Goal: Task Accomplishment & Management: Manage account settings

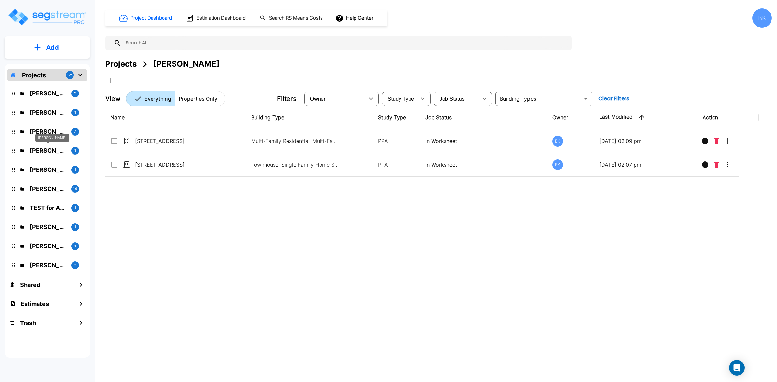
click at [51, 151] on p "[PERSON_NAME]" at bounding box center [48, 150] width 36 height 9
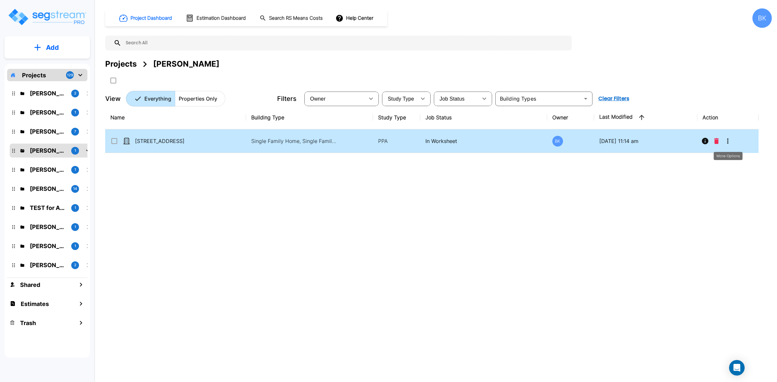
click at [732, 142] on button "More-Options" at bounding box center [727, 141] width 13 height 13
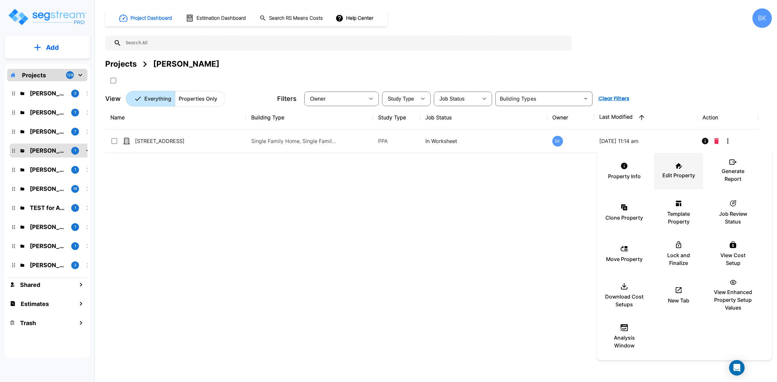
click at [685, 167] on div "Edit Property" at bounding box center [678, 171] width 39 height 32
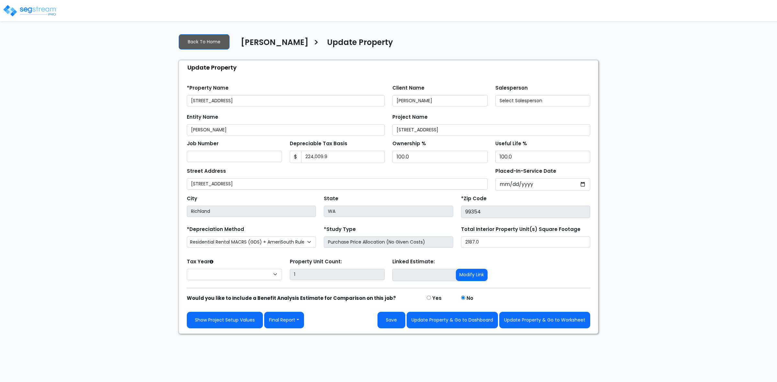
select select "2024"
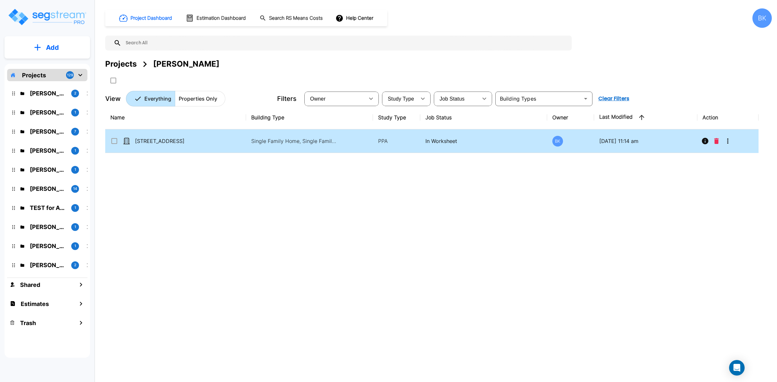
click at [729, 141] on icon "More-Options" at bounding box center [728, 141] width 8 height 8
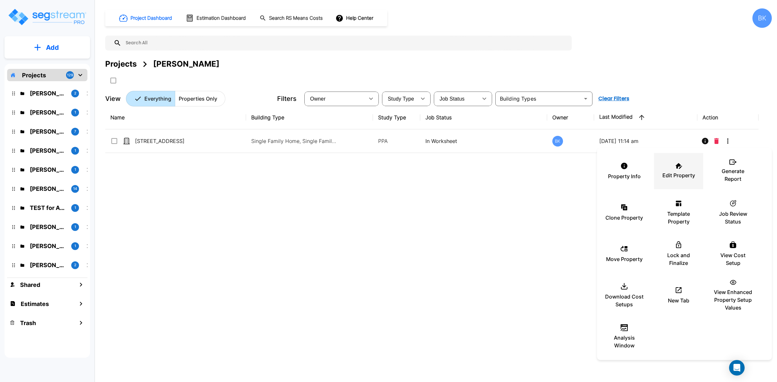
click at [672, 172] on p "Edit Property" at bounding box center [678, 176] width 33 height 8
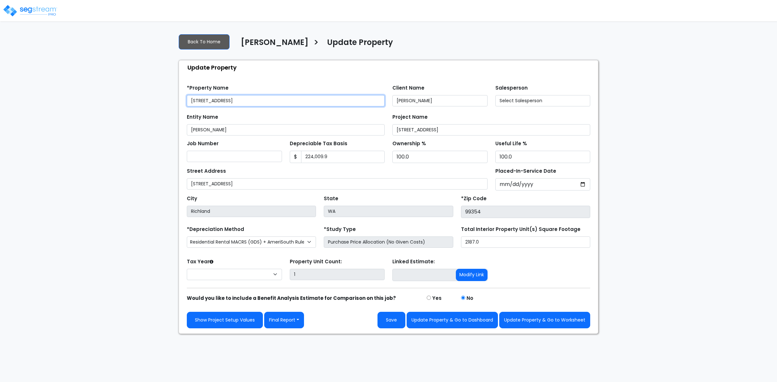
select select "2024"
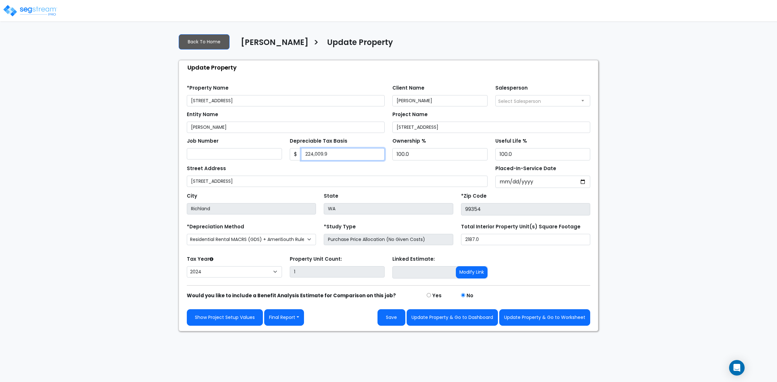
drag, startPoint x: 313, startPoint y: 153, endPoint x: 385, endPoint y: 132, distance: 75.0
click at [313, 153] on input "224,009.9" at bounding box center [343, 154] width 84 height 12
drag, startPoint x: 309, startPoint y: 154, endPoint x: 314, endPoint y: 153, distance: 5.0
click at [310, 154] on input "22,779.9" at bounding box center [343, 154] width 84 height 12
type input "226,779.9"
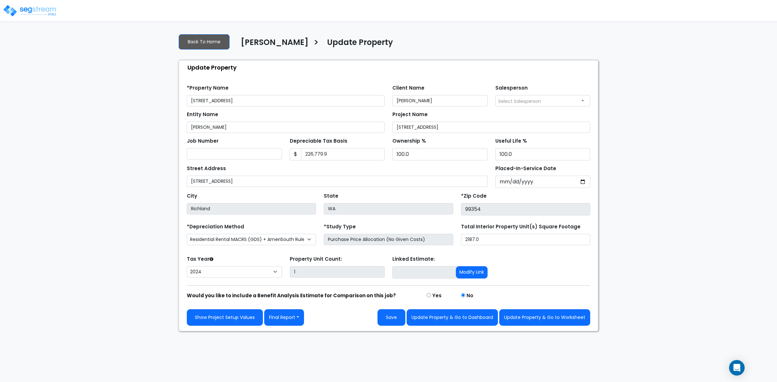
click at [688, 164] on div "We are Building your Property. So please grab a coffee and let us do the heavy …" at bounding box center [388, 179] width 777 height 303
click at [394, 317] on button "Save" at bounding box center [391, 317] width 28 height 17
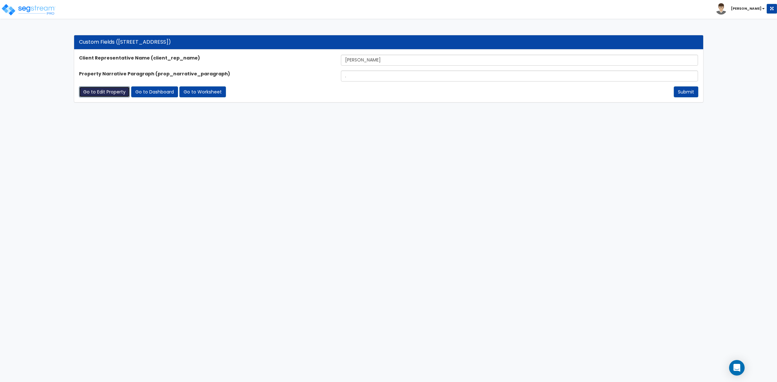
click at [105, 94] on link "Go to Edit Property" at bounding box center [104, 91] width 51 height 11
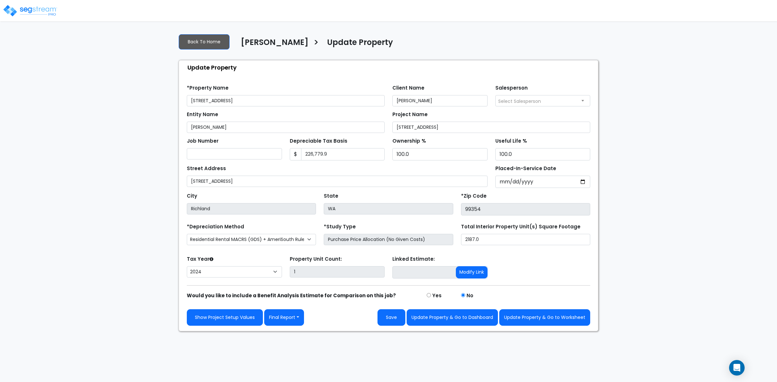
select select "2024"
click at [296, 312] on button "Final Report" at bounding box center [284, 317] width 40 height 17
click at [300, 352] on link "Report Images" at bounding box center [298, 351] width 68 height 15
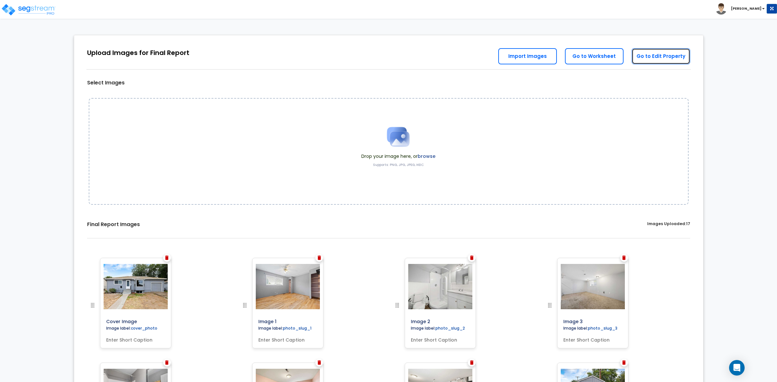
click at [651, 56] on link "Go to Edit Property" at bounding box center [660, 56] width 59 height 16
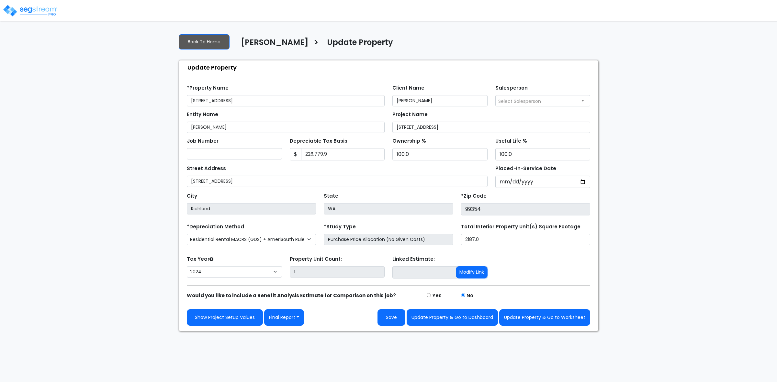
select select "2024"
click at [545, 320] on button "Update Property & Go to Worksheet" at bounding box center [544, 317] width 91 height 17
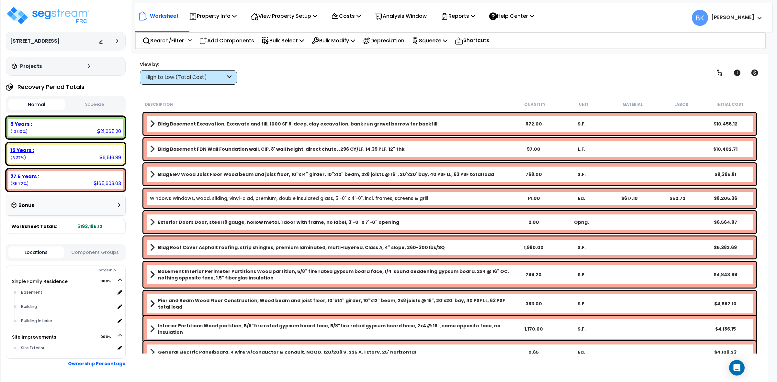
click at [31, 148] on b "15 Years :" at bounding box center [22, 150] width 24 height 7
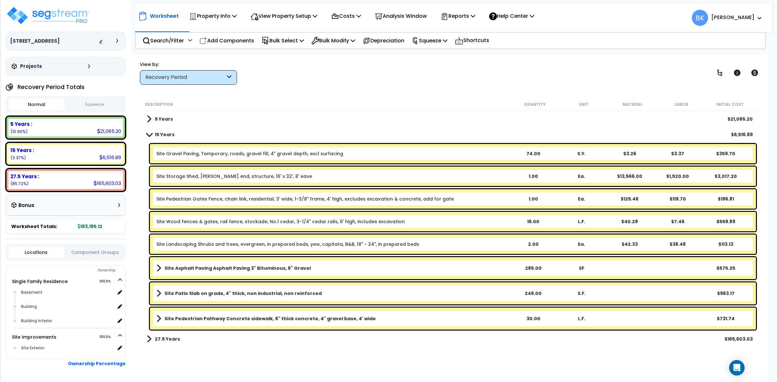
scroll to position [28, 0]
click at [285, 180] on div "Site Storage Shed, Gable end, structure, 16' x 32', 8' eave 1.00 Ea. $13,566.00…" at bounding box center [453, 176] width 606 height 19
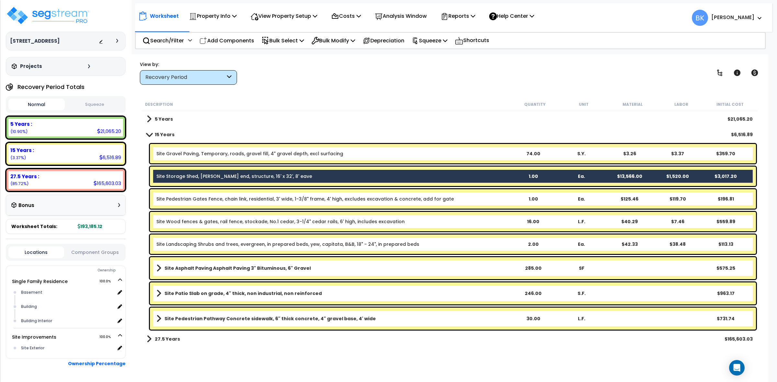
click at [285, 180] on div "Site Storage Shed, Gable end, structure, 16' x 32', 8' eave 1.00 Ea. $13,566.00…" at bounding box center [453, 176] width 606 height 19
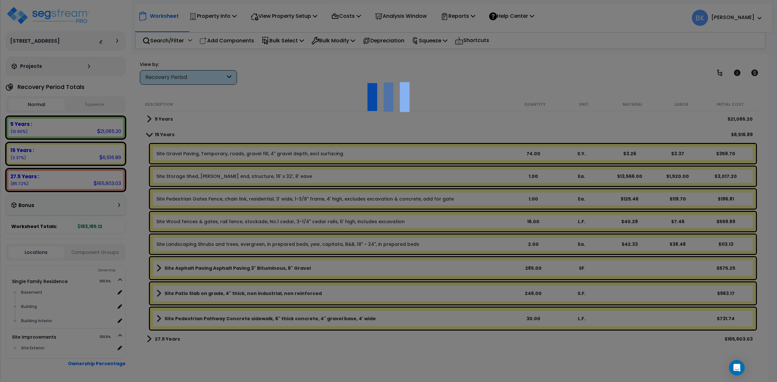
select select "46285"
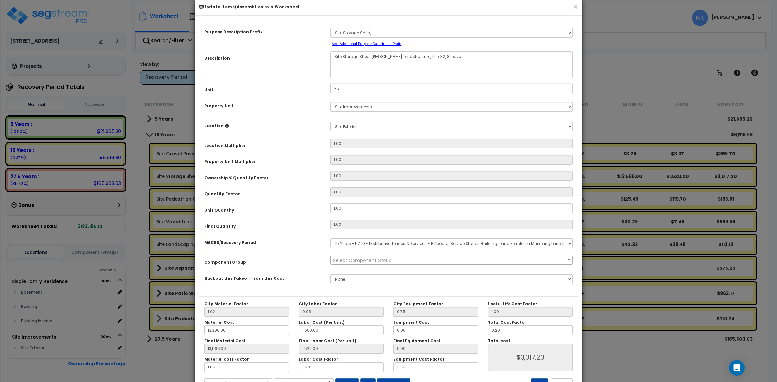
scroll to position [0, 0]
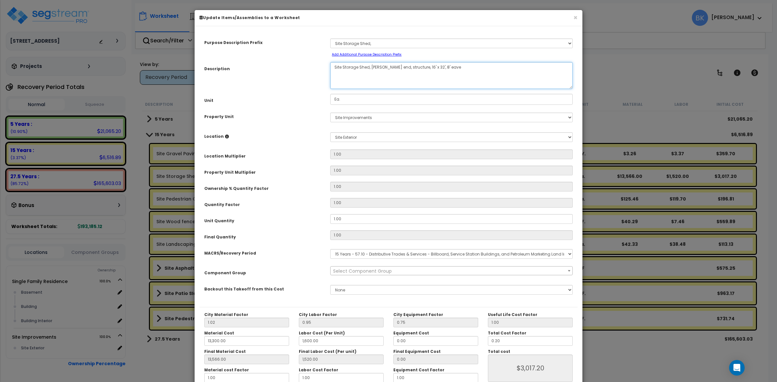
drag, startPoint x: 415, startPoint y: 65, endPoint x: 421, endPoint y: 61, distance: 7.3
click at [415, 65] on textarea "Site Storage Shed, Gable end, structure, 16' x 32', 8' eave" at bounding box center [451, 75] width 242 height 27
drag, startPoint x: 421, startPoint y: 68, endPoint x: 432, endPoint y: 63, distance: 12.2
click at [421, 68] on textarea "Site Storage Shed, Gable end, structure, 16' x 32', 8' eave" at bounding box center [451, 75] width 242 height 27
click at [413, 67] on textarea "Site Storage Shed, Gable end, structure, 16' x 32', 8' eave" at bounding box center [451, 75] width 242 height 27
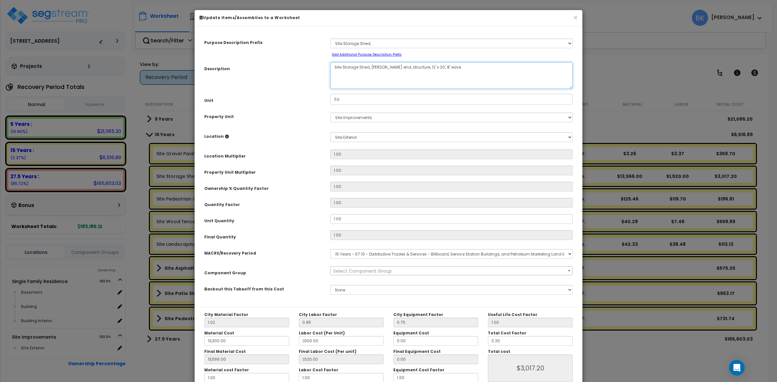
type textarea "Site Storage Shed, [PERSON_NAME] end, structure, 12' x 20', 8' eave"
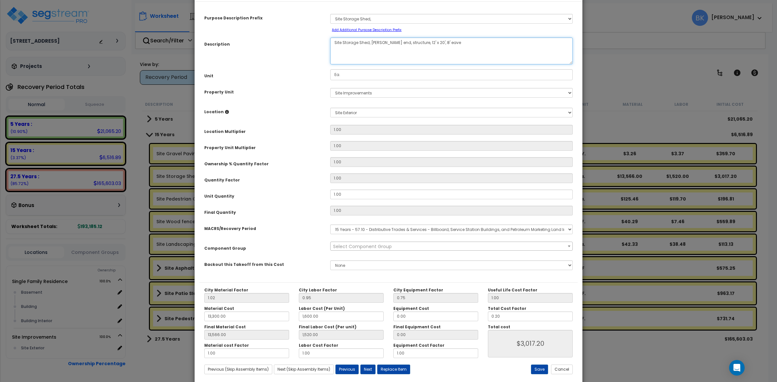
scroll to position [37, 0]
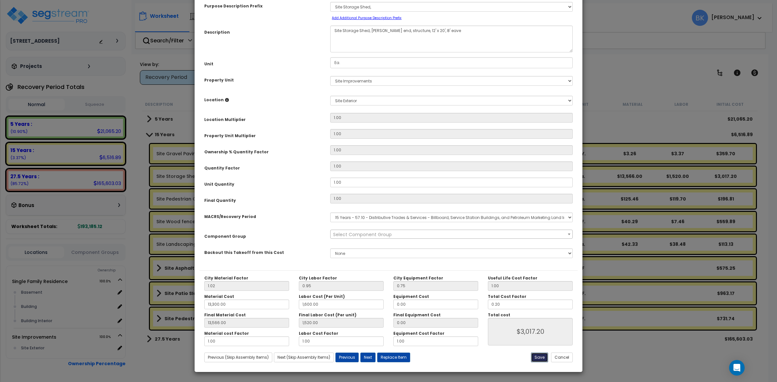
click at [538, 360] on button "Save" at bounding box center [539, 358] width 17 height 10
type input "13300.00"
type input "1600.00"
type input "13566.00"
type input "1520.00"
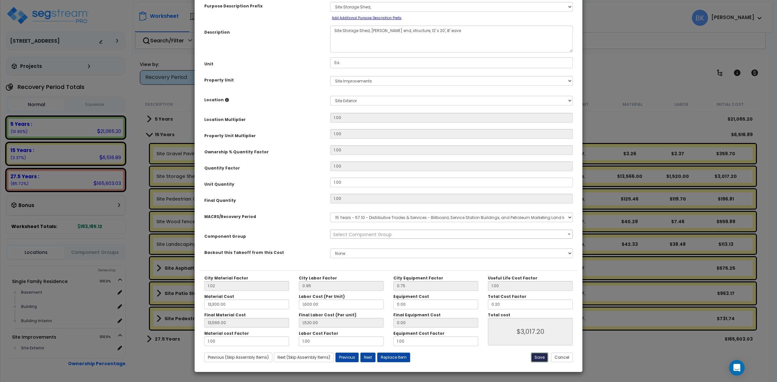
type input "3017.20"
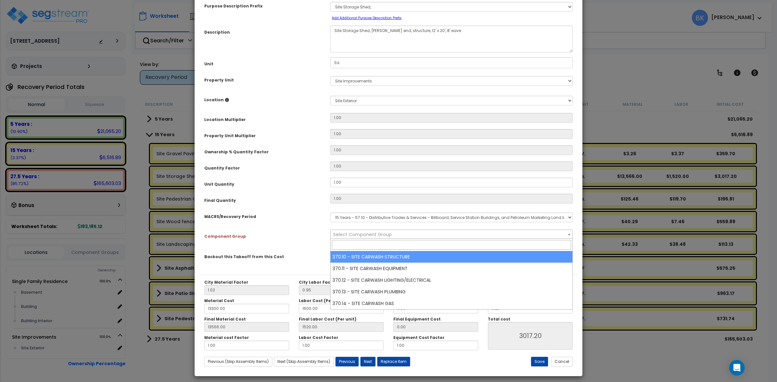
click at [373, 233] on span "Select Component Group" at bounding box center [362, 234] width 59 height 6
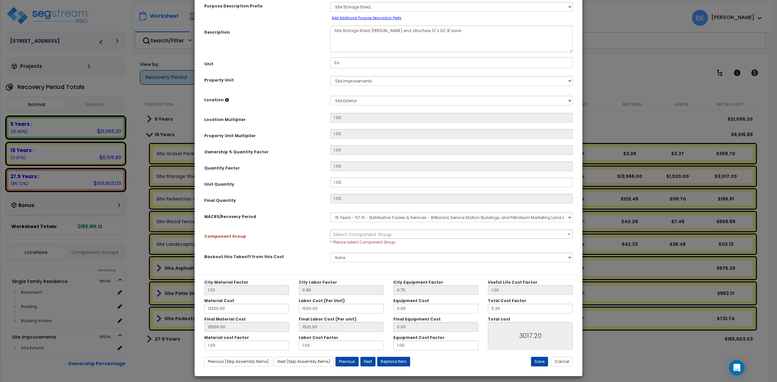
click at [422, 214] on select "Select MACRS/Recovery Period 5 Years - 57.0 - Distributive Trades & Services 5 …" at bounding box center [451, 218] width 242 height 10
select select "3666"
click at [330, 213] on select "Select MACRS/Recovery Period 5 Years - 57.0 - Distributive Trades & Services 5 …" at bounding box center [451, 218] width 242 height 10
click at [360, 233] on span "× 444.00 - SITE STORAGE SHEDS" at bounding box center [450, 234] width 241 height 9
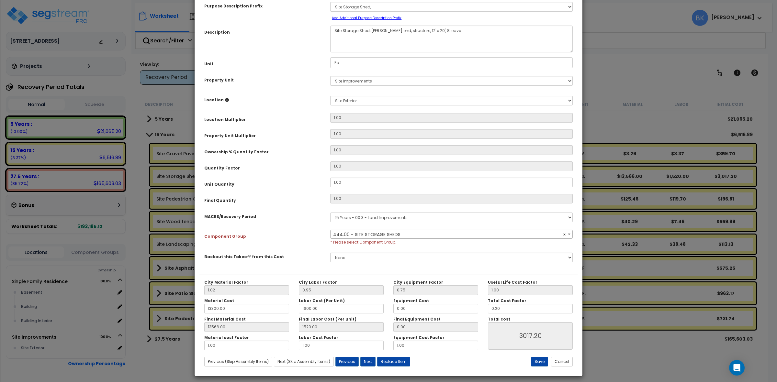
select select "39524"
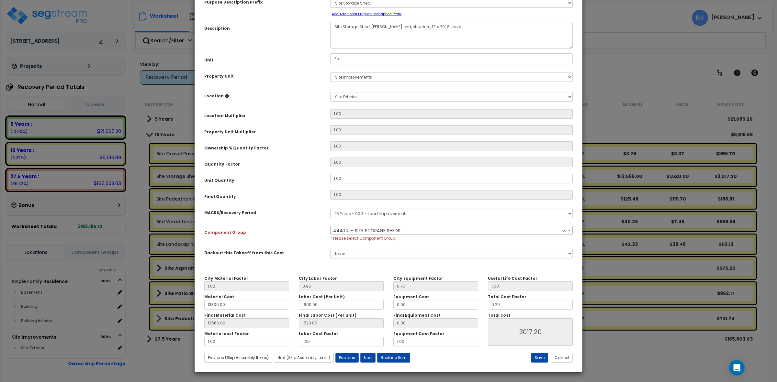
scroll to position [41, 0]
click at [539, 356] on button "Save" at bounding box center [539, 358] width 17 height 10
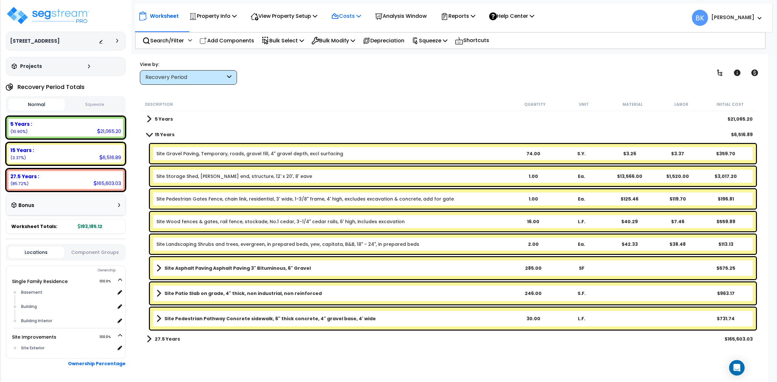
click at [356, 13] on p "Costs" at bounding box center [346, 16] width 30 height 9
click at [350, 48] on link "Direct Costs" at bounding box center [360, 44] width 64 height 13
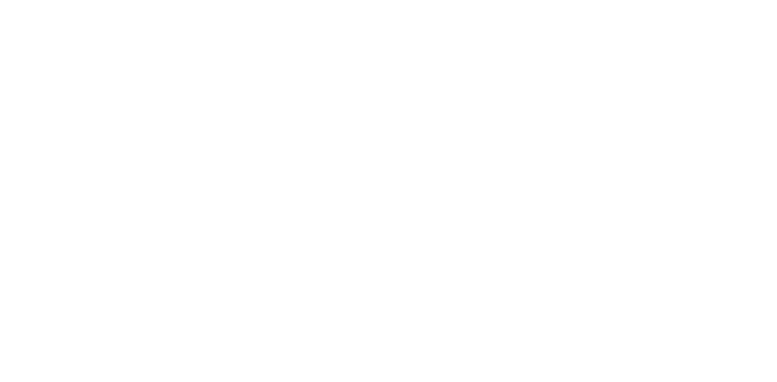
type input "2,890.99"
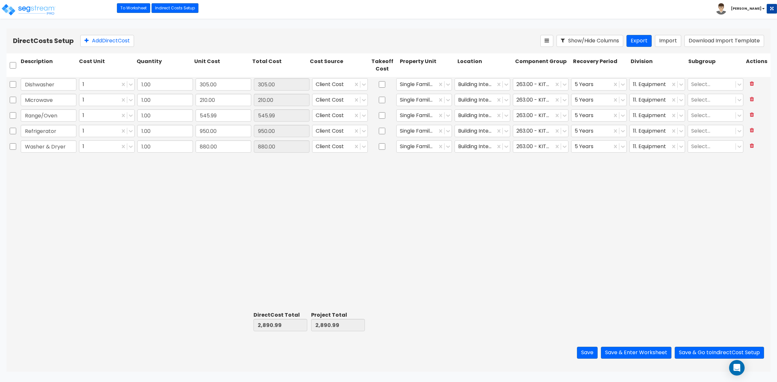
drag, startPoint x: 87, startPoint y: 175, endPoint x: 87, endPoint y: 75, distance: 99.4
click at [88, 169] on div "Dishwasher 1 1.00 305.00 305.00 Client Cost Single Family Residence Building In…" at bounding box center [388, 193] width 764 height 232
click at [539, 148] on div at bounding box center [533, 146] width 34 height 9
type input "laund"
click at [547, 187] on div "283.00 - LAUNDRY EQUIPMENT" at bounding box center [541, 184] width 56 height 18
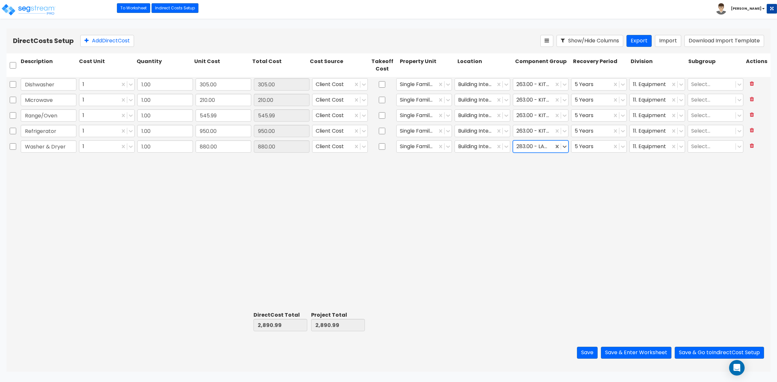
click at [515, 219] on div "Dishwasher 1 1.00 305.00 305.00 Client Cost Single Family Residence Building In…" at bounding box center [388, 193] width 764 height 232
click at [110, 42] on button "Add Direct Cost" at bounding box center [107, 41] width 54 height 12
type input "Dryer"
drag, startPoint x: 217, startPoint y: 148, endPoint x: 301, endPoint y: 148, distance: 84.2
click at [217, 148] on input "880.00" at bounding box center [223, 146] width 56 height 12
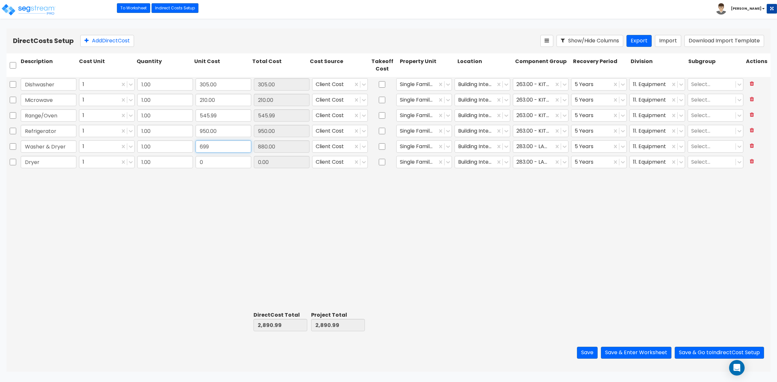
type input "699"
click at [218, 166] on input "0" at bounding box center [223, 162] width 56 height 12
type input "2,709.99"
type input "699.00"
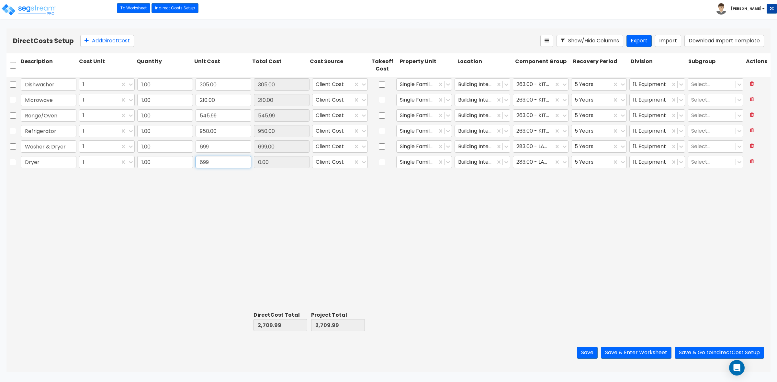
type input "699"
click at [231, 225] on div "Dishwasher 1 1.00 305.00 305.00 Client Cost Single Family Residence Building In…" at bounding box center [388, 193] width 764 height 232
type input "3,408.99"
type input "699.00"
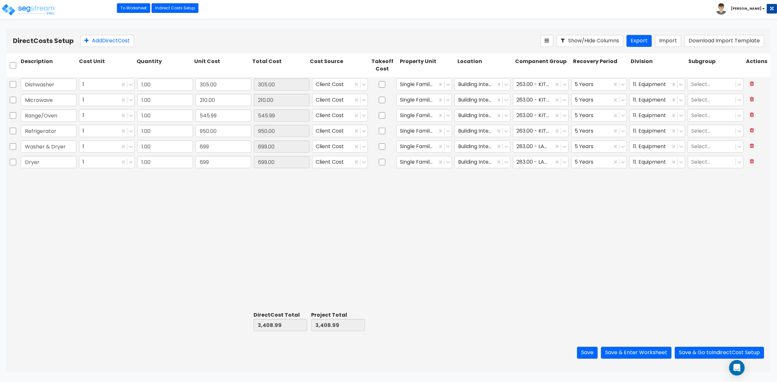
click at [46, 139] on div "Refrigerator 1 1.00 950.00 950.00 Client Cost Single Family Residence Building …" at bounding box center [388, 132] width 764 height 16
click at [39, 149] on input "Washer & Dryer" at bounding box center [49, 146] width 56 height 12
drag, startPoint x: 45, startPoint y: 143, endPoint x: 399, endPoint y: 186, distance: 356.4
click at [349, 177] on div "Dishwasher 1 1.00 305.00 305.00 Client Cost Single Family Residence Building In…" at bounding box center [388, 193] width 764 height 232
type input "Washer"
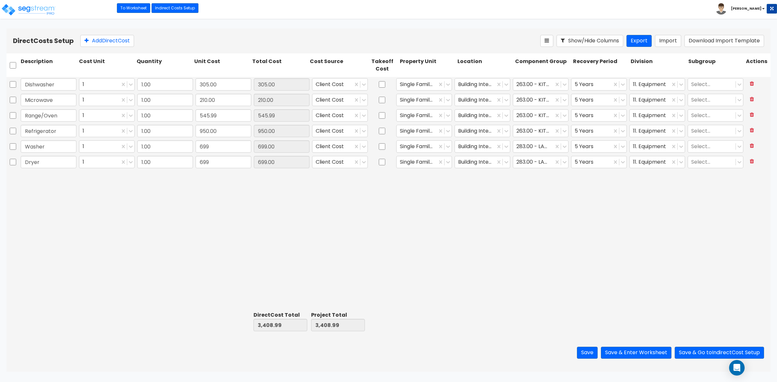
click at [262, 232] on div "Dishwasher 1 1.00 305.00 305.00 Client Cost Single Family Residence Building In…" at bounding box center [388, 193] width 764 height 232
click at [583, 350] on button "Save" at bounding box center [587, 353] width 21 height 12
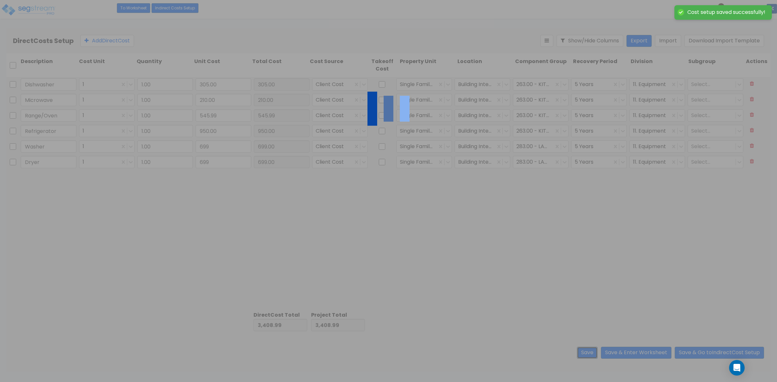
type input "699.00"
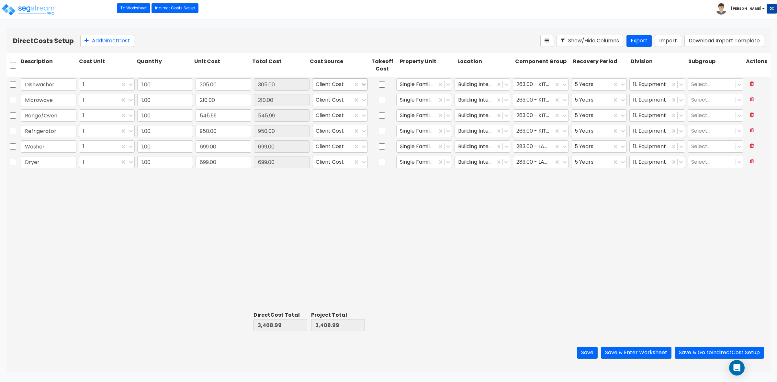
click at [363, 83] on icon at bounding box center [364, 84] width 6 height 6
click at [332, 178] on div "Various" at bounding box center [340, 184] width 56 height 12
drag, startPoint x: 362, startPoint y: 98, endPoint x: 364, endPoint y: 101, distance: 4.0
click at [363, 98] on icon at bounding box center [364, 100] width 6 height 6
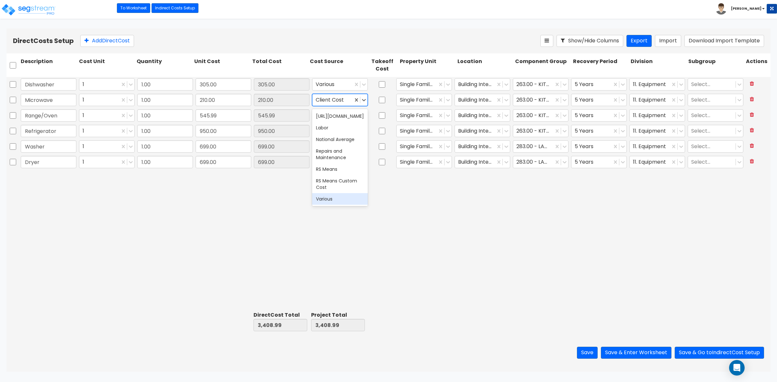
click at [337, 193] on div "Various" at bounding box center [340, 199] width 56 height 12
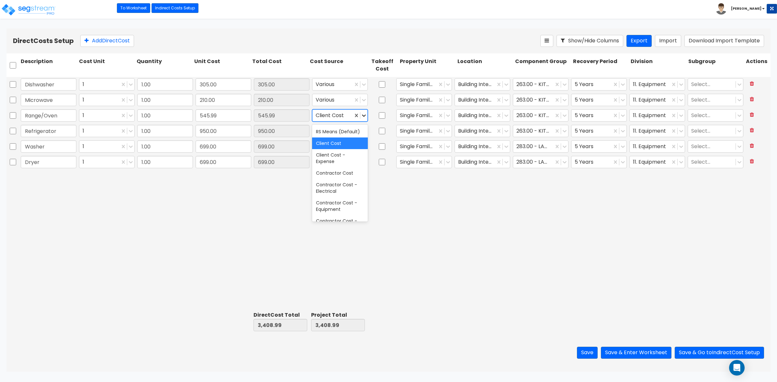
click at [363, 116] on icon at bounding box center [364, 115] width 6 height 6
click at [335, 209] on div "Various" at bounding box center [340, 215] width 56 height 12
click at [363, 130] on icon at bounding box center [364, 131] width 6 height 6
click at [332, 224] on div "Various" at bounding box center [340, 230] width 56 height 12
click at [364, 146] on icon at bounding box center [364, 146] width 6 height 6
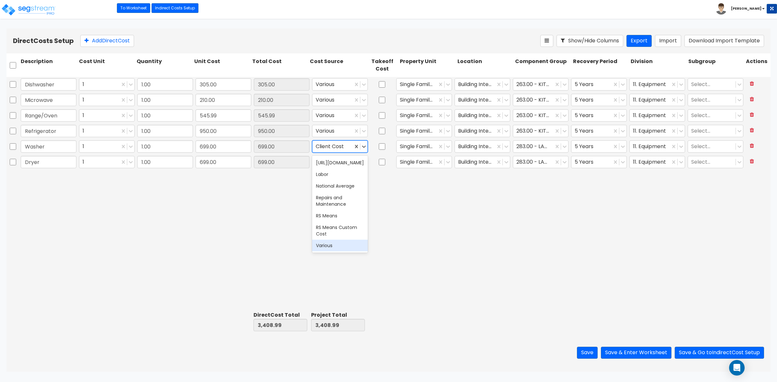
click at [340, 240] on div "Various" at bounding box center [340, 246] width 56 height 12
click at [366, 160] on icon at bounding box center [364, 162] width 6 height 6
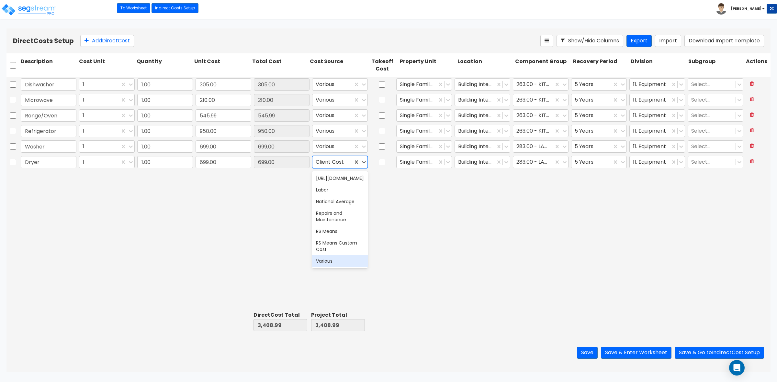
click at [332, 255] on div "Various" at bounding box center [340, 261] width 56 height 12
click at [463, 230] on div "Dishwasher 1 1.00 305.00 305.00 Various Single Family Residence Building Interi…" at bounding box center [388, 193] width 764 height 232
click at [84, 281] on div "Dishwasher 1 1.00 305.00 305.00 Various Single Family Residence Building Interi…" at bounding box center [388, 193] width 764 height 232
click at [583, 352] on button "Save" at bounding box center [587, 353] width 21 height 12
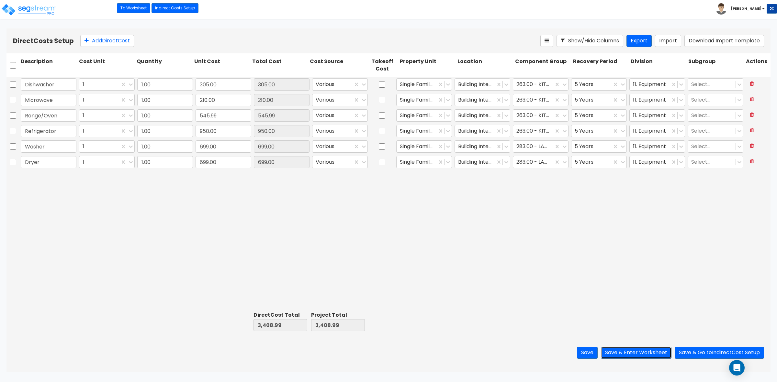
click at [605, 353] on button "Save & Enter Worksheet" at bounding box center [636, 353] width 71 height 12
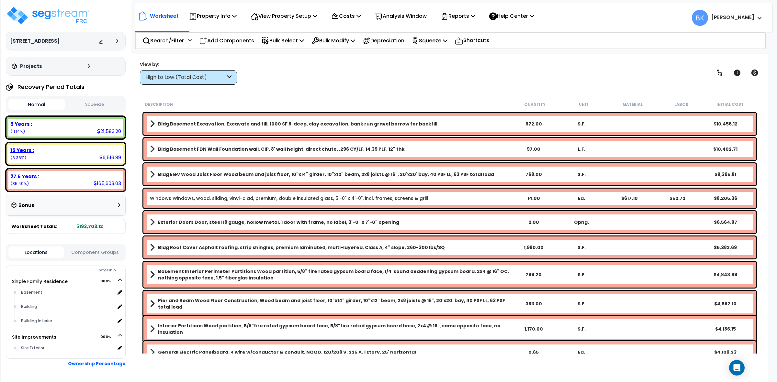
click at [50, 149] on div "15 Years :" at bounding box center [65, 150] width 111 height 7
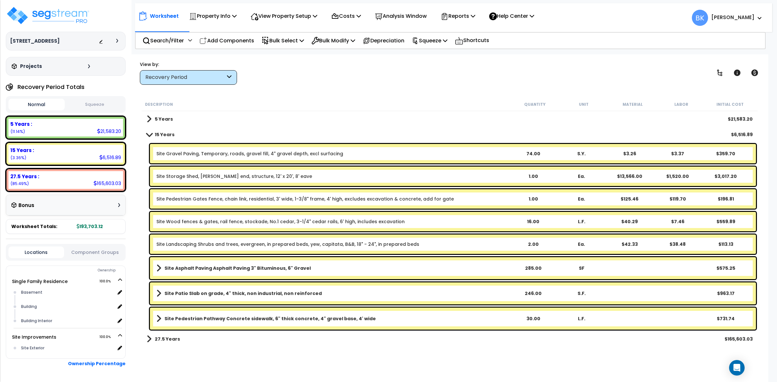
click at [148, 342] on span at bounding box center [149, 339] width 5 height 9
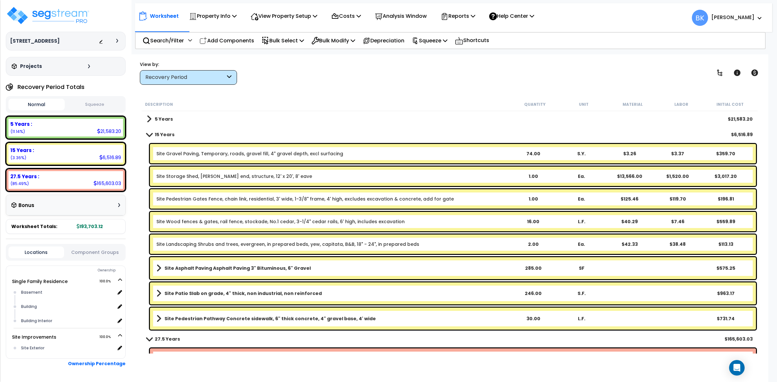
drag, startPoint x: 151, startPoint y: 114, endPoint x: 182, endPoint y: 130, distance: 35.6
click at [151, 114] on div "5 Years $21,583.20" at bounding box center [449, 119] width 612 height 16
click at [151, 117] on link "5 Years" at bounding box center [160, 119] width 26 height 9
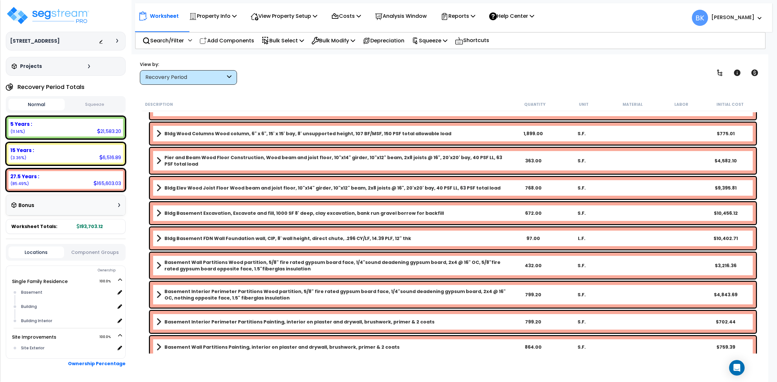
scroll to position [1106, 0]
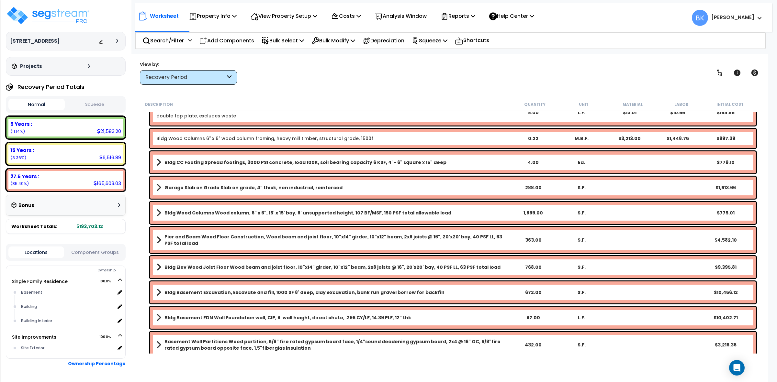
click at [190, 81] on div "Recovery Period" at bounding box center [188, 77] width 97 height 15
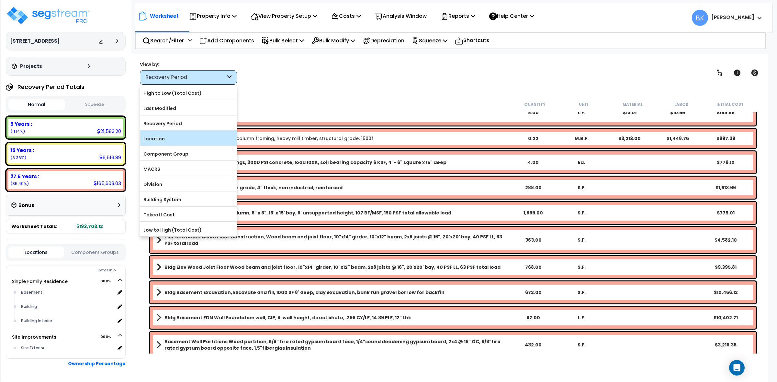
click at [156, 143] on label "Location" at bounding box center [188, 139] width 96 height 10
click at [0, 0] on input "Location" at bounding box center [0, 0] width 0 height 0
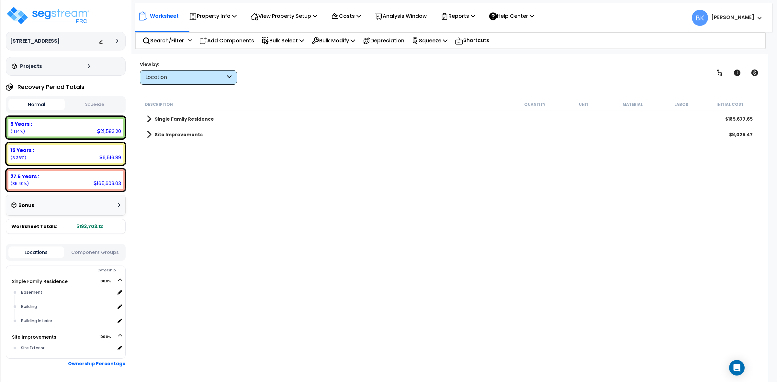
scroll to position [0, 0]
click at [151, 131] on link "Site Improvements" at bounding box center [175, 134] width 56 height 9
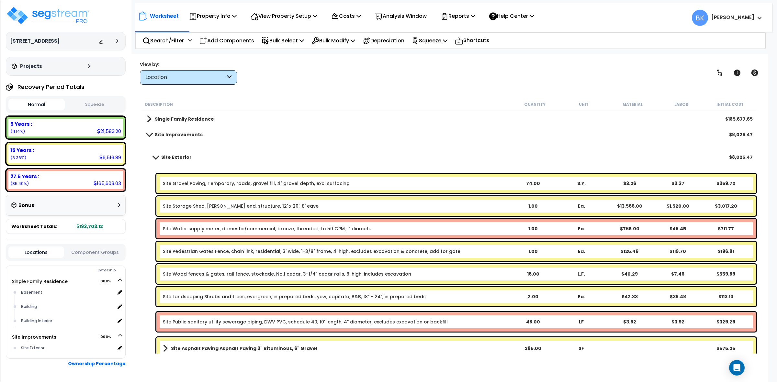
click at [203, 229] on link "Site Water supply meter, domestic/commercial, bronze, threaded, to 50 GPM, 1" d…" at bounding box center [268, 229] width 210 height 6
click at [237, 233] on div "Site Water supply meter, domestic/commercial, bronze, threaded, to 50 GPM, 1" d…" at bounding box center [455, 228] width 599 height 19
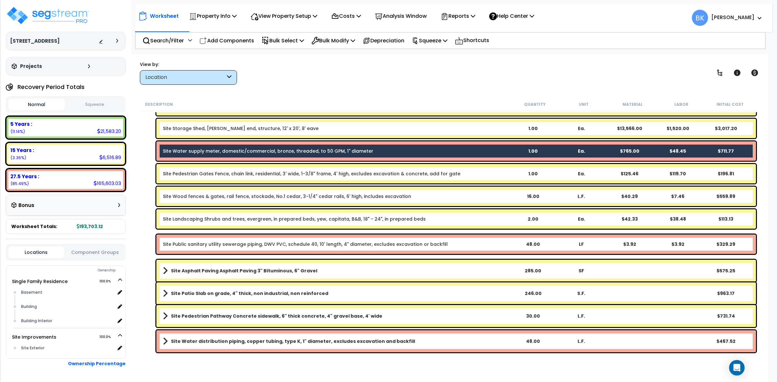
scroll to position [63, 0]
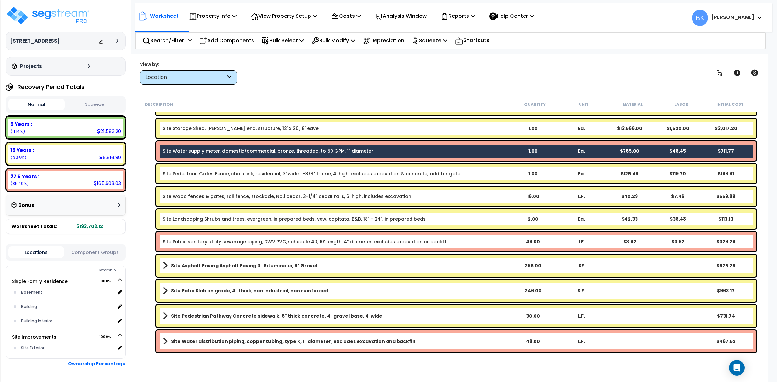
click at [202, 249] on div "Site Public sanitary utility sewerage piping, DWV PVC, schedule 40, 10' length,…" at bounding box center [455, 241] width 599 height 19
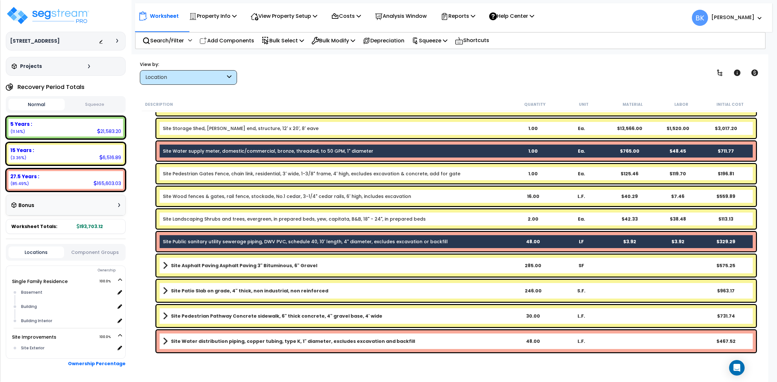
scroll to position [28, 0]
click at [225, 338] on link "Site Water distribution piping, copper tubing, type K, 1" diameter, excludes ex…" at bounding box center [335, 341] width 345 height 9
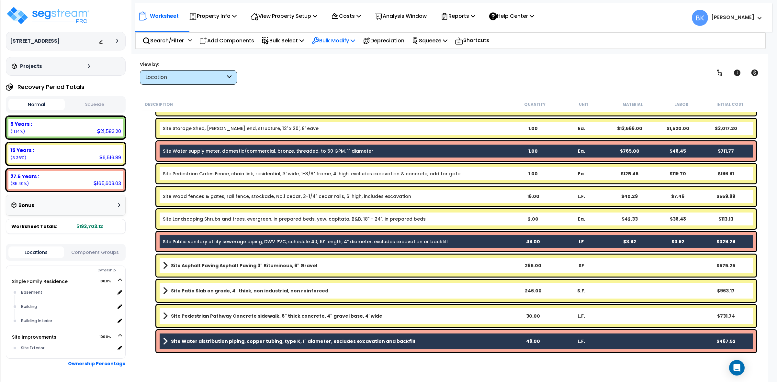
scroll to position [0, 0]
click at [347, 42] on p "Bulk Modify" at bounding box center [333, 40] width 44 height 9
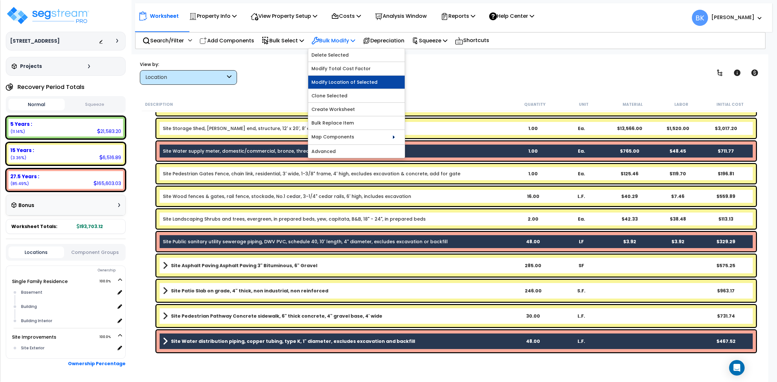
click at [348, 83] on link "Modify Location of Selected" at bounding box center [356, 82] width 96 height 13
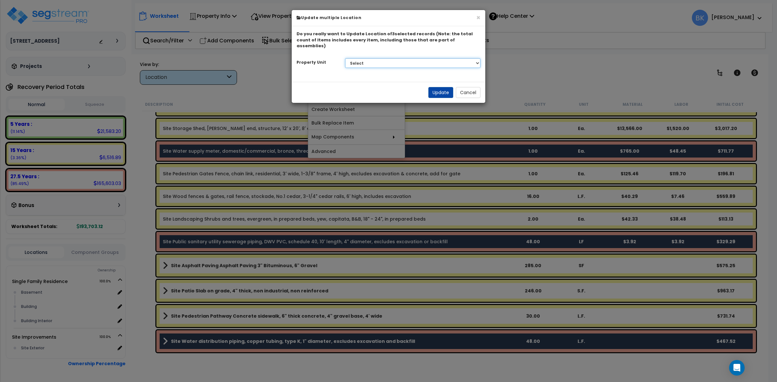
click at [376, 58] on select "Select Single Family Residence Site Improvements" at bounding box center [413, 63] width 136 height 10
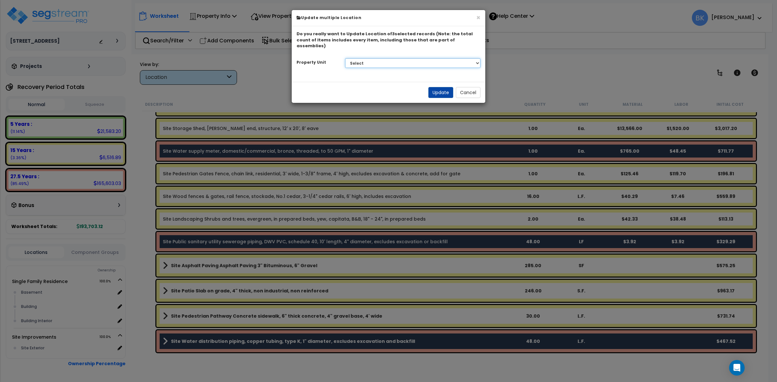
select select "166180"
click at [345, 58] on select "Select Single Family Residence Site Improvements" at bounding box center [413, 63] width 136 height 10
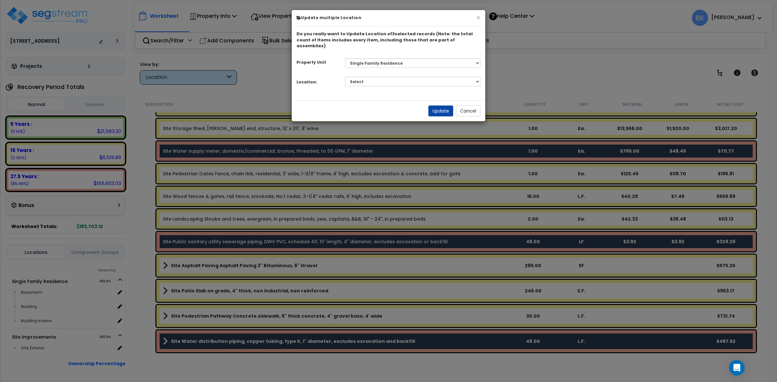
click at [444, 84] on div "Do you really want to Update Location of 3 selected records (Note: the total co…" at bounding box center [389, 63] width 194 height 74
click at [442, 78] on select "Select Basement Building Building Interior Add Additional Location" at bounding box center [413, 82] width 136 height 10
select select "6"
click at [345, 77] on select "Select Basement Building Building Interior Add Additional Location" at bounding box center [413, 82] width 136 height 10
click at [443, 106] on button "Update" at bounding box center [440, 111] width 25 height 11
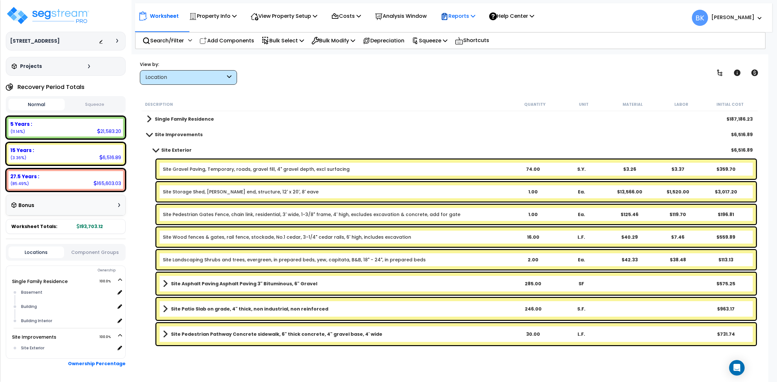
click at [472, 10] on div "Reports" at bounding box center [458, 15] width 35 height 15
click at [469, 32] on link "Get Report" at bounding box center [469, 30] width 64 height 13
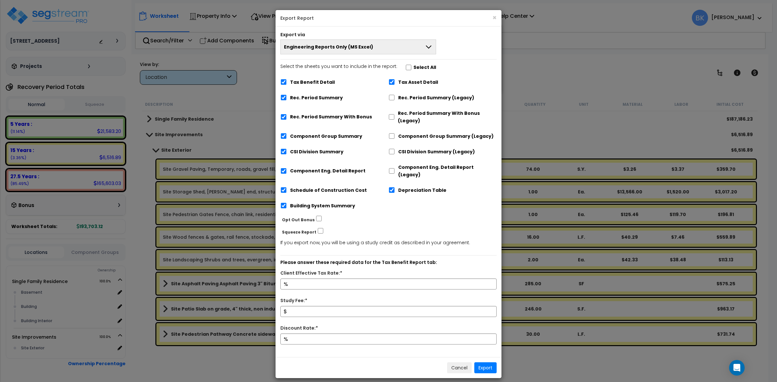
drag, startPoint x: 287, startPoint y: 84, endPoint x: 309, endPoint y: 100, distance: 27.1
click at [287, 84] on div "Tax Benefit Detail" at bounding box center [334, 81] width 108 height 12
click at [310, 84] on label "Tax Benefit Detail" at bounding box center [312, 82] width 45 height 7
click at [287, 84] on input "Tax Benefit Detail" at bounding box center [283, 82] width 6 height 6
checkbox input "false"
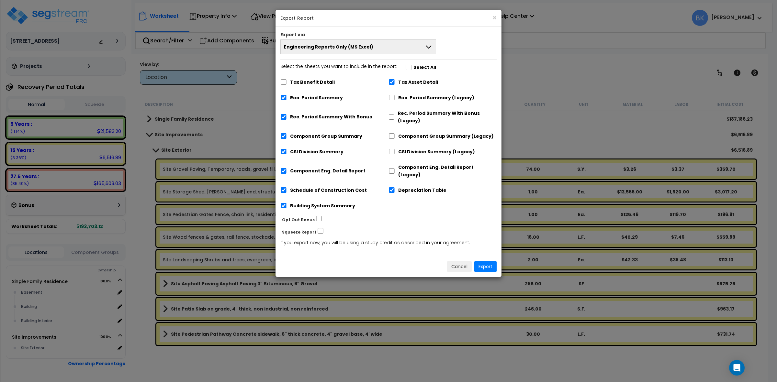
click at [313, 114] on label "Rec. Period Summary With Bonus" at bounding box center [331, 116] width 82 height 7
click at [287, 114] on input "Rec. Period Summary With Bonus" at bounding box center [283, 117] width 6 height 6
checkbox input "false"
drag, startPoint x: 398, startPoint y: 183, endPoint x: 400, endPoint y: 179, distance: 4.8
click at [398, 187] on label "Depreciation Table" at bounding box center [422, 190] width 48 height 7
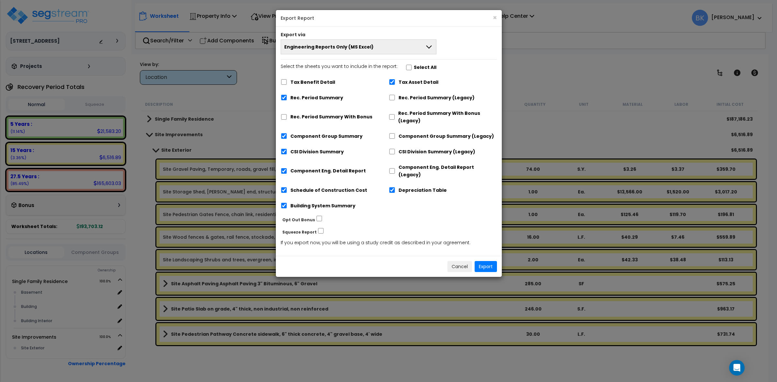
click at [422, 80] on label "Tax Asset Detail" at bounding box center [418, 82] width 40 height 7
click at [395, 80] on input "Tax Asset Detail" at bounding box center [392, 82] width 6 height 6
checkbox input "false"
click at [418, 187] on label "Depreciation Table" at bounding box center [422, 190] width 48 height 7
click at [395, 187] on input "Depreciation Table" at bounding box center [392, 190] width 6 height 6
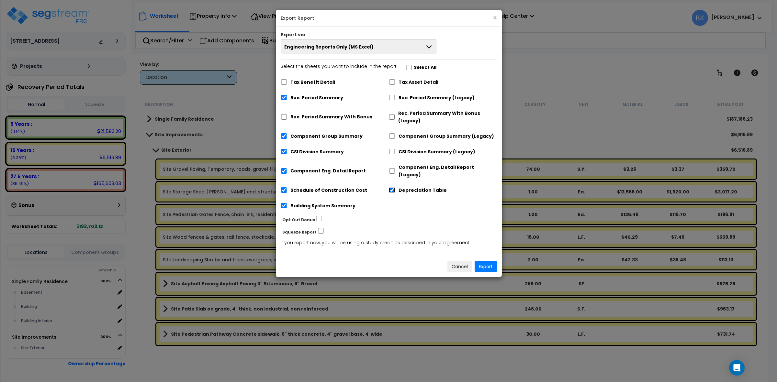
checkbox input "false"
click at [483, 261] on button "Export" at bounding box center [485, 266] width 22 height 11
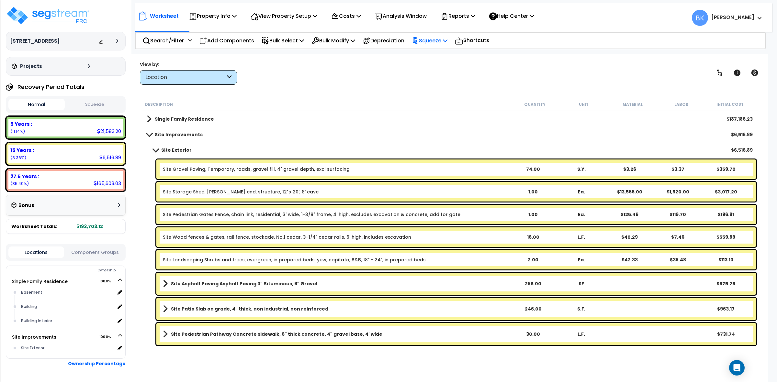
click at [434, 44] on p "Squeeze" at bounding box center [430, 40] width 36 height 9
click at [438, 51] on link "Squeeze" at bounding box center [440, 55] width 64 height 13
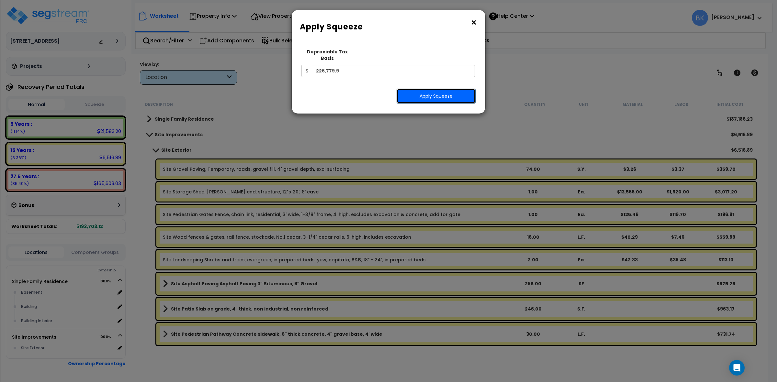
click at [425, 95] on button "Apply Squeeze" at bounding box center [435, 96] width 79 height 15
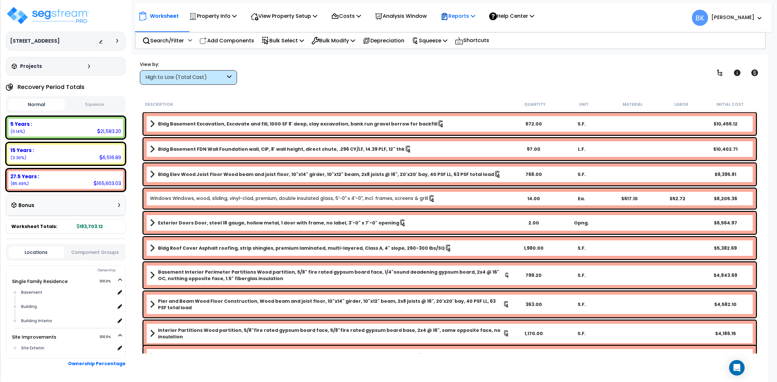
click p "Reports"
click link "Get Report"
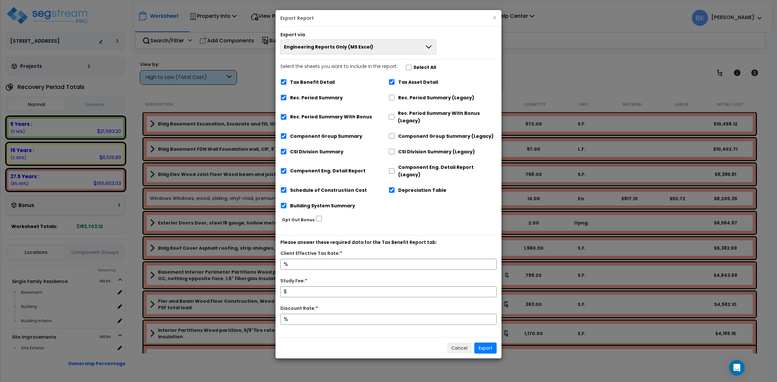
click label "Tax Benefit Detail"
click input "Tax Benefit Detail"
checkbox input "false"
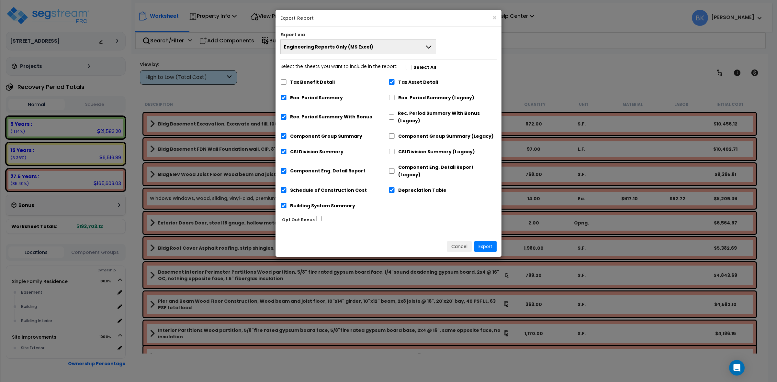
click label "Rec. Period Summary With Bonus"
click input "Rec. Period Summary With Bonus"
checkbox input "false"
click div "Depreciation Table"
click input "Depreciation Table"
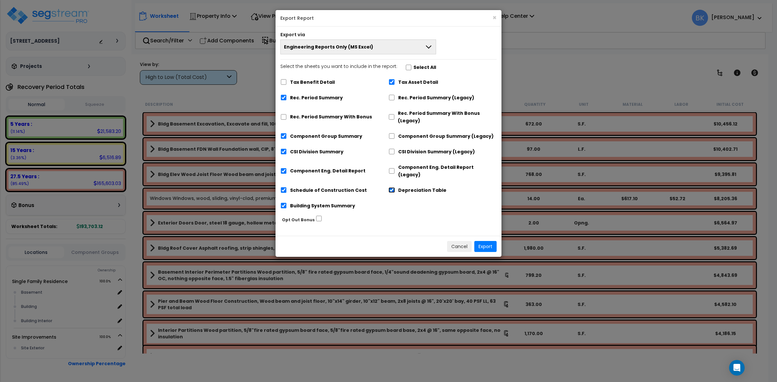
checkbox input "false"
click input "Tax Asset Detail"
checkbox input "false"
click button "Export"
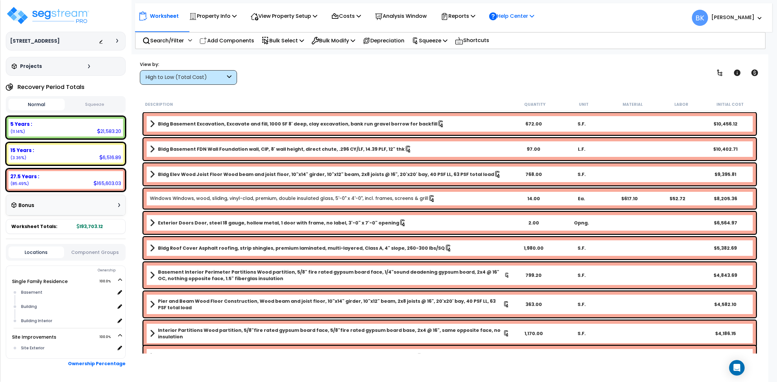
click p "Help Center"
click p "Reports"
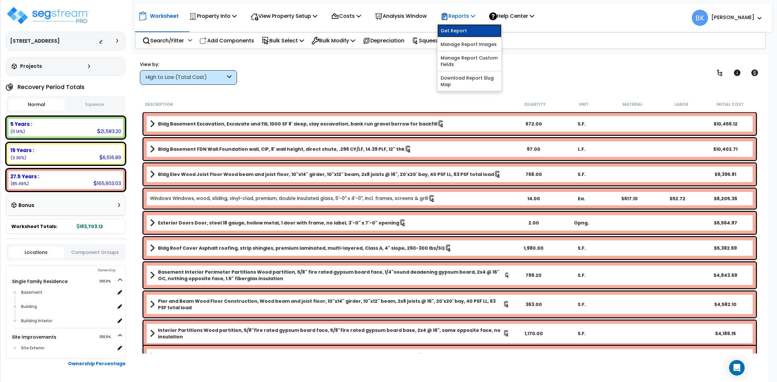
click link "Get Report"
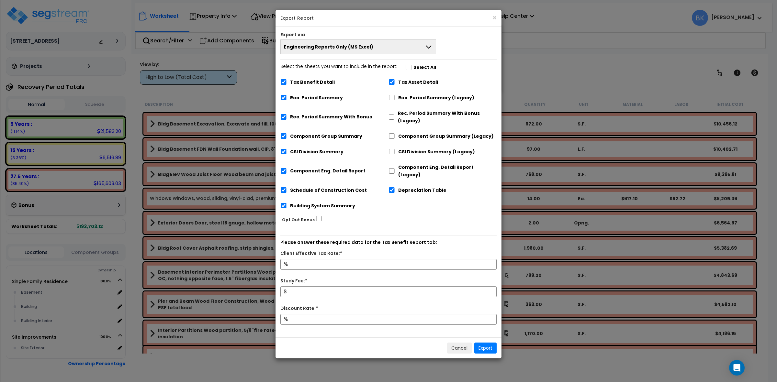
click label "Tax Benefit Detail"
click input "Tax Benefit Detail"
checkbox input "false"
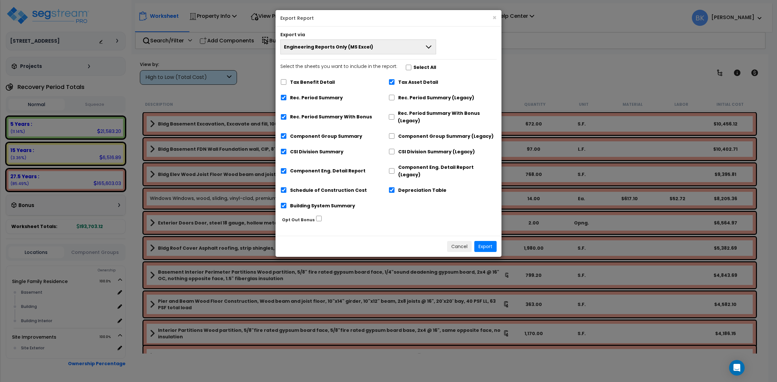
click label "Rec. Period Summary With Bonus"
click input "Rec. Period Summary With Bonus"
checkbox input "false"
click div "Tax Asset Detail"
click label "Tax Asset Detail"
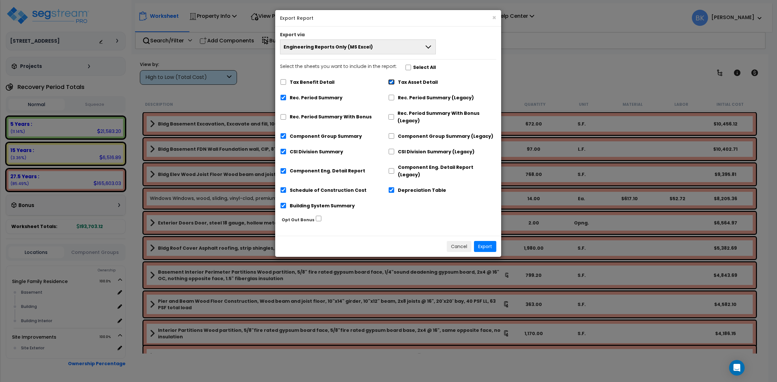
click input "Tax Asset Detail"
checkbox input "false"
click label "Depreciation Table"
click input "Depreciation Table"
checkbox input "false"
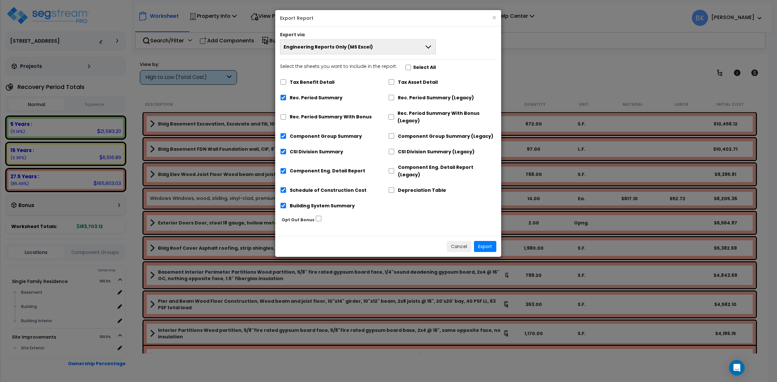
click button "Engineering Reports Only (MS Excel)"
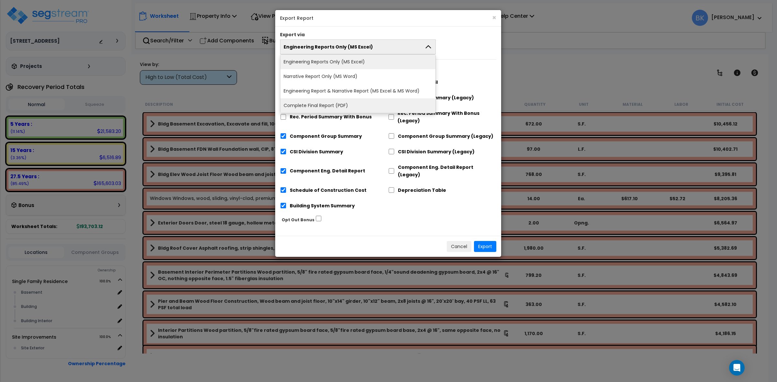
click li "Complete Final Report (PDF)"
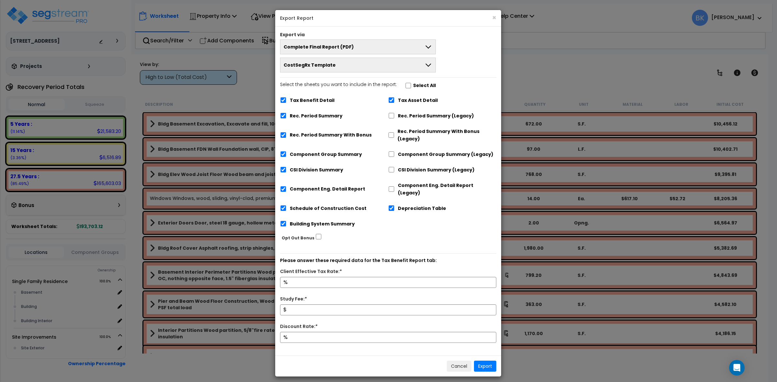
click label "Tax Benefit Detail"
click input "Tax Benefit Detail"
checkbox input "false"
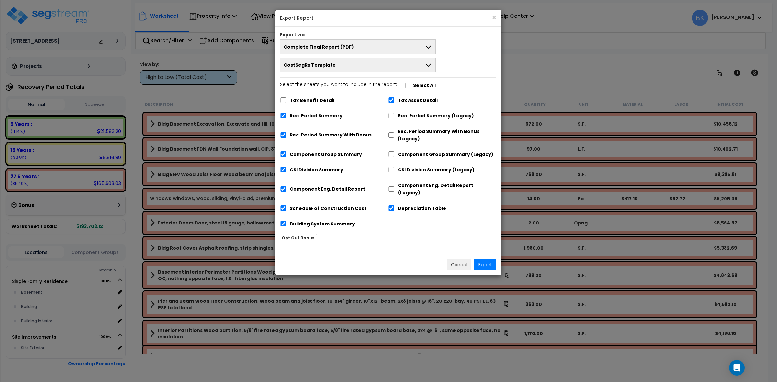
click label "Rec. Period Summary With Bonus"
click input "Rec. Period Summary With Bonus"
checkbox input "false"
click label "Depreciation Table"
click input "Depreciation Table"
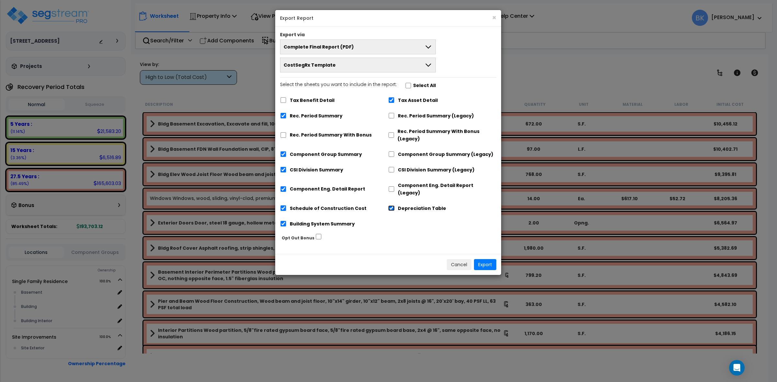
checkbox input "false"
click label "Tax Asset Detail"
click input "Tax Asset Detail"
checkbox input "false"
click button "Export"
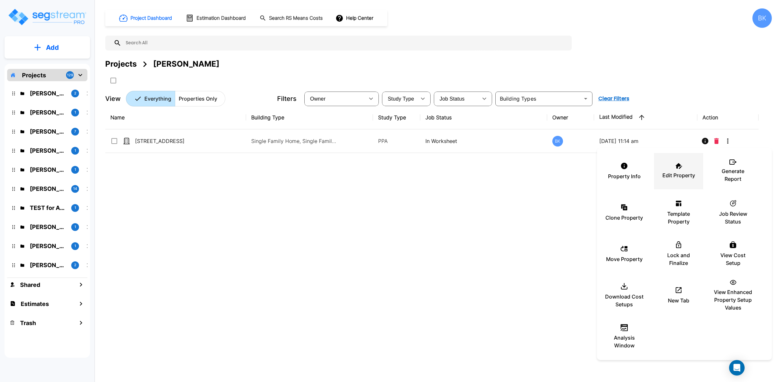
click at [677, 166] on icon at bounding box center [678, 166] width 7 height 6
drag, startPoint x: 449, startPoint y: 289, endPoint x: 452, endPoint y: 254, distance: 34.8
click at [449, 287] on div at bounding box center [388, 191] width 777 height 382
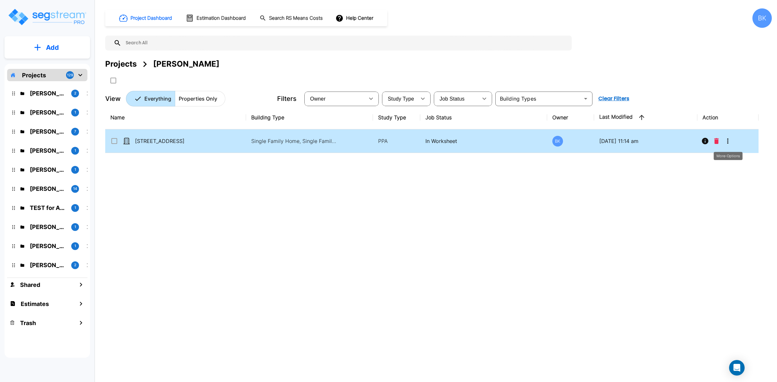
click at [726, 141] on icon "More-Options" at bounding box center [728, 141] width 8 height 8
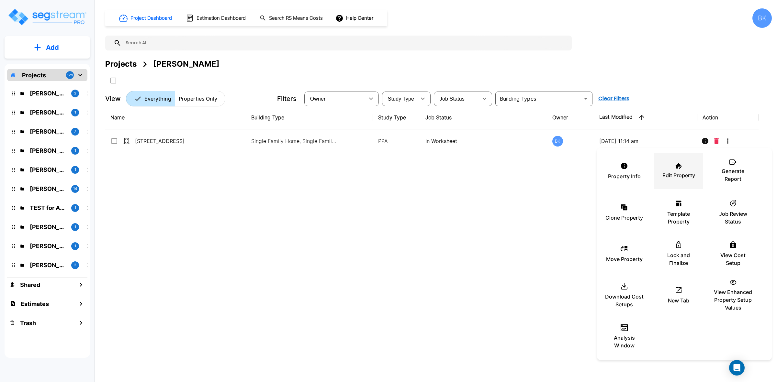
click at [674, 172] on p "Edit Property" at bounding box center [678, 176] width 33 height 8
click at [410, 252] on div at bounding box center [388, 191] width 777 height 382
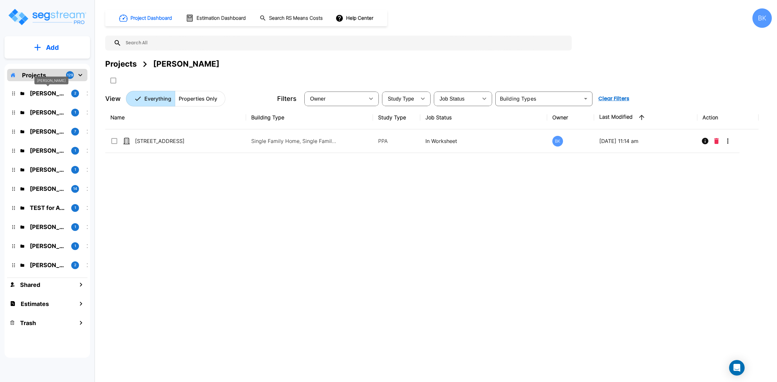
click at [51, 92] on p "[PERSON_NAME]" at bounding box center [48, 93] width 36 height 9
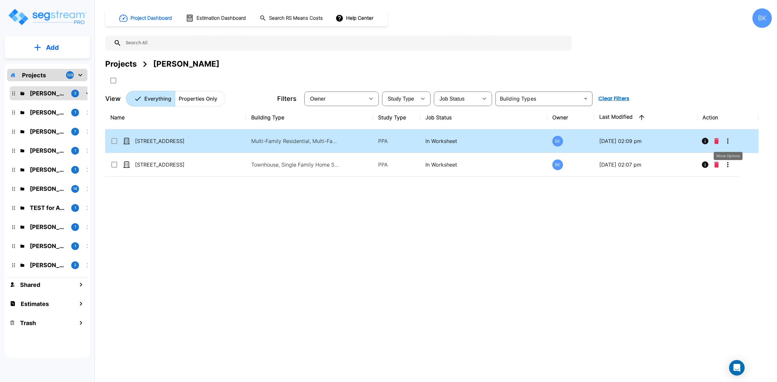
click at [731, 140] on icon "More-Options" at bounding box center [728, 141] width 8 height 8
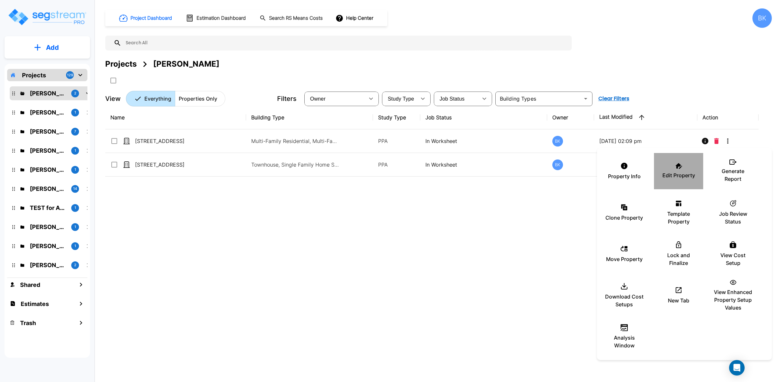
click at [677, 178] on p "Edit Property" at bounding box center [678, 176] width 33 height 8
click at [372, 266] on div at bounding box center [388, 191] width 777 height 382
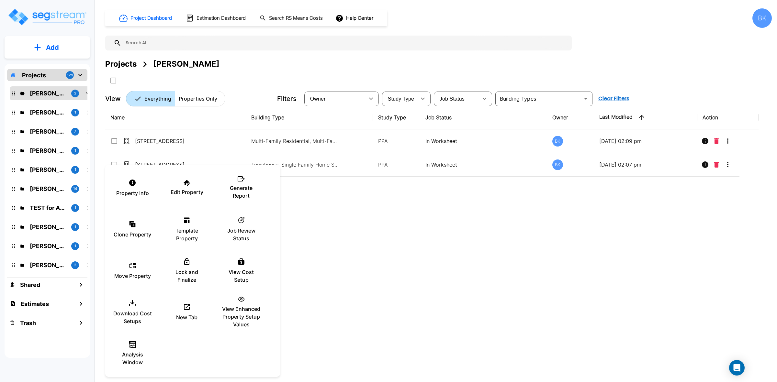
click at [434, 232] on div at bounding box center [388, 191] width 777 height 382
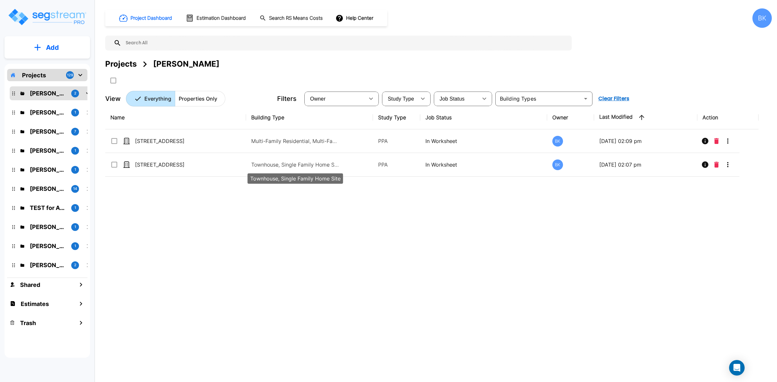
click at [315, 166] on p "Townhouse, Single Family Home Site" at bounding box center [294, 165] width 87 height 8
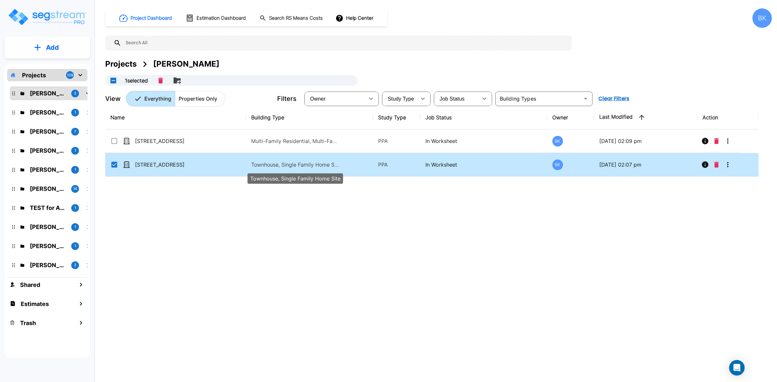
checkbox input "true"
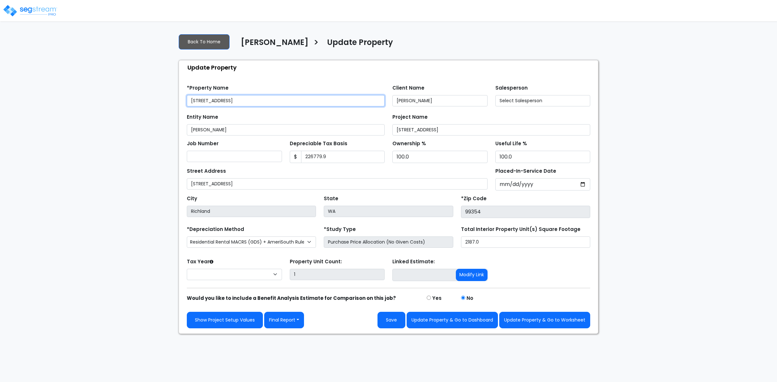
type input "226,779.9"
select select "2024"
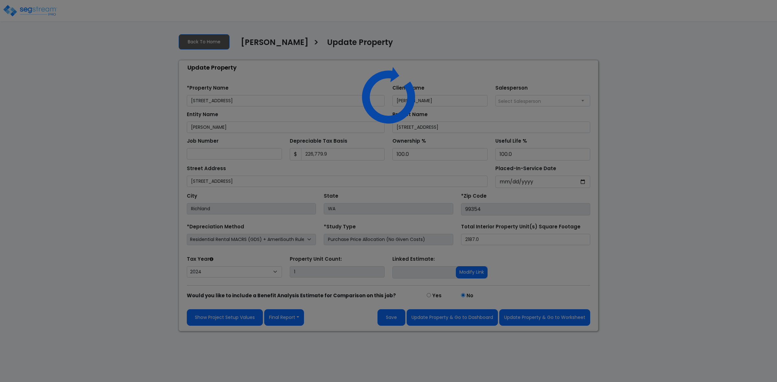
select select "2024"
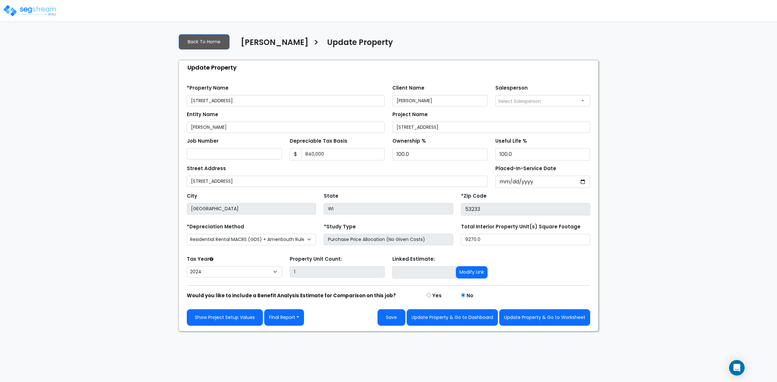
select select "2024"
click at [312, 153] on input "840,000" at bounding box center [343, 154] width 84 height 12
type input "837,600"
click at [391, 322] on button "Save" at bounding box center [391, 317] width 28 height 17
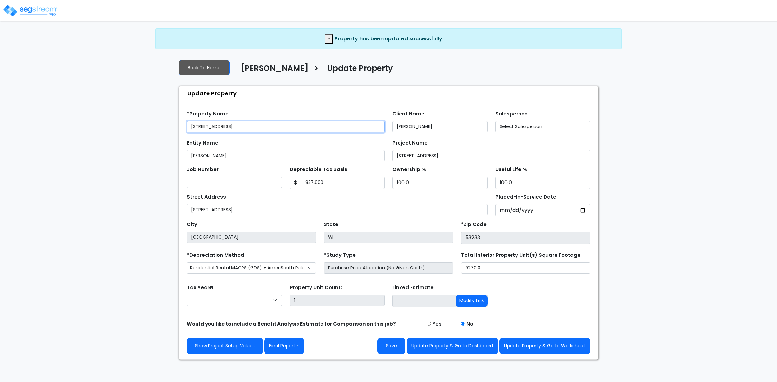
select select "2024"
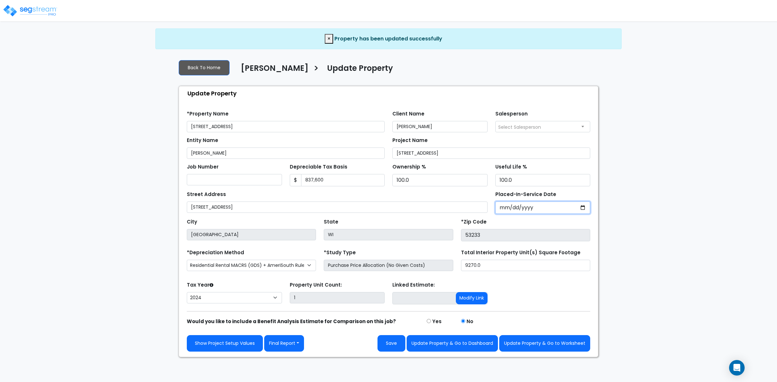
click at [507, 208] on input "2024-09-15" at bounding box center [542, 208] width 95 height 12
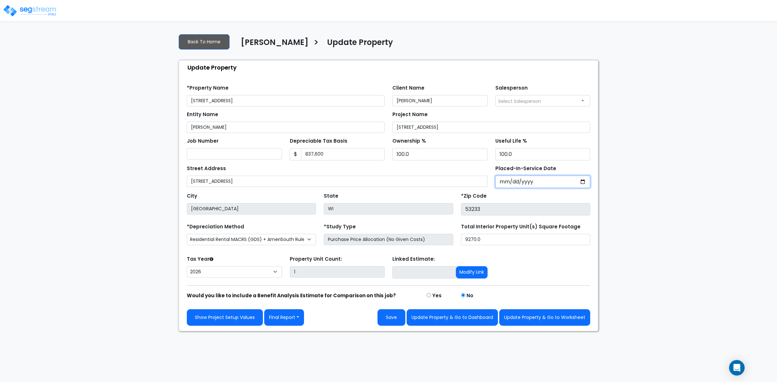
type input "2024-11-20"
click at [399, 316] on button "Save" at bounding box center [391, 317] width 28 height 17
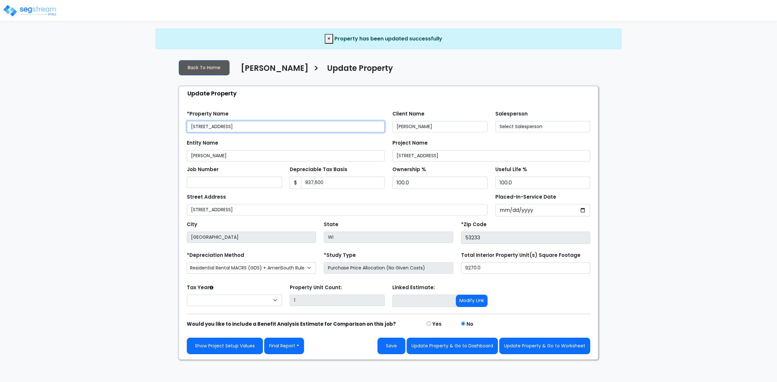
select select "2024"
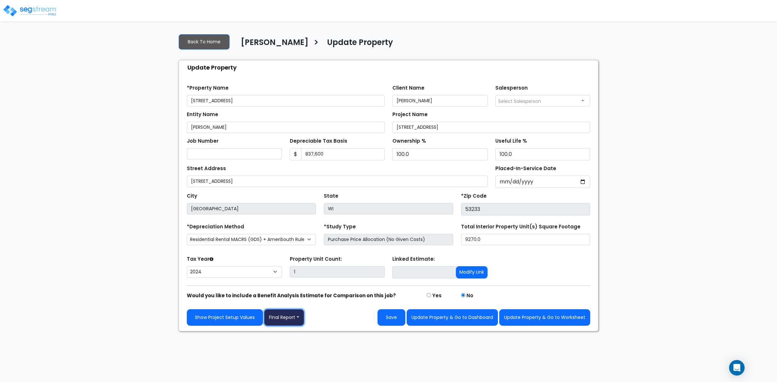
click at [296, 319] on button "Final Report" at bounding box center [284, 317] width 40 height 17
click at [291, 332] on link "Report Custom Fields" at bounding box center [298, 337] width 68 height 15
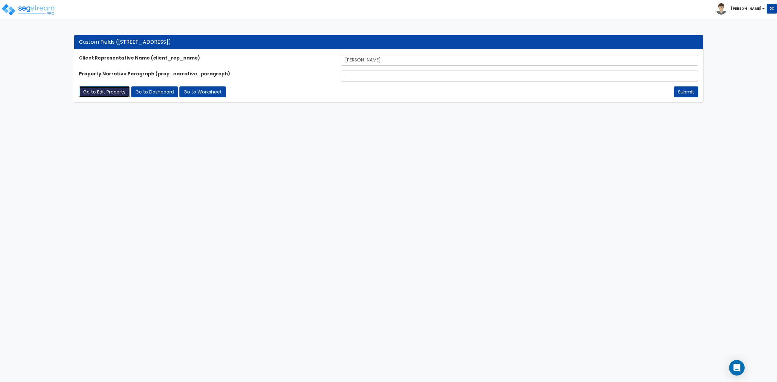
click at [109, 90] on link "Go to Edit Property" at bounding box center [104, 91] width 51 height 11
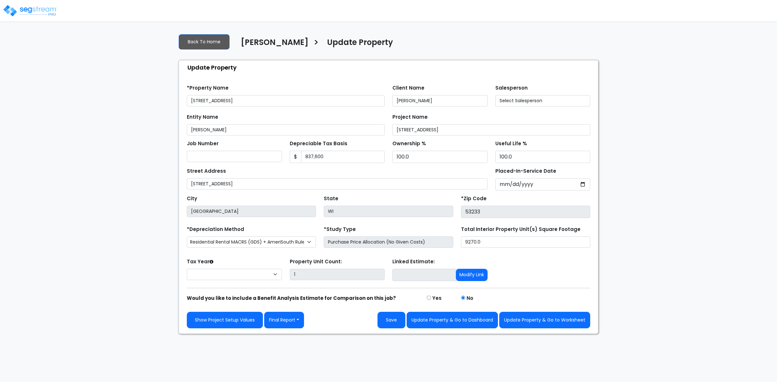
select select "2024"
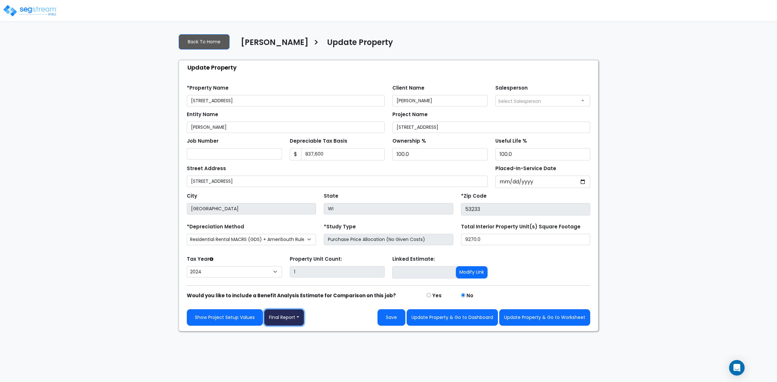
click at [301, 316] on button "Final Report" at bounding box center [284, 317] width 40 height 17
click at [300, 349] on link "Report Images" at bounding box center [298, 351] width 68 height 15
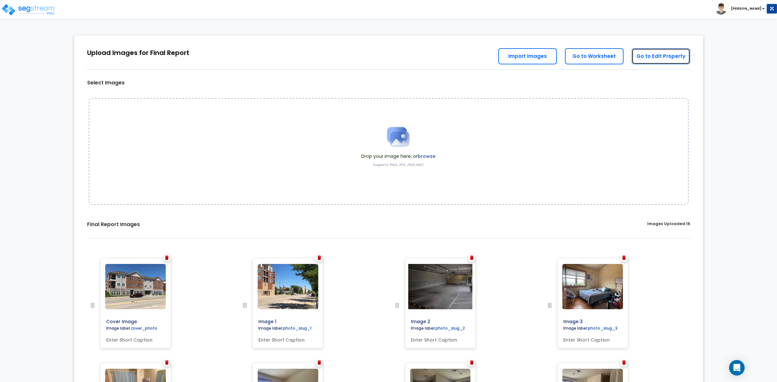
click at [671, 57] on link "Go to Edit Property" at bounding box center [660, 56] width 59 height 16
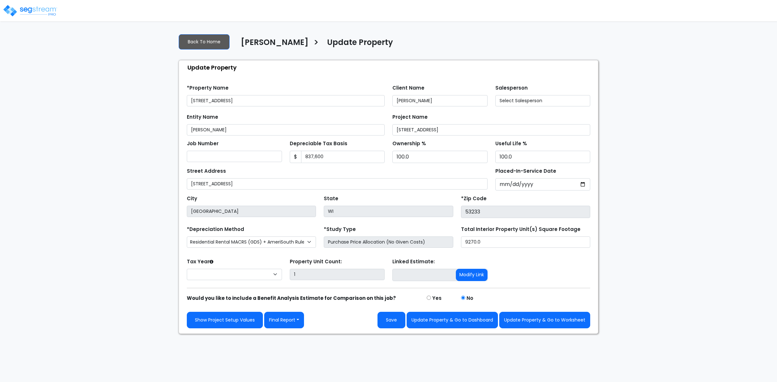
select select "2024"
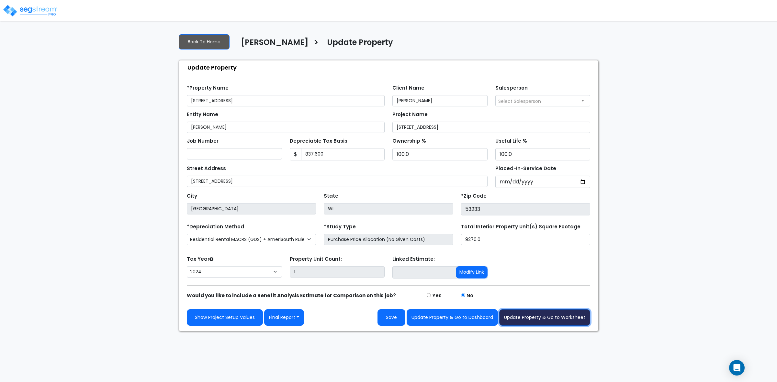
click at [540, 318] on button "Update Property & Go to Worksheet" at bounding box center [544, 317] width 91 height 17
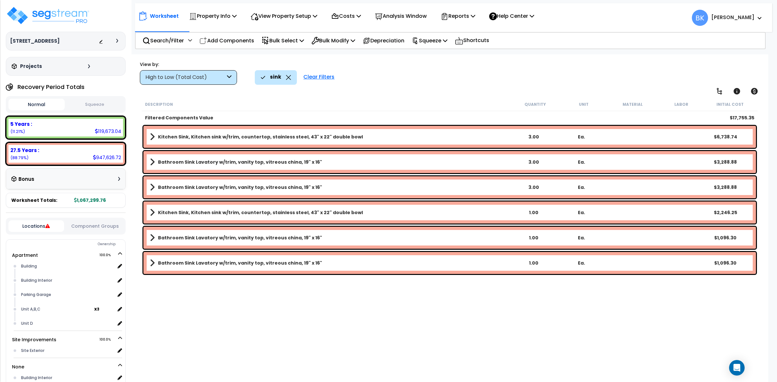
click at [286, 76] on icon at bounding box center [288, 77] width 5 height 5
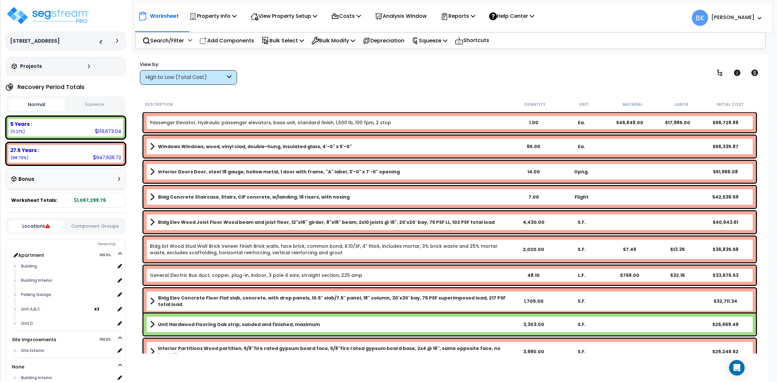
scroll to position [52, 0]
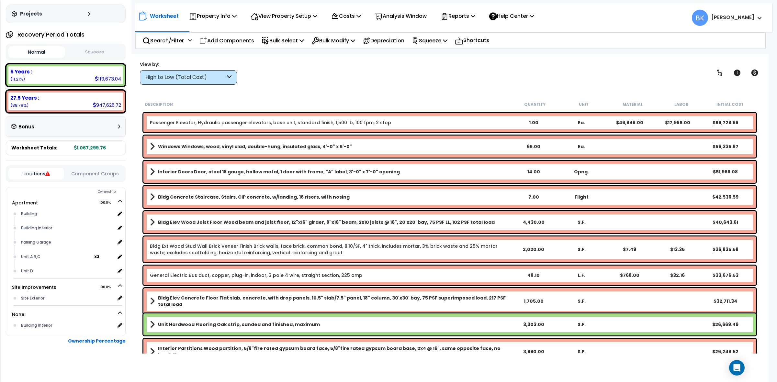
click at [214, 76] on div "High to Low (Total Cost)" at bounding box center [185, 77] width 80 height 7
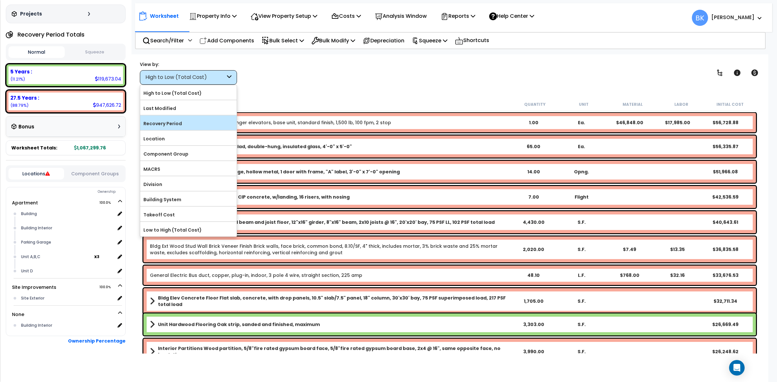
click at [191, 119] on label "Recovery Period" at bounding box center [188, 124] width 96 height 10
click at [0, 0] on input "Recovery Period" at bounding box center [0, 0] width 0 height 0
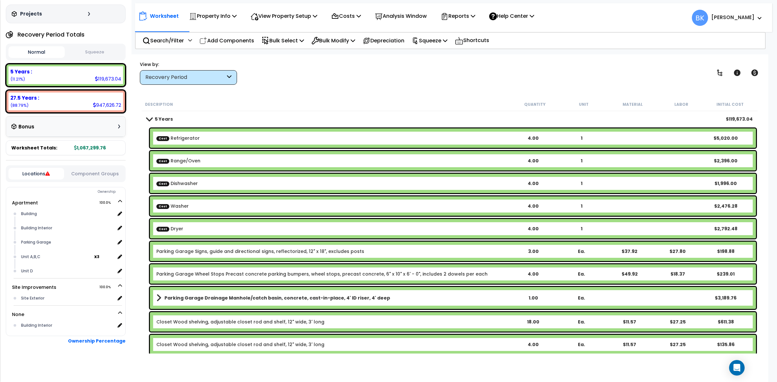
click at [148, 116] on link "5 Years" at bounding box center [160, 119] width 26 height 9
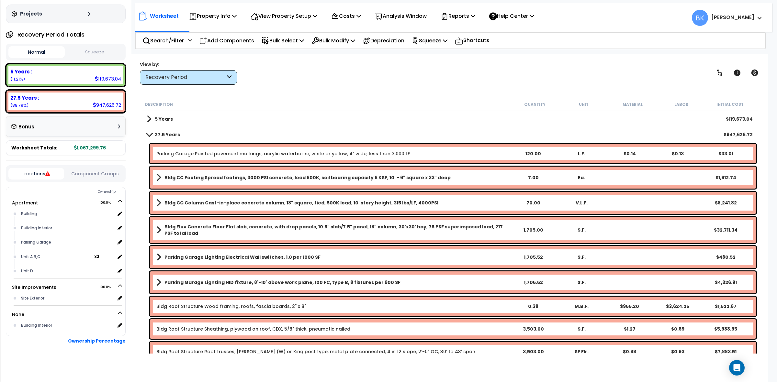
click at [150, 136] on span at bounding box center [149, 134] width 9 height 5
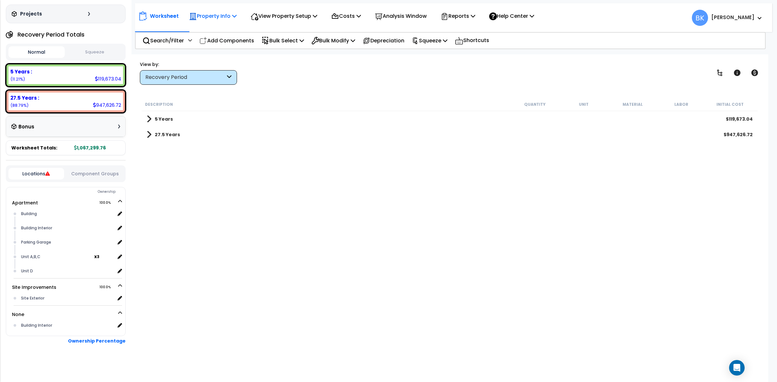
click at [228, 14] on p "Property Info" at bounding box center [213, 16] width 48 height 9
click at [219, 25] on link "Property Setup" at bounding box center [218, 30] width 64 height 13
click at [274, 15] on p "View Property Setup" at bounding box center [284, 16] width 67 height 9
click at [269, 29] on link "Building Setup" at bounding box center [279, 30] width 64 height 13
click at [272, 12] on p "View Property Setup" at bounding box center [284, 16] width 67 height 9
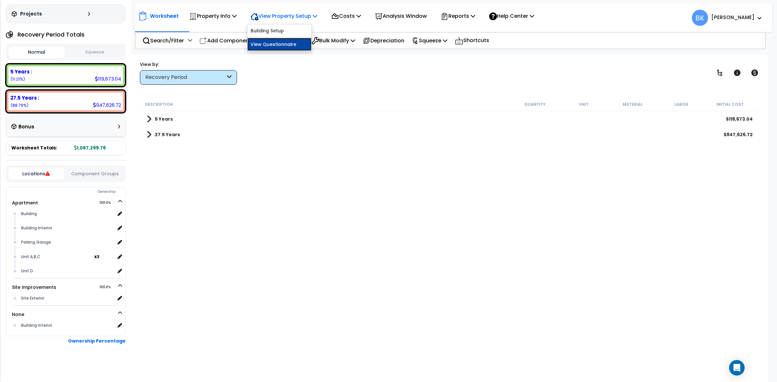
click at [282, 44] on link "View Questionnaire" at bounding box center [279, 44] width 64 height 13
click at [152, 137] on link "27.5 Years" at bounding box center [163, 134] width 33 height 9
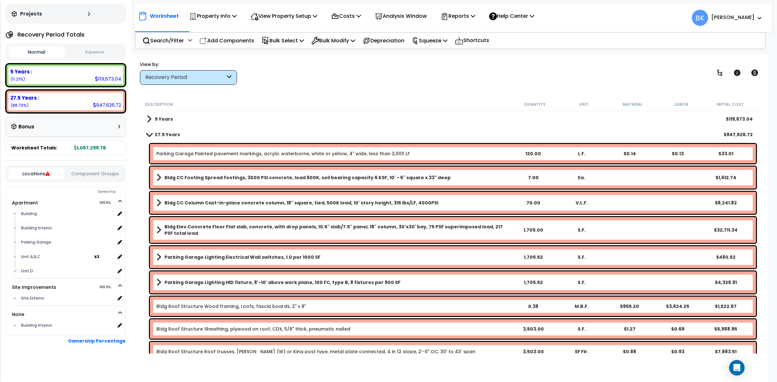
click at [150, 117] on span at bounding box center [149, 119] width 5 height 9
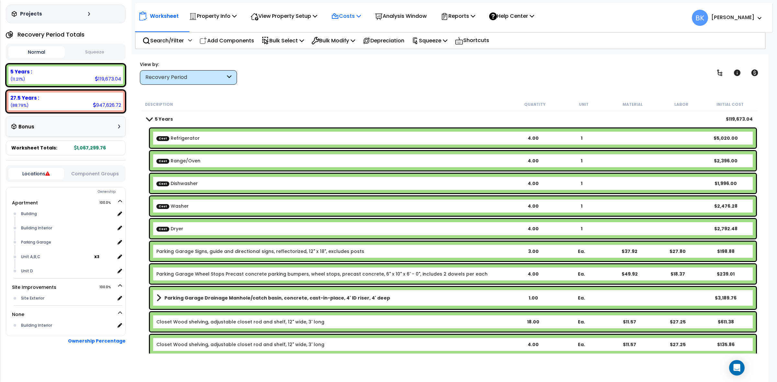
click at [352, 15] on p "Costs" at bounding box center [346, 16] width 30 height 9
click at [356, 39] on link "Direct Costs" at bounding box center [360, 44] width 64 height 13
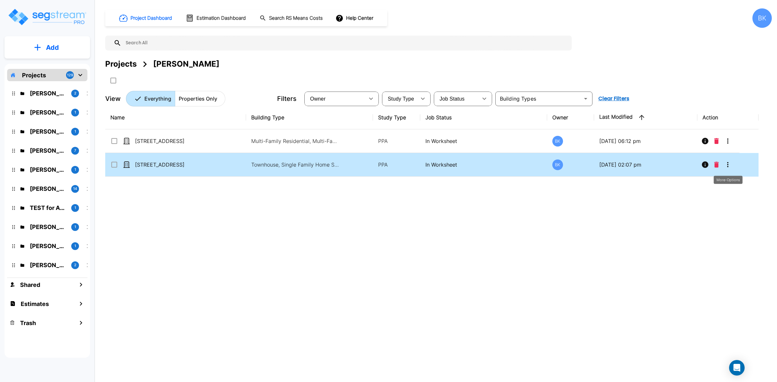
click at [730, 164] on icon "More-Options" at bounding box center [728, 165] width 8 height 8
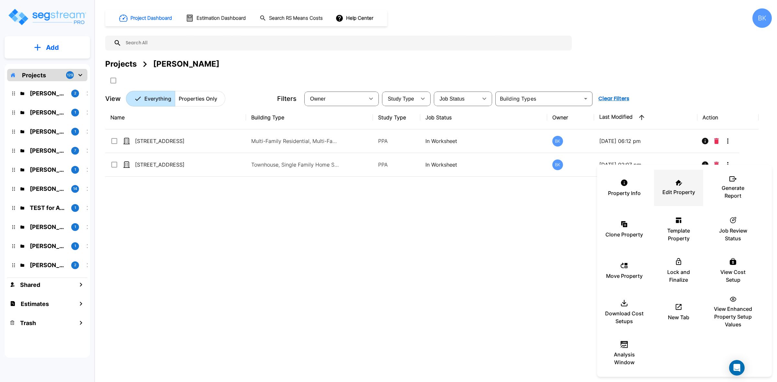
click at [684, 186] on div "Edit Property" at bounding box center [678, 188] width 39 height 32
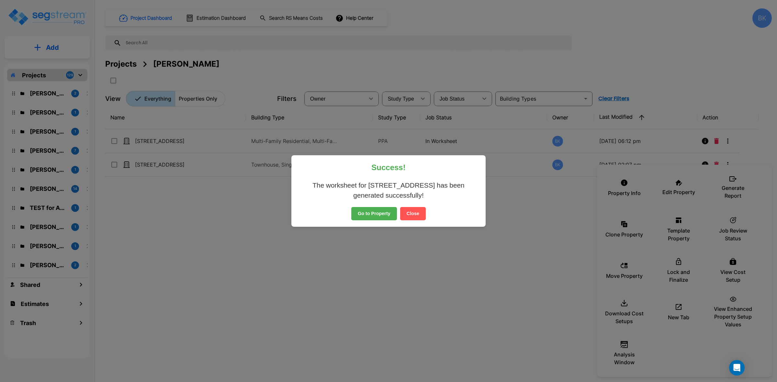
click at [417, 213] on button "Close" at bounding box center [413, 214] width 26 height 14
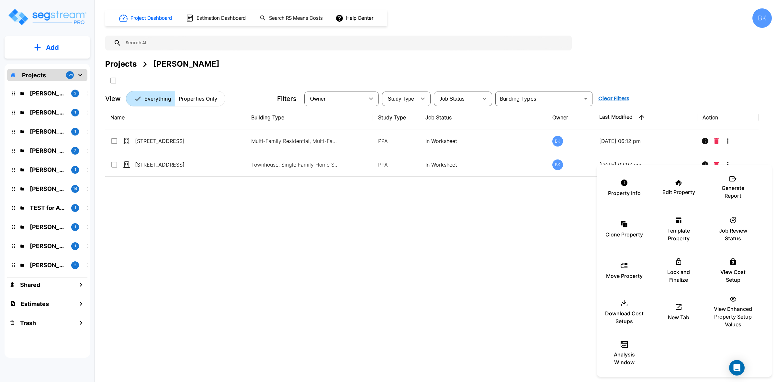
click at [268, 273] on div at bounding box center [388, 191] width 777 height 382
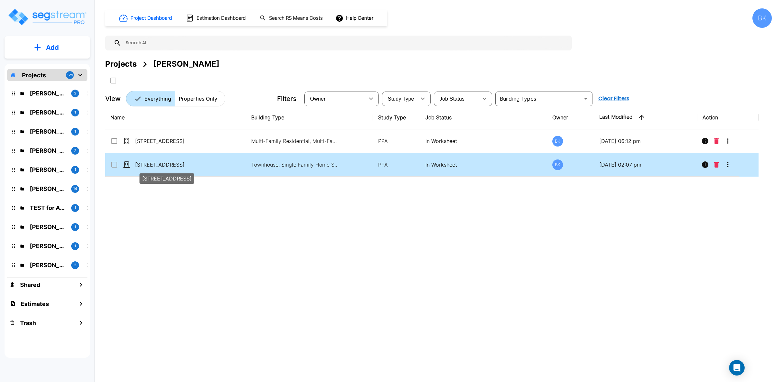
click at [154, 163] on p "7818 Spectrum Drive" at bounding box center [167, 165] width 65 height 8
checkbox input "true"
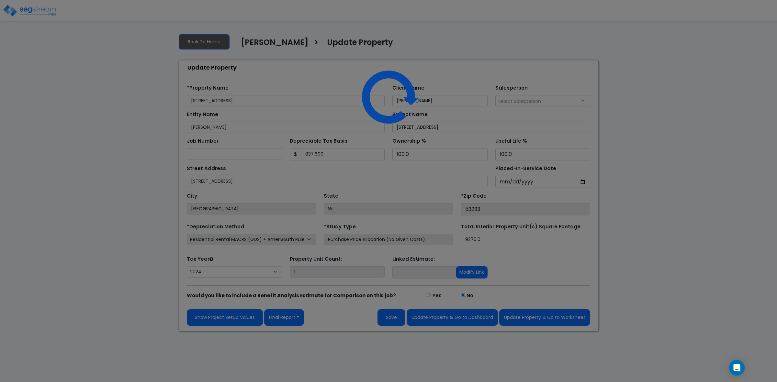
select select "2024"
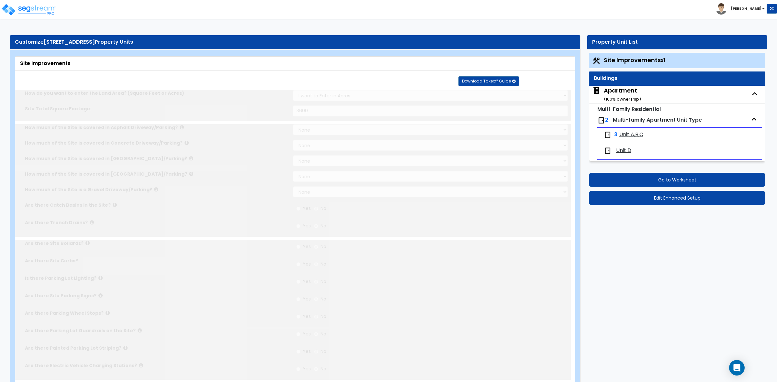
select select "2"
type input "3600"
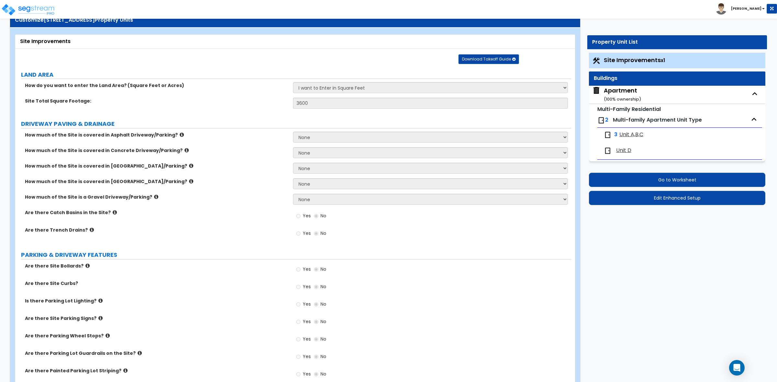
scroll to position [40, 0]
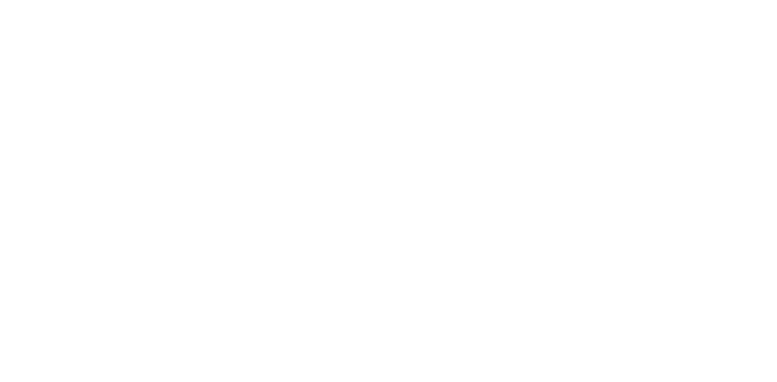
type input "14,680.76"
type input "4.00"
type input "1,255.00"
type input "4.00"
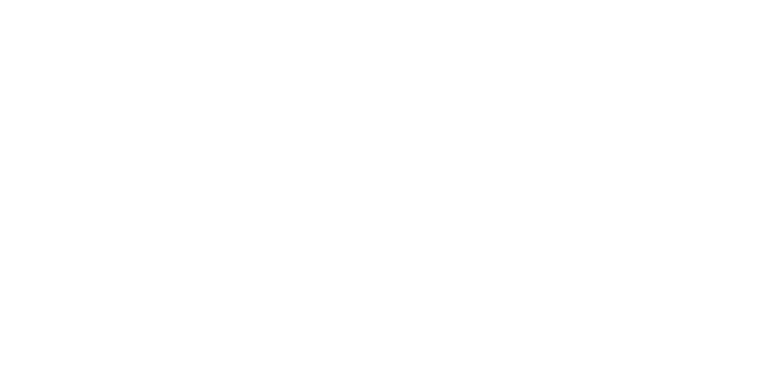
type input "599.00"
type input "4.00"
type input "499.00"
type input "4.00"
type input "619.07"
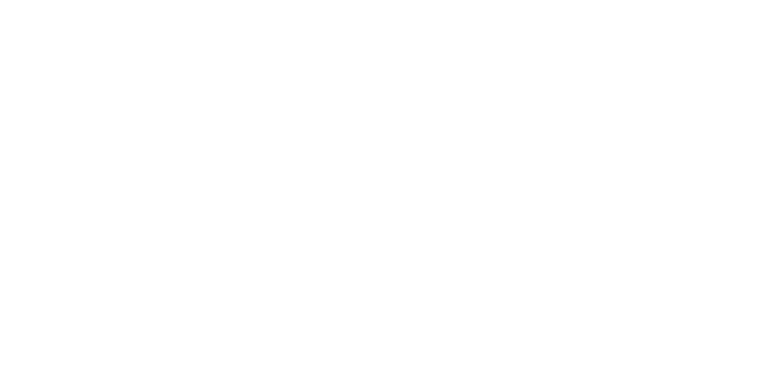
type input "4.00"
type input "698.12"
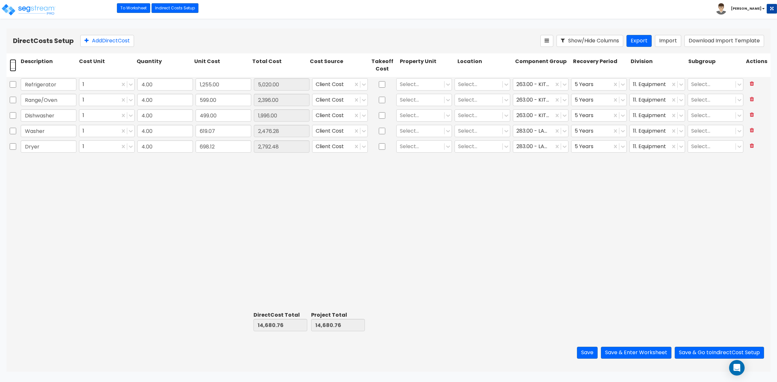
drag, startPoint x: 12, startPoint y: 70, endPoint x: 313, endPoint y: 65, distance: 301.7
click at [12, 70] on input "checkbox" at bounding box center [13, 65] width 6 height 12
checkbox input "true"
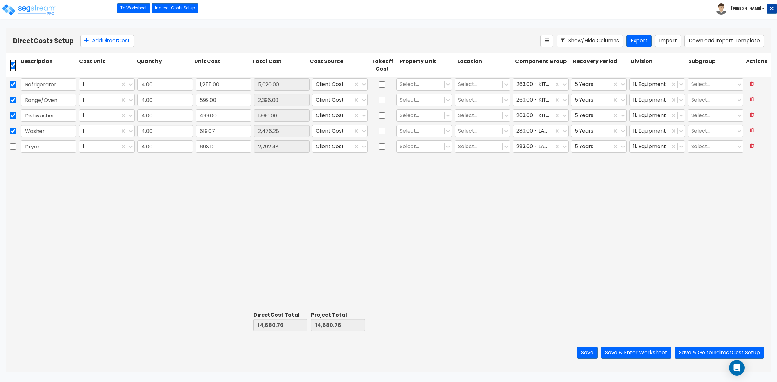
checkbox input "true"
click at [366, 88] on div at bounding box center [360, 85] width 15 height 12
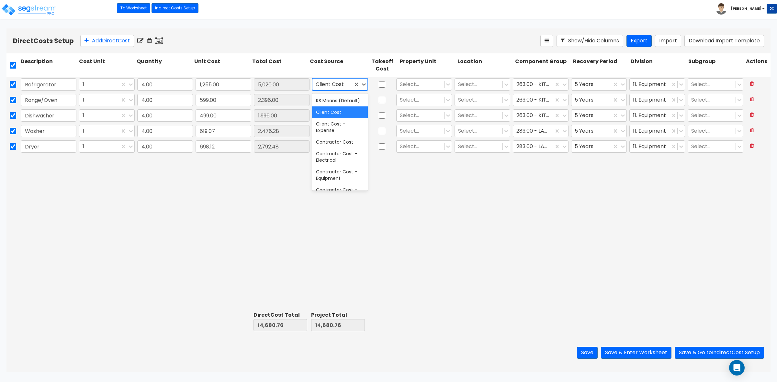
scroll to position [243, 0]
drag, startPoint x: 361, startPoint y: 103, endPoint x: 364, endPoint y: 108, distance: 5.8
click at [364, 108] on div "RS Means (Default) Client Cost Client Cost - Expense Contractor Cost Contractor…" at bounding box center [340, 142] width 56 height 97
click at [320, 179] on div "Various" at bounding box center [340, 184] width 56 height 12
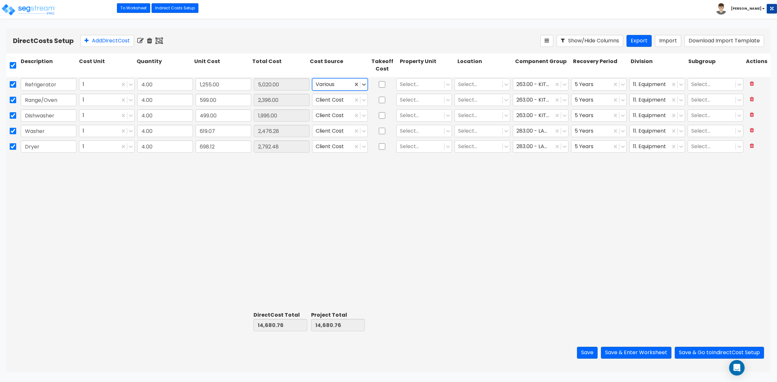
click at [326, 190] on div "Refrigerator 1 4.00 1,255.00 5,020.00 option Various, selected. Various Select.…" at bounding box center [388, 193] width 764 height 232
drag, startPoint x: 19, startPoint y: 67, endPoint x: 16, endPoint y: 67, distance: 3.3
click at [17, 67] on div "Description Cost Unit Quantity Unit Cost Total Cost Cost Source Takeoff Cost Pr…" at bounding box center [388, 67] width 764 height 29
click at [14, 64] on input "checkbox" at bounding box center [13, 65] width 6 height 12
checkbox input "false"
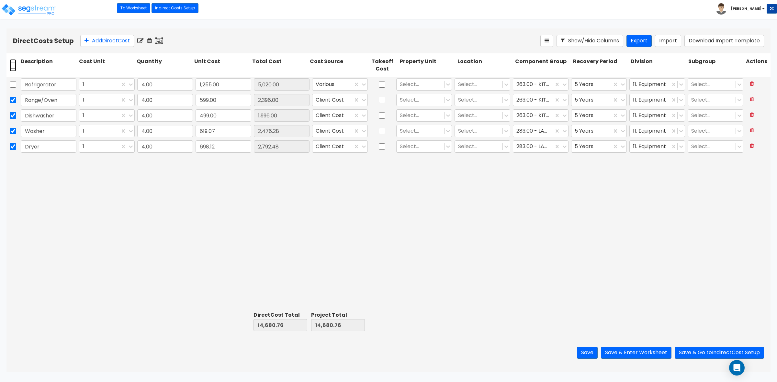
checkbox input "false"
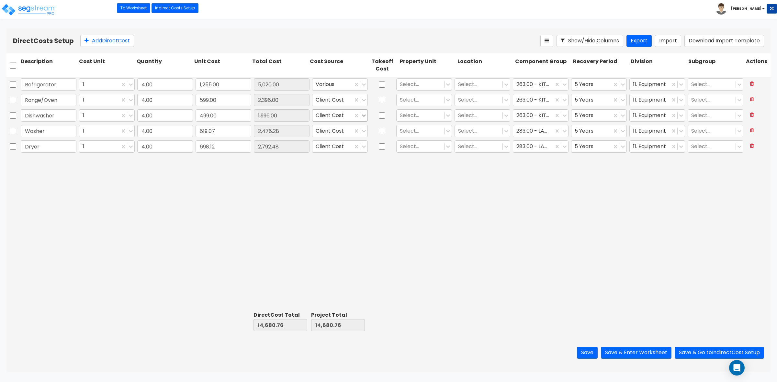
click at [365, 116] on icon at bounding box center [364, 115] width 6 height 6
click at [324, 209] on div "Various" at bounding box center [340, 215] width 56 height 12
click at [363, 98] on icon at bounding box center [364, 100] width 6 height 6
click at [335, 195] on div "Various" at bounding box center [340, 199] width 56 height 12
click at [363, 130] on icon at bounding box center [364, 131] width 6 height 6
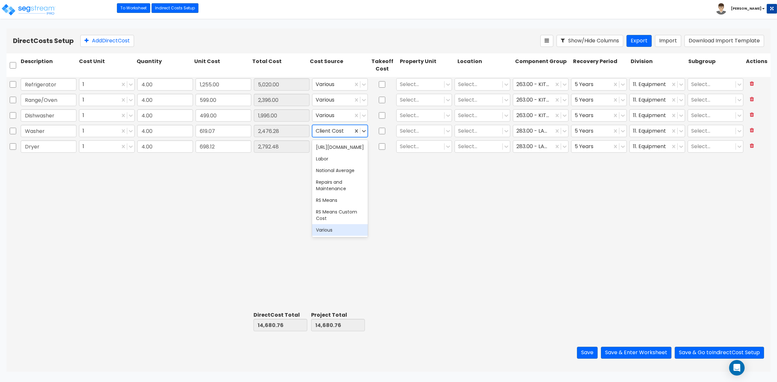
click at [331, 224] on div "Various" at bounding box center [340, 230] width 56 height 12
click at [361, 146] on icon at bounding box center [364, 146] width 6 height 6
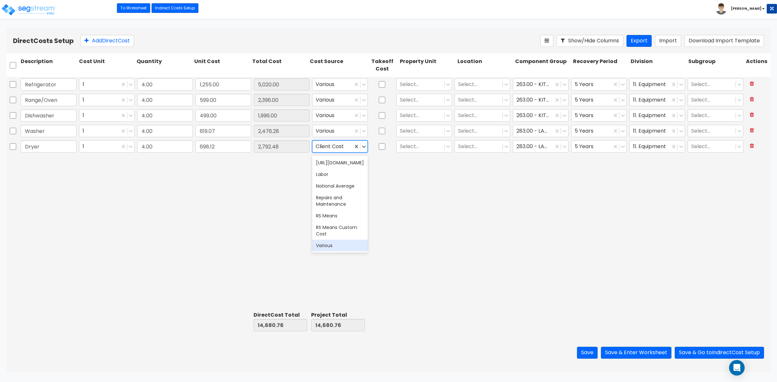
click at [333, 240] on div "Various" at bounding box center [340, 246] width 56 height 12
click at [209, 223] on div "Refrigerator 1 4.00 1,255.00 5,020.00 Various Select... Select... 263.00 - KITC…" at bounding box center [388, 193] width 764 height 232
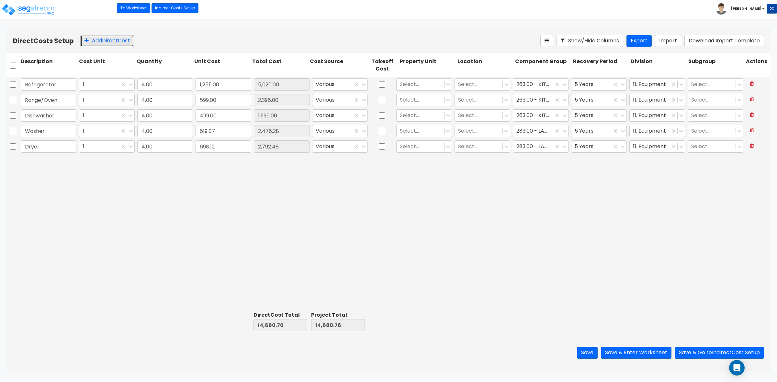
click at [97, 41] on button "Add Direct Cost" at bounding box center [107, 41] width 54 height 12
type input "Range Hood"
click at [147, 206] on div "Refrigerator 1 4.00 1,255.00 5,020.00 Various Select... Select... 263.00 - KITC…" at bounding box center [388, 193] width 764 height 232
click at [206, 187] on div "Refrigerator 1 4.00 1,255.00 5,020.00 Various Select... Select... 263.00 - KITC…" at bounding box center [388, 193] width 764 height 232
click at [211, 161] on input "0" at bounding box center [223, 162] width 56 height 12
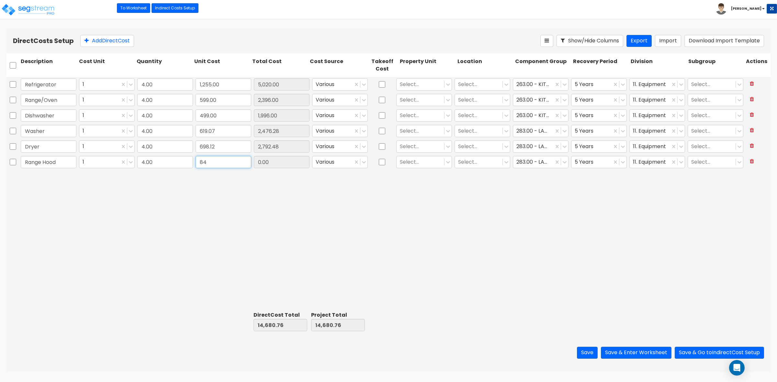
type input "84"
click at [245, 198] on div "Refrigerator 1 4.00 1,255.00 5,020.00 Various Select... Select... 263.00 - KITC…" at bounding box center [388, 193] width 764 height 232
type input "15,016.76"
type input "336.00"
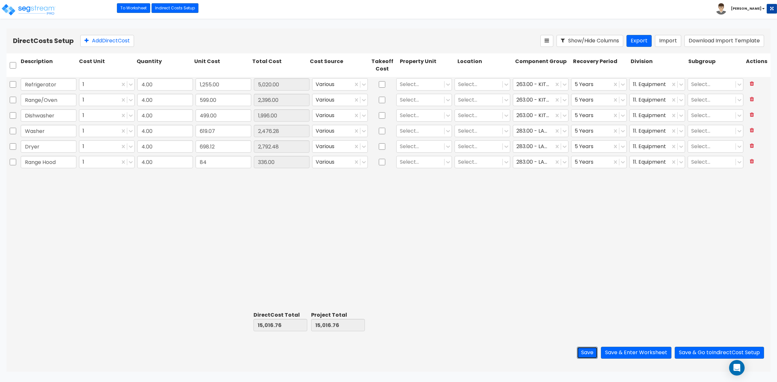
click at [584, 352] on button "Save" at bounding box center [587, 353] width 21 height 12
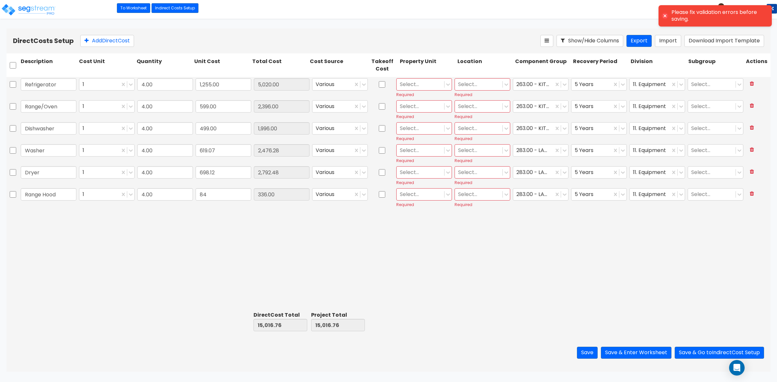
click at [387, 256] on div "Refrigerator 1 4.00 1,255.00 5,020.00 Various Select... Required Select... Requ…" at bounding box center [388, 193] width 764 height 232
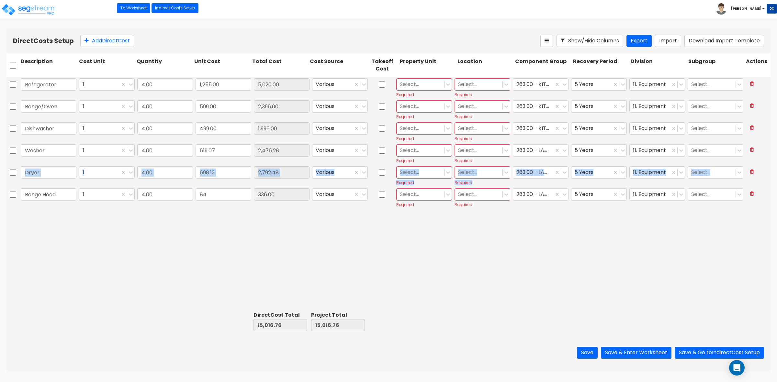
drag, startPoint x: 18, startPoint y: 196, endPoint x: 19, endPoint y: 185, distance: 11.4
click at [19, 185] on div "Refrigerator 1 4.00 1,255.00 5,020.00 Various Select... Required Select... Requ…" at bounding box center [388, 143] width 764 height 132
click at [38, 250] on div "Refrigerator 1 4.00 1,255.00 5,020.00 Various Select... Required Select... Requ…" at bounding box center [388, 193] width 764 height 232
drag, startPoint x: 420, startPoint y: 244, endPoint x: 424, endPoint y: 240, distance: 6.4
click at [421, 244] on div "Refrigerator 1 4.00 1,255.00 5,020.00 Various Select... Required Select... Requ…" at bounding box center [388, 193] width 764 height 232
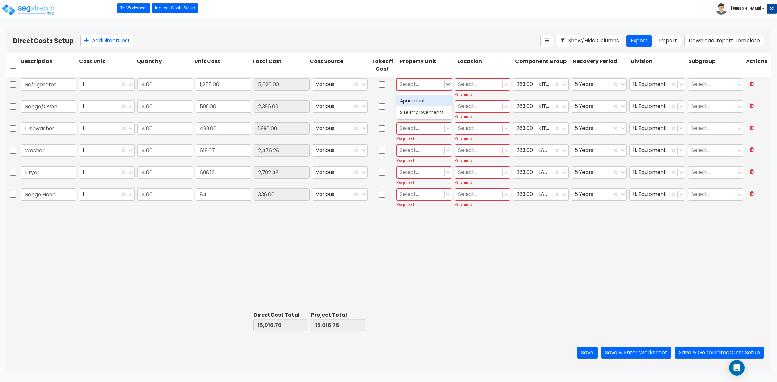
click at [422, 88] on div at bounding box center [420, 84] width 41 height 9
click at [419, 98] on div "Apartment" at bounding box center [424, 101] width 56 height 12
click at [419, 103] on div at bounding box center [420, 106] width 41 height 9
click at [412, 124] on div "Apartment" at bounding box center [424, 123] width 56 height 12
click at [548, 41] on icon at bounding box center [546, 40] width 5 height 5
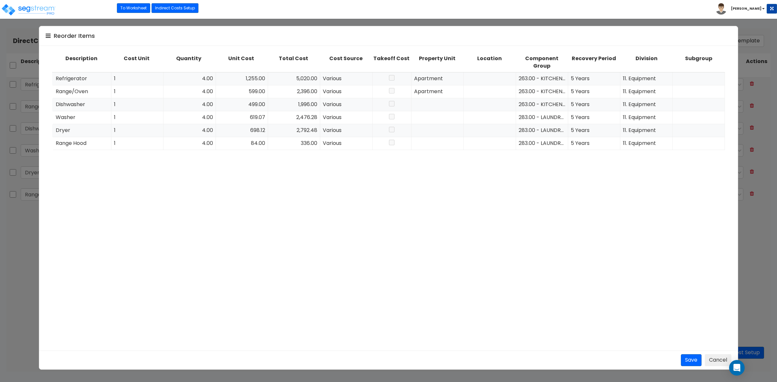
click at [46, 38] on icon at bounding box center [48, 36] width 5 height 6
drag, startPoint x: 61, startPoint y: 144, endPoint x: 62, endPoint y: 141, distance: 3.9
click at [62, 142] on div "Refrigerator 1 4.00 1,255.00 5,020.00 Various Apartment 263.00 - KITCHEN EQUIPM…" at bounding box center [388, 209] width 673 height 272
click at [682, 362] on button "Save" at bounding box center [691, 360] width 21 height 12
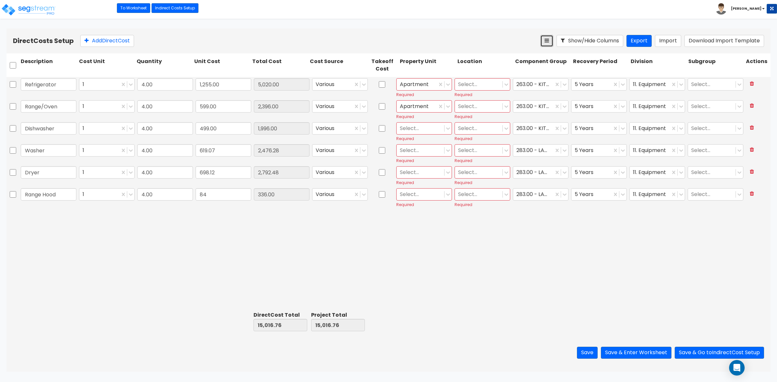
type input "Range Hood"
type input "336.00"
type input "Washer"
type input "2,476.28"
type input "Dryer"
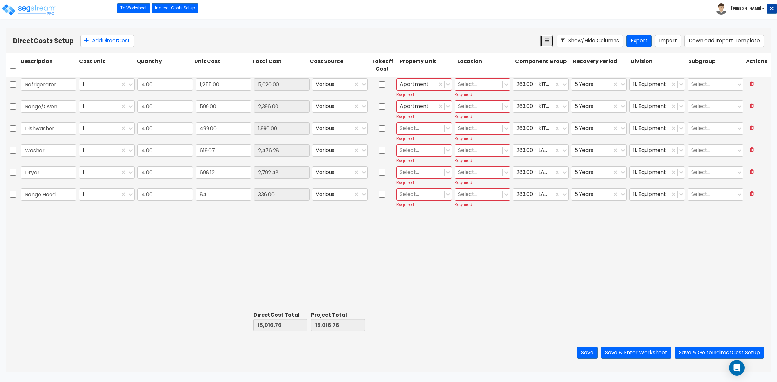
type input "2,792.48"
type input "84"
type input "619.07"
type input "698.12"
click at [544, 38] on button at bounding box center [546, 41] width 13 height 12
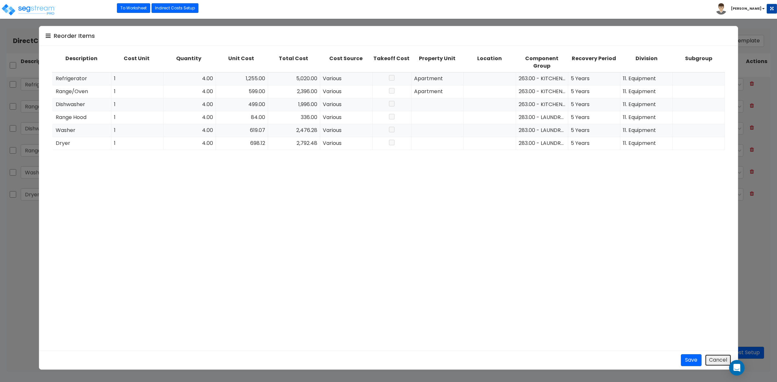
click at [712, 358] on button "Cancel" at bounding box center [718, 360] width 27 height 12
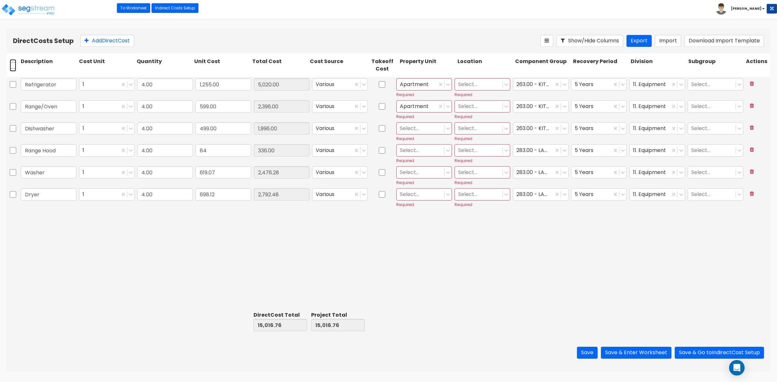
click at [12, 63] on input "checkbox" at bounding box center [13, 65] width 6 height 12
checkbox input "true"
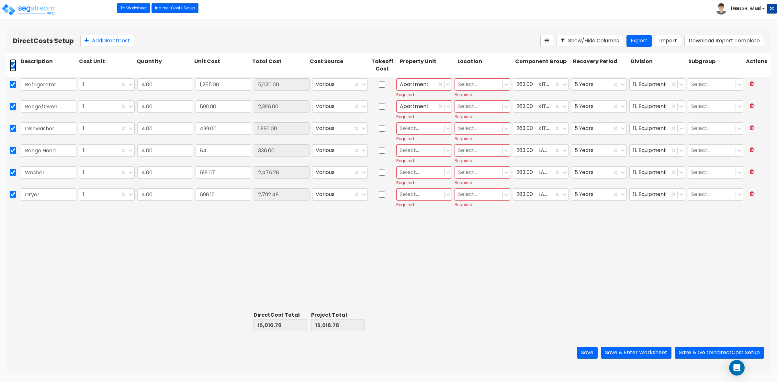
checkbox input "true"
click at [142, 41] on icon at bounding box center [140, 41] width 6 height 6
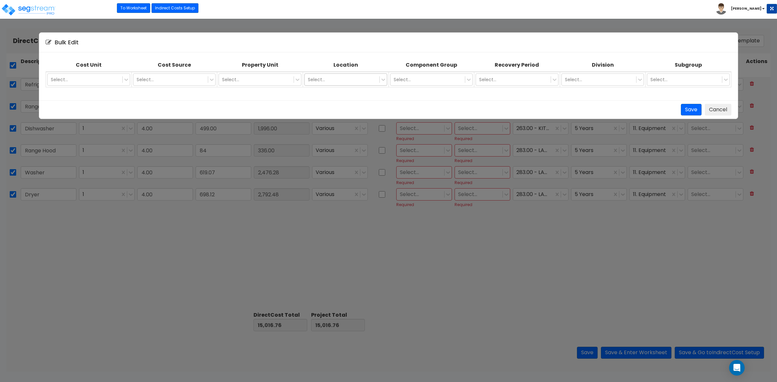
click at [353, 76] on div at bounding box center [342, 80] width 68 height 8
click at [354, 83] on div at bounding box center [342, 80] width 68 height 8
click at [258, 80] on div at bounding box center [256, 80] width 68 height 8
click at [243, 93] on div "Apartment" at bounding box center [260, 95] width 83 height 12
click at [334, 73] on div "Select..." at bounding box center [345, 79] width 83 height 12
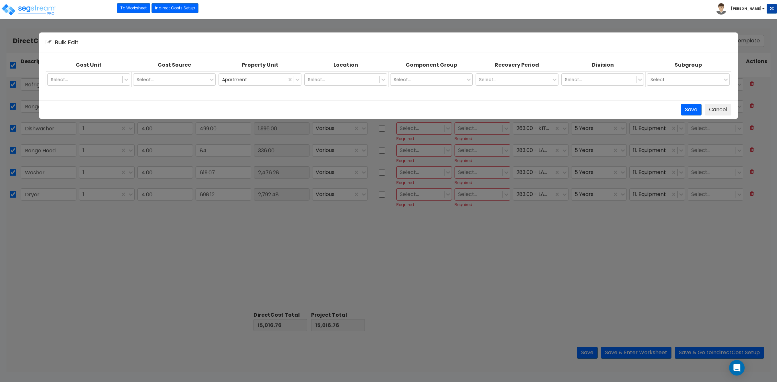
click at [419, 108] on div "Save Cancel" at bounding box center [389, 110] width 686 height 12
click at [688, 108] on button "Save" at bounding box center [691, 110] width 21 height 12
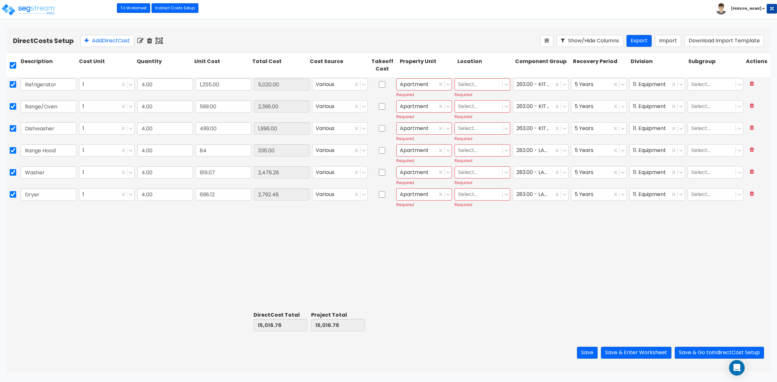
click at [143, 39] on icon at bounding box center [140, 41] width 6 height 6
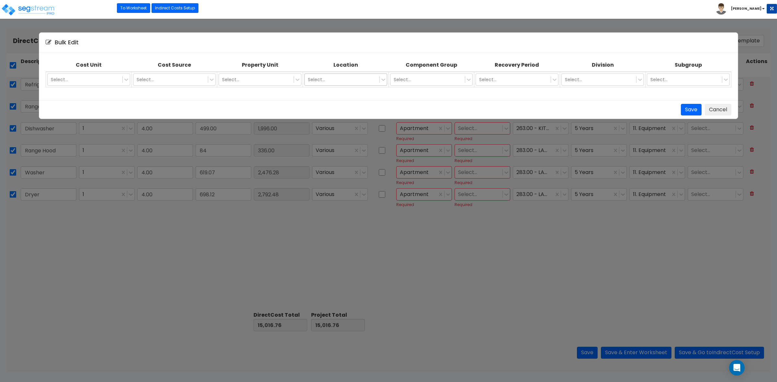
click at [355, 76] on div at bounding box center [342, 80] width 68 height 8
click at [274, 80] on div at bounding box center [256, 80] width 68 height 8
drag, startPoint x: 245, startPoint y: 92, endPoint x: 328, endPoint y: 79, distance: 84.0
click at [247, 92] on div "Apartment" at bounding box center [260, 95] width 83 height 12
click at [328, 78] on div at bounding box center [342, 80] width 68 height 8
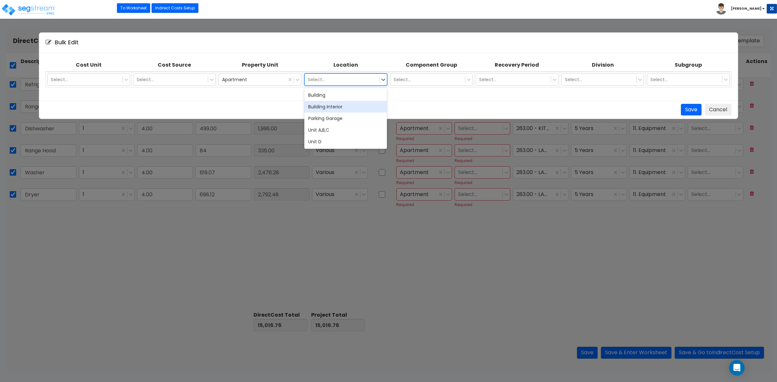
click at [329, 102] on div "Building Interior" at bounding box center [345, 107] width 83 height 12
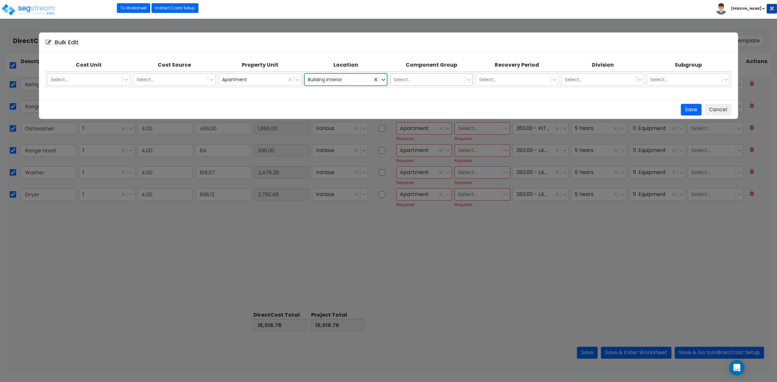
click at [429, 75] on div "Select..." at bounding box center [427, 79] width 75 height 10
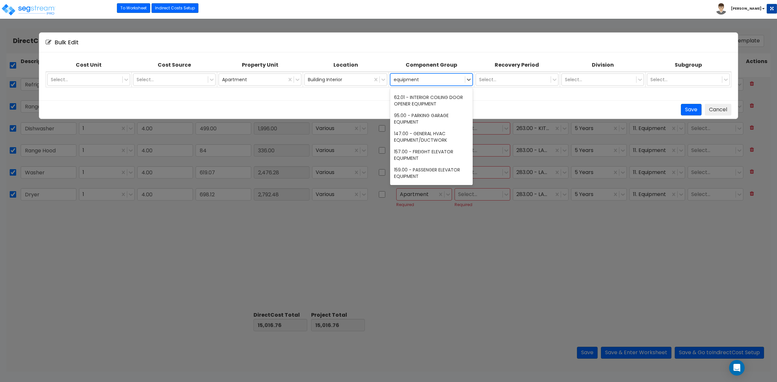
scroll to position [0, 0]
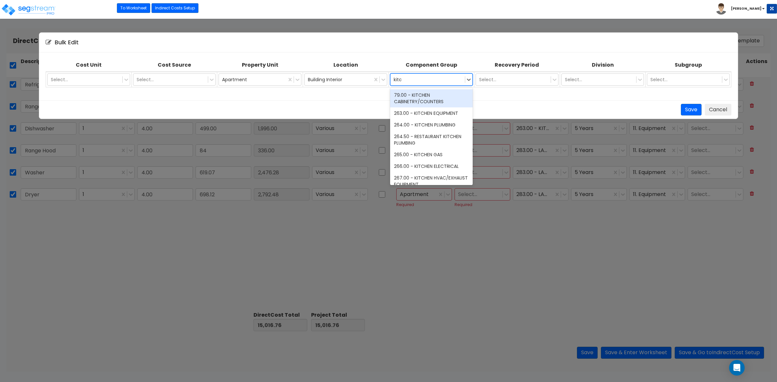
type input "kitch"
drag, startPoint x: 440, startPoint y: 112, endPoint x: 444, endPoint y: 110, distance: 4.4
click at [441, 111] on div "263.00 - KITCHEN EQUIPMENT" at bounding box center [431, 113] width 83 height 12
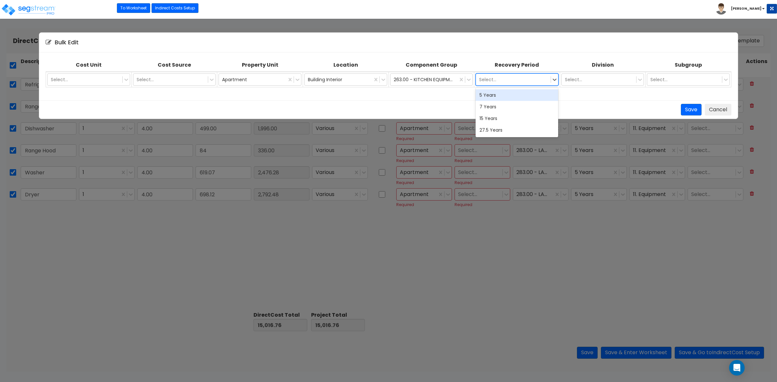
click at [518, 84] on div "Select..." at bounding box center [513, 79] width 75 height 10
click at [507, 95] on div "5 Years" at bounding box center [516, 95] width 83 height 12
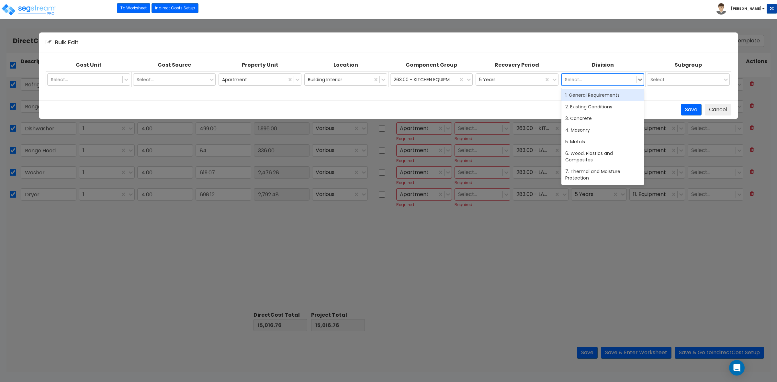
click at [597, 79] on div at bounding box center [599, 80] width 68 height 8
click at [580, 143] on div "11. Equipment" at bounding box center [602, 144] width 83 height 12
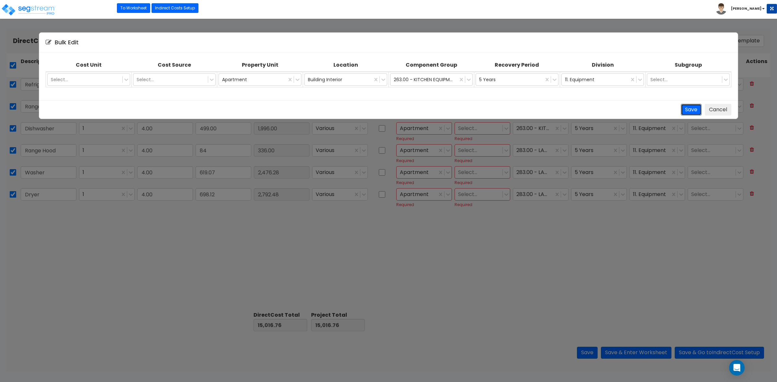
click at [687, 108] on button "Save" at bounding box center [691, 110] width 21 height 12
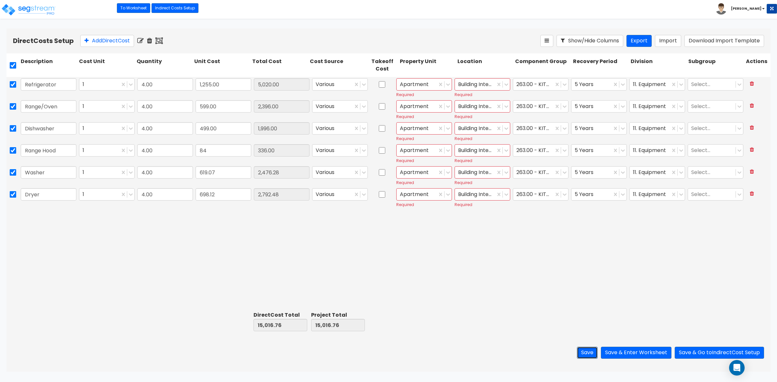
click at [580, 354] on button "Save" at bounding box center [587, 353] width 21 height 12
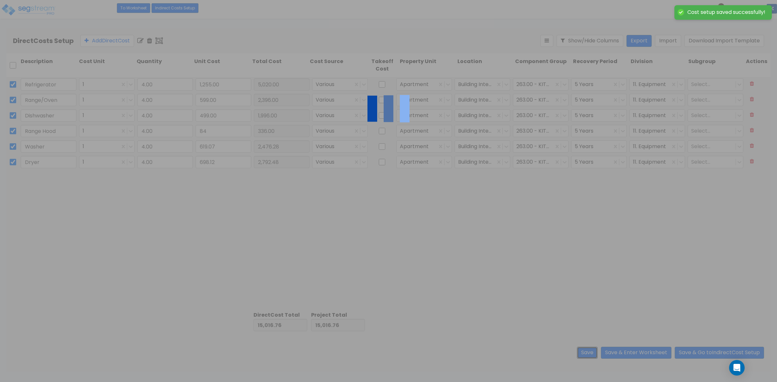
checkbox input "false"
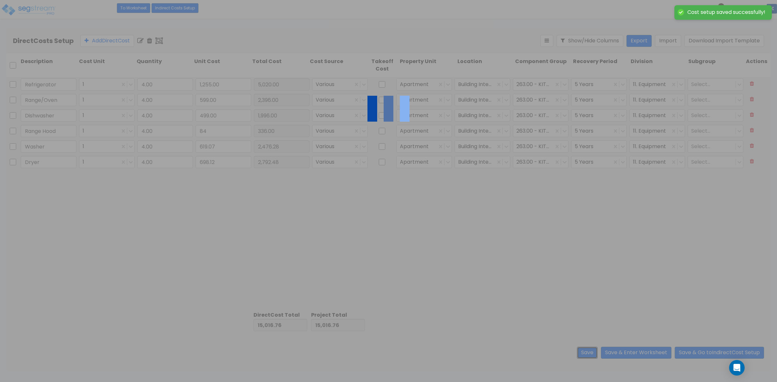
checkbox input "false"
type input "84.00"
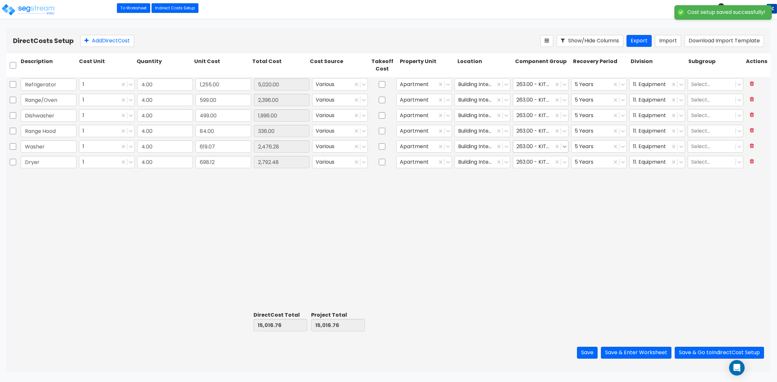
click at [562, 146] on icon at bounding box center [564, 146] width 6 height 6
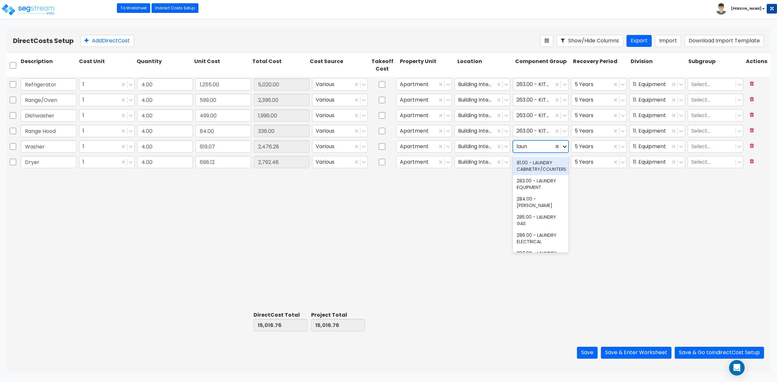
type input "laund"
click at [528, 186] on div "283.00 - LAUNDRY EQUIPMENT" at bounding box center [541, 184] width 56 height 18
drag, startPoint x: 562, startPoint y: 185, endPoint x: 562, endPoint y: 180, distance: 5.2
click at [562, 184] on div "Refrigerator 1 4.00 1,255.00 5,020.00 Various Apartment Building Interior 263.0…" at bounding box center [388, 193] width 764 height 232
click at [563, 161] on icon at bounding box center [564, 162] width 6 height 6
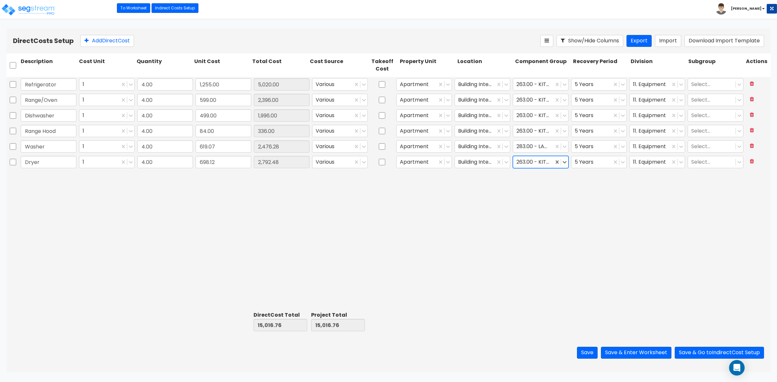
click at [535, 162] on div at bounding box center [533, 162] width 34 height 9
type input "laund"
click at [536, 197] on div "283.00 - LAUNDRY EQUIPMENT" at bounding box center [541, 200] width 56 height 18
click at [625, 224] on div "Refrigerator 1 4.00 1,255.00 5,020.00 Various Apartment Building Interior 263.0…" at bounding box center [388, 193] width 764 height 232
click at [584, 350] on button "Save" at bounding box center [587, 353] width 21 height 12
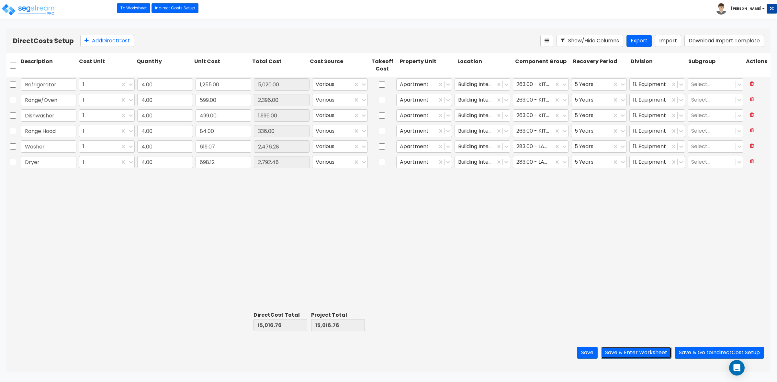
click at [639, 350] on button "Save & Enter Worksheet" at bounding box center [636, 353] width 71 height 12
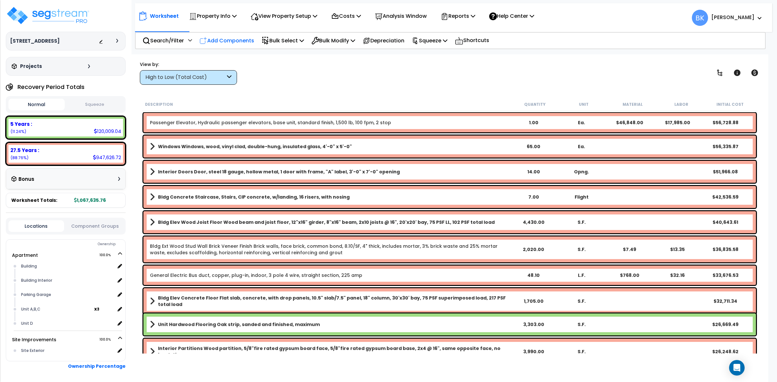
click at [241, 41] on p "Add Components" at bounding box center [226, 40] width 55 height 9
select select
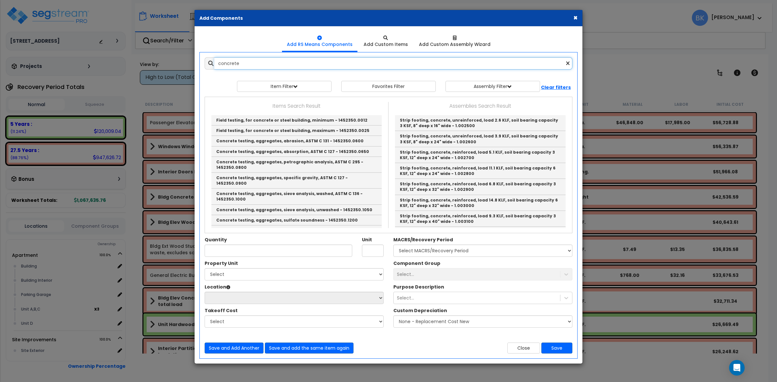
type input "concrete"
click at [528, 349] on button "Close" at bounding box center [523, 348] width 33 height 11
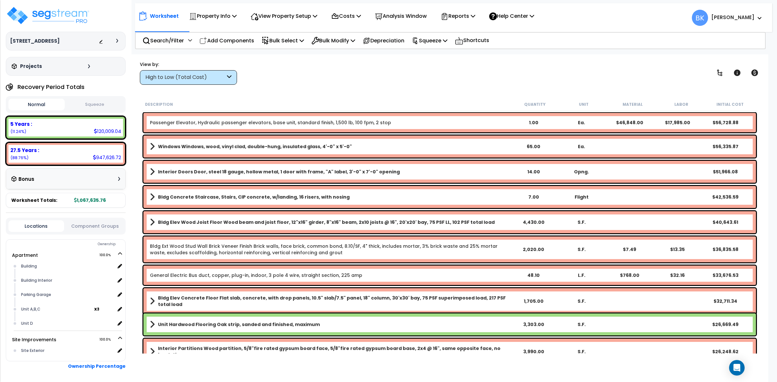
click at [227, 122] on link "Passenger Elevator, Hydraulic passenger elevators, base unit, standard finish, …" at bounding box center [270, 122] width 241 height 6
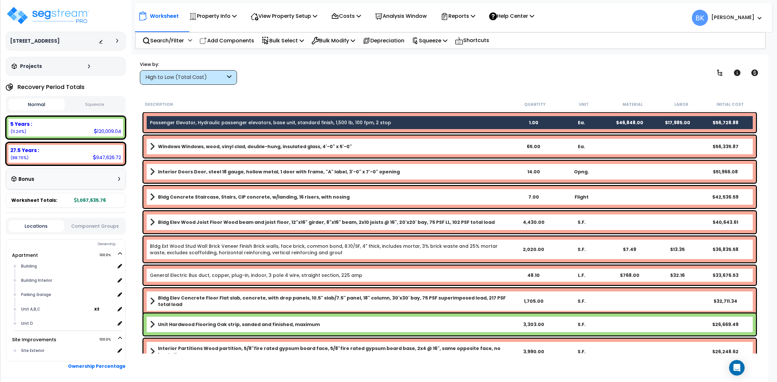
click at [227, 122] on link "Passenger Elevator, Hydraulic passenger elevators, base unit, standard finish, …" at bounding box center [270, 122] width 241 height 6
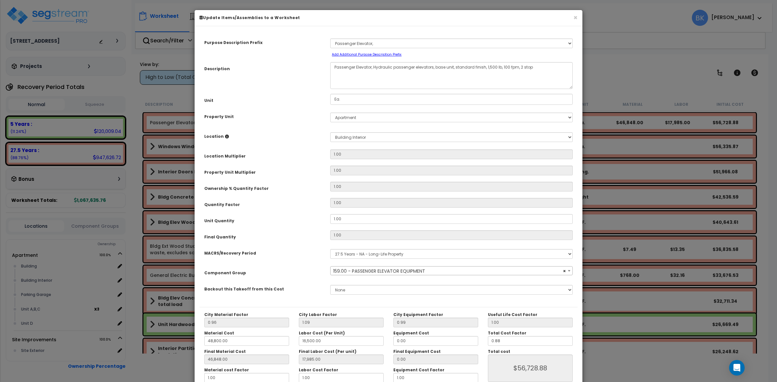
select select "39266"
click at [577, 15] on div "× Update Items/Assemblies to a Worksheet" at bounding box center [389, 18] width 388 height 16
click at [576, 15] on button "×" at bounding box center [575, 17] width 4 height 7
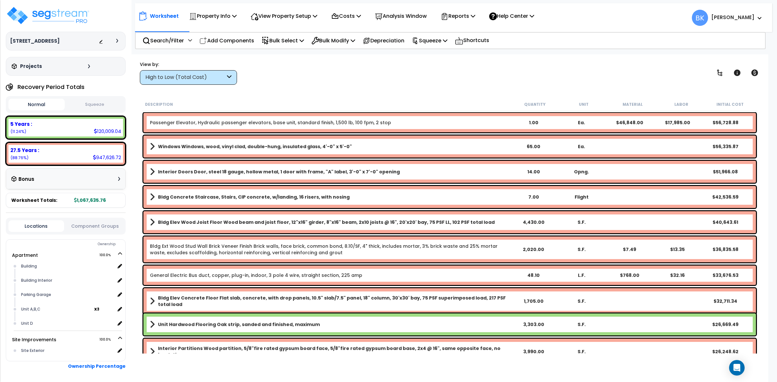
click at [218, 311] on div "Bldg Elev Concrete Floor Flat slab, concrete, with drop panels, 10.5" slab/7.5"…" at bounding box center [450, 301] width 616 height 29
click at [193, 326] on b "Unit Hardwood Flooring Oak strip, sanded and finished, maximum" at bounding box center [239, 324] width 162 height 6
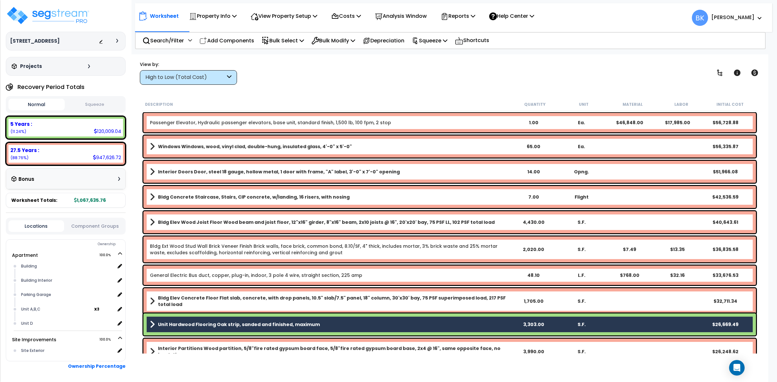
click at [193, 326] on b "Unit Hardwood Flooring Oak strip, sanded and finished, maximum" at bounding box center [239, 324] width 162 height 6
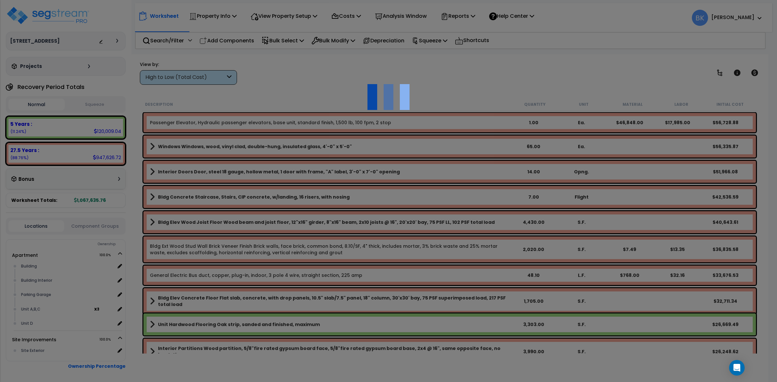
select select "49875"
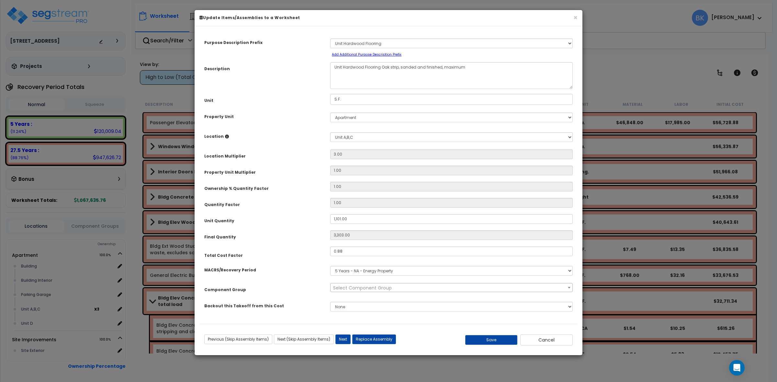
click at [572, 15] on h6 "Update Items/Assemblies to a Worksheet" at bounding box center [388, 18] width 378 height 6
click at [575, 15] on button "×" at bounding box center [575, 17] width 4 height 7
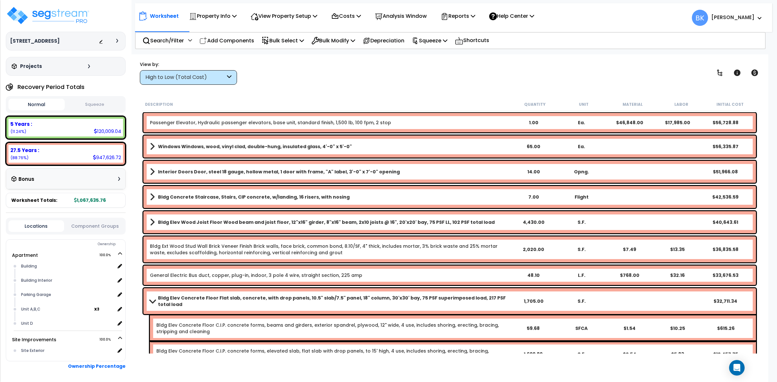
click at [199, 70] on div "High to Low (Total Cost)" at bounding box center [188, 77] width 97 height 15
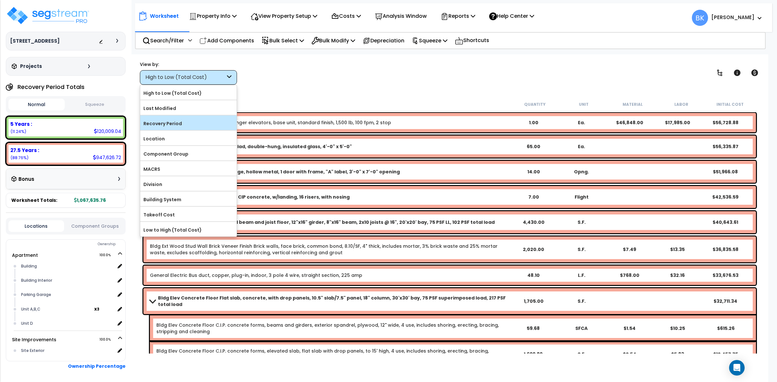
click at [185, 125] on label "Recovery Period" at bounding box center [188, 124] width 96 height 10
click at [0, 0] on input "Recovery Period" at bounding box center [0, 0] width 0 height 0
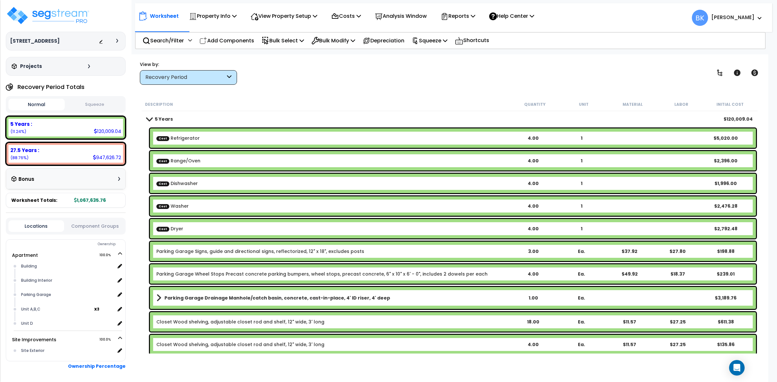
click at [201, 249] on link "Parking Garage Signs, guide and directional signs, reflectorized, 12" x 18", ex…" at bounding box center [260, 251] width 208 height 6
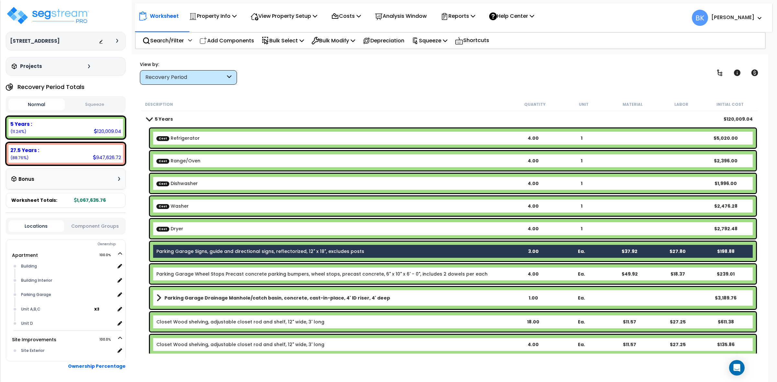
click at [201, 249] on link "Parking Garage Signs, guide and directional signs, reflectorized, 12" x 18", ex…" at bounding box center [260, 251] width 208 height 6
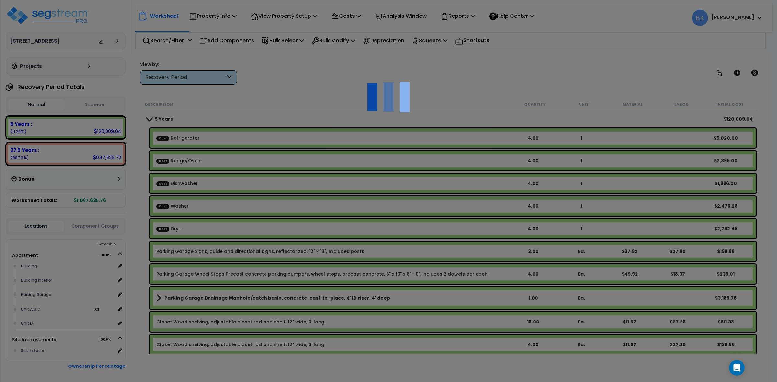
select select "49875"
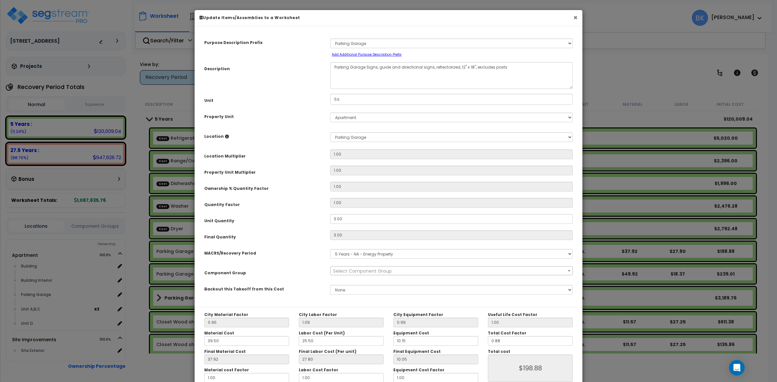
click at [574, 17] on button "×" at bounding box center [575, 17] width 4 height 7
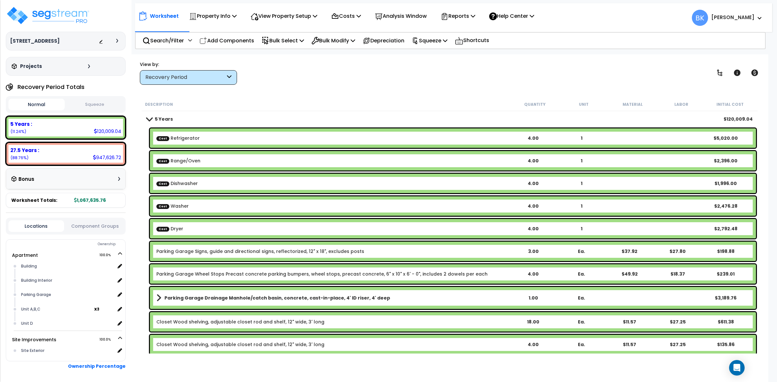
click at [151, 119] on span at bounding box center [149, 119] width 9 height 5
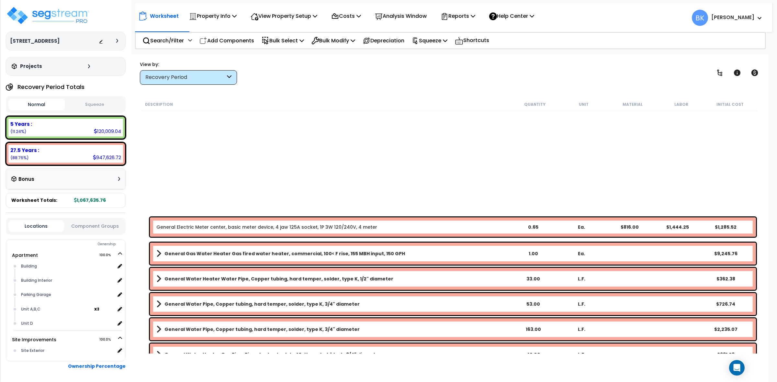
scroll to position [5179, 0]
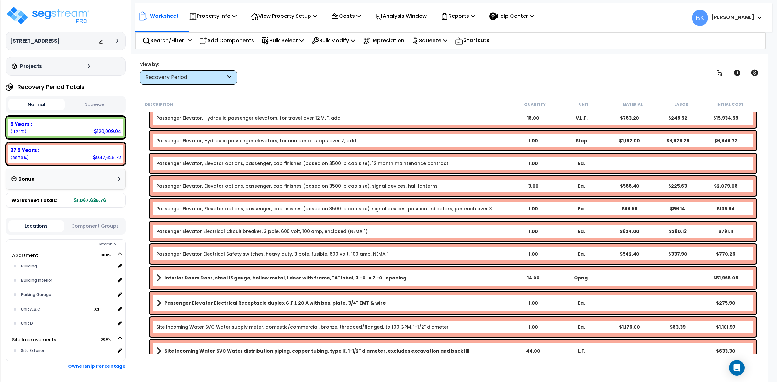
click at [222, 272] on div "Interior Doors Door, steel 18 gauge, hollow metal, 1 door with frame, "A" label…" at bounding box center [453, 278] width 606 height 22
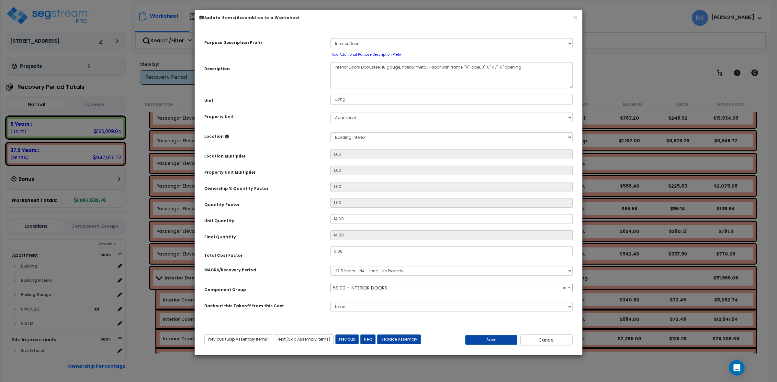
select select "39179"
click at [552, 339] on button "Cancel" at bounding box center [546, 340] width 52 height 11
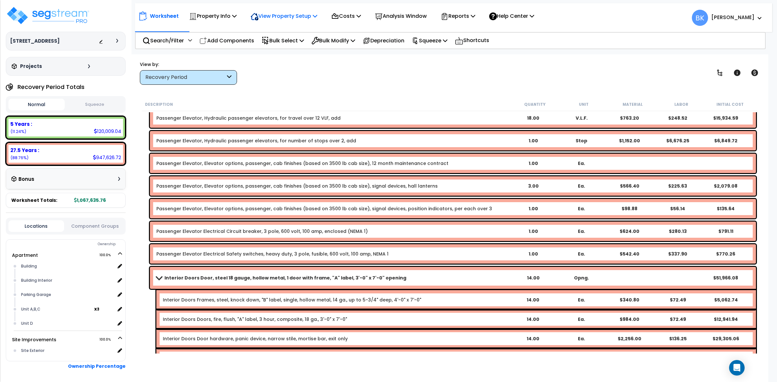
click at [290, 15] on p "View Property Setup" at bounding box center [284, 16] width 67 height 9
click at [278, 28] on link "Building Setup" at bounding box center [279, 30] width 64 height 13
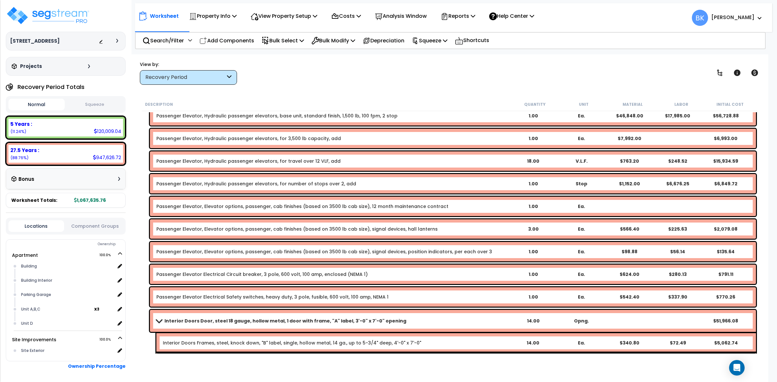
scroll to position [5057, 0]
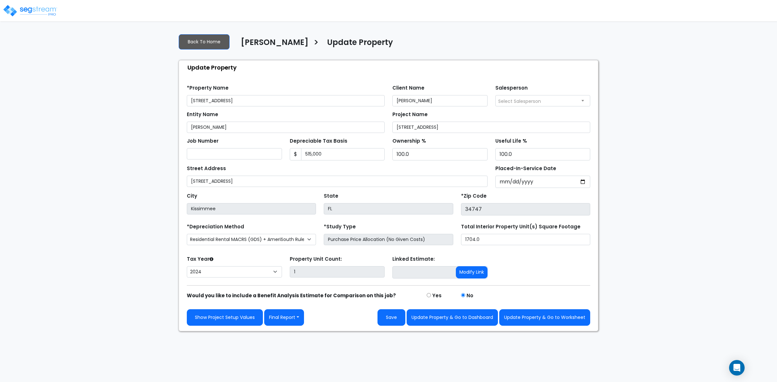
select select "2024"
click at [552, 320] on button "Update Property & Go to Worksheet" at bounding box center [544, 317] width 91 height 17
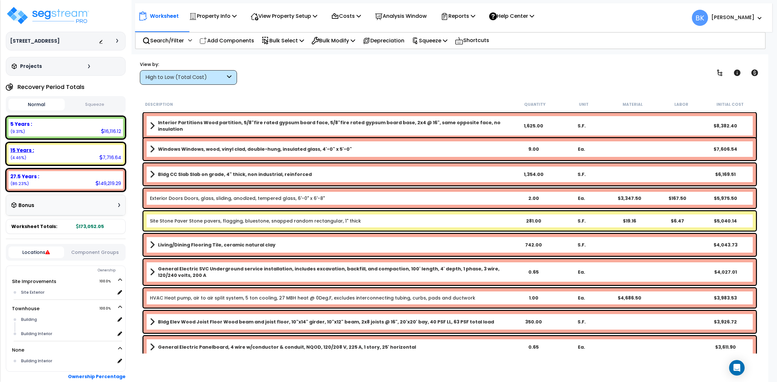
click at [38, 156] on div "15 Years : 7,716.64 (4.46%)" at bounding box center [65, 154] width 115 height 18
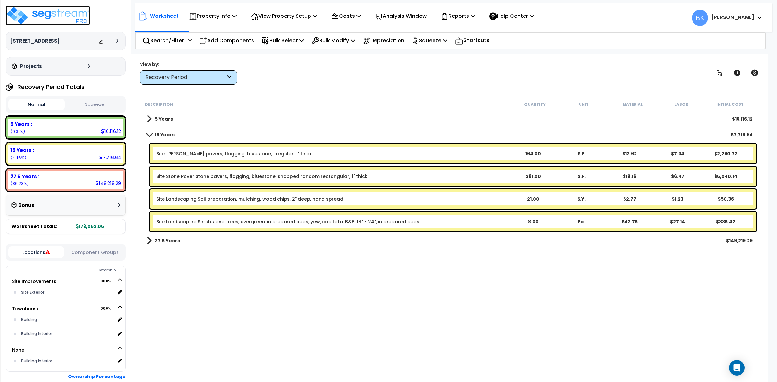
click at [67, 10] on img at bounding box center [48, 15] width 84 height 19
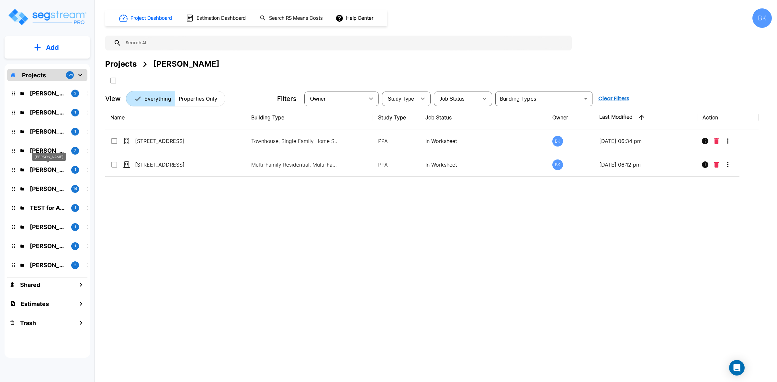
click at [48, 148] on p "[PERSON_NAME]" at bounding box center [48, 150] width 36 height 9
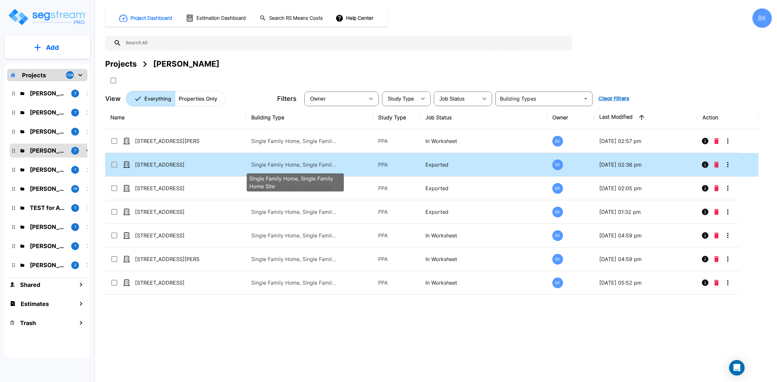
click at [261, 162] on p "Single Family Home, Single Family Home Site" at bounding box center [294, 165] width 87 height 8
checkbox input "true"
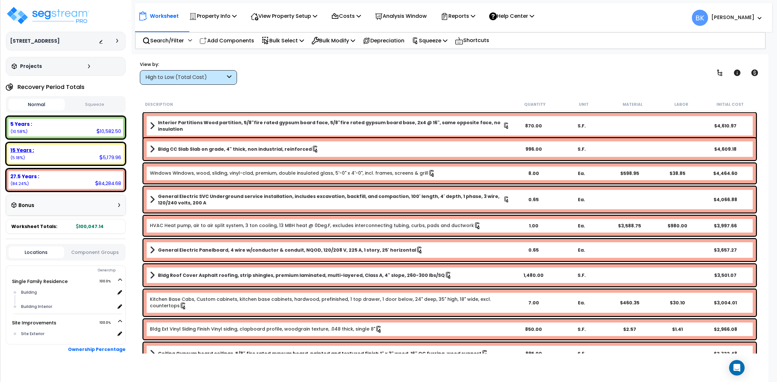
click at [55, 157] on div "15 Years : 5,179.96 (5.18%)" at bounding box center [65, 154] width 115 height 18
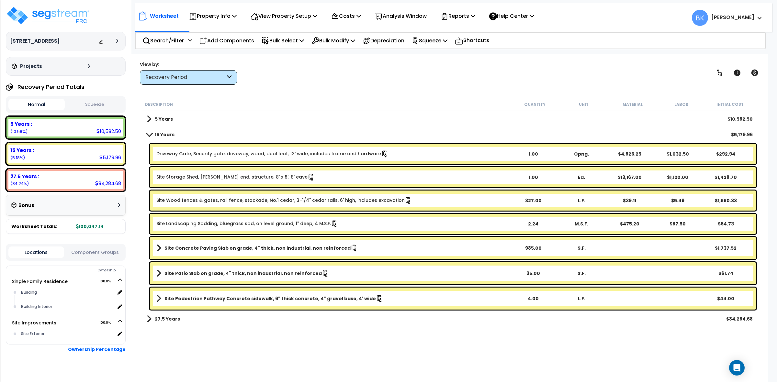
click at [157, 244] on span at bounding box center [158, 248] width 5 height 9
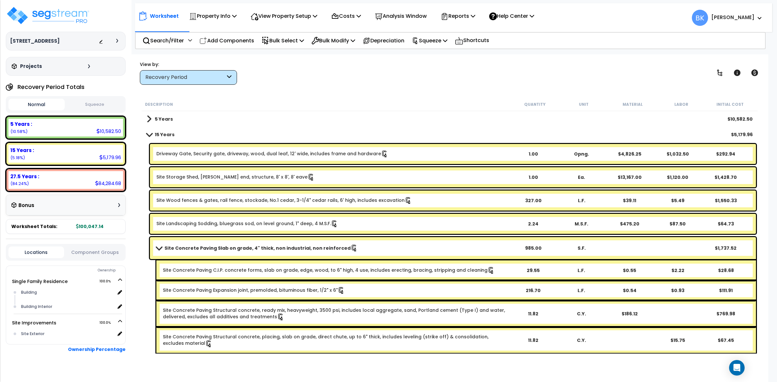
click at [155, 247] on span at bounding box center [158, 248] width 9 height 5
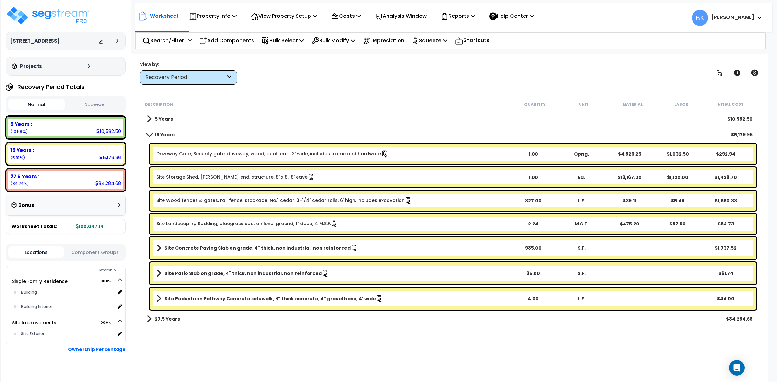
click at [156, 301] on span at bounding box center [158, 298] width 5 height 9
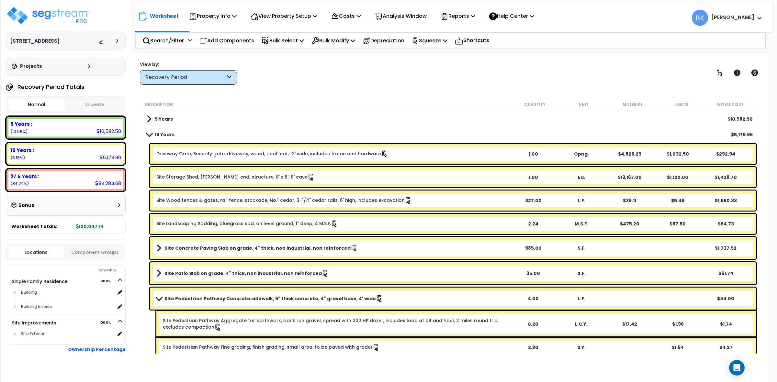
click at [156, 301] on link "Site Pedestrian Pathway Concrete sidewalk, 6" thick concrete, 4" gravel base, 4…" at bounding box center [332, 298] width 352 height 9
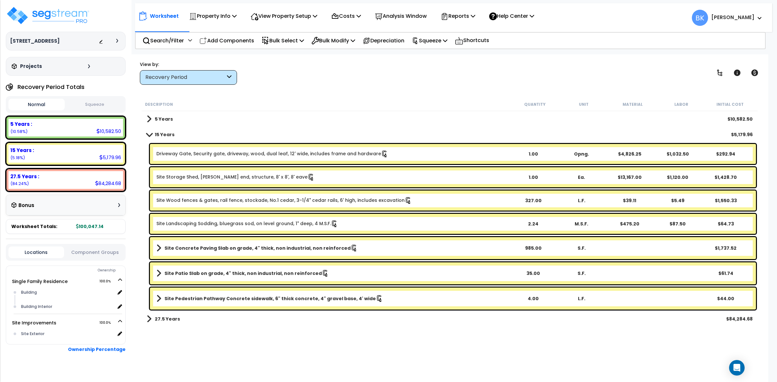
click at [296, 296] on b "Site Pedestrian Pathway Concrete sidewalk, 6" thick concrete, 4" gravel base, 4…" at bounding box center [269, 299] width 211 height 6
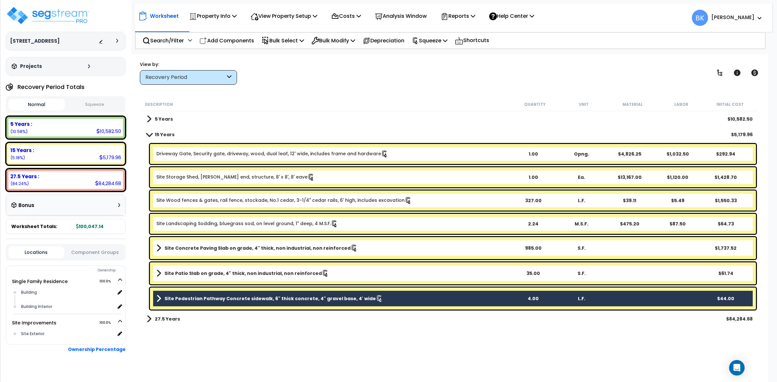
click at [296, 296] on b "Site Pedestrian Pathway Concrete sidewalk, 6" thick concrete, 4" gravel base, 4…" at bounding box center [269, 299] width 211 height 6
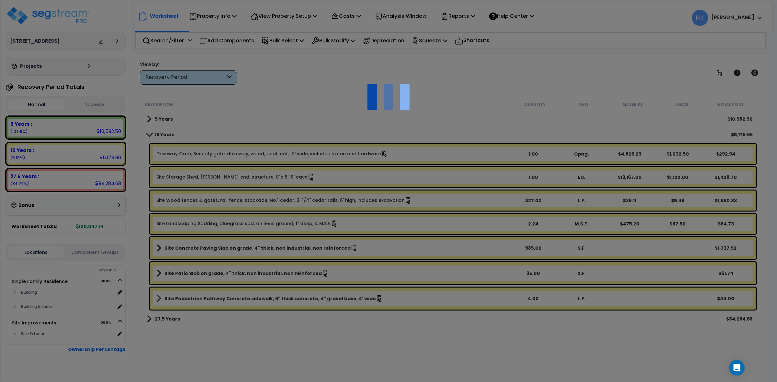
select select "46285"
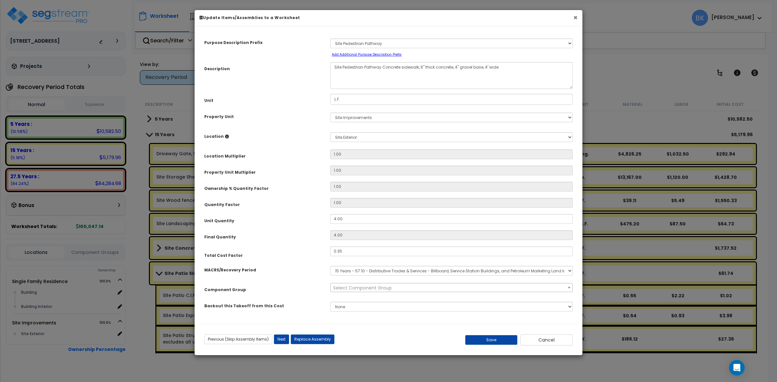
click at [575, 17] on button "×" at bounding box center [575, 17] width 4 height 7
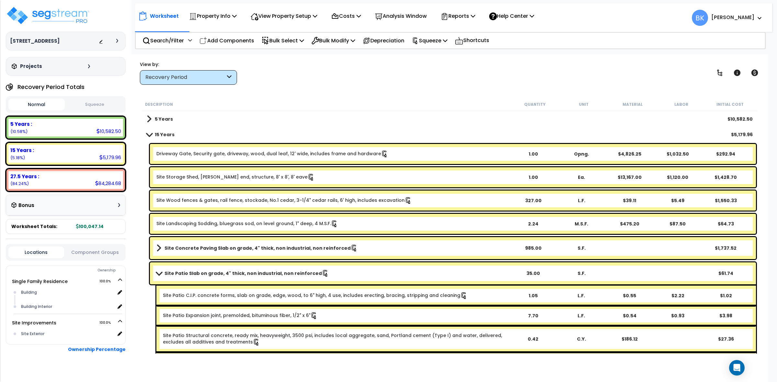
click at [160, 273] on span at bounding box center [158, 273] width 9 height 5
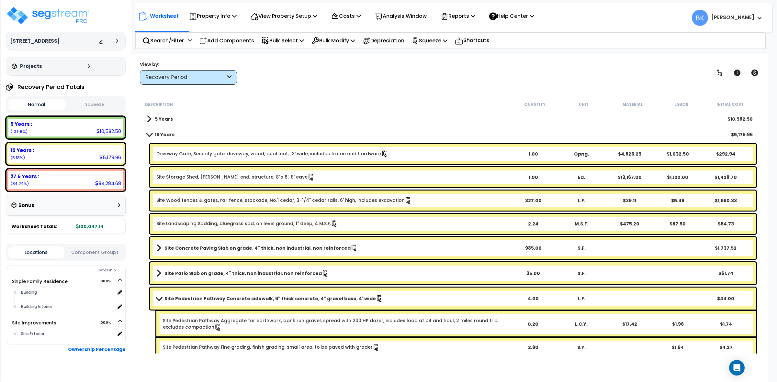
click at [157, 298] on span at bounding box center [158, 298] width 9 height 5
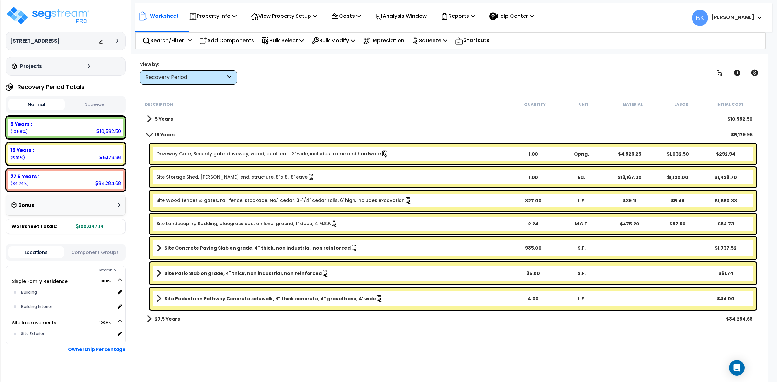
scroll to position [28, 0]
click at [240, 349] on div "Description Quantity Unit Material Labor Initial Cost 5 Years $10,582.50 15 Yea…" at bounding box center [450, 226] width 618 height 256
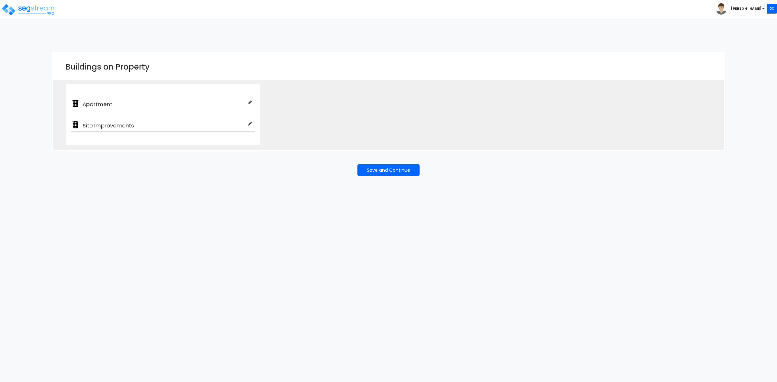
drag, startPoint x: 369, startPoint y: 278, endPoint x: 389, endPoint y: 190, distance: 89.7
click at [369, 190] on html "Toggle navigation Brian x" at bounding box center [388, 95] width 777 height 190
click at [390, 169] on button "Save and Continue" at bounding box center [388, 170] width 62 height 12
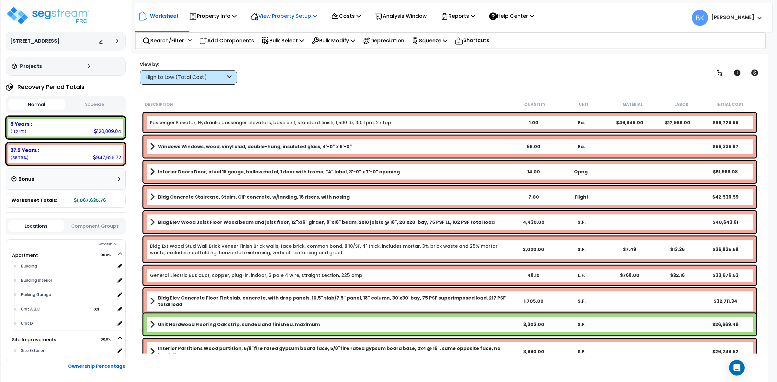
click at [279, 13] on p "View Property Setup" at bounding box center [284, 16] width 67 height 9
click at [279, 46] on link "View Questionnaire" at bounding box center [279, 44] width 64 height 13
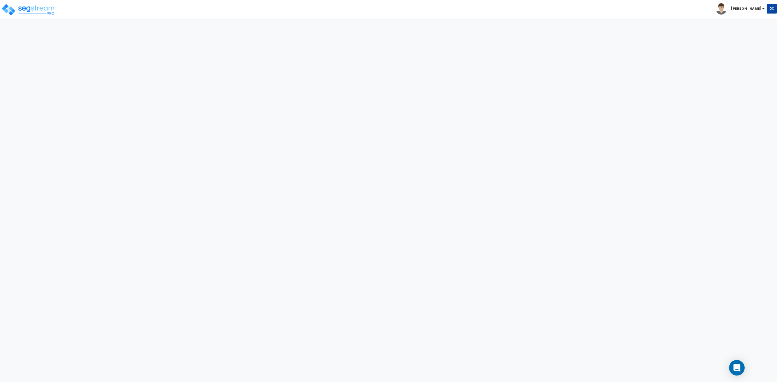
select select "2"
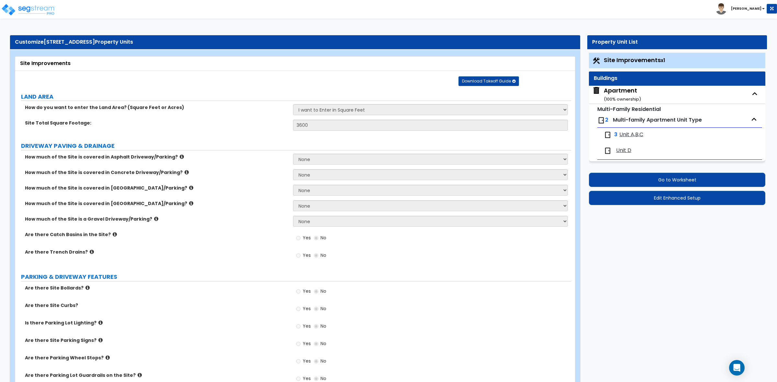
scroll to position [298, 0]
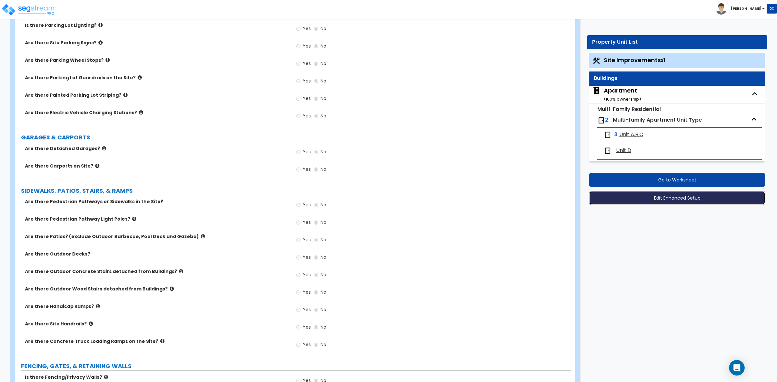
click at [660, 199] on button "Edit Enhanced Setup" at bounding box center [677, 198] width 176 height 14
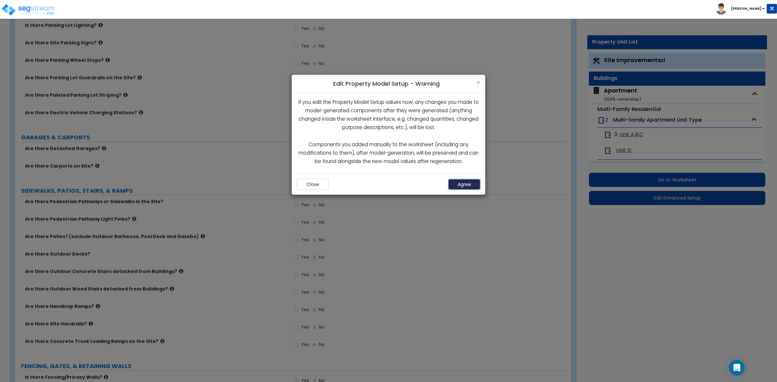
click at [460, 186] on button "Agree" at bounding box center [464, 184] width 32 height 11
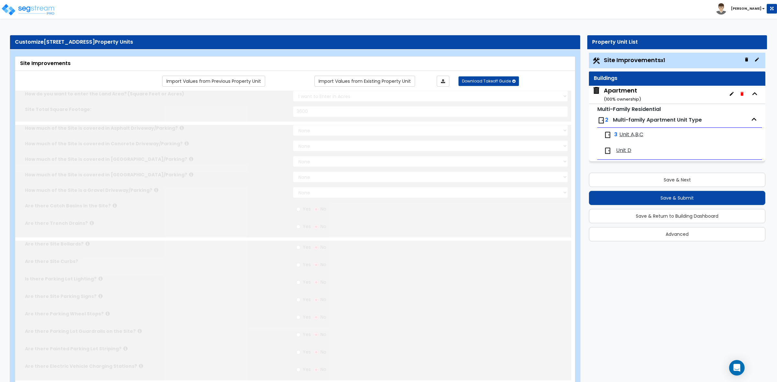
select select "2"
type input "3600"
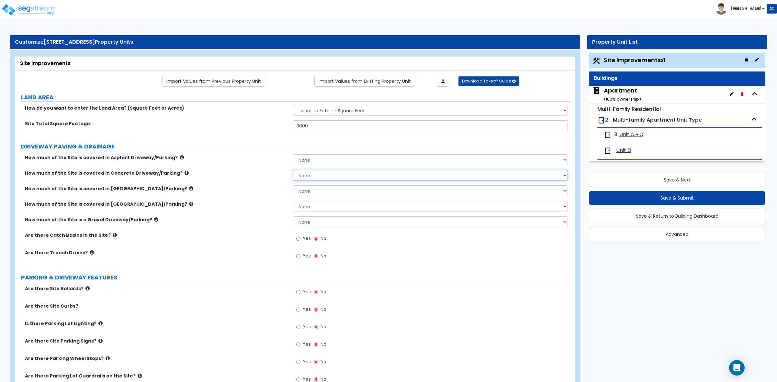
click at [303, 178] on select "None I want to Enter an Approximate Percentage I want to Enter the Square Foota…" at bounding box center [430, 175] width 274 height 11
select select "2"
click at [293, 171] on select "None I want to Enter an Approximate Percentage I want to Enter the Square Foota…" at bounding box center [430, 175] width 274 height 11
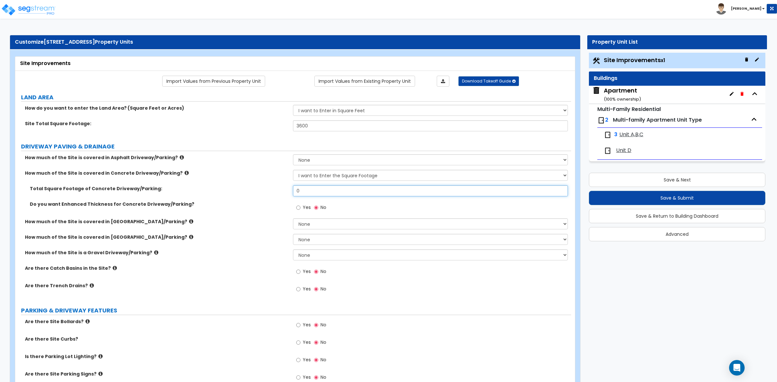
drag, startPoint x: 318, startPoint y: 190, endPoint x: 271, endPoint y: 187, distance: 47.0
click at [271, 189] on div "Total Square Footage of Concrete Driveway/Parking: 0" at bounding box center [293, 193] width 556 height 16
type input "80"
click at [251, 215] on div "Do you want Enhanced Thickness for Concrete Driveway/Parking? Yes No" at bounding box center [293, 209] width 556 height 17
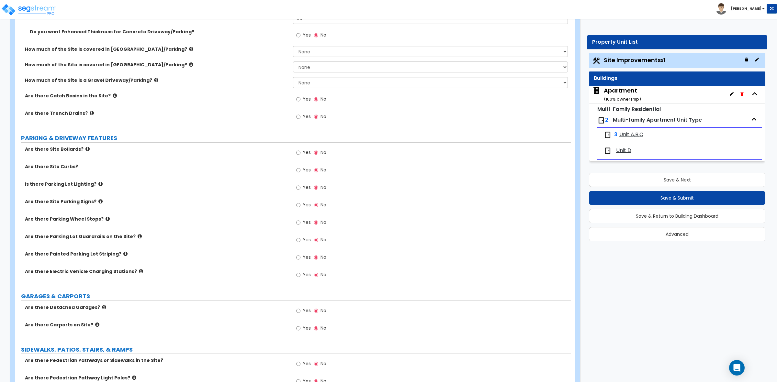
scroll to position [243, 0]
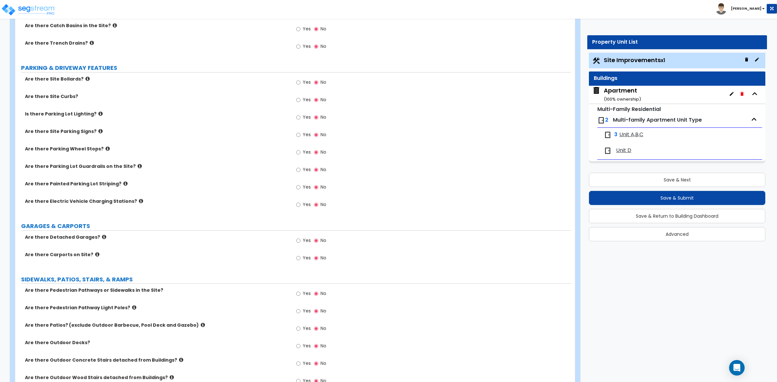
click at [302, 291] on div "Yes No" at bounding box center [311, 294] width 37 height 15
click at [299, 295] on input "Yes" at bounding box center [298, 293] width 4 height 7
radio input "true"
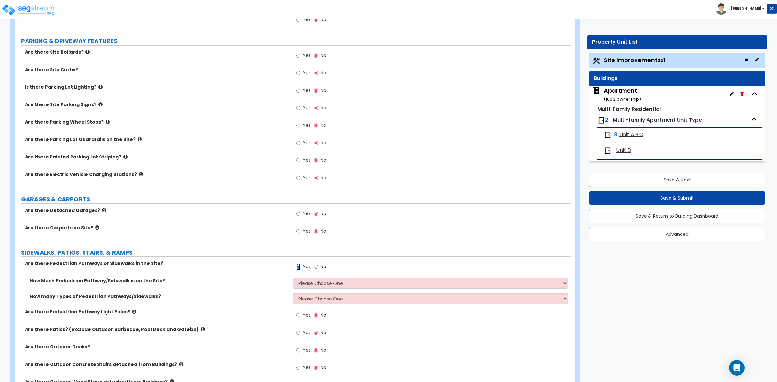
scroll to position [283, 0]
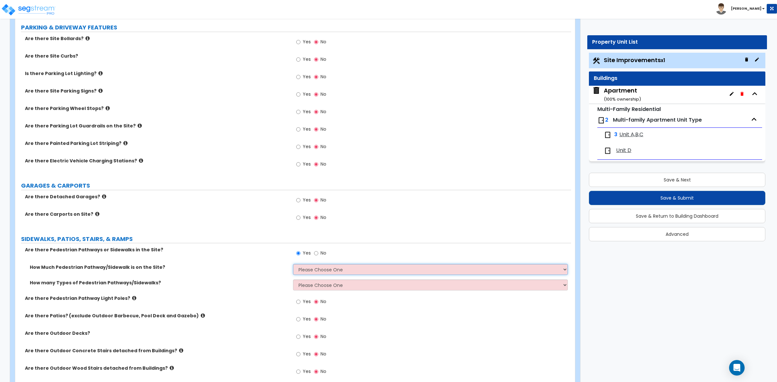
click at [356, 265] on select "Please Choose One I Don't Know, Please Estimate For Me Enter Linear Footage" at bounding box center [430, 269] width 274 height 11
select select "2"
click at [293, 265] on select "Please Choose One I Don't Know, Please Estimate For Me Enter Linear Footage" at bounding box center [430, 269] width 274 height 11
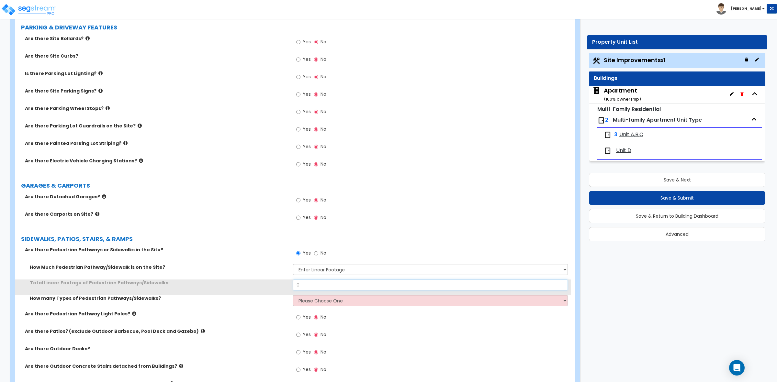
click at [319, 285] on input "0" at bounding box center [430, 285] width 274 height 11
drag, startPoint x: 317, startPoint y: 285, endPoint x: 282, endPoint y: 286, distance: 35.0
click at [282, 286] on div "Total Linear Footage of Pedestrian Pathways/Sidewalks: 0" at bounding box center [293, 288] width 556 height 16
type input "10"
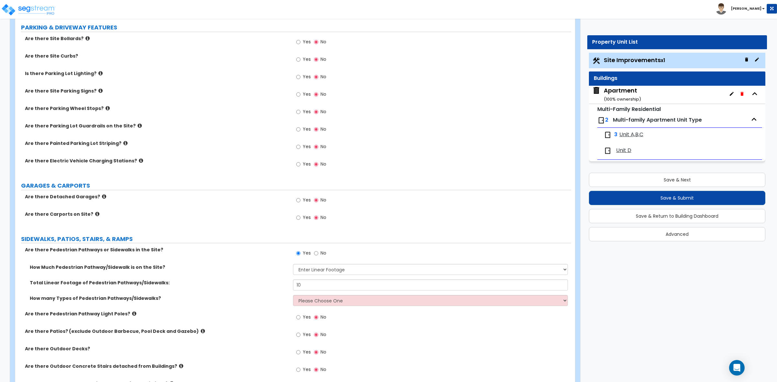
click at [274, 285] on label "Total Linear Footage of Pedestrian Pathways/Sidewalks:" at bounding box center [159, 283] width 258 height 6
click at [301, 300] on select "Please Choose One 1 2 3" at bounding box center [430, 300] width 274 height 11
select select "1"
click at [293, 296] on select "Please Choose One 1 2 3" at bounding box center [430, 300] width 274 height 11
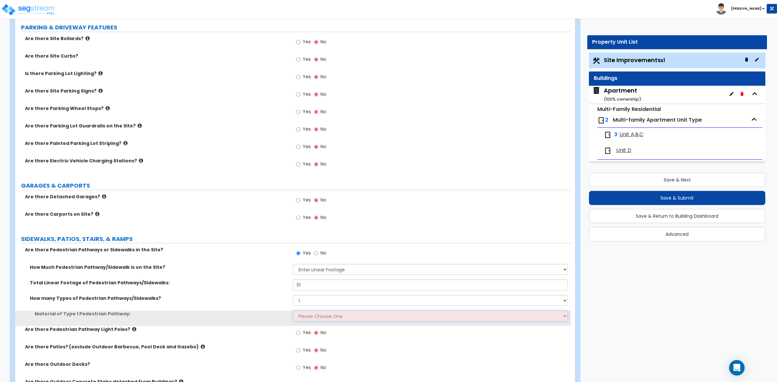
click at [311, 313] on select "Please Choose One Bare Concrete Stamped Concrete Brick Pavers Stone Pavers Wood…" at bounding box center [430, 316] width 274 height 11
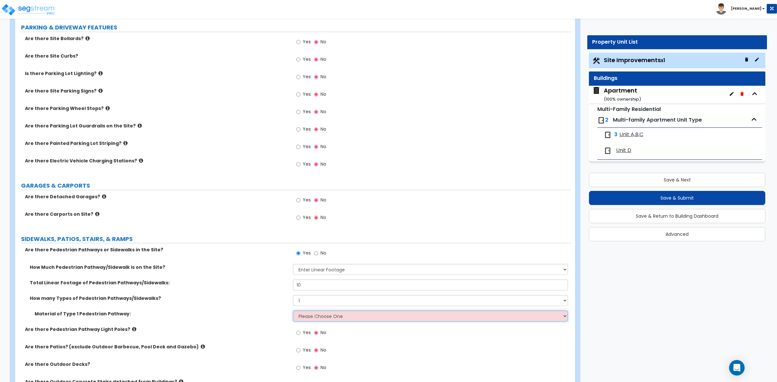
select select "1"
click at [293, 311] on select "Please Choose One Bare Concrete Stamped Concrete Brick Pavers Stone Pavers Wood…" at bounding box center [430, 316] width 274 height 11
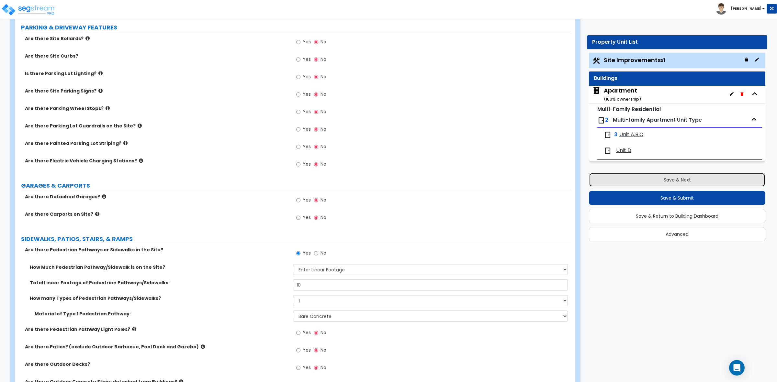
click at [669, 182] on button "Save & Next" at bounding box center [677, 180] width 176 height 14
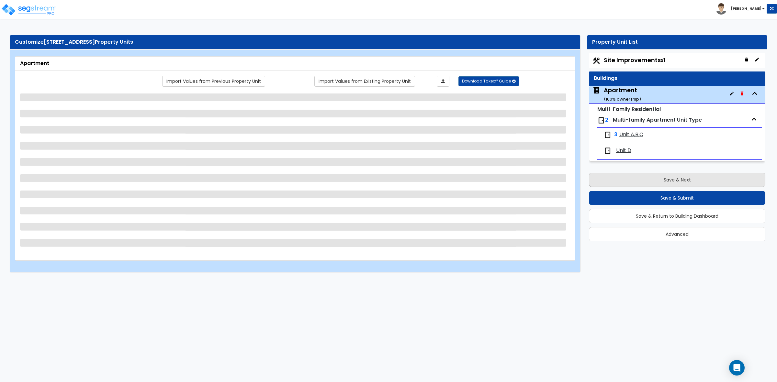
scroll to position [0, 0]
select select "1"
select select "4"
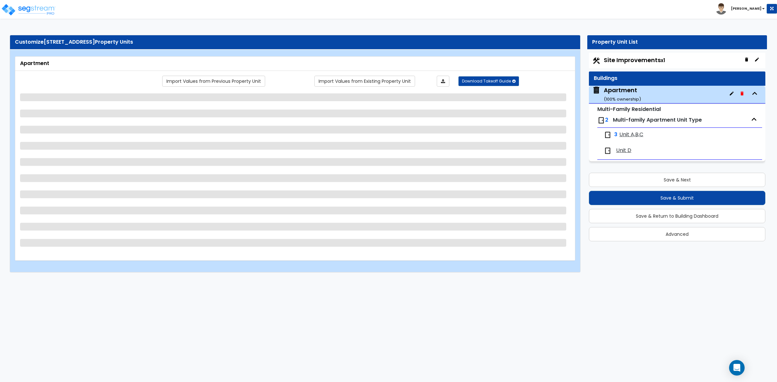
select select "7"
select select "2"
select select "4"
select select "1"
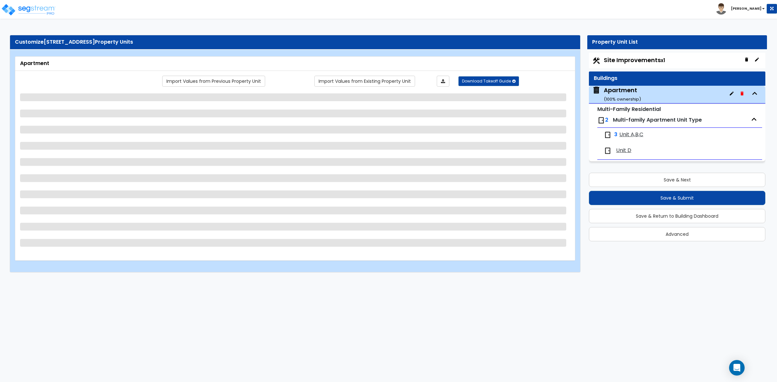
select select "1"
select select "2"
select select "1"
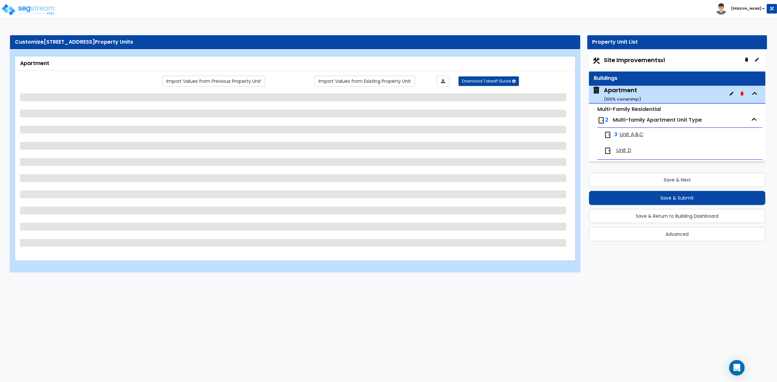
select select "1"
select select "3"
select select "1"
select select "2"
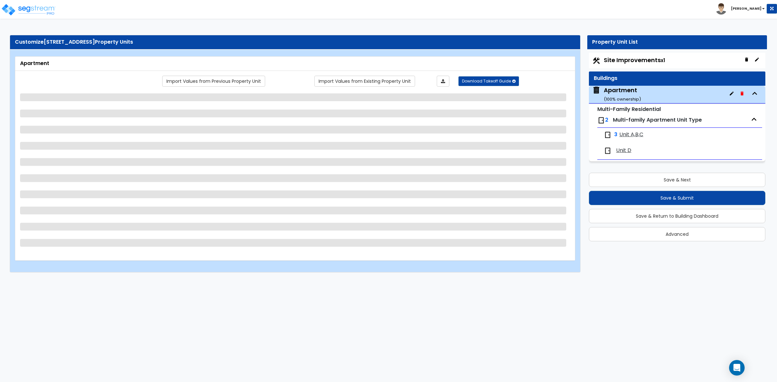
select select "2"
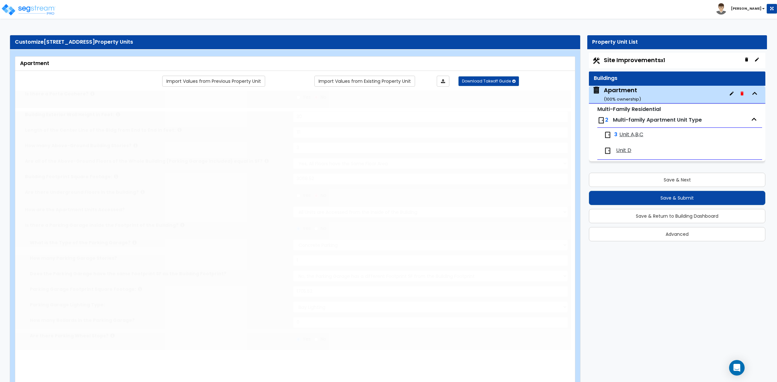
select select "1"
type input "4"
select select "1"
select select "3"
type input "1"
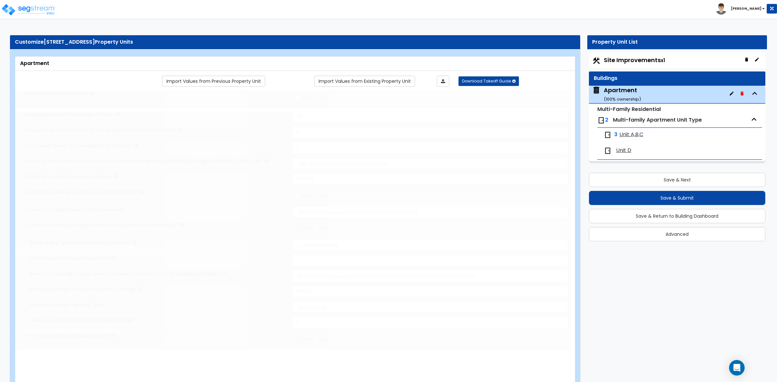
select select "2"
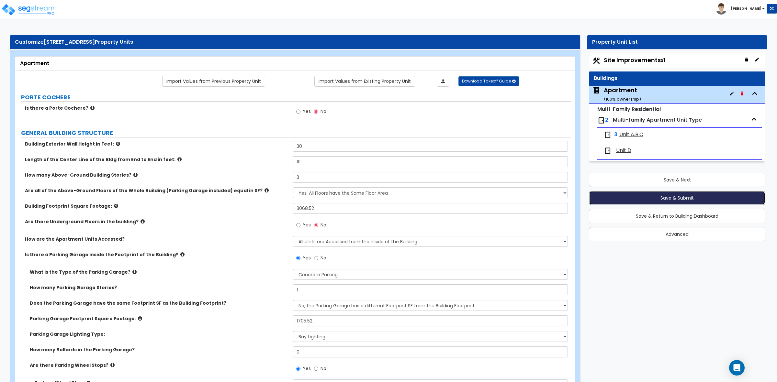
click at [697, 198] on button "Save & Submit" at bounding box center [677, 198] width 176 height 14
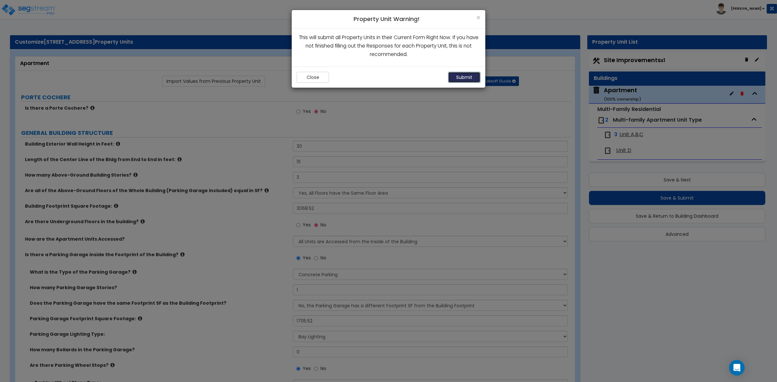
click at [460, 81] on button "Submit" at bounding box center [464, 77] width 32 height 11
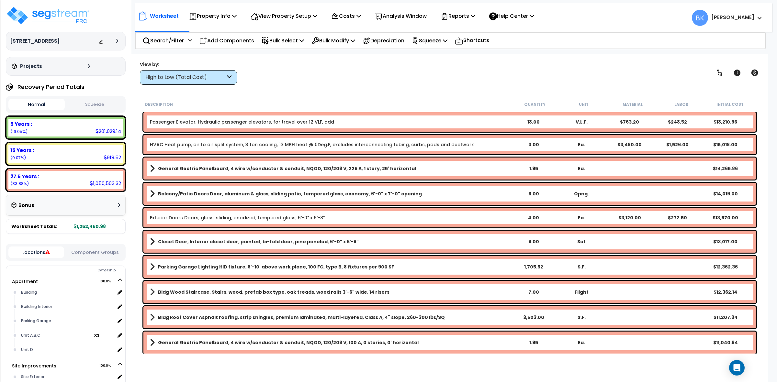
scroll to position [121, 0]
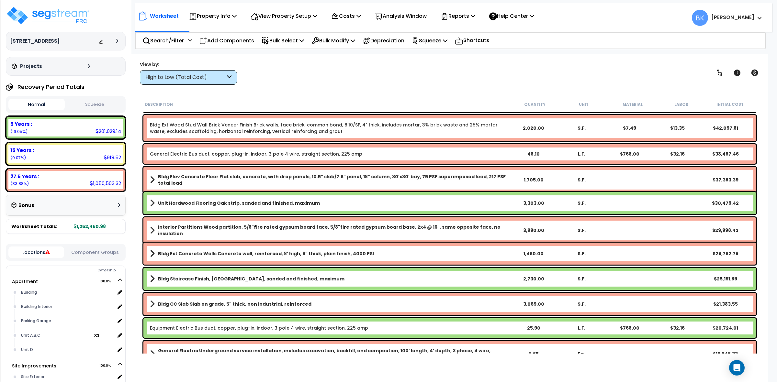
click at [22, 256] on button "Locations" at bounding box center [36, 253] width 56 height 12
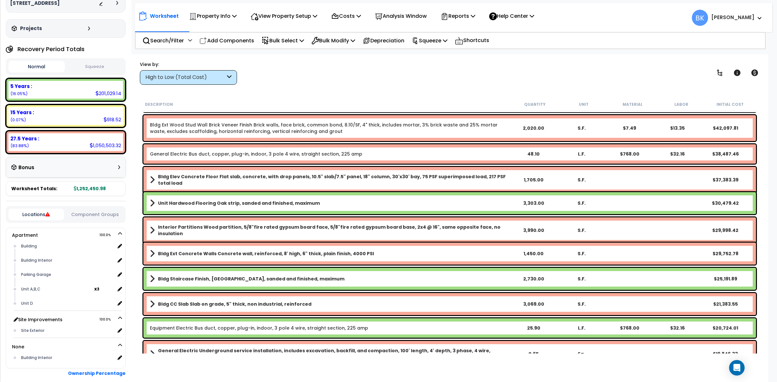
scroll to position [70, 0]
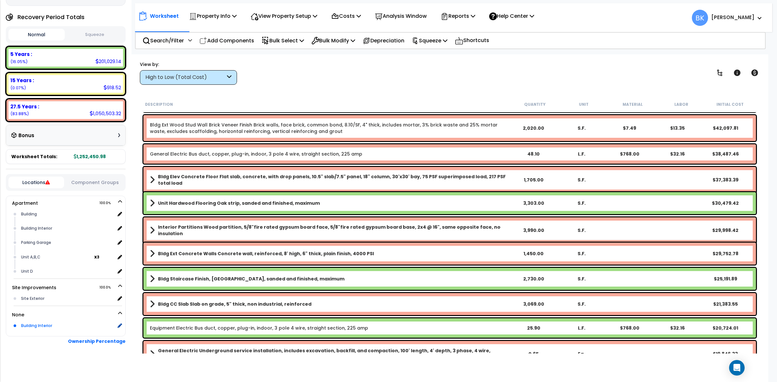
click at [42, 325] on div "Building Interior" at bounding box center [66, 326] width 95 height 8
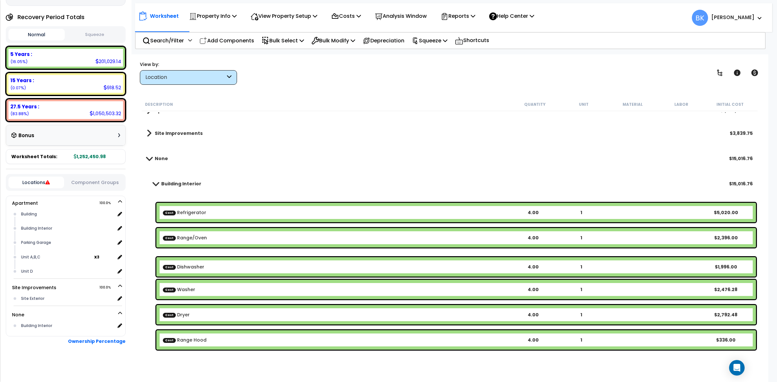
scroll to position [0, 0]
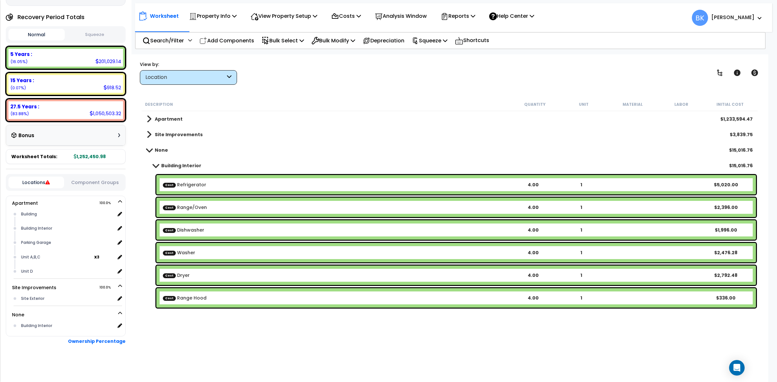
click at [228, 76] on icon at bounding box center [229, 77] width 5 height 7
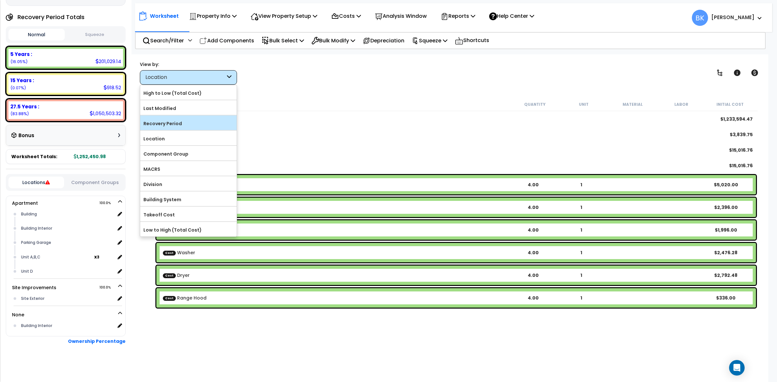
click at [180, 125] on label "Recovery Period" at bounding box center [188, 124] width 96 height 10
click at [0, 0] on input "Recovery Period" at bounding box center [0, 0] width 0 height 0
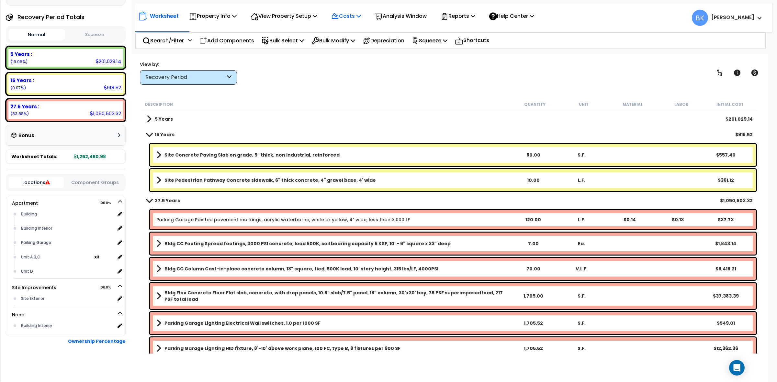
click at [339, 13] on icon at bounding box center [335, 17] width 8 height 8
click at [353, 46] on link "Direct Costs" at bounding box center [360, 44] width 64 height 13
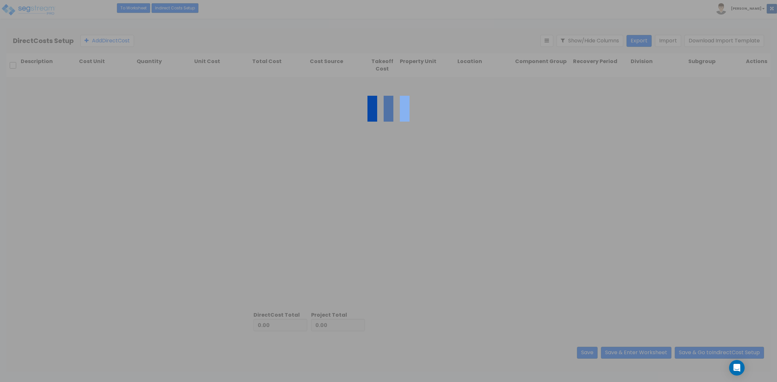
type input "15,016.76"
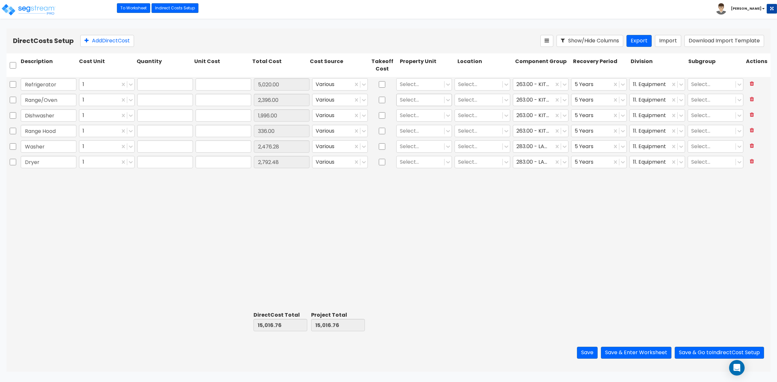
type input "4.00"
type input "1,255.00"
type input "4.00"
type input "599.00"
type input "4.00"
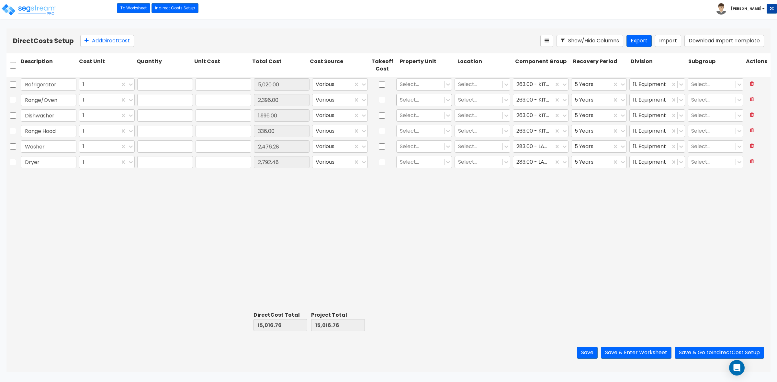
type input "499.00"
type input "4.00"
type input "84.00"
type input "4.00"
type input "619.07"
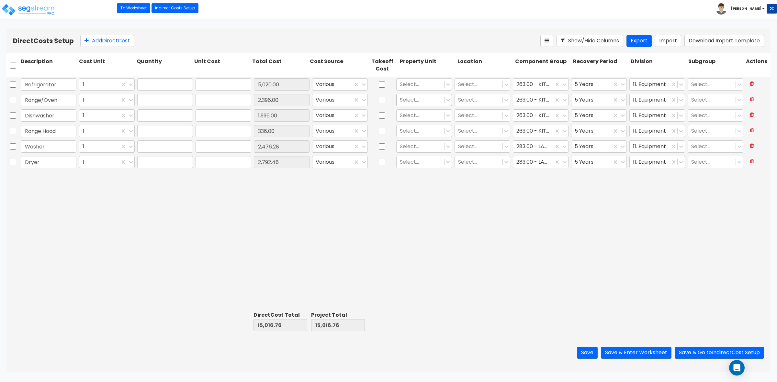
type input "4.00"
type input "698.12"
click at [12, 63] on input "checkbox" at bounding box center [13, 65] width 6 height 12
checkbox input "true"
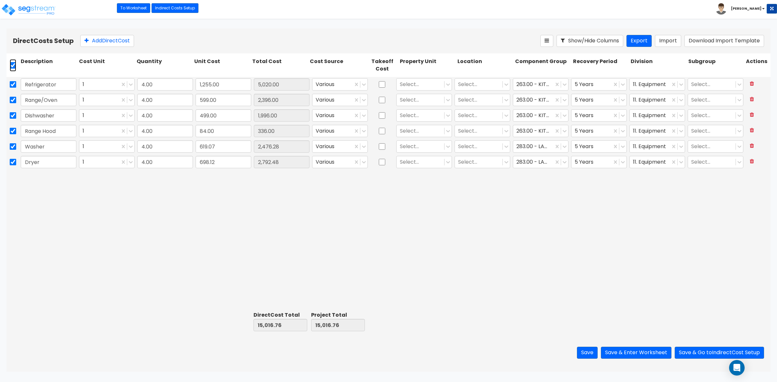
checkbox input "true"
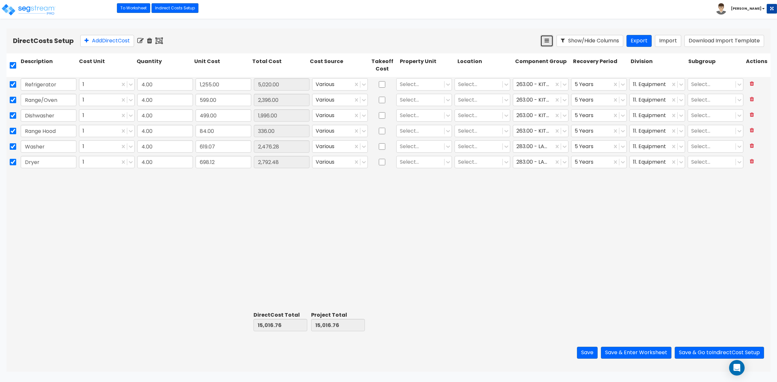
click at [550, 39] on button at bounding box center [546, 41] width 13 height 12
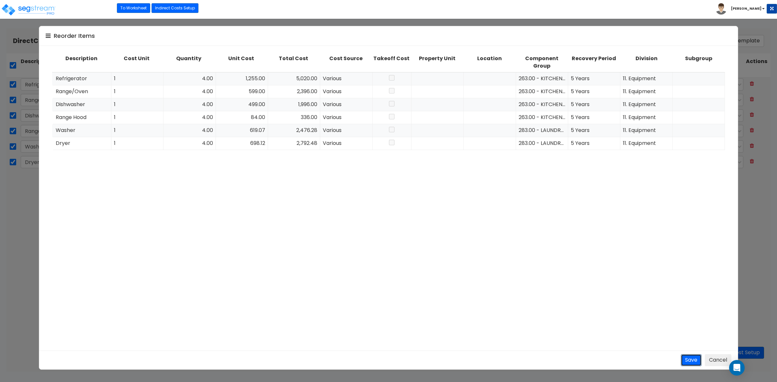
click at [683, 359] on button "Save" at bounding box center [691, 360] width 21 height 12
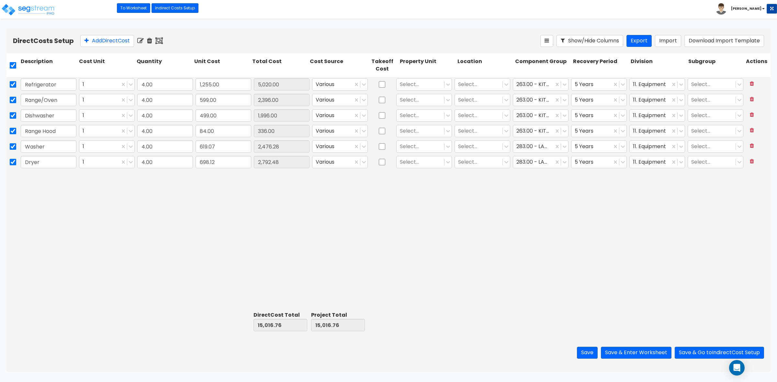
click at [143, 42] on icon at bounding box center [140, 41] width 6 height 6
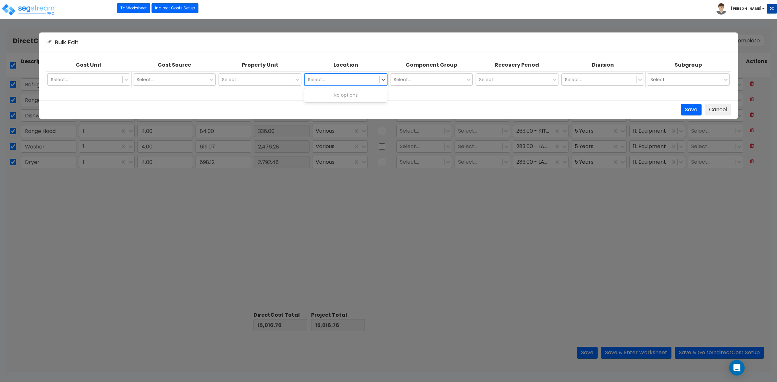
click at [320, 80] on div at bounding box center [342, 80] width 68 height 8
click at [285, 75] on div "Select..." at bounding box center [256, 79] width 75 height 10
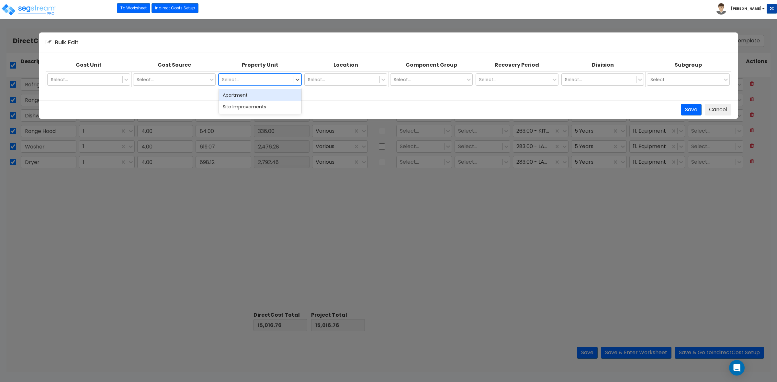
click at [252, 94] on div "Apartment" at bounding box center [260, 95] width 83 height 12
click at [352, 74] on div "Select..." at bounding box center [342, 79] width 75 height 10
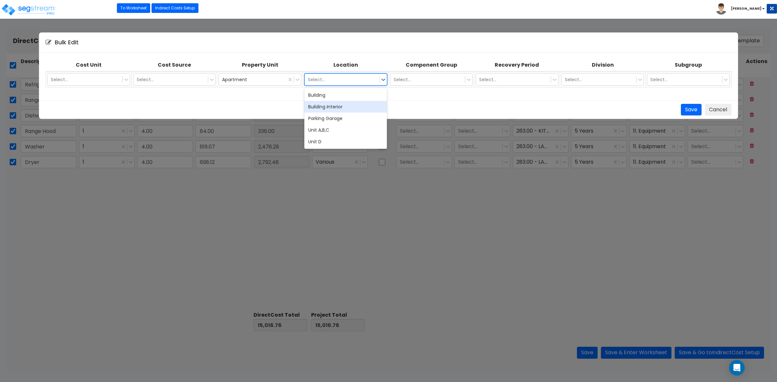
click at [331, 106] on div "Building Interior" at bounding box center [345, 107] width 83 height 12
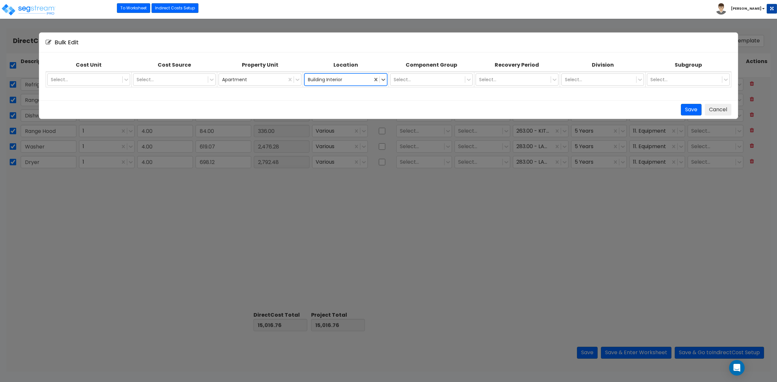
click at [460, 72] on td "Select..." at bounding box center [431, 80] width 86 height 16
click at [439, 80] on div at bounding box center [428, 80] width 68 height 8
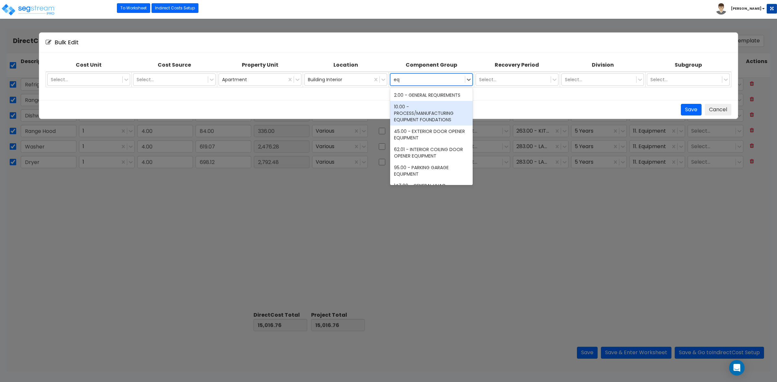
type input "e"
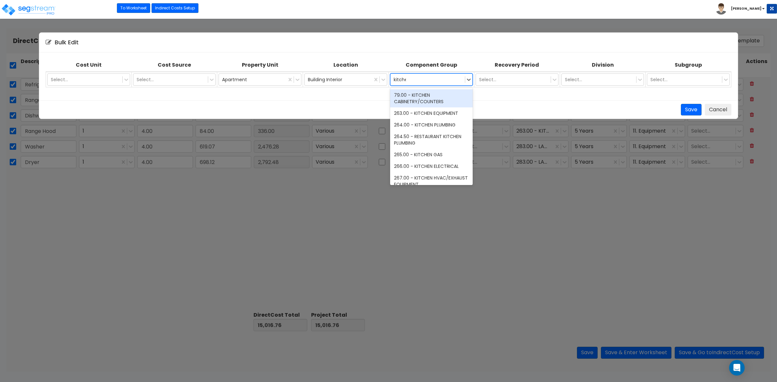
type input "kitchen"
click at [444, 109] on div "263.00 - KITCHEN EQUIPMENT" at bounding box center [431, 113] width 83 height 12
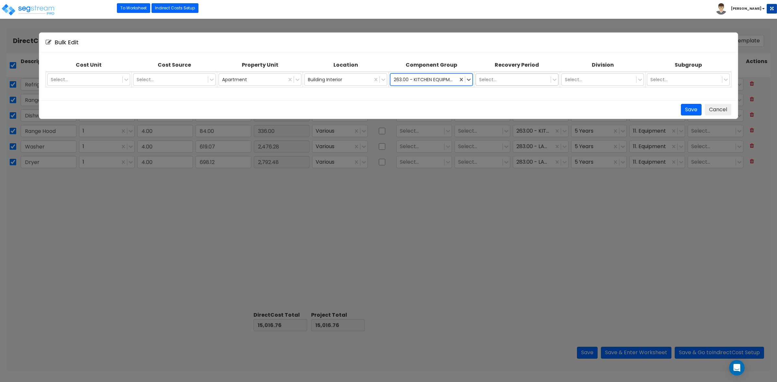
click at [503, 74] on div "Select..." at bounding box center [513, 79] width 75 height 10
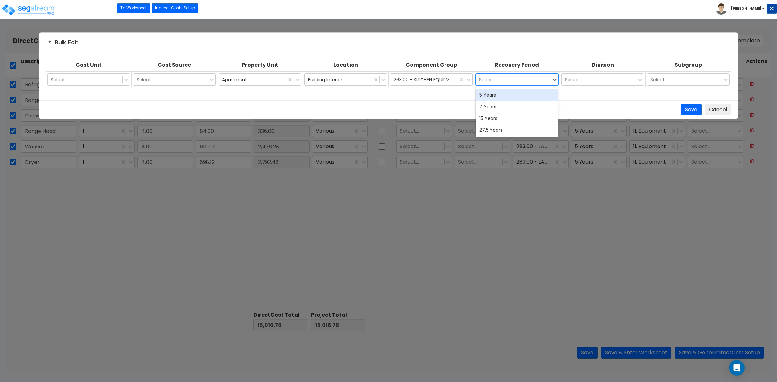
click at [497, 96] on div "5 Years" at bounding box center [516, 95] width 83 height 12
click at [596, 74] on div "Select..." at bounding box center [599, 79] width 75 height 10
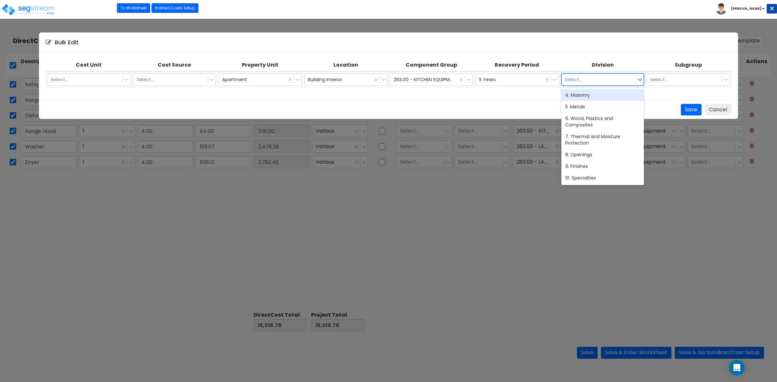
scroll to position [81, 0]
click at [591, 139] on div "11. Equipment" at bounding box center [602, 144] width 83 height 12
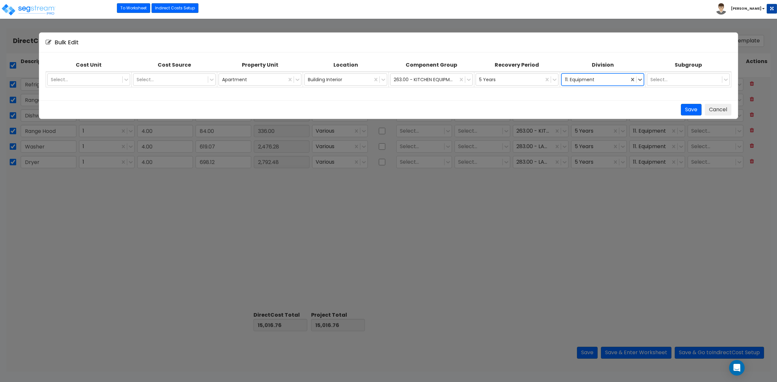
click at [678, 120] on div "Bulk Edit Cost Unit Cost Source Property Unit Location Component Group Recovery…" at bounding box center [388, 191] width 777 height 382
click at [682, 113] on button "Save" at bounding box center [691, 110] width 21 height 12
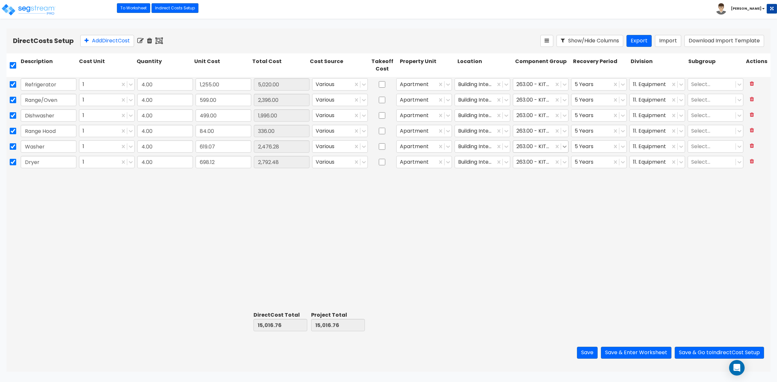
click at [566, 146] on icon at bounding box center [565, 147] width 4 height 2
type input "laund"
click at [542, 180] on div "283.00 - LAUNDRY EQUIPMENT" at bounding box center [541, 184] width 56 height 18
click at [563, 161] on icon at bounding box center [564, 162] width 6 height 6
type input "laund"
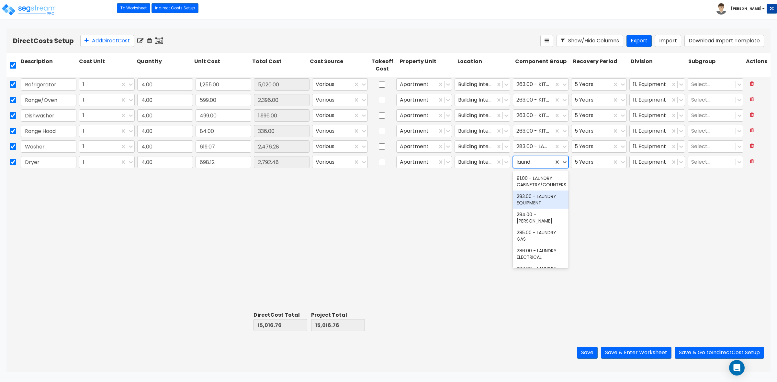
click at [533, 201] on div "283.00 - LAUNDRY EQUIPMENT" at bounding box center [541, 200] width 56 height 18
click at [377, 230] on div "Refrigerator 1 4.00 1,255.00 5,020.00 Various Apartment Building Interior 263.0…" at bounding box center [388, 193] width 764 height 232
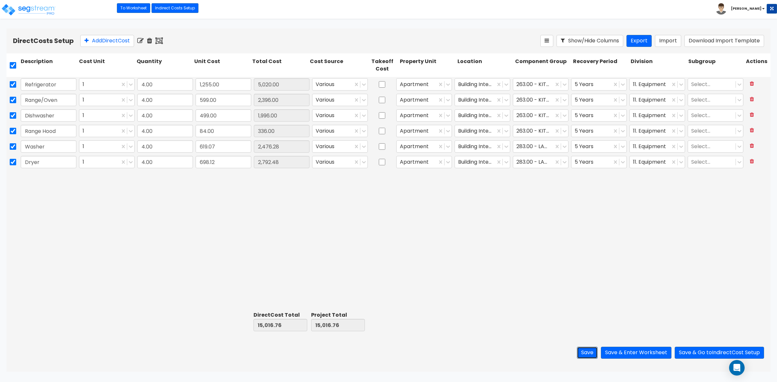
click at [585, 351] on button "Save" at bounding box center [587, 353] width 21 height 12
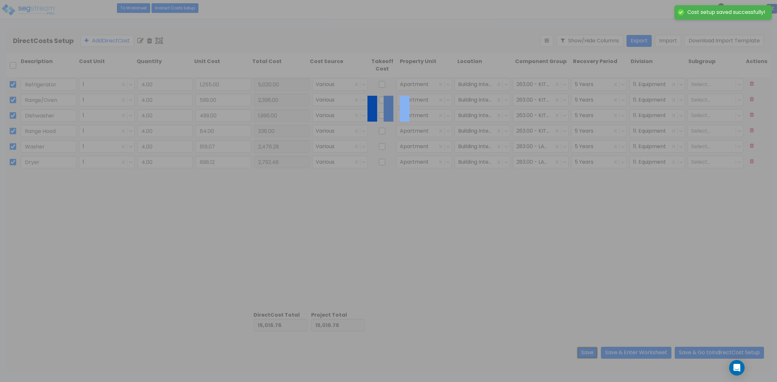
checkbox input "false"
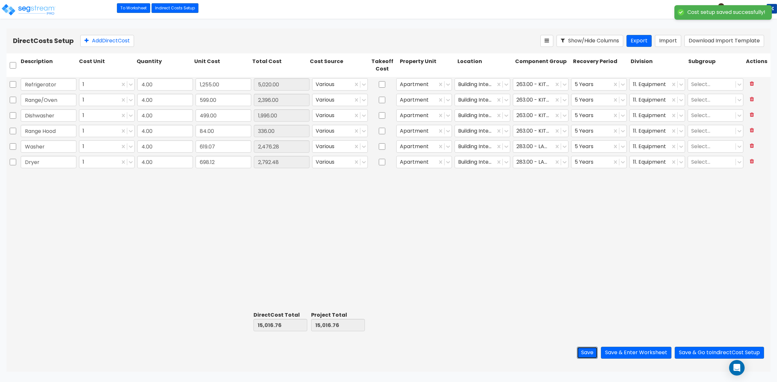
checkbox input "false"
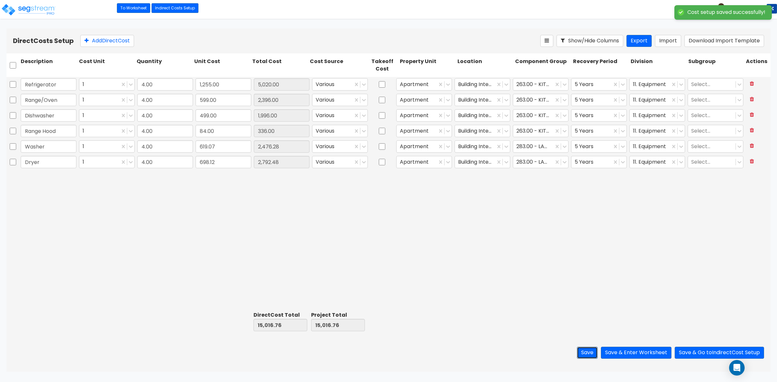
checkbox input "false"
click at [646, 352] on button "Save & Enter Worksheet" at bounding box center [636, 353] width 71 height 12
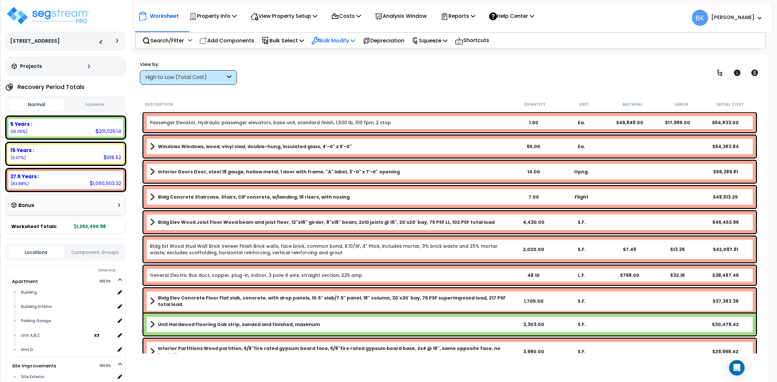
click at [330, 36] on p "Bulk Modify" at bounding box center [333, 40] width 44 height 9
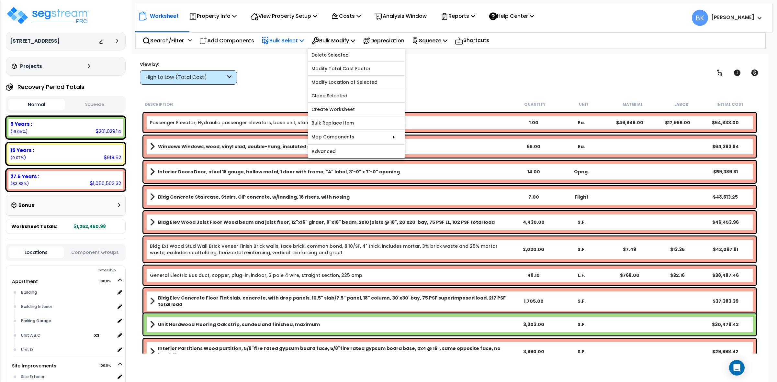
click at [279, 36] on p "Bulk Select" at bounding box center [283, 40] width 42 height 9
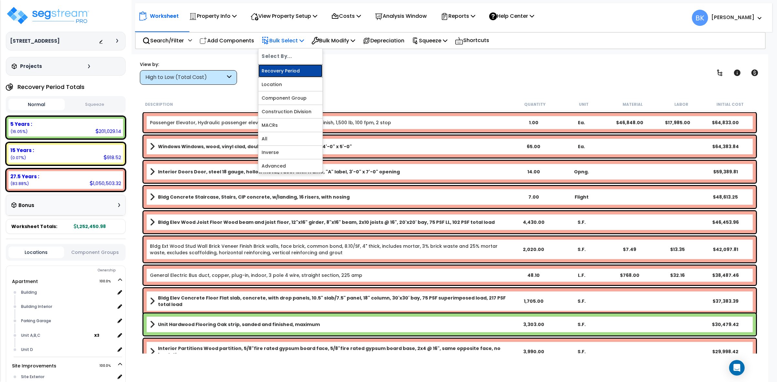
click at [277, 70] on link "Recovery Period" at bounding box center [290, 70] width 64 height 13
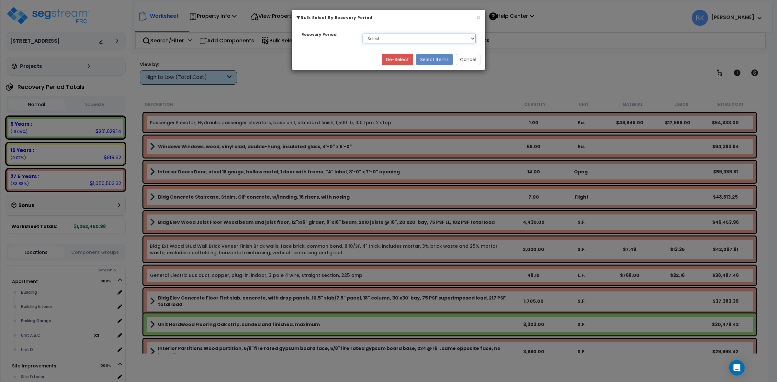
click at [385, 38] on select "Select 5 Years 15 Years 27.5 Years" at bounding box center [419, 39] width 113 height 10
select select "275Y"
click at [363, 34] on select "Select 5 Years 15 Years 27.5 Years" at bounding box center [419, 39] width 113 height 10
drag, startPoint x: 442, startPoint y: 60, endPoint x: 387, endPoint y: 150, distance: 104.9
click at [442, 61] on button "Select Items" at bounding box center [434, 59] width 37 height 11
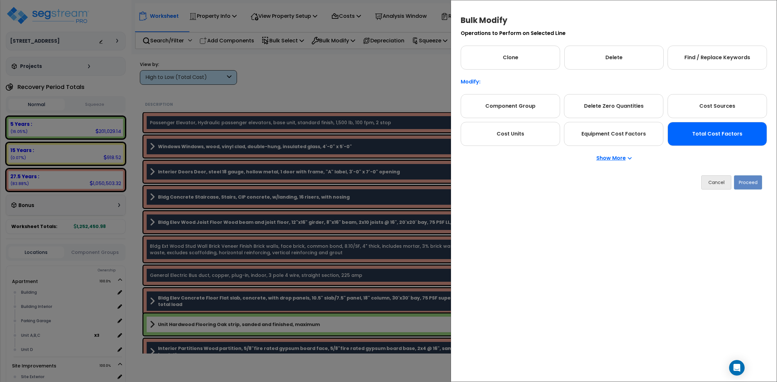
click at [697, 132] on div "Total Cost Factors" at bounding box center [716, 134] width 99 height 24
click at [750, 181] on button "Proceed" at bounding box center [748, 182] width 28 height 14
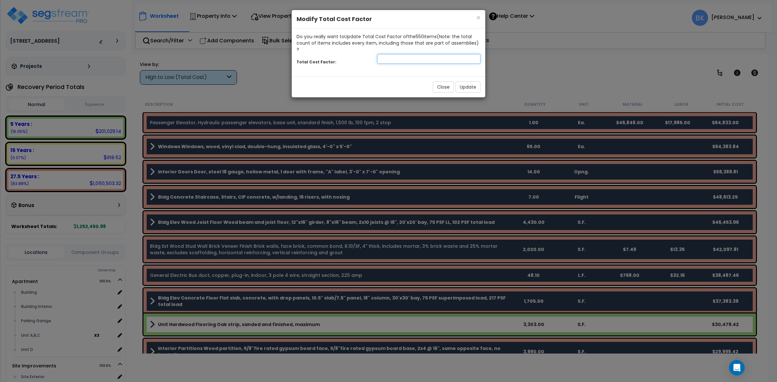
drag, startPoint x: 394, startPoint y: 53, endPoint x: 397, endPoint y: 51, distance: 3.7
click at [394, 54] on input "number" at bounding box center [428, 59] width 103 height 10
type input "9"
type input "0.9"
click at [467, 82] on button "Update" at bounding box center [467, 87] width 25 height 11
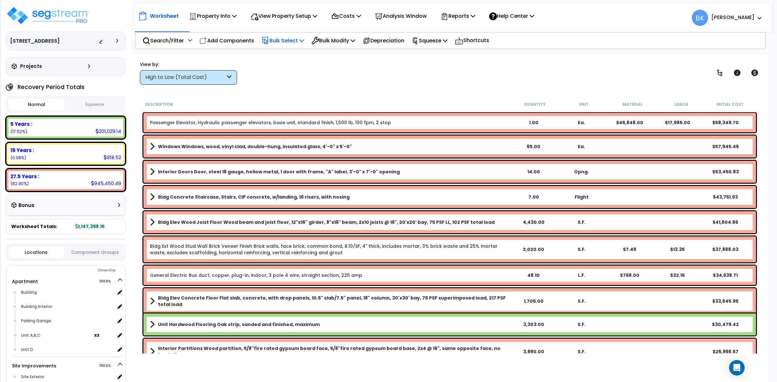
click at [290, 38] on p "Bulk Select" at bounding box center [283, 40] width 42 height 9
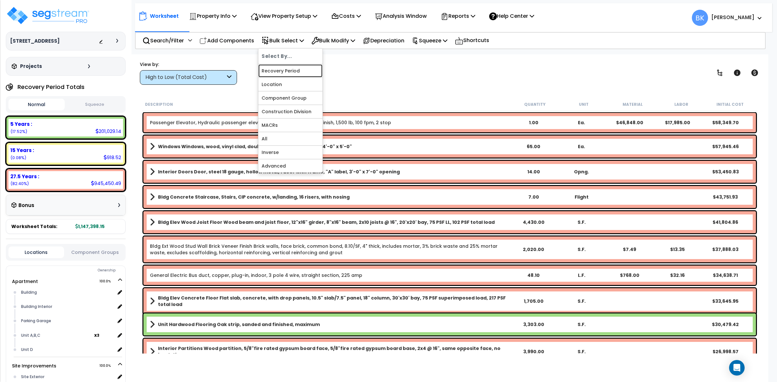
drag, startPoint x: 275, startPoint y: 70, endPoint x: 281, endPoint y: 70, distance: 5.5
click at [275, 70] on link "Recovery Period" at bounding box center [290, 70] width 64 height 13
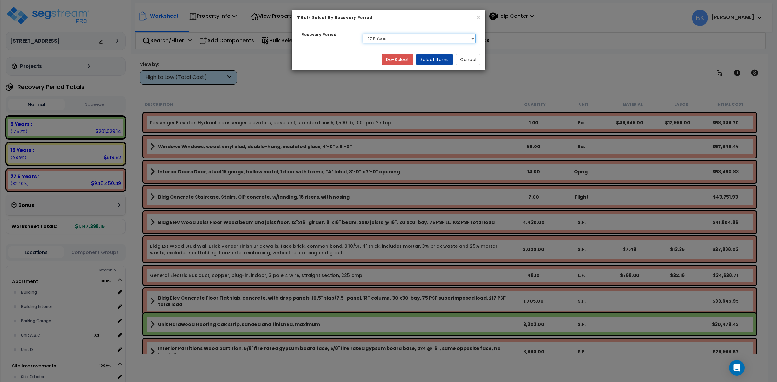
click at [396, 41] on select "Select 5 Years 15 Years 27.5 Years" at bounding box center [419, 39] width 113 height 10
select select "5Y"
click at [363, 34] on select "Select 5 Years 15 Years 27.5 Years" at bounding box center [419, 39] width 113 height 10
click at [435, 60] on button "Select Items" at bounding box center [434, 59] width 37 height 11
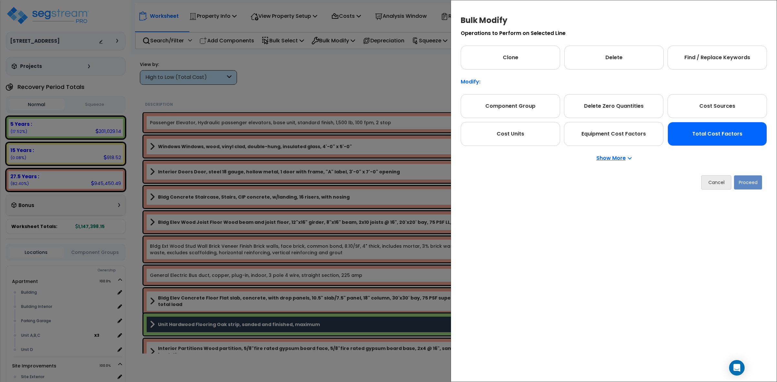
click at [728, 137] on div "Total Cost Factors" at bounding box center [716, 134] width 99 height 24
click at [746, 184] on button "Proceed" at bounding box center [748, 182] width 28 height 14
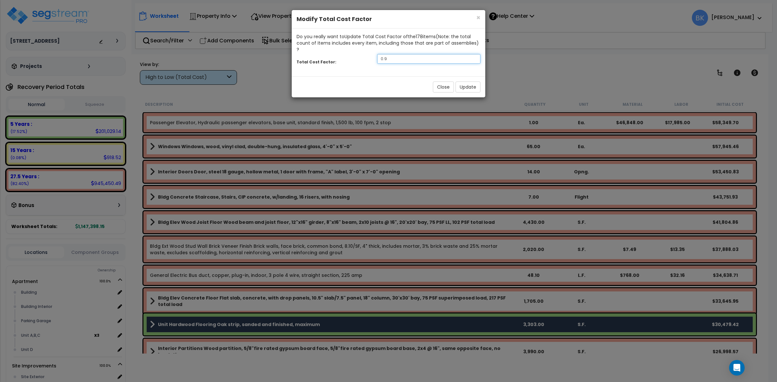
drag, startPoint x: 389, startPoint y: 57, endPoint x: 254, endPoint y: 61, distance: 135.0
click at [254, 61] on div "× Close Modify Total Cost Factor Do you really want to Update Total Cost Factor…" at bounding box center [388, 191] width 777 height 382
type input "0.85"
click at [463, 76] on div "Close Update" at bounding box center [389, 86] width 194 height 21
click at [466, 82] on button "Update" at bounding box center [467, 87] width 25 height 11
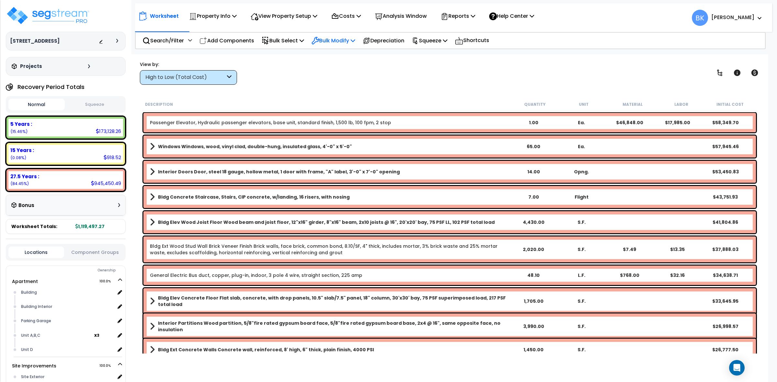
click at [340, 38] on p "Bulk Modify" at bounding box center [333, 40] width 44 height 9
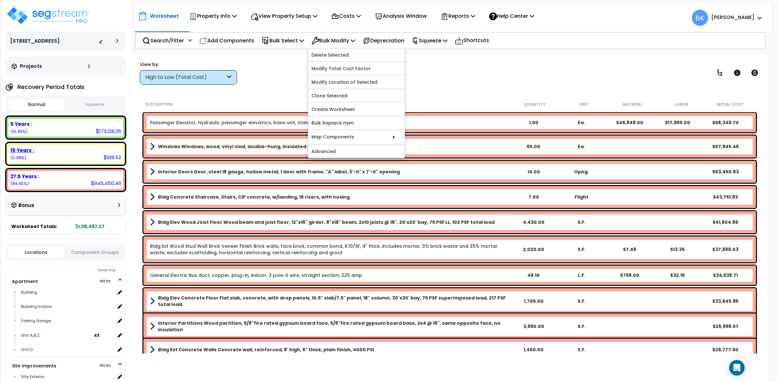
click at [85, 147] on div "15 Years :" at bounding box center [65, 150] width 111 height 7
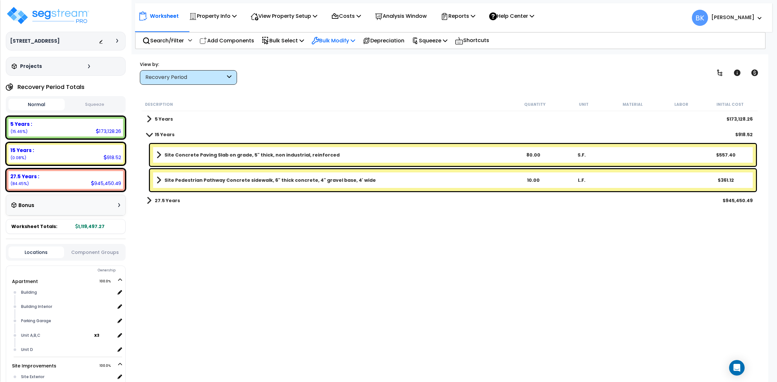
click at [339, 40] on p "Bulk Modify" at bounding box center [333, 40] width 44 height 9
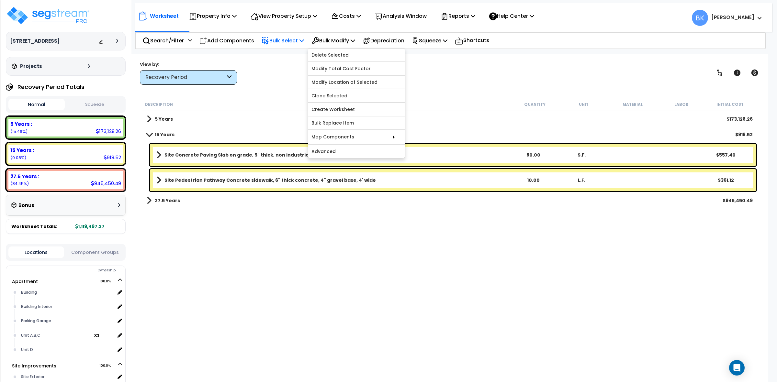
click at [283, 41] on p "Bulk Select" at bounding box center [283, 40] width 42 height 9
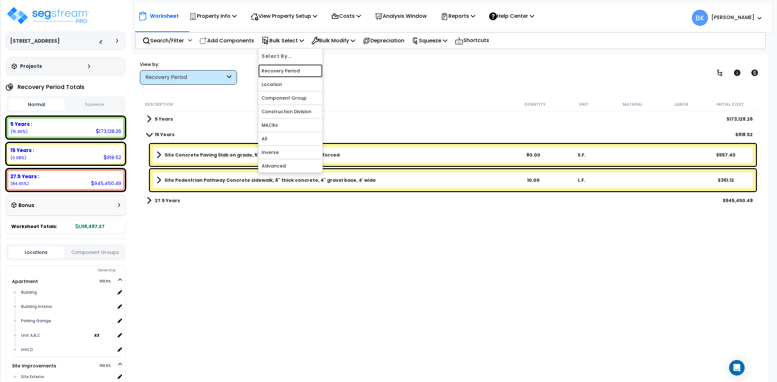
drag, startPoint x: 277, startPoint y: 67, endPoint x: 304, endPoint y: 73, distance: 28.2
click at [277, 67] on link "Recovery Period" at bounding box center [290, 70] width 64 height 13
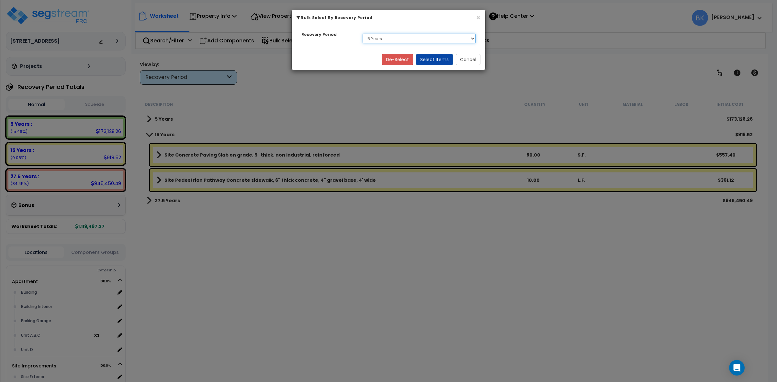
click at [382, 41] on select "Select 5 Years 15 Years 27.5 Years" at bounding box center [419, 39] width 113 height 10
click at [363, 34] on select "Select 5 Years 15 Years 27.5 Years" at bounding box center [419, 39] width 113 height 10
click at [441, 62] on button "Select Items" at bounding box center [434, 59] width 37 height 11
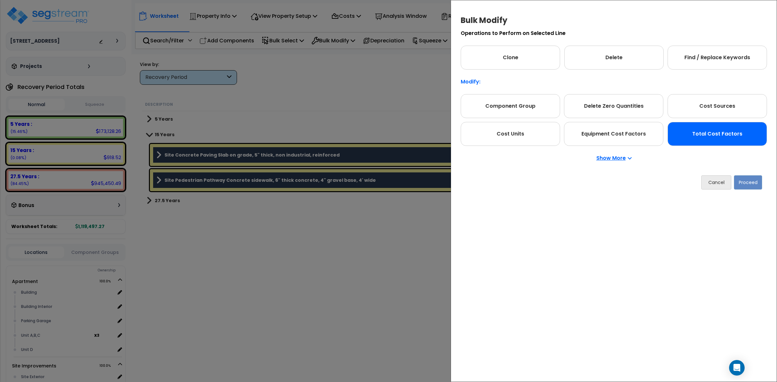
click at [720, 131] on div "Total Cost Factors" at bounding box center [716, 134] width 99 height 24
click at [748, 184] on button "Proceed" at bounding box center [748, 182] width 28 height 14
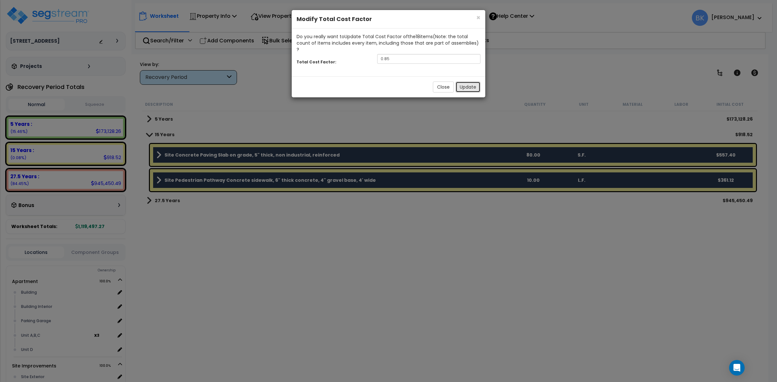
click at [470, 82] on button "Update" at bounding box center [467, 87] width 25 height 11
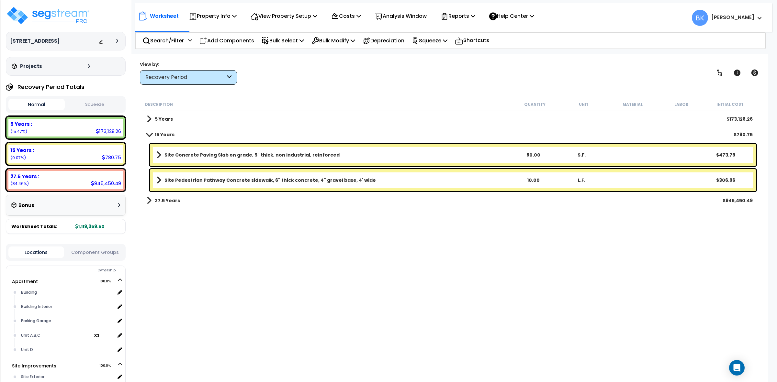
click at [153, 117] on link "5 Years" at bounding box center [160, 119] width 26 height 9
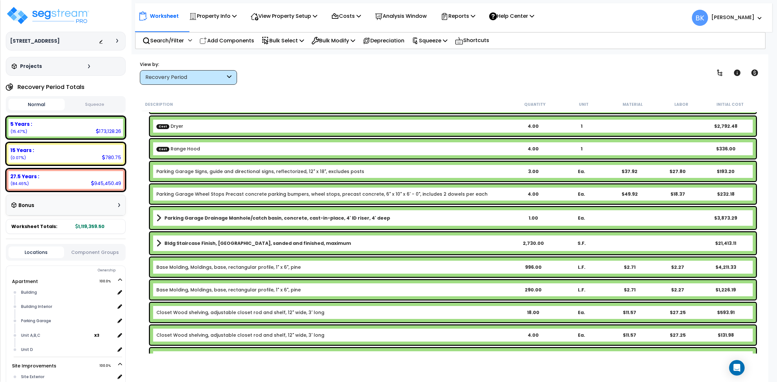
scroll to position [162, 0]
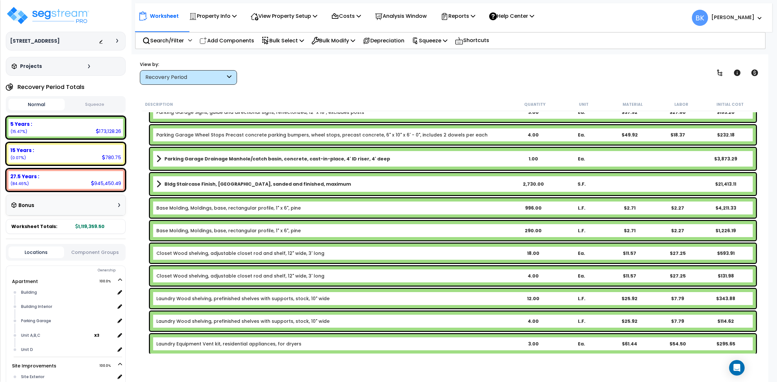
click at [158, 181] on span at bounding box center [158, 184] width 5 height 9
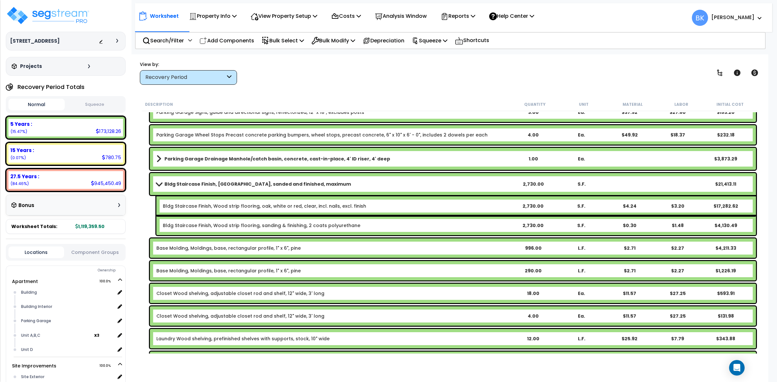
click at [156, 181] on link "Bldg Staircase Finish, [GEOGRAPHIC_DATA], sanded and finished, maximum" at bounding box center [332, 184] width 352 height 9
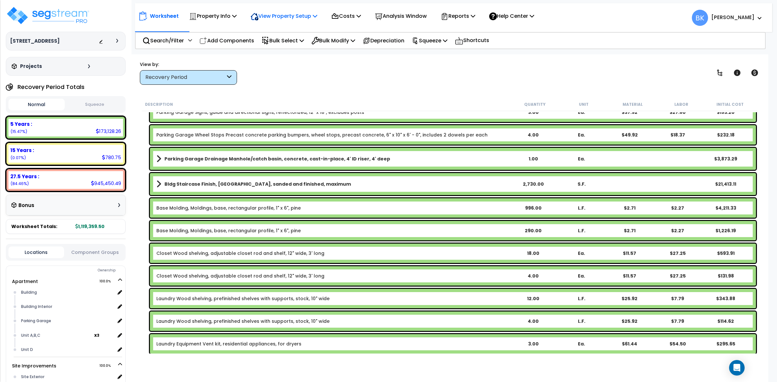
drag, startPoint x: 282, startPoint y: 22, endPoint x: 284, endPoint y: 17, distance: 5.5
click at [282, 22] on div "View Property Setup" at bounding box center [284, 15] width 67 height 15
click at [280, 39] on link "View Questionnaire" at bounding box center [279, 44] width 64 height 13
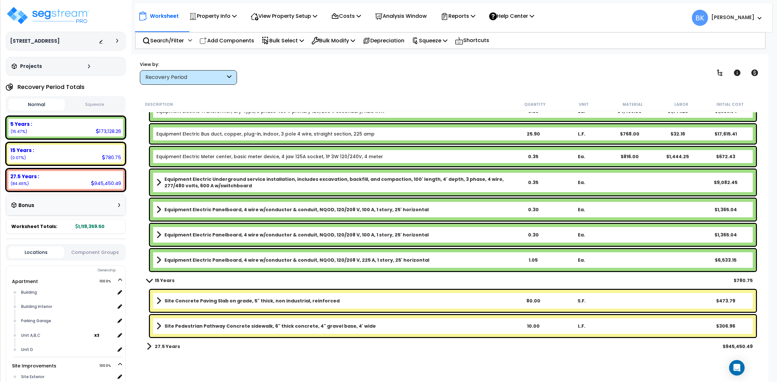
scroll to position [28, 0]
click at [162, 301] on link "Site Concrete Paving Slab on grade, 5" thick, non industrial, reinforced" at bounding box center [332, 300] width 352 height 9
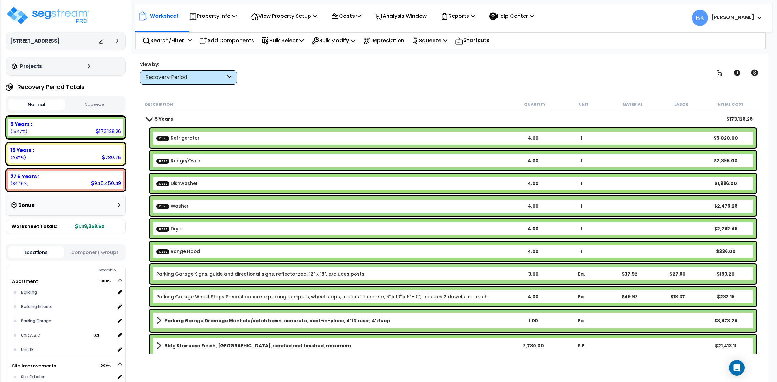
scroll to position [0, 0]
click at [303, 39] on p "Bulk Select" at bounding box center [283, 40] width 42 height 9
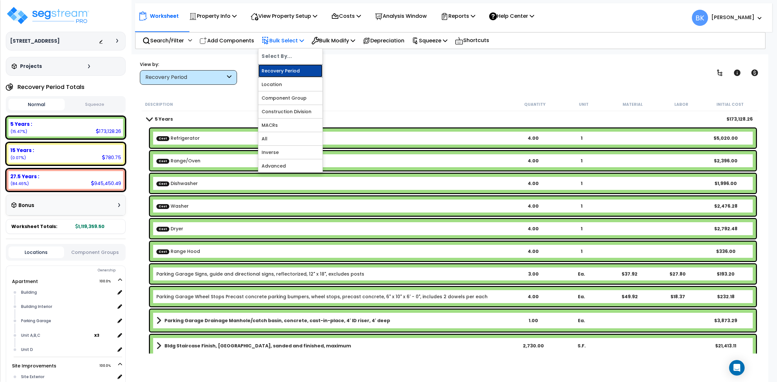
click at [283, 72] on link "Recovery Period" at bounding box center [290, 70] width 64 height 13
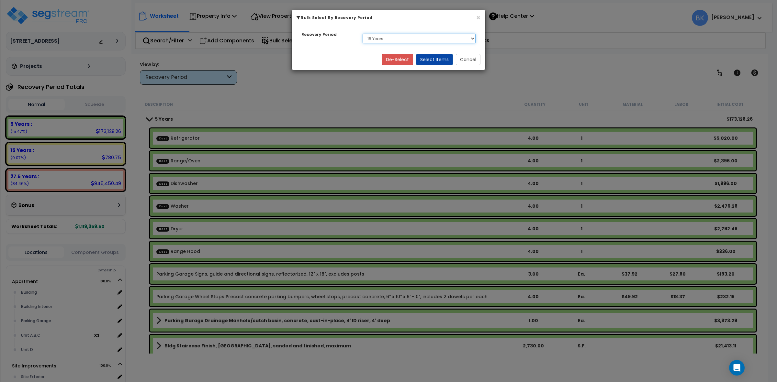
click at [393, 43] on select "Select 5 Years 15 Years 27.5 Years" at bounding box center [419, 39] width 113 height 10
select select "5Y"
click at [363, 34] on select "Select 5 Years 15 Years 27.5 Years" at bounding box center [419, 39] width 113 height 10
click at [438, 57] on button "Select Items" at bounding box center [434, 59] width 37 height 11
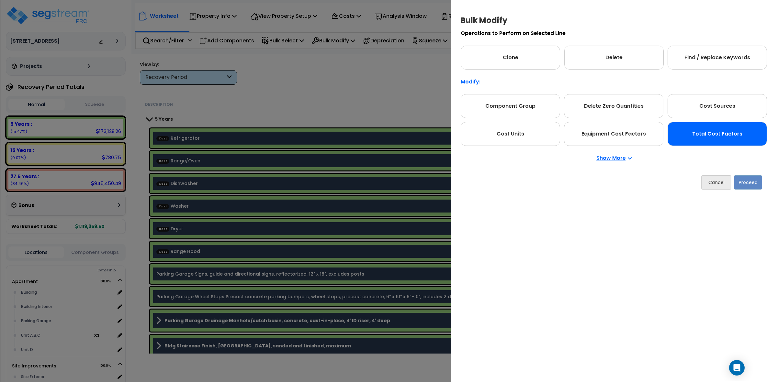
click at [706, 134] on div "Total Cost Factors" at bounding box center [716, 134] width 99 height 24
click at [748, 180] on button "Proceed" at bounding box center [748, 182] width 28 height 14
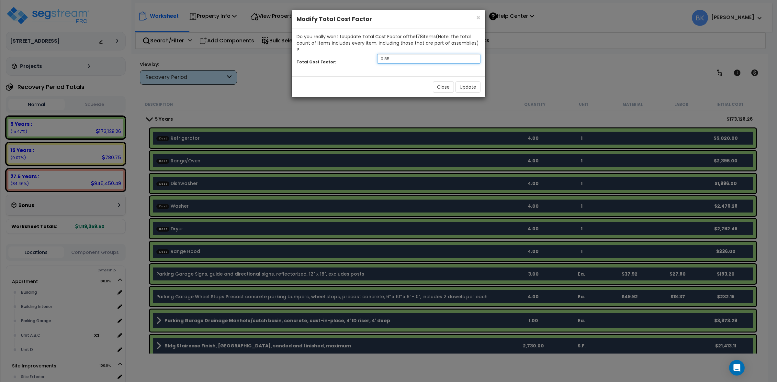
drag, startPoint x: 408, startPoint y: 54, endPoint x: 310, endPoint y: 53, distance: 98.4
click at [310, 53] on div "Total Cost Factor: 0.85" at bounding box center [389, 60] width 194 height 14
type input "0.8"
click at [475, 82] on button "Update" at bounding box center [467, 87] width 25 height 11
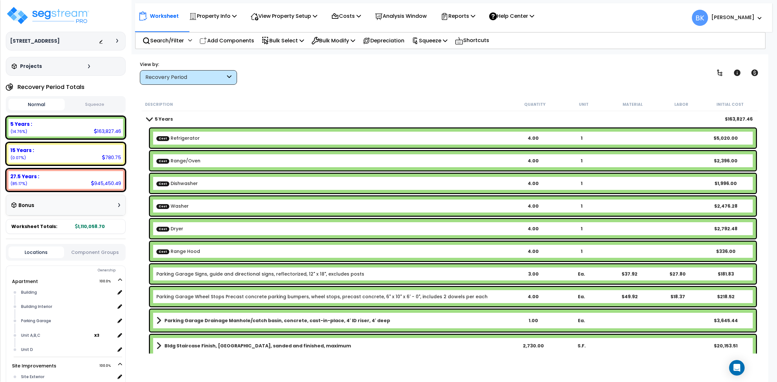
click at [260, 102] on div "Description" at bounding box center [327, 104] width 365 height 6
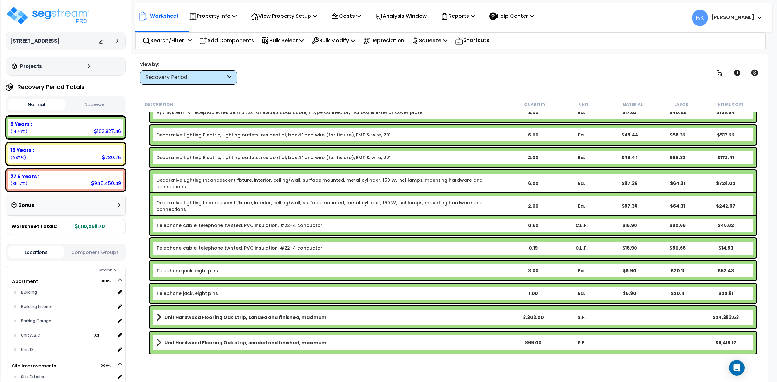
scroll to position [769, 0]
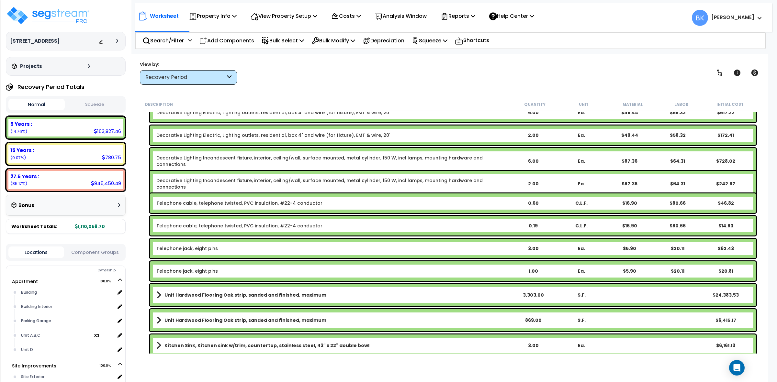
click at [224, 78] on div "Recovery Period" at bounding box center [185, 77] width 80 height 7
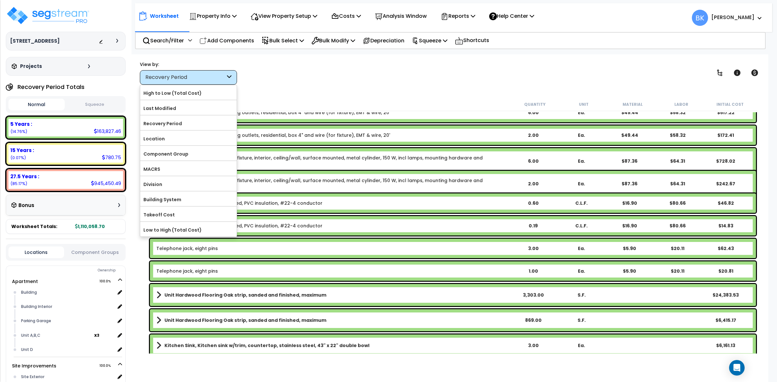
click at [224, 78] on div "Recovery Period" at bounding box center [185, 77] width 80 height 7
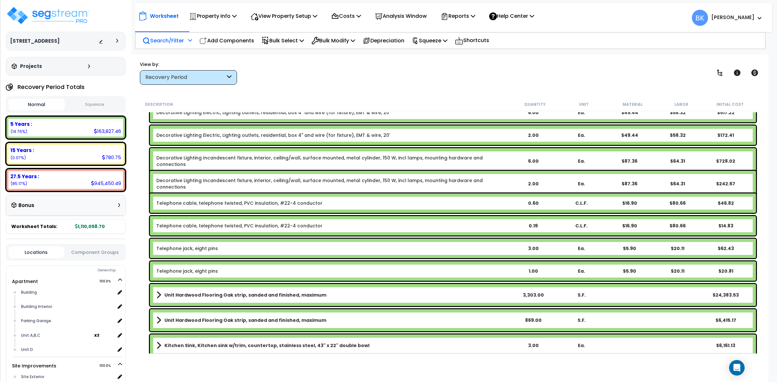
click at [164, 36] on p "Search/Filter" at bounding box center [162, 40] width 41 height 9
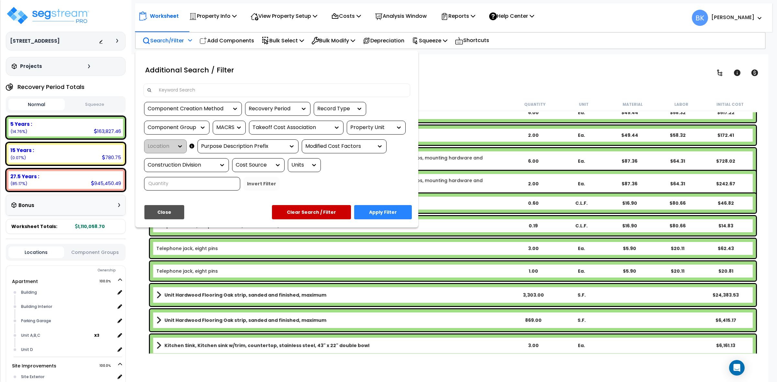
click at [193, 92] on input at bounding box center [280, 90] width 251 height 10
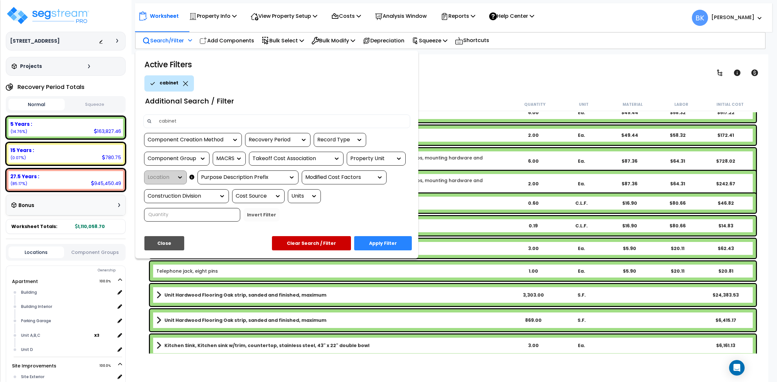
type input "cabinet"
click at [379, 239] on button "Apply Filter" at bounding box center [383, 243] width 58 height 14
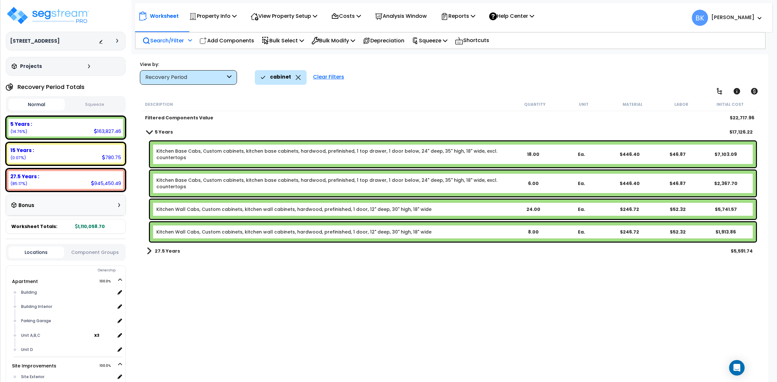
scroll to position [0, 0]
click at [296, 79] on icon at bounding box center [298, 77] width 5 height 5
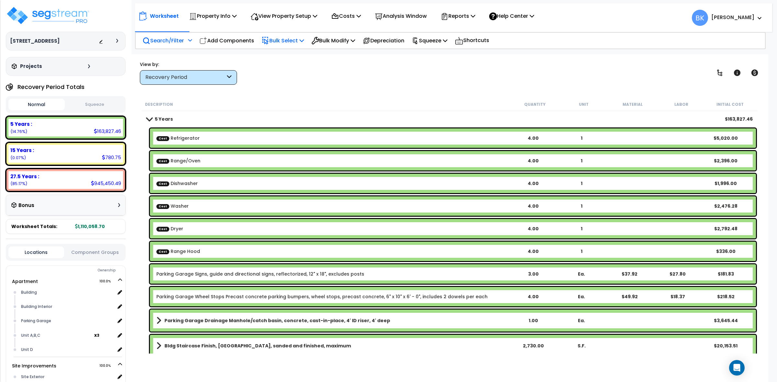
click at [297, 40] on p "Bulk Select" at bounding box center [283, 40] width 42 height 9
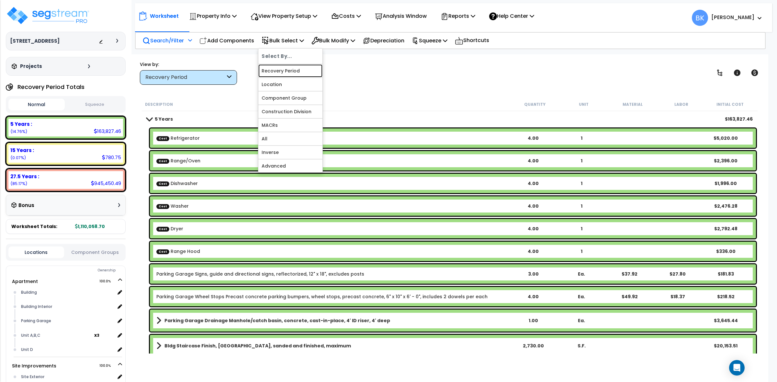
click at [282, 70] on link "Recovery Period" at bounding box center [290, 70] width 64 height 13
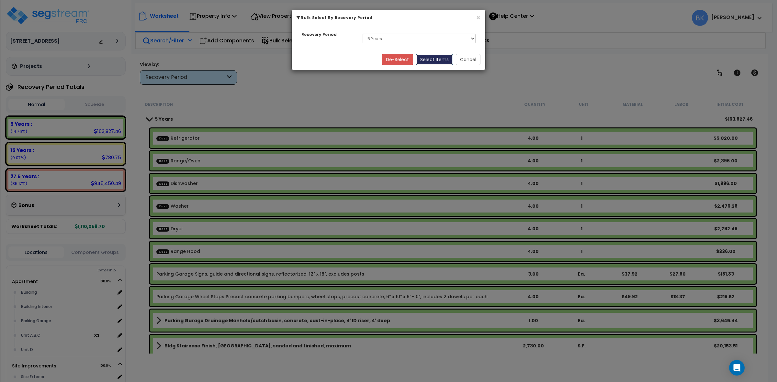
click at [440, 60] on button "Select Items" at bounding box center [434, 59] width 37 height 11
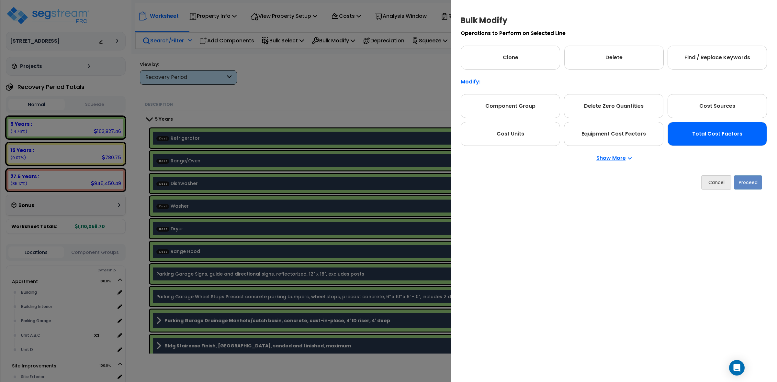
click at [716, 131] on div "Total Cost Factors" at bounding box center [716, 134] width 99 height 24
click at [750, 185] on button "Proceed" at bounding box center [748, 182] width 28 height 14
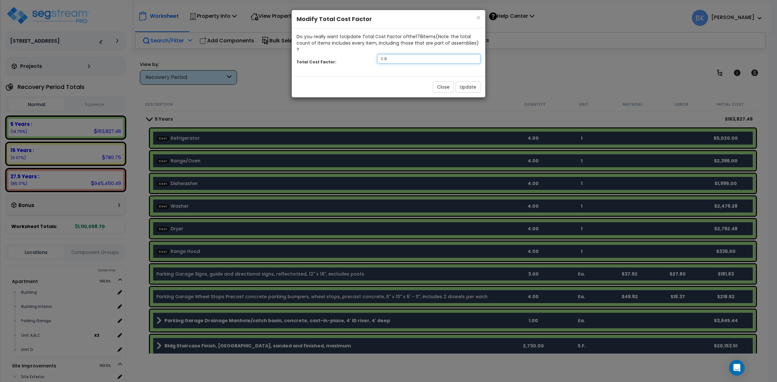
drag, startPoint x: 399, startPoint y: 51, endPoint x: 249, endPoint y: 47, distance: 149.9
click at [253, 48] on div "× Close Modify Total Cost Factor Do you really want to Update Total Cost Factor…" at bounding box center [388, 191] width 777 height 382
type input "0.85"
click at [470, 82] on button "Update" at bounding box center [467, 87] width 25 height 11
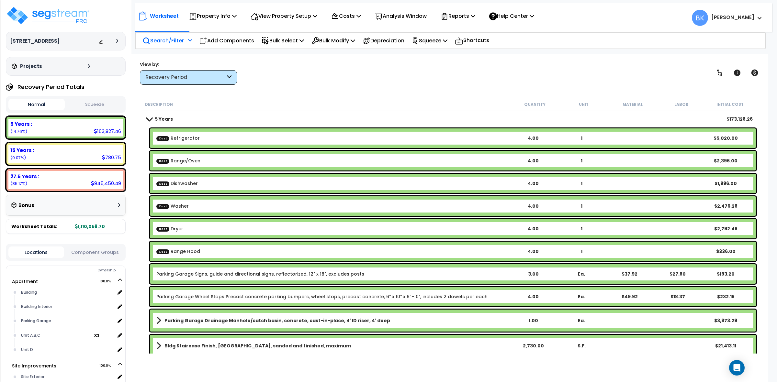
click at [193, 82] on div "Recovery Period" at bounding box center [188, 77] width 97 height 15
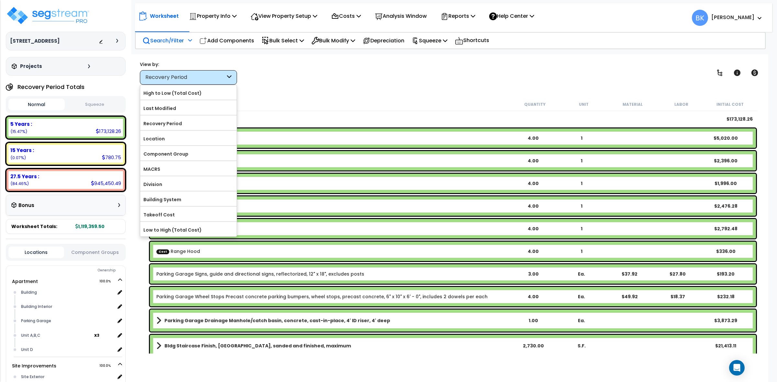
click at [177, 41] on p "Search/Filter" at bounding box center [162, 40] width 41 height 9
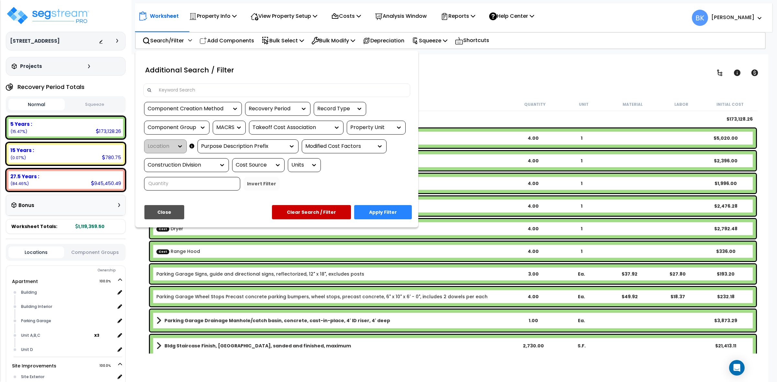
click at [188, 87] on input at bounding box center [280, 90] width 251 height 10
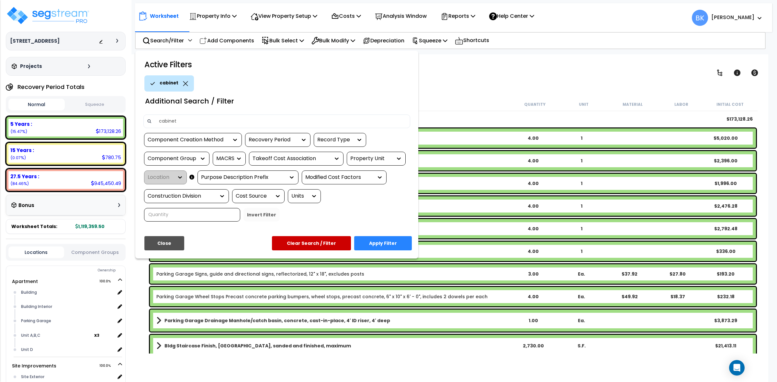
type input "cabinet"
click at [385, 244] on button "Apply Filter" at bounding box center [383, 243] width 58 height 14
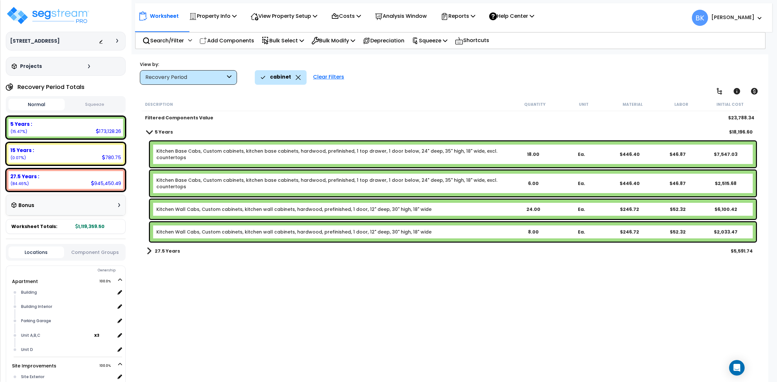
click at [256, 151] on link "Kitchen Base Cabs, Custom cabinets, kitchen base cabinets, hardwood, prefinishe…" at bounding box center [332, 154] width 352 height 13
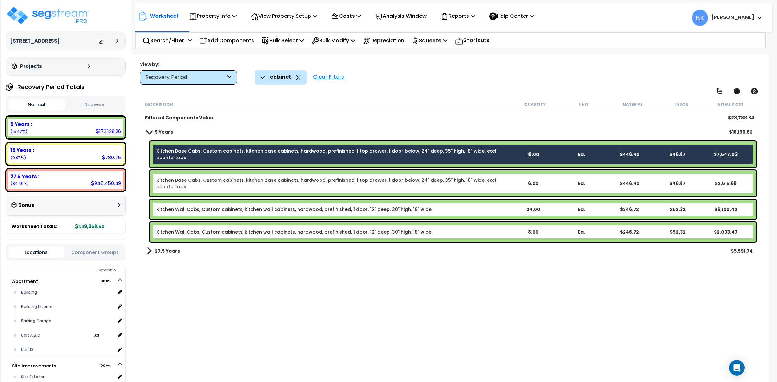
click at [251, 180] on link "Kitchen Base Cabs, Custom cabinets, kitchen base cabinets, hardwood, prefinishe…" at bounding box center [332, 183] width 352 height 13
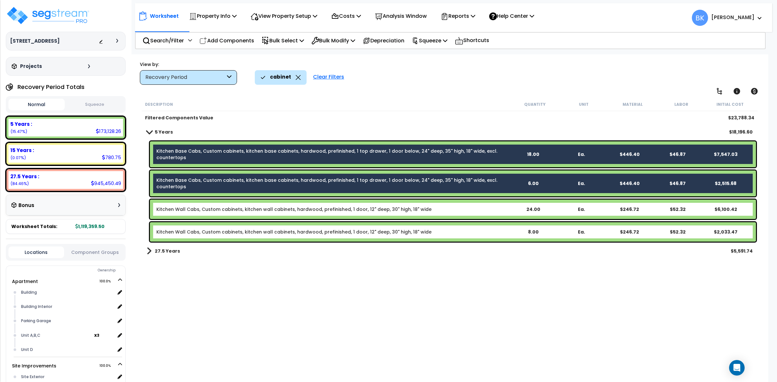
click at [251, 207] on link "Kitchen Wall Cabs, Custom cabinets, kitchen wall cabinets, hardwood, prefinishe…" at bounding box center [293, 209] width 275 height 6
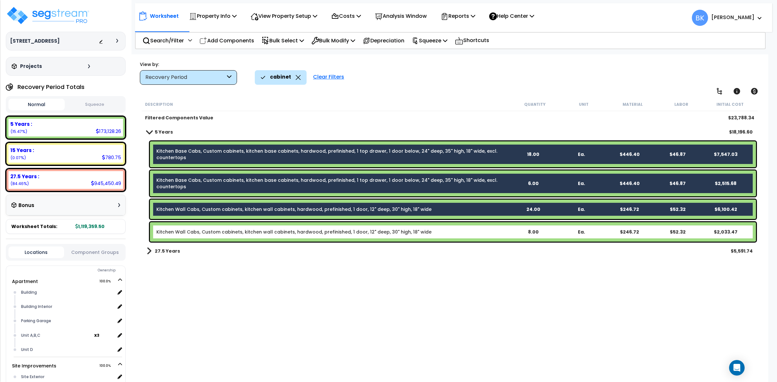
click at [252, 232] on link "Kitchen Wall Cabs, Custom cabinets, kitchen wall cabinets, hardwood, prefinishe…" at bounding box center [293, 232] width 275 height 6
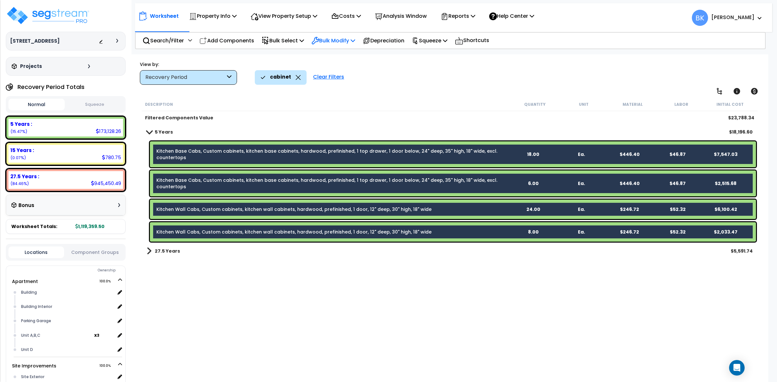
click at [334, 36] on p "Bulk Modify" at bounding box center [333, 40] width 44 height 9
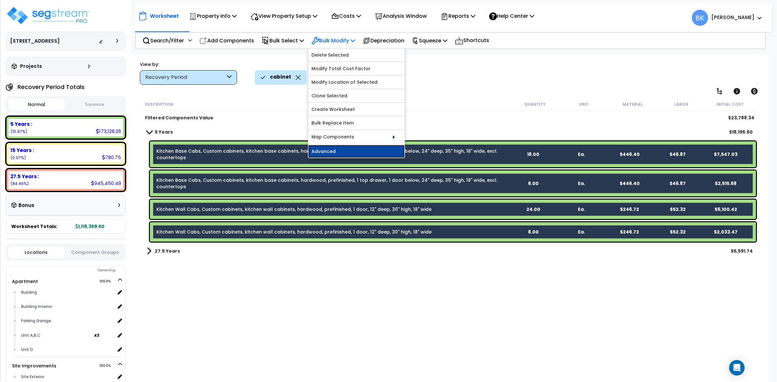
click at [340, 154] on link "Advanced" at bounding box center [356, 151] width 96 height 13
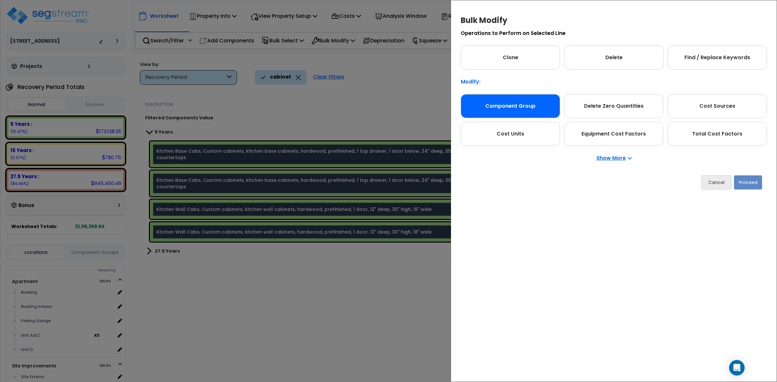
click at [495, 105] on div "Component Group" at bounding box center [510, 106] width 99 height 24
click at [756, 187] on button "Proceed" at bounding box center [748, 182] width 28 height 14
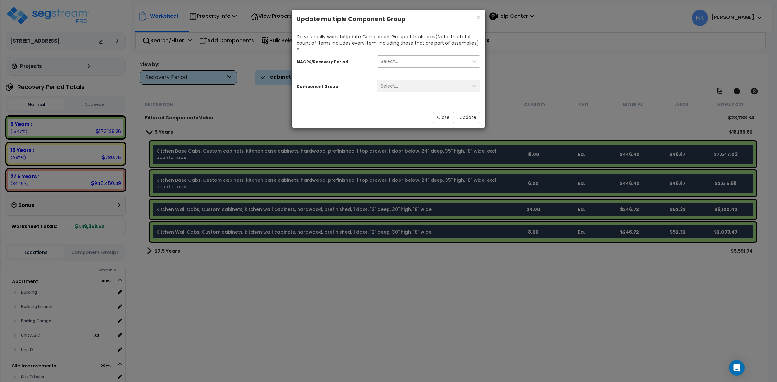
click at [406, 59] on div "Select..." at bounding box center [422, 61] width 91 height 10
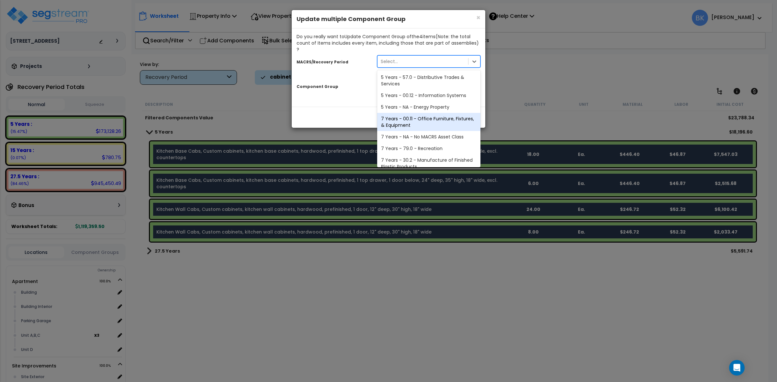
scroll to position [79, 0]
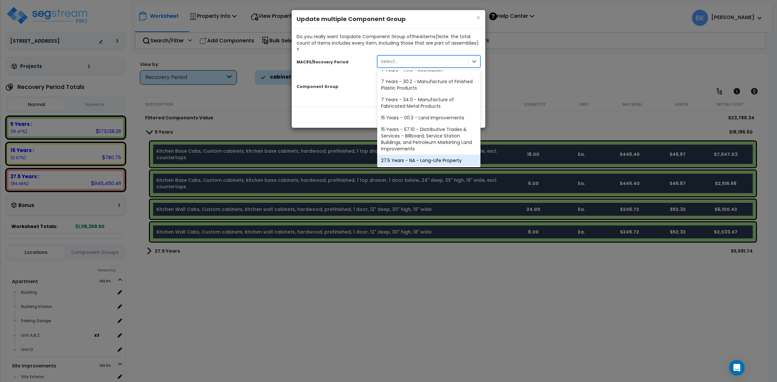
click at [413, 155] on div "27.5 Years - NA - Long-Life Property" at bounding box center [428, 161] width 103 height 12
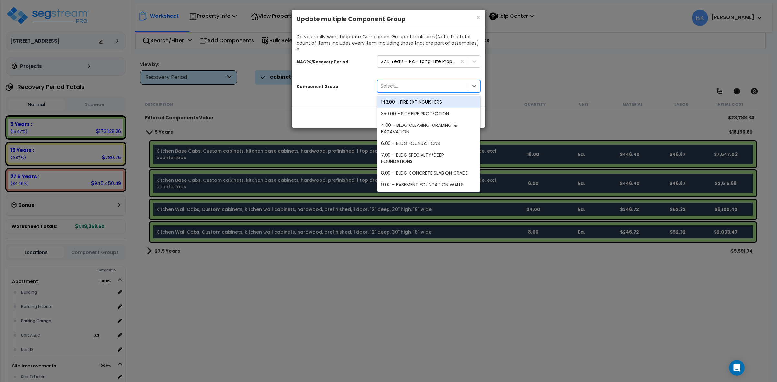
click at [415, 83] on div "Select..." at bounding box center [422, 86] width 91 height 10
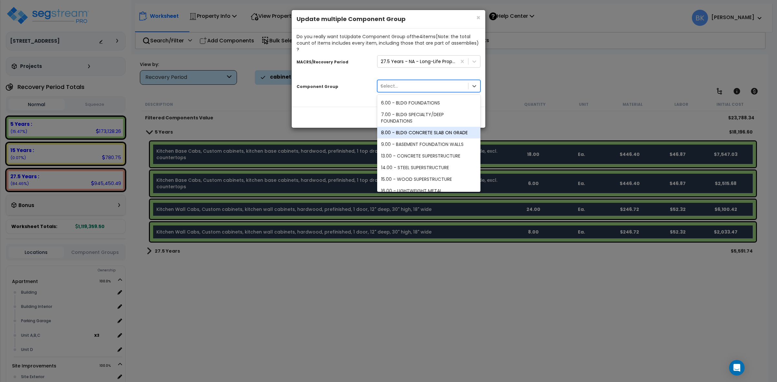
scroll to position [0, 0]
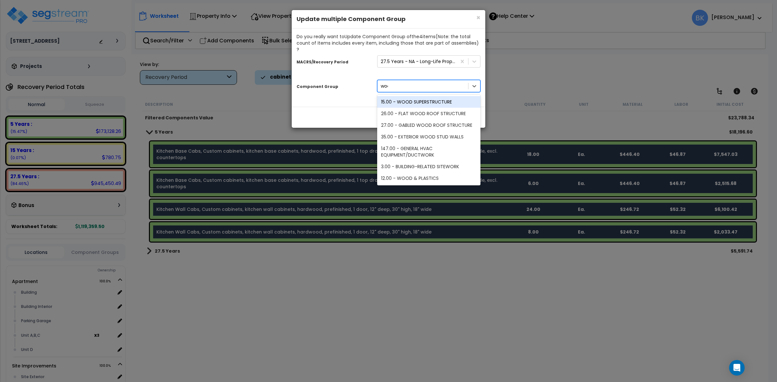
type input "wood"
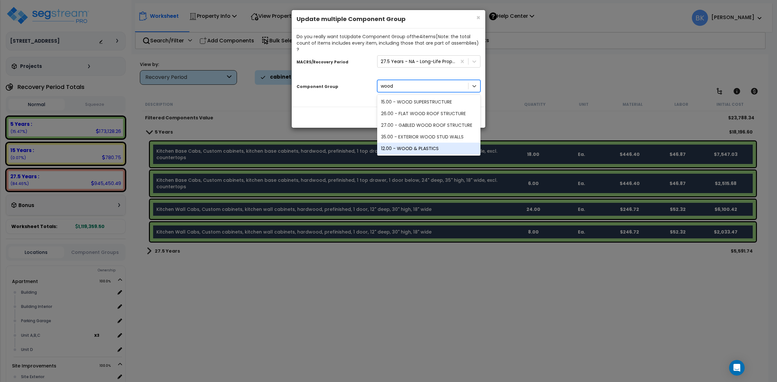
click at [422, 143] on div "12.00 - WOOD & PLASTICS" at bounding box center [428, 149] width 103 height 12
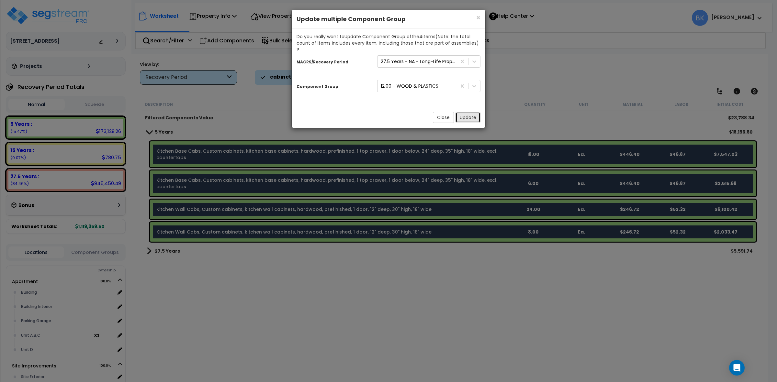
click at [472, 112] on button "Update" at bounding box center [467, 117] width 25 height 11
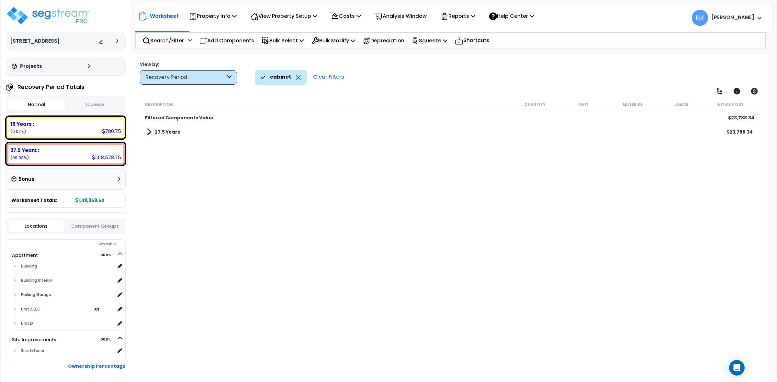
click at [296, 78] on icon at bounding box center [298, 77] width 5 height 5
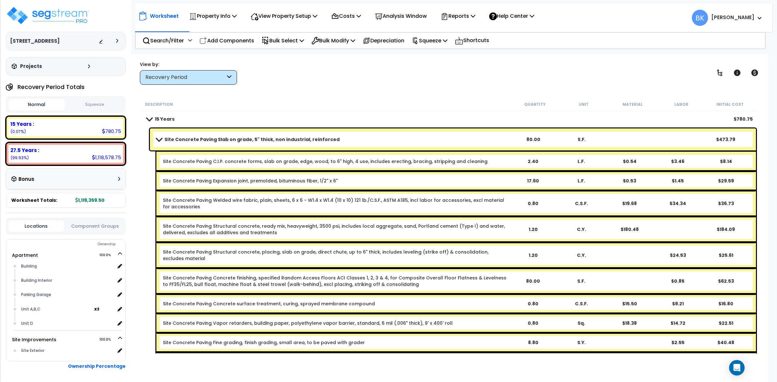
click at [151, 117] on span at bounding box center [149, 119] width 9 height 5
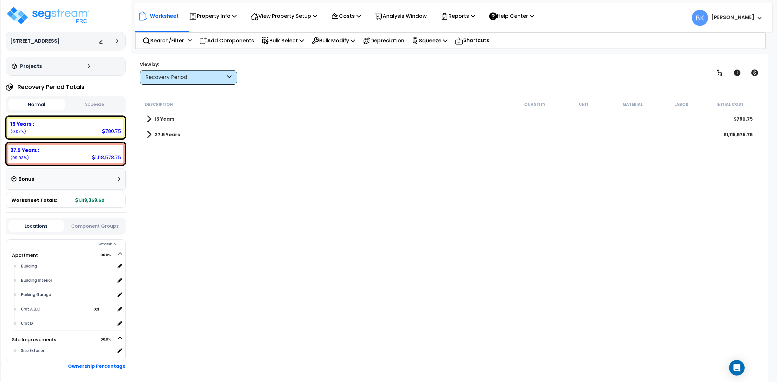
click at [151, 117] on link "15 Years" at bounding box center [161, 119] width 28 height 9
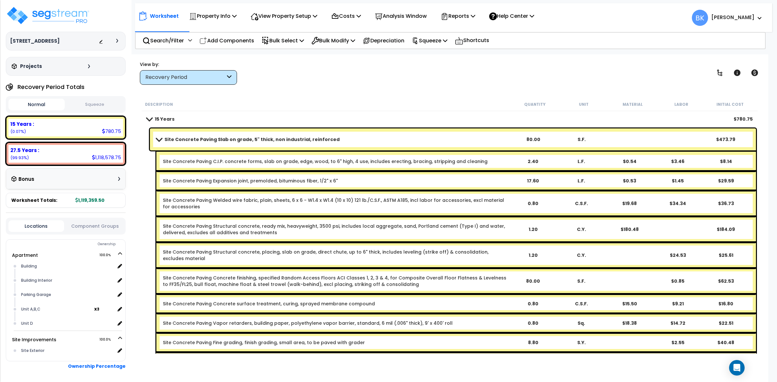
click at [148, 118] on span at bounding box center [149, 119] width 9 height 5
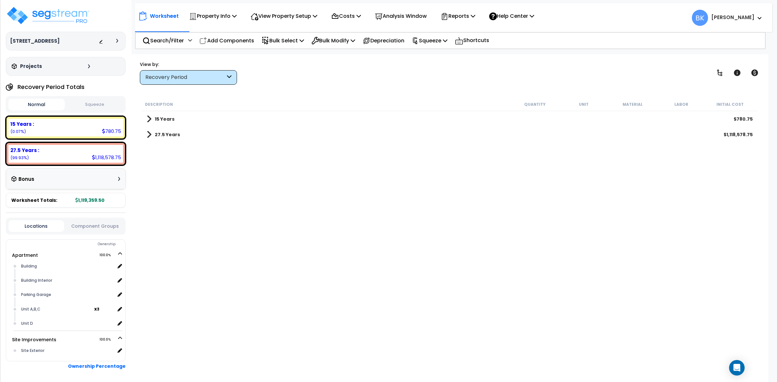
click at [148, 133] on span at bounding box center [149, 134] width 5 height 9
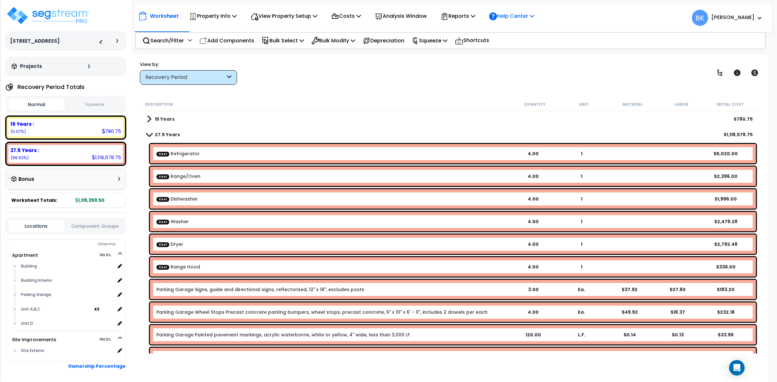
click at [520, 16] on p "Help Center" at bounding box center [511, 16] width 45 height 9
click at [525, 46] on link "How-To Videos" at bounding box center [518, 46] width 64 height 14
click at [534, 17] on p "Help Center" at bounding box center [511, 16] width 45 height 9
click at [345, 109] on div "Description Quantity Unit Material Labor Initial Cost" at bounding box center [450, 105] width 616 height 14
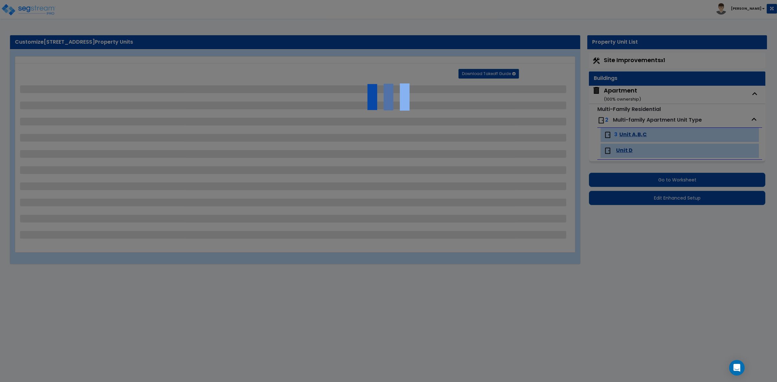
click at [627, 91] on div at bounding box center [388, 191] width 777 height 382
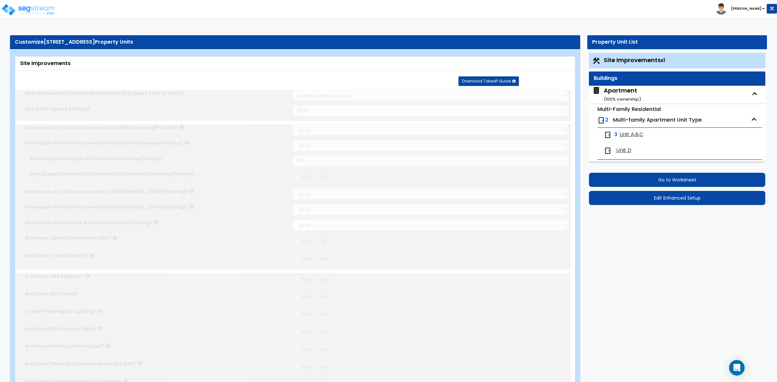
select select "2"
type input "3600"
select select "2"
type input "80"
radio input "true"
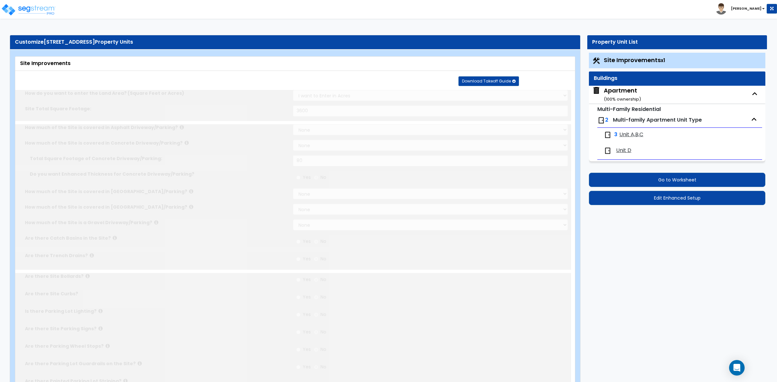
select select "2"
type input "10"
select select "1"
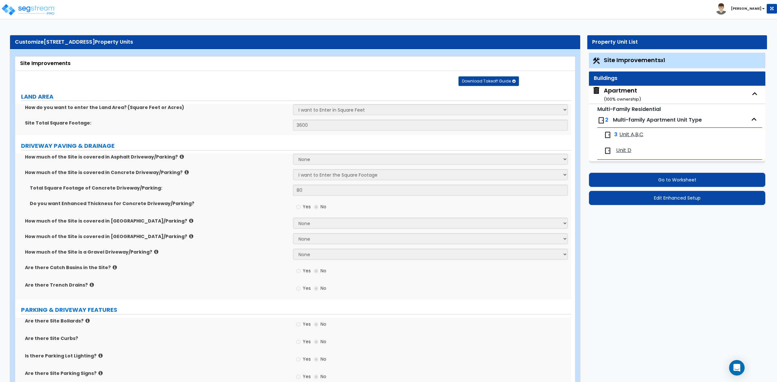
click at [634, 96] on div "Apartment ( 100 % ownership)" at bounding box center [622, 94] width 37 height 17
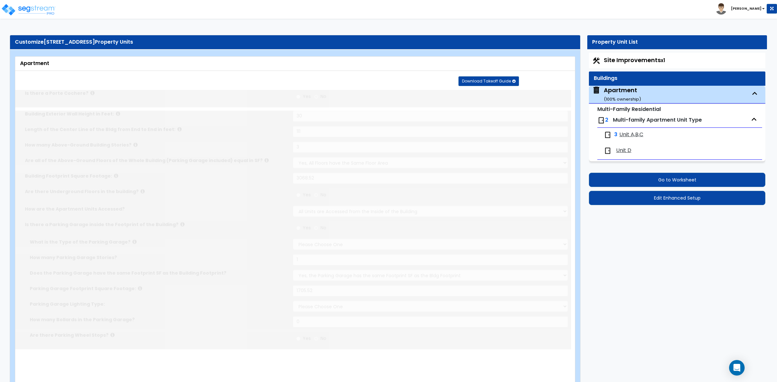
type input "30"
type input "111"
type input "3"
type input "3068.52"
radio input "true"
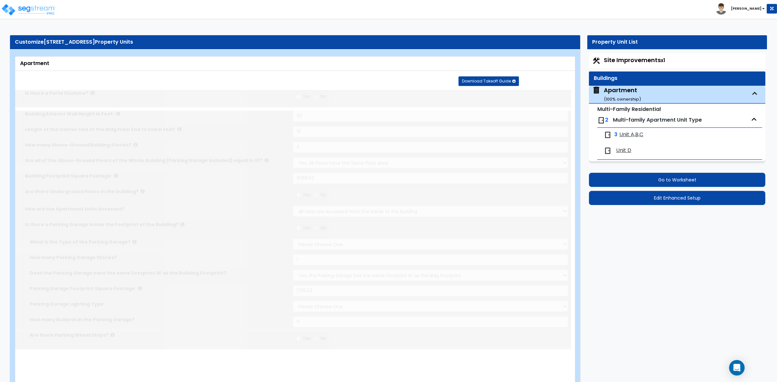
select select "1"
type input "1"
select select "1"
type input "1705.52"
select select "1"
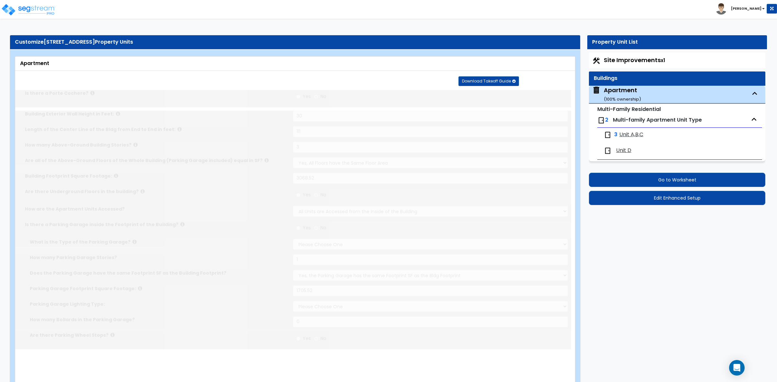
radio input "true"
select select "4"
type input "9"
select select "7"
select select "2"
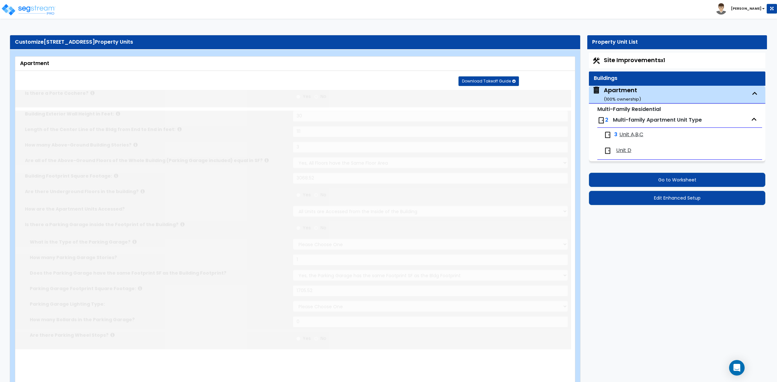
select select "2"
type input "40"
select select "4"
select select "1"
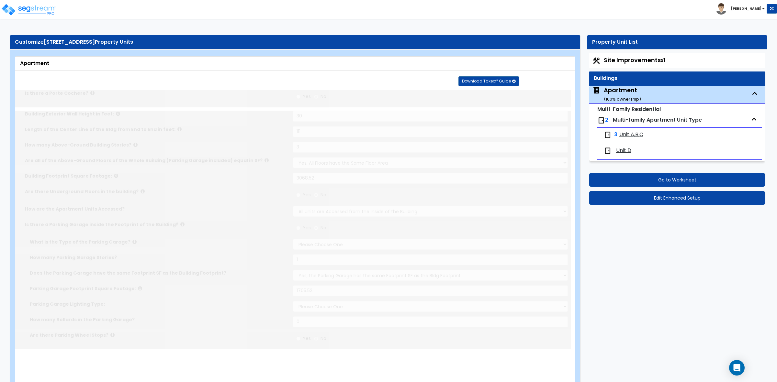
select select "1"
select select "2"
select select "1"
radio input "true"
type input "8"
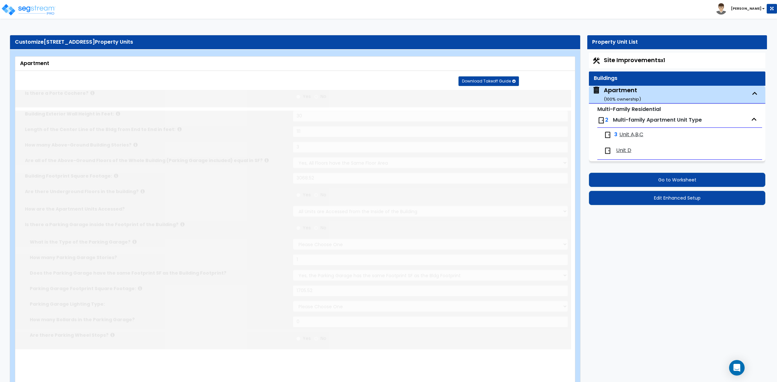
radio input "true"
type input "3"
radio input "true"
type input "2"
type input "4"
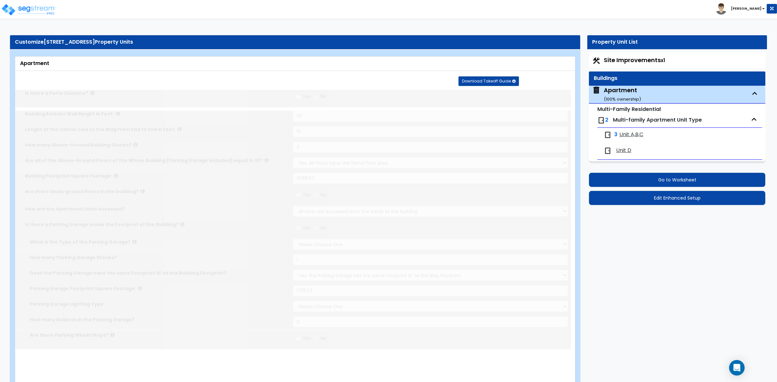
radio input "true"
select select "1"
type input "65"
select select "1"
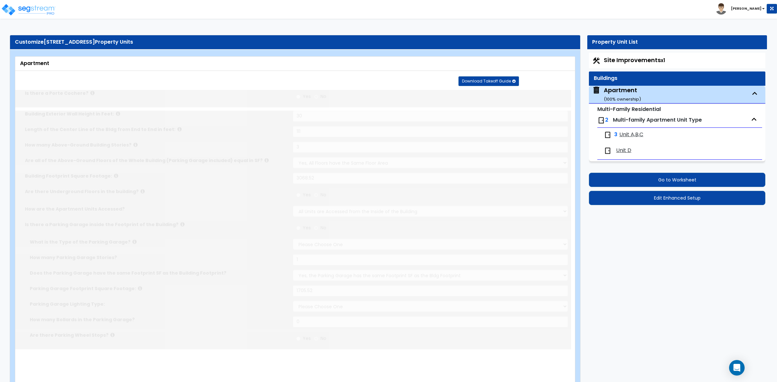
select select "3"
select select "1"
type input "7"
select select "2"
radio input "true"
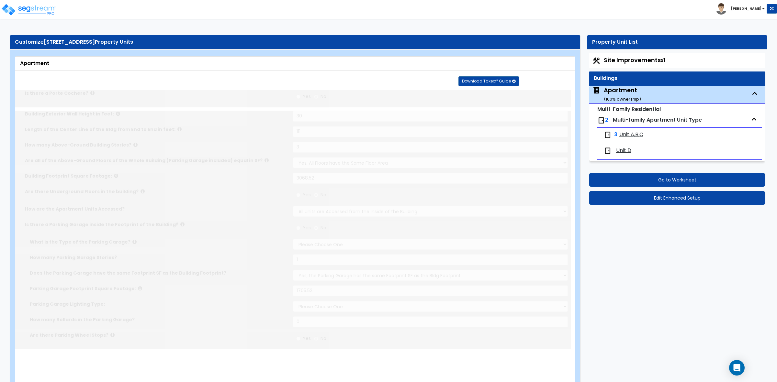
type input "1"
radio input "true"
select select "2"
select select "1"
type input "4"
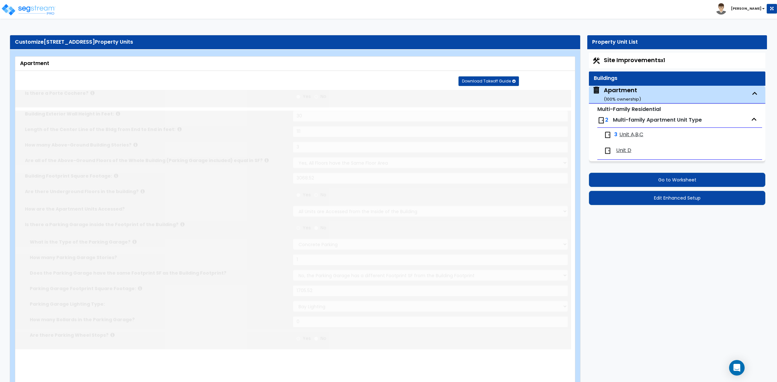
select select "1"
select select "3"
type input "1"
select select "2"
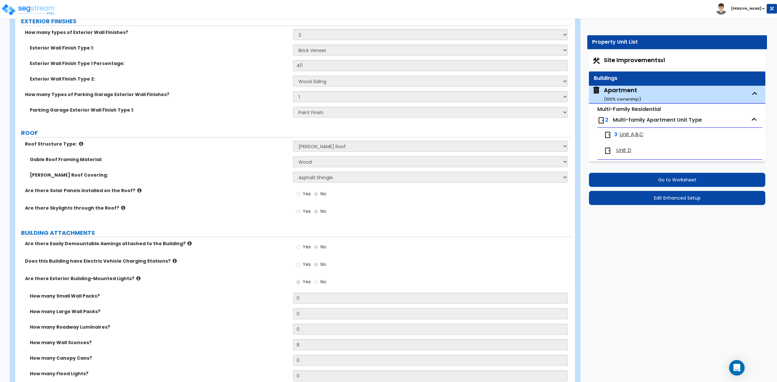
scroll to position [1335, 0]
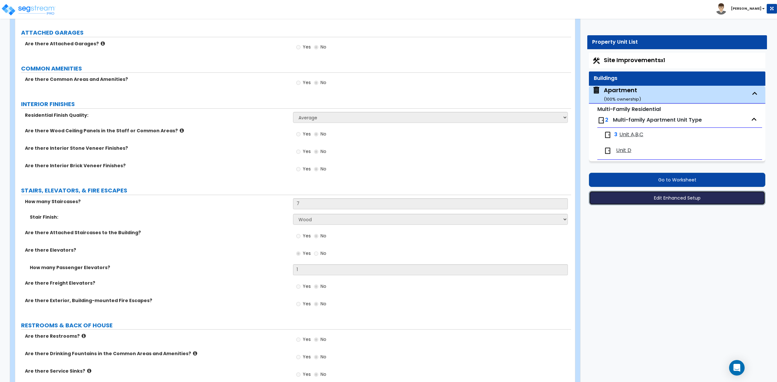
click at [685, 199] on button "Edit Enhanced Setup" at bounding box center [677, 198] width 176 height 14
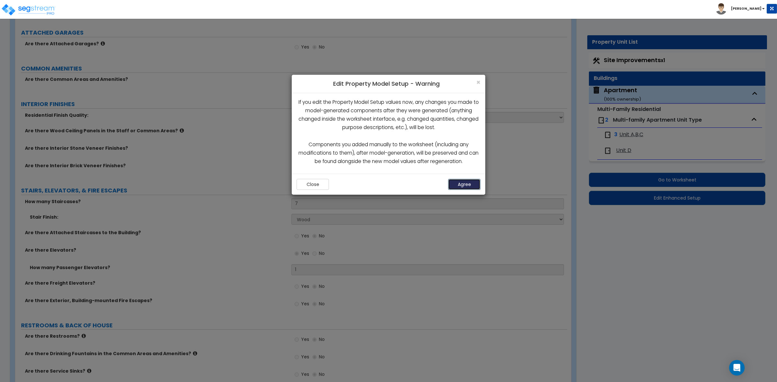
click at [457, 183] on button "Agree" at bounding box center [464, 184] width 32 height 11
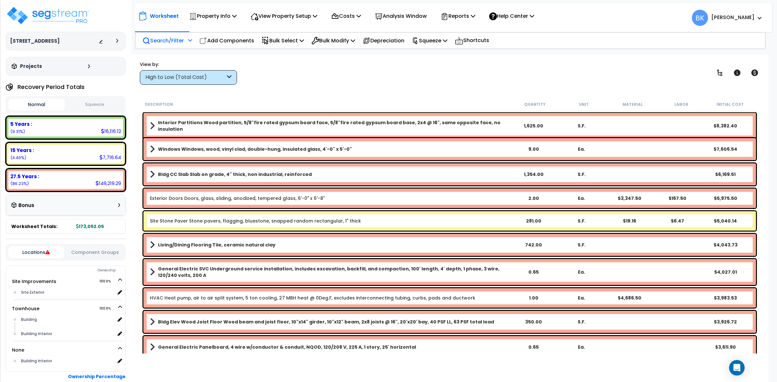
click at [172, 40] on p "Search/Filter" at bounding box center [162, 40] width 41 height 9
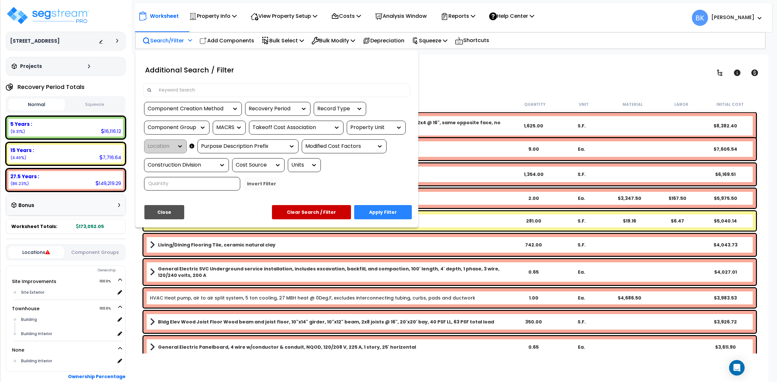
click at [184, 84] on div at bounding box center [276, 91] width 267 height 14
click at [182, 87] on input at bounding box center [280, 90] width 251 height 10
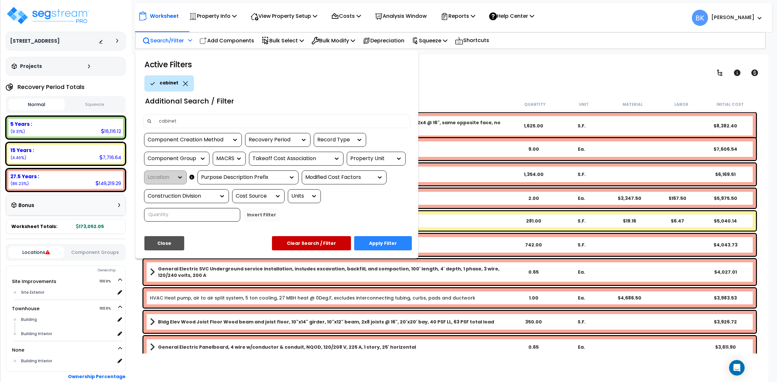
type input "cabinet"
click at [370, 244] on button "Apply Filter" at bounding box center [383, 243] width 58 height 14
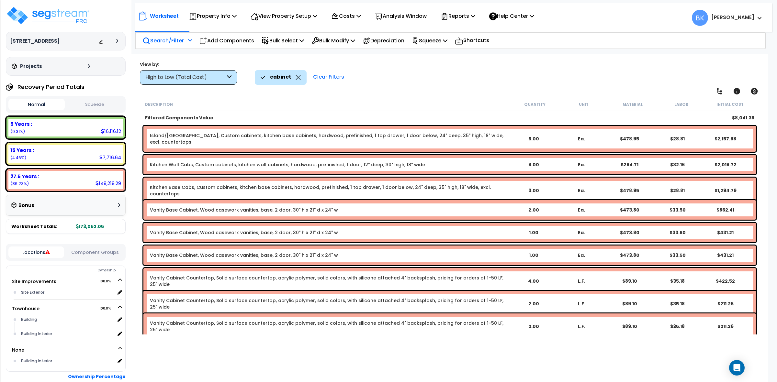
scroll to position [28, 0]
click at [414, 165] on b "Kitchen Wall Cabs, Custom cabinets, kitchen wall cabinets, hardwood, prefinishe…" at bounding box center [330, 165] width 360 height 6
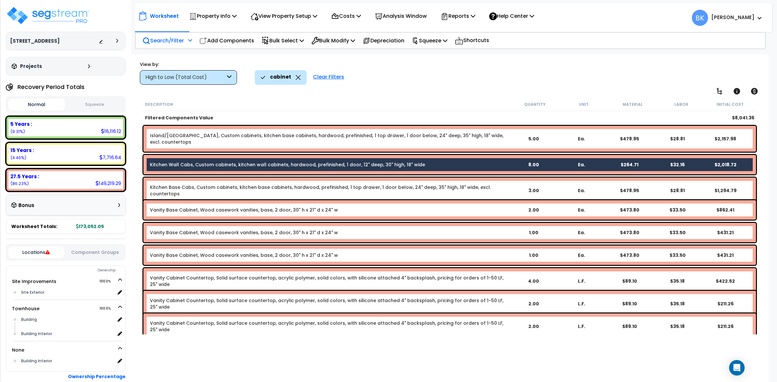
click at [414, 165] on b "Kitchen Wall Cabs, Custom cabinets, kitchen wall cabinets, hardwood, prefinishe…" at bounding box center [330, 165] width 360 height 6
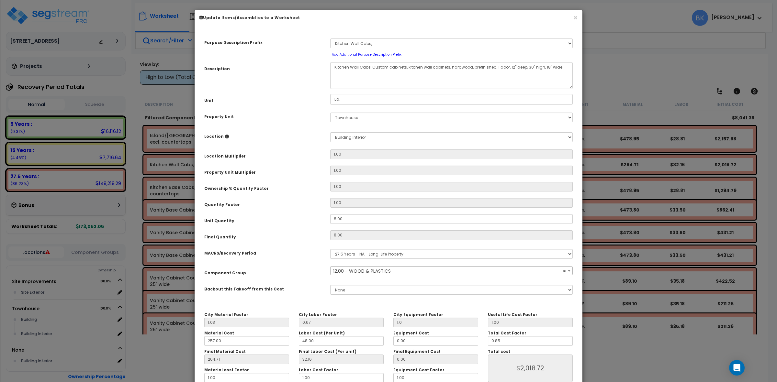
select select "39541"
drag, startPoint x: 581, startPoint y: 17, endPoint x: 578, endPoint y: 15, distance: 3.6
click at [580, 17] on div "× Update Items/Assemblies to a Worksheet" at bounding box center [389, 18] width 388 height 16
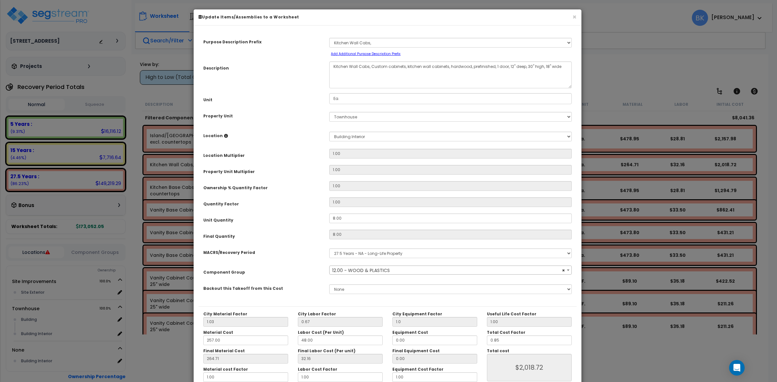
click at [578, 15] on div "× Update Items/Assemblies to a Worksheet" at bounding box center [388, 17] width 388 height 16
click at [574, 15] on button "×" at bounding box center [574, 17] width 4 height 7
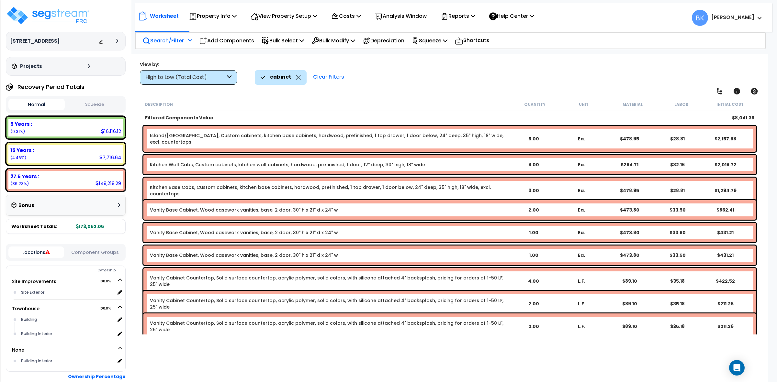
click at [177, 38] on p "Search/Filter" at bounding box center [162, 40] width 41 height 9
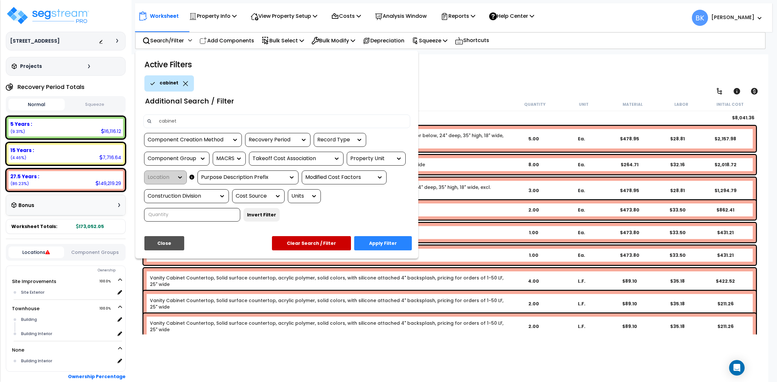
click at [191, 122] on input "cabinet" at bounding box center [280, 122] width 251 height 10
drag, startPoint x: 191, startPoint y: 122, endPoint x: 139, endPoint y: 118, distance: 52.9
click at [139, 118] on div "cabinet" at bounding box center [277, 124] width 276 height 18
type input "sink"
click at [383, 239] on button "Apply Filter" at bounding box center [383, 243] width 58 height 14
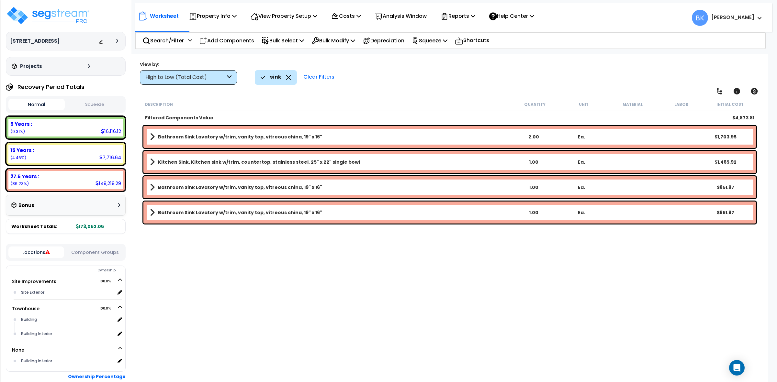
click at [239, 138] on b "Bathroom Sink Lavatory w/trim, vanity top, vitreous china, 19" x 16"" at bounding box center [240, 137] width 164 height 6
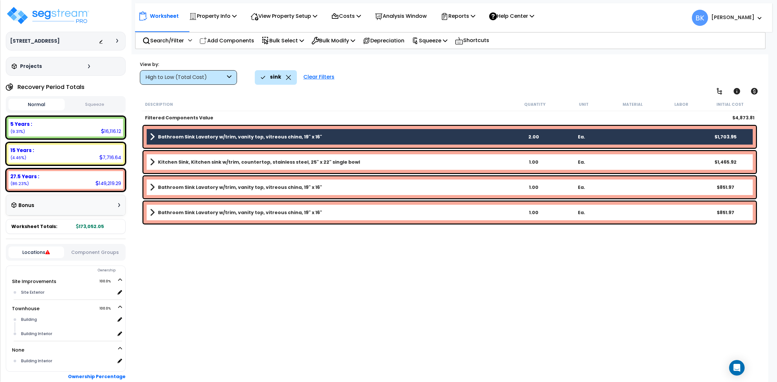
click at [239, 138] on b "Bathroom Sink Lavatory w/trim, vanity top, vitreous china, 19" x 16"" at bounding box center [240, 137] width 164 height 6
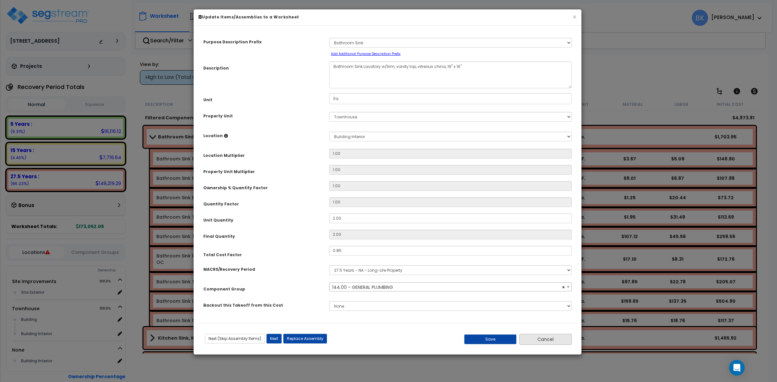
select select "39251"
click at [538, 342] on button "Cancel" at bounding box center [545, 339] width 52 height 11
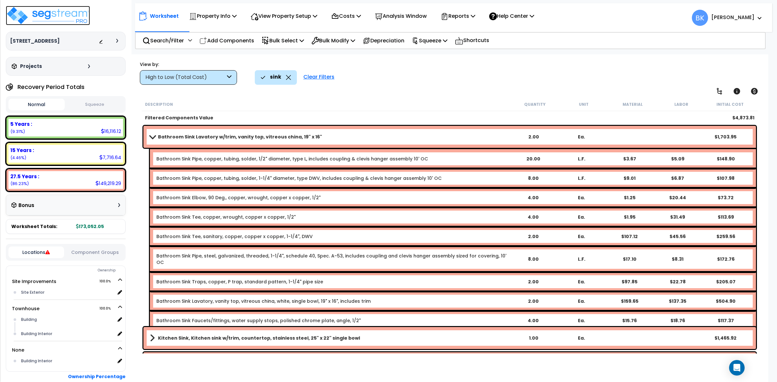
click at [55, 16] on img at bounding box center [48, 15] width 84 height 19
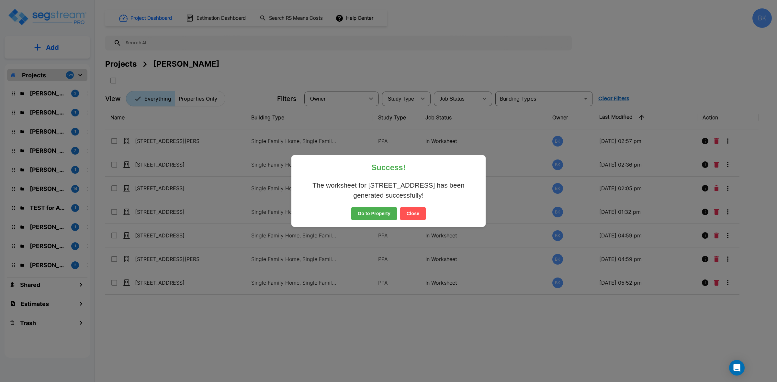
click at [412, 211] on button "Close" at bounding box center [413, 214] width 26 height 14
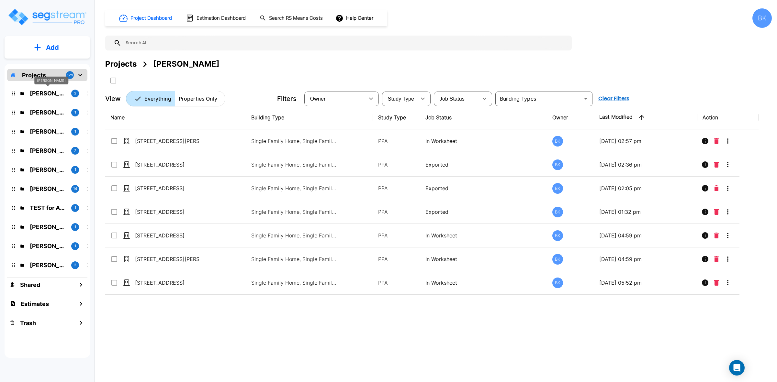
click at [41, 94] on p "[PERSON_NAME]" at bounding box center [48, 93] width 36 height 9
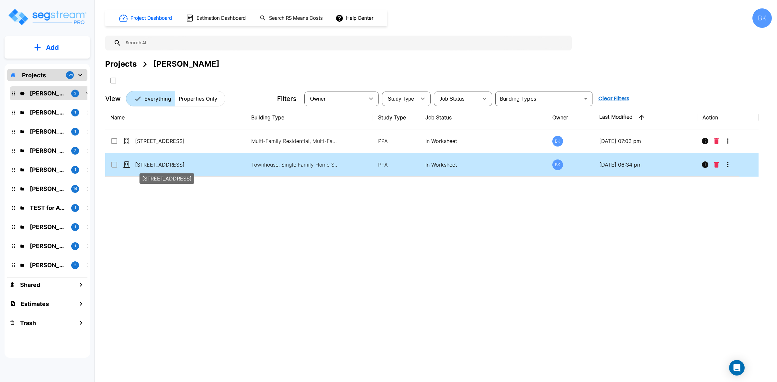
click at [175, 167] on p "[STREET_ADDRESS]" at bounding box center [167, 165] width 65 height 8
checkbox input "false"
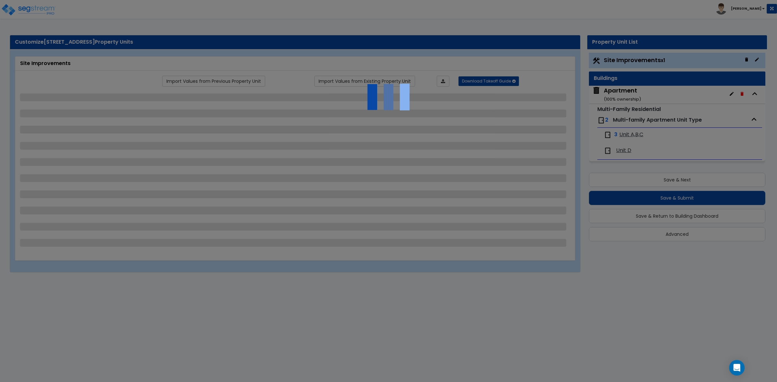
click at [230, 313] on div at bounding box center [388, 191] width 777 height 382
select select "2"
select select "1"
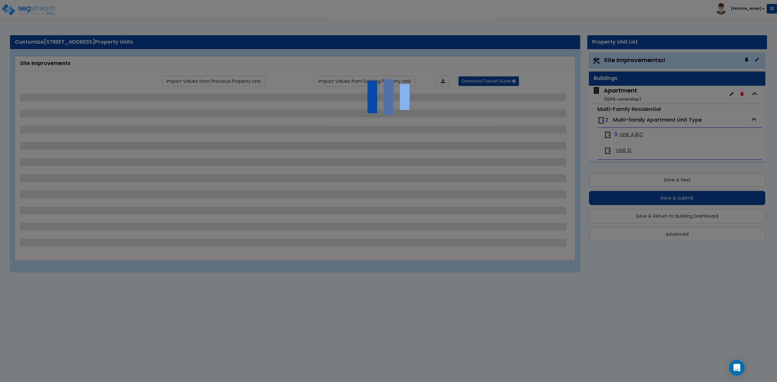
select select "1"
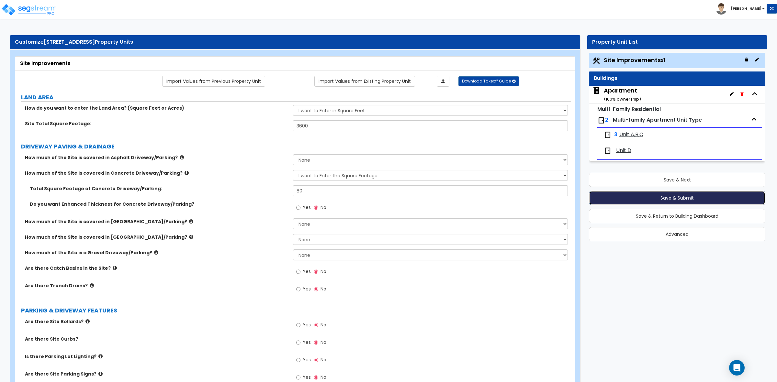
click at [699, 196] on button "Save & Submit" at bounding box center [677, 198] width 176 height 14
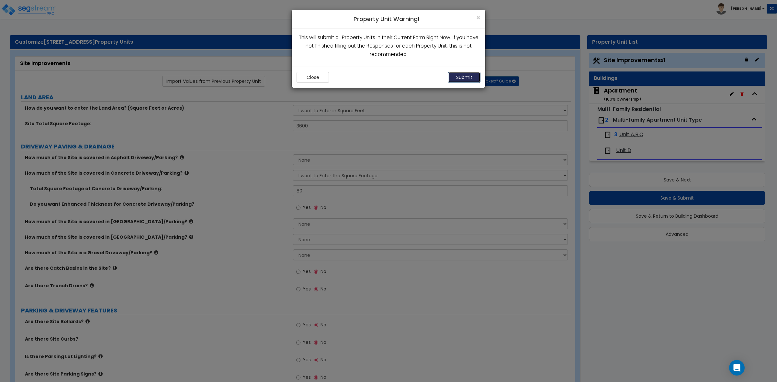
click at [462, 76] on button "Submit" at bounding box center [464, 77] width 32 height 11
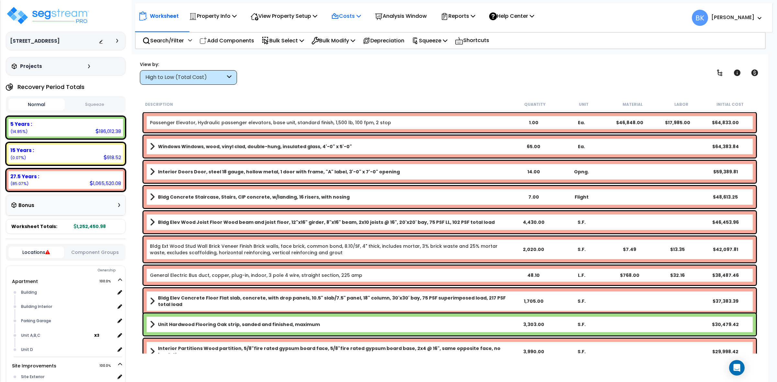
click at [359, 16] on p "Costs" at bounding box center [346, 16] width 30 height 9
click at [353, 46] on link "Direct Costs" at bounding box center [360, 44] width 64 height 13
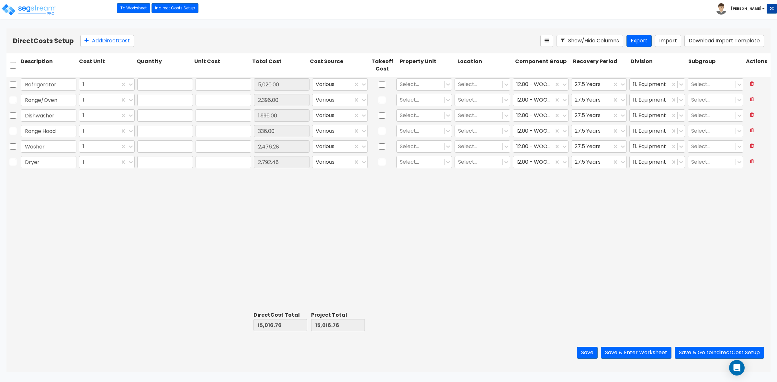
type input "15,016.76"
type input "4.00"
type input "1,255.00"
type input "4.00"
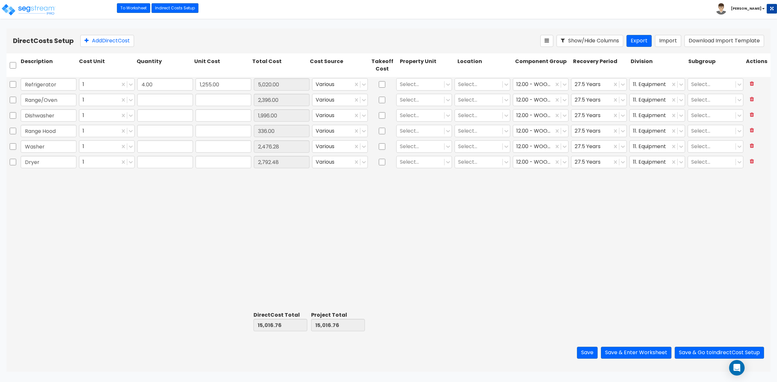
type input "599.00"
type input "4.00"
type input "499.00"
type input "4.00"
type input "84.00"
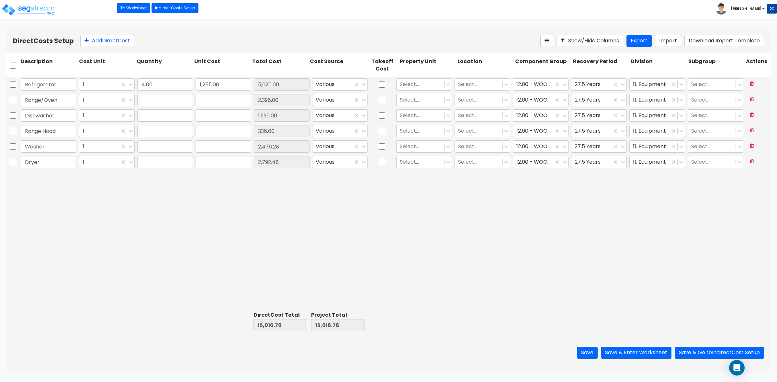
type input "4.00"
type input "619.07"
type input "4.00"
type input "698.12"
click at [13, 65] on input "checkbox" at bounding box center [13, 65] width 6 height 12
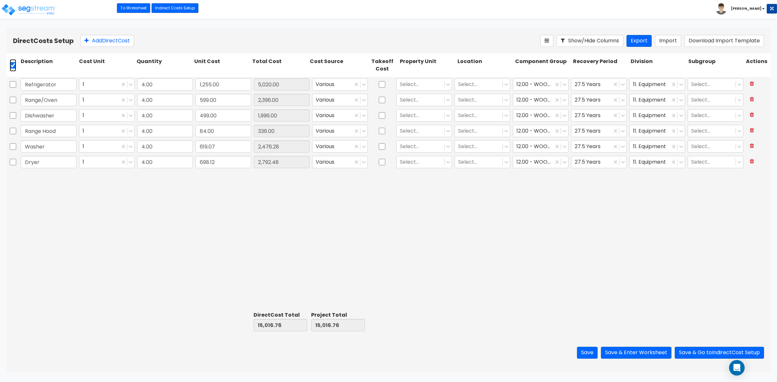
checkbox input "true"
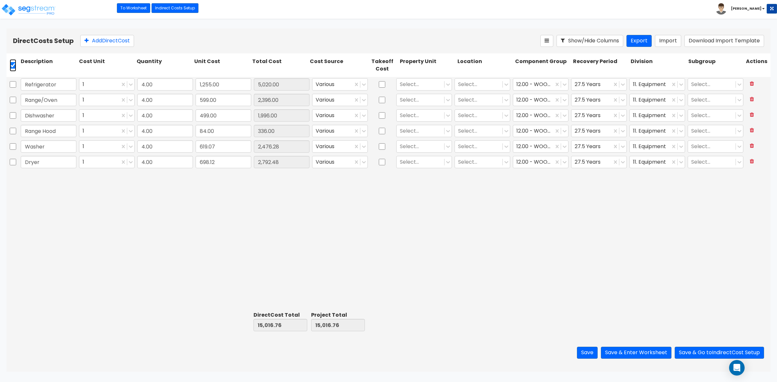
checkbox input "true"
click at [142, 38] on icon at bounding box center [140, 41] width 6 height 6
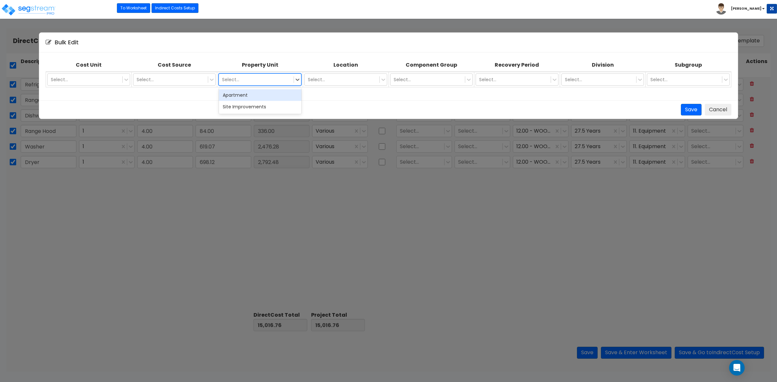
click at [279, 83] on div "Select..." at bounding box center [256, 79] width 75 height 10
click at [264, 95] on div "Apartment" at bounding box center [260, 95] width 83 height 12
click at [351, 74] on div "Select..." at bounding box center [342, 79] width 75 height 10
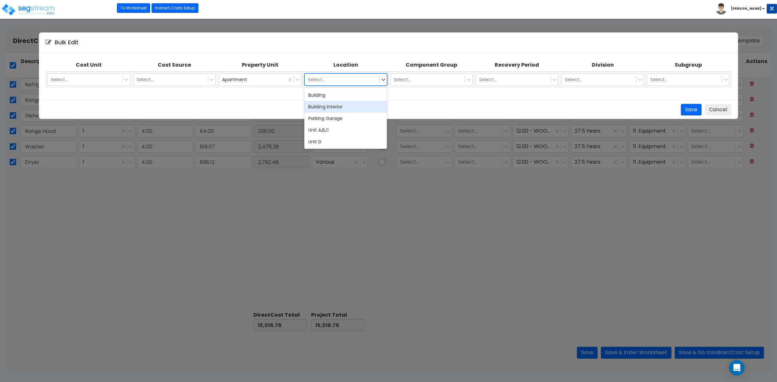
click at [331, 107] on div "Building Interior" at bounding box center [345, 107] width 83 height 12
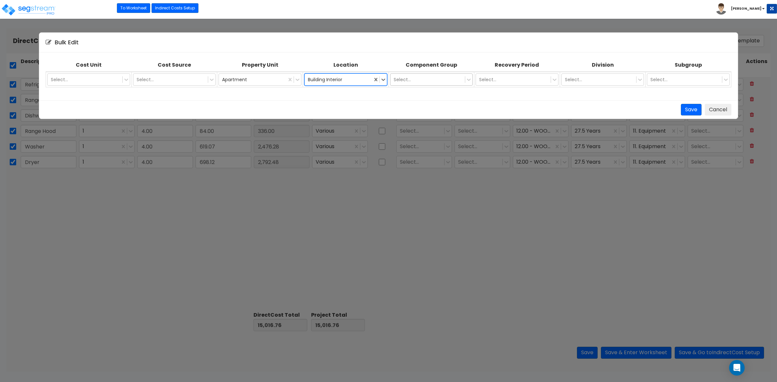
click at [424, 76] on div at bounding box center [428, 80] width 68 height 8
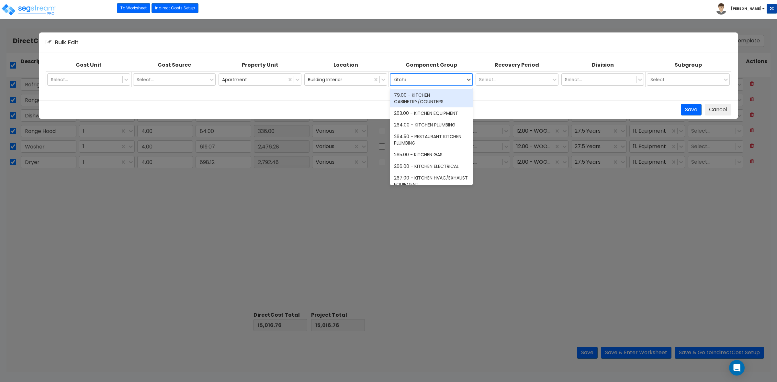
type input "kitchen"
click at [429, 115] on div "263.00 - KITCHEN EQUIPMENT" at bounding box center [431, 113] width 83 height 12
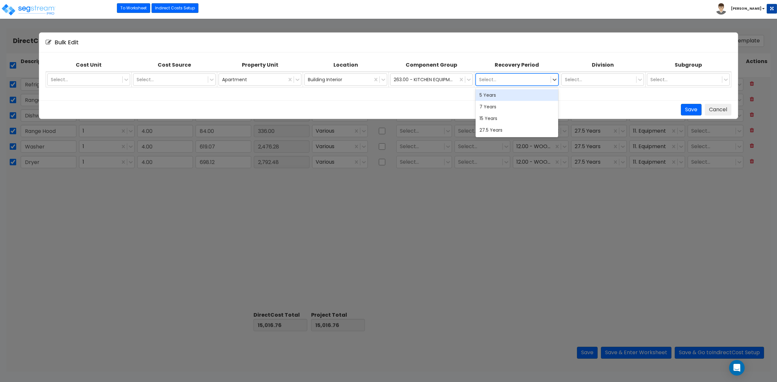
click at [490, 79] on div at bounding box center [513, 80] width 68 height 8
drag, startPoint x: 493, startPoint y: 98, endPoint x: 515, endPoint y: 91, distance: 23.5
click at [493, 98] on div "5 Years" at bounding box center [516, 95] width 83 height 12
click at [591, 76] on div at bounding box center [599, 80] width 68 height 8
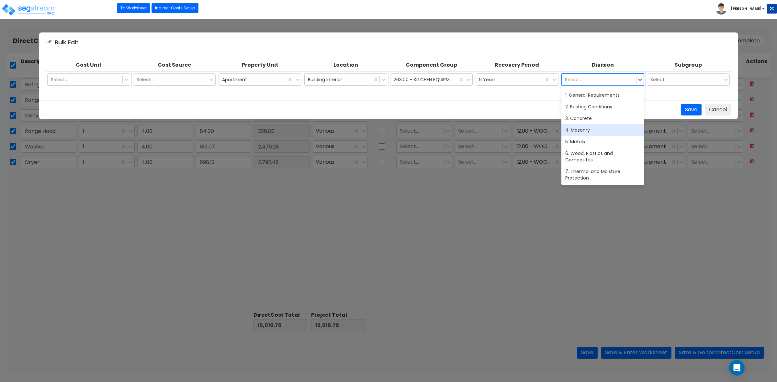
scroll to position [81, 0]
click at [585, 143] on div "11. Equipment" at bounding box center [602, 144] width 83 height 12
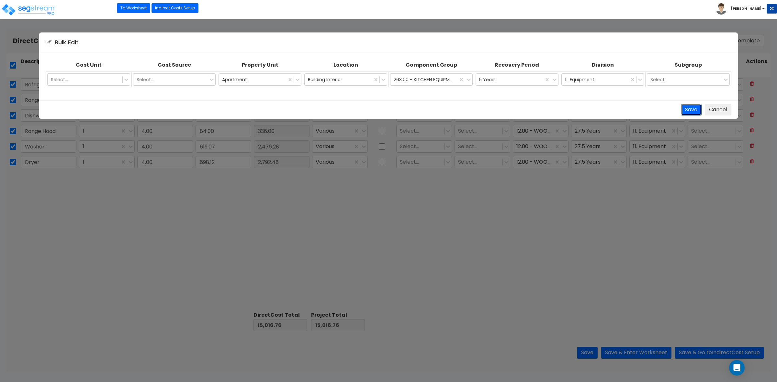
click at [691, 109] on button "Save" at bounding box center [691, 110] width 21 height 12
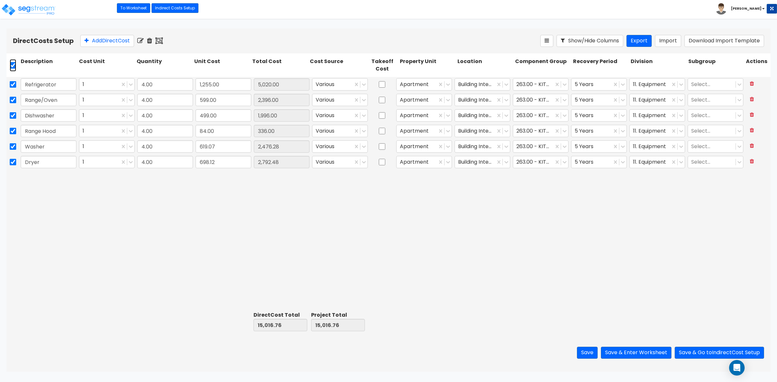
click at [15, 64] on input "checkbox" at bounding box center [13, 65] width 6 height 12
checkbox input "false"
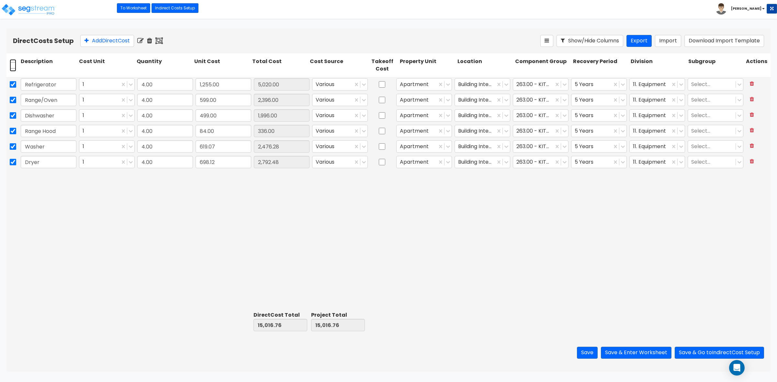
checkbox input "false"
click at [563, 145] on icon at bounding box center [564, 146] width 6 height 6
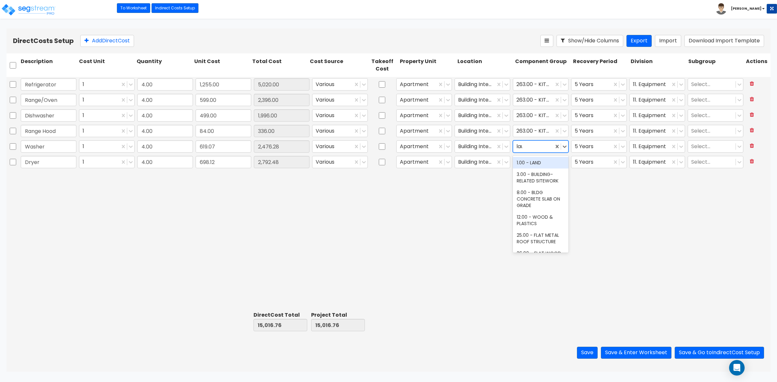
type input "laund"
click at [531, 185] on div "283.00 - LAUNDRY EQUIPMENT" at bounding box center [541, 184] width 56 height 18
click at [591, 193] on div "Refrigerator 1 4.00 1,255.00 5,020.00 Various Apartment Building Interior 263.0…" at bounding box center [388, 193] width 764 height 232
click at [541, 161] on div at bounding box center [533, 162] width 34 height 9
type input "land"
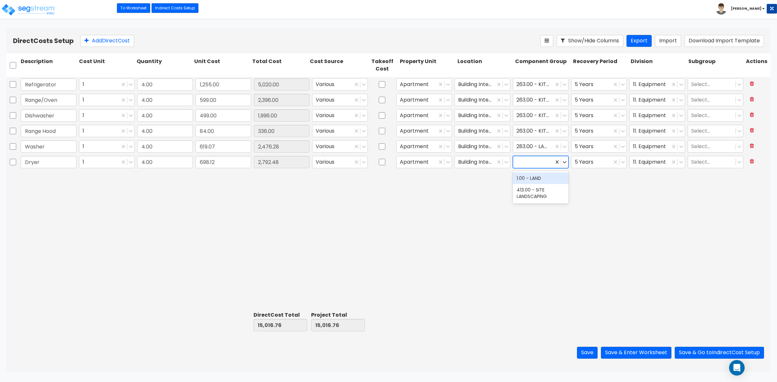
drag, startPoint x: 648, startPoint y: 236, endPoint x: 597, endPoint y: 189, distance: 69.6
click at [648, 236] on div "Refrigerator 1 4.00 1,255.00 5,020.00 Various Apartment Building Interior 263.0…" at bounding box center [388, 193] width 764 height 232
click at [531, 161] on div at bounding box center [533, 162] width 34 height 9
type input "laund"
click at [540, 201] on div "283.00 - LAUNDRY EQUIPMENT" at bounding box center [541, 200] width 56 height 18
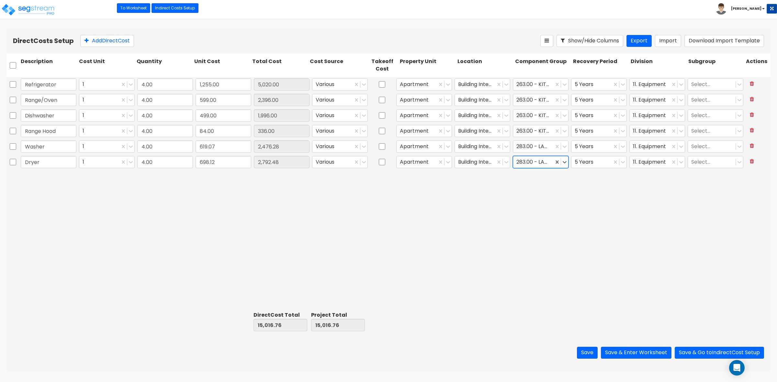
click at [656, 227] on div "Refrigerator 1 4.00 1,255.00 5,020.00 Various Apartment Building Interior 263.0…" at bounding box center [388, 193] width 764 height 232
click at [583, 354] on button "Save" at bounding box center [587, 353] width 21 height 12
click at [630, 356] on button "Save & Enter Worksheet" at bounding box center [636, 353] width 71 height 12
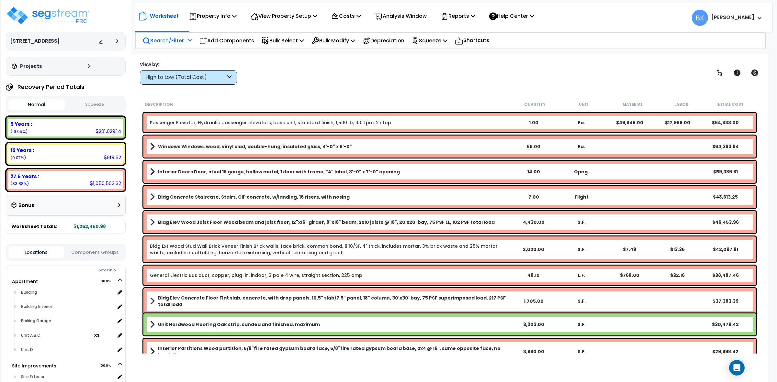
click at [178, 38] on p "Search/Filter" at bounding box center [162, 40] width 41 height 9
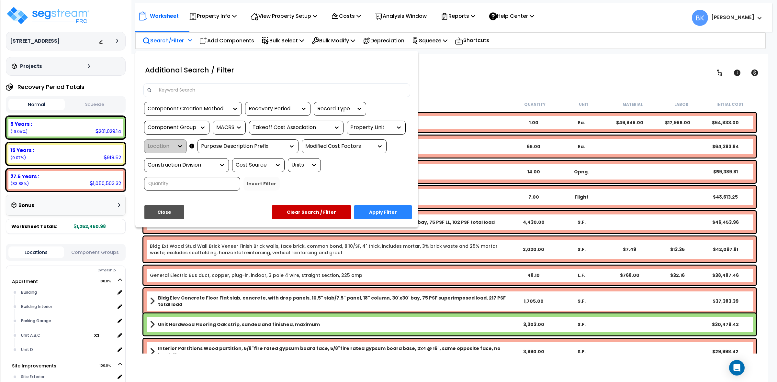
click at [175, 93] on input at bounding box center [280, 90] width 251 height 10
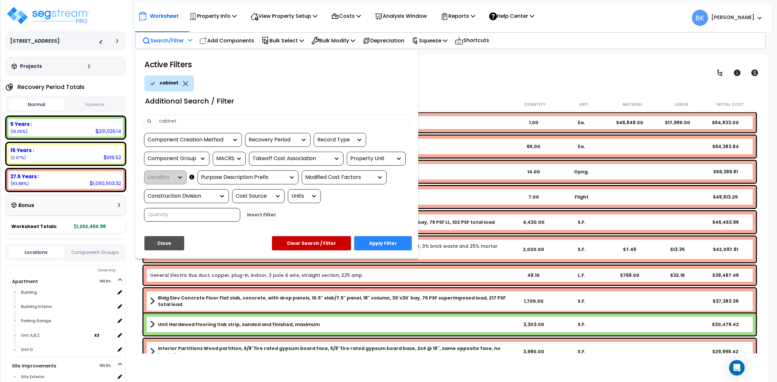
type input "cabinet"
click at [391, 245] on button "Apply Filter" at bounding box center [383, 243] width 58 height 14
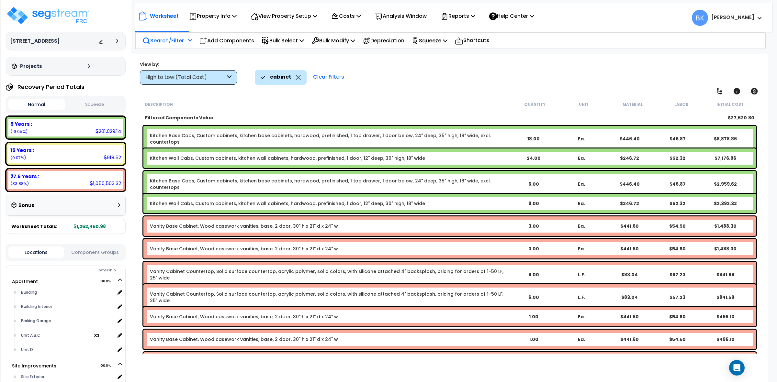
click at [324, 76] on div "Clear Filters" at bounding box center [329, 77] width 38 height 14
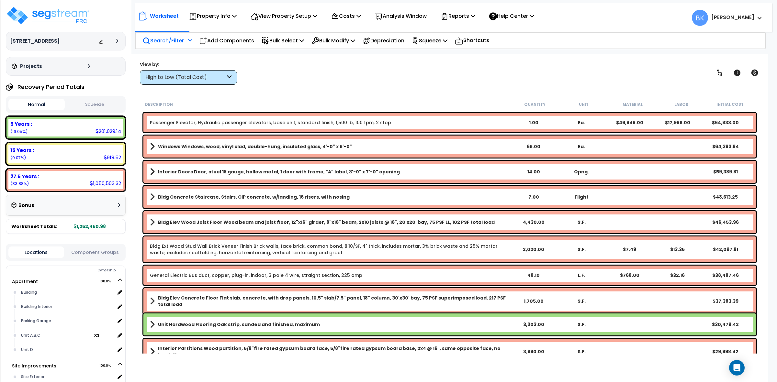
click at [176, 30] on nav "Worksheet Property Info Property Setup Add Property Unit Template property Clon…" at bounding box center [453, 17] width 637 height 29
click at [177, 39] on p "Search/Filter" at bounding box center [162, 40] width 41 height 9
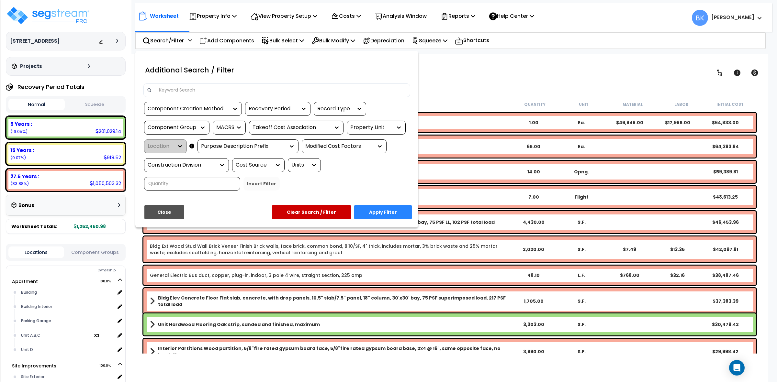
click at [204, 88] on input at bounding box center [280, 90] width 251 height 10
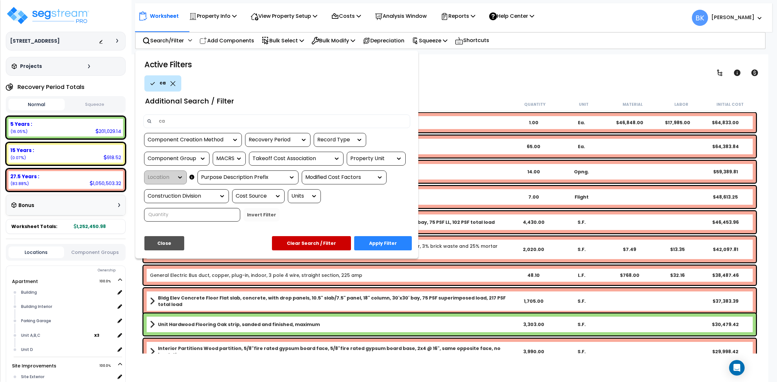
type input "c"
type input "counter"
click at [388, 243] on button "Apply Filter" at bounding box center [383, 243] width 58 height 14
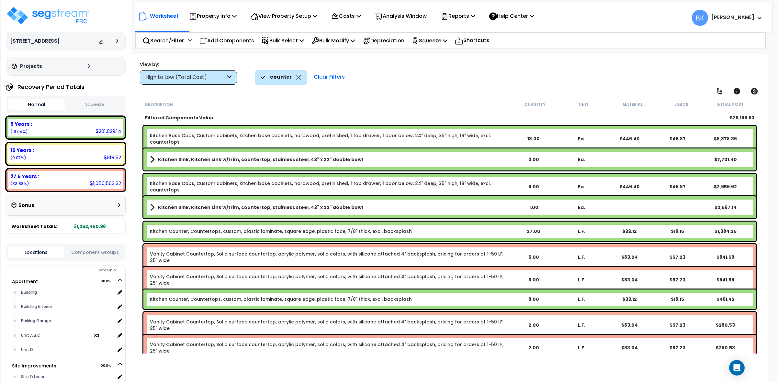
click at [298, 77] on icon at bounding box center [298, 77] width 5 height 5
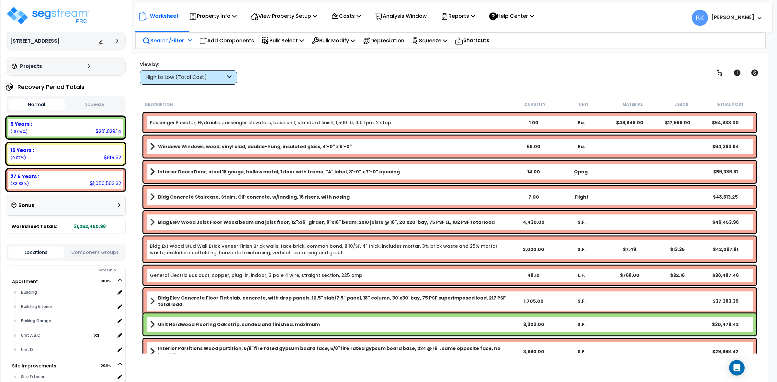
click at [184, 40] on p "Search/Filter" at bounding box center [162, 40] width 41 height 9
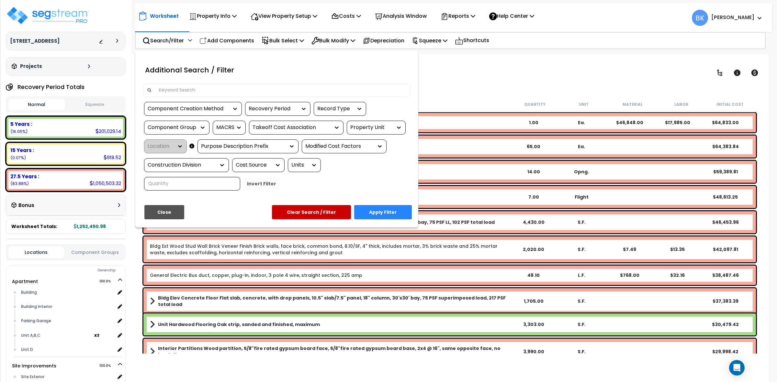
click at [188, 87] on input at bounding box center [280, 90] width 251 height 10
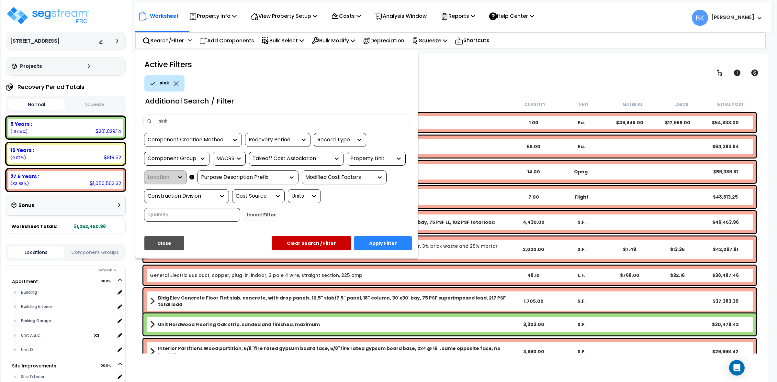
type input "sink"
click at [375, 239] on button "Apply Filter" at bounding box center [383, 243] width 58 height 14
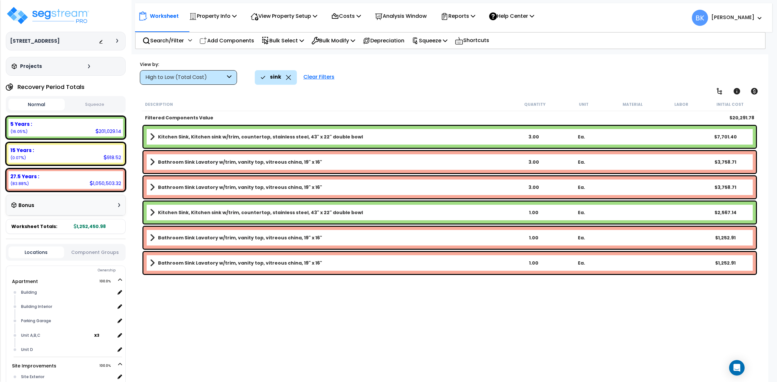
click at [271, 131] on div "Kitchen Sink, Kitchen sink w/trim, countertop, stainless steel, 43" x 22" doubl…" at bounding box center [449, 137] width 612 height 22
click at [268, 140] on b "Kitchen Sink, Kitchen sink w/trim, countertop, stainless steel, 43" x 22" doubl…" at bounding box center [260, 137] width 205 height 6
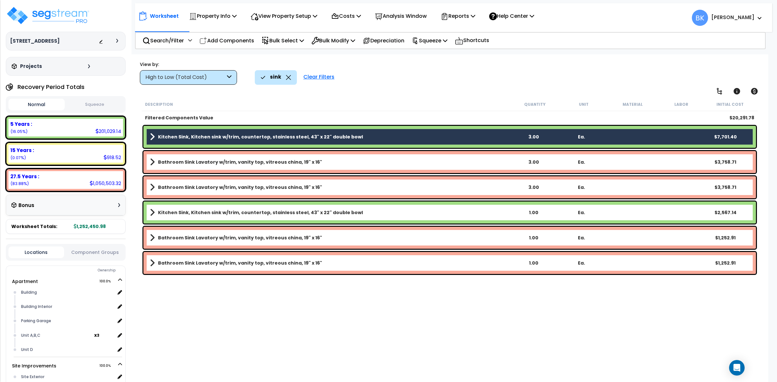
click at [294, 217] on link "Kitchen Sink, Kitchen sink w/trim, countertop, stainless steel, 43" x 22" doubl…" at bounding box center [330, 212] width 360 height 9
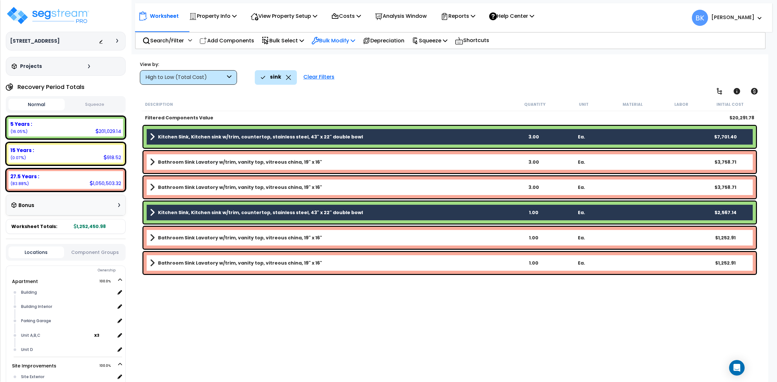
click at [337, 38] on p "Bulk Modify" at bounding box center [333, 40] width 44 height 9
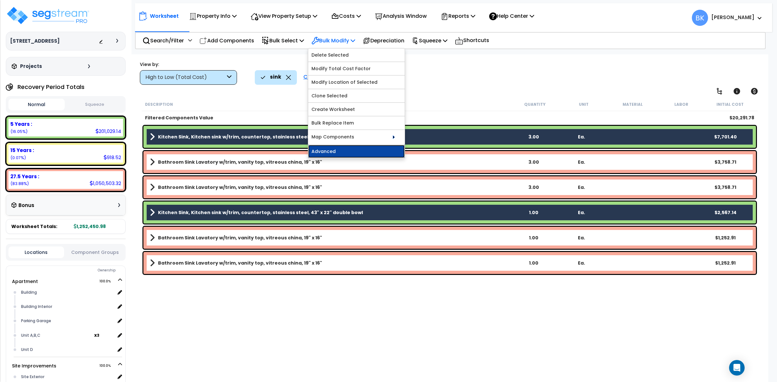
click at [339, 148] on link "Advanced" at bounding box center [356, 151] width 96 height 13
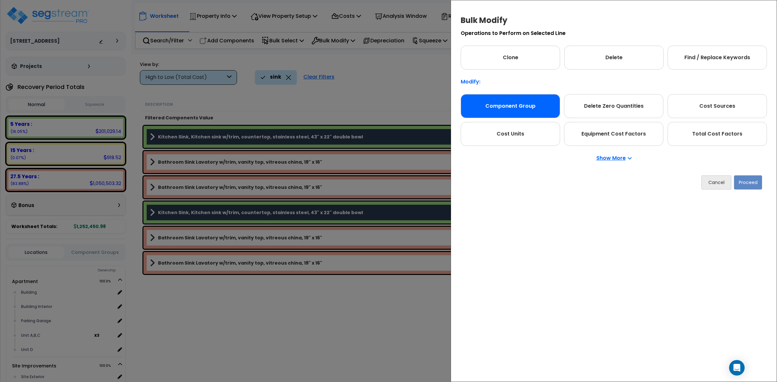
click at [539, 107] on div "Component Group" at bounding box center [510, 106] width 99 height 24
click at [744, 180] on button "Proceed" at bounding box center [748, 182] width 28 height 14
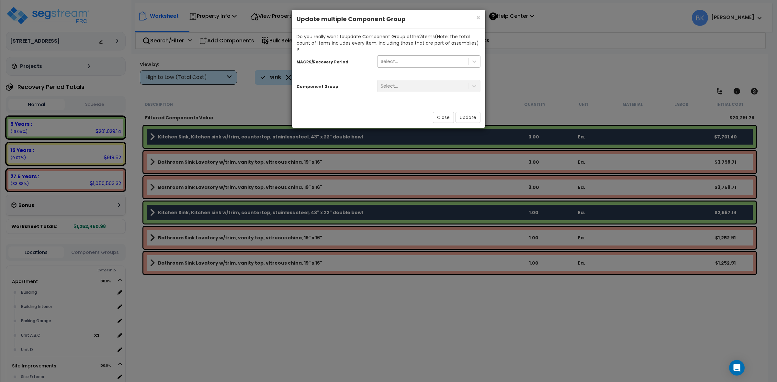
click at [439, 56] on div "Select..." at bounding box center [422, 61] width 91 height 10
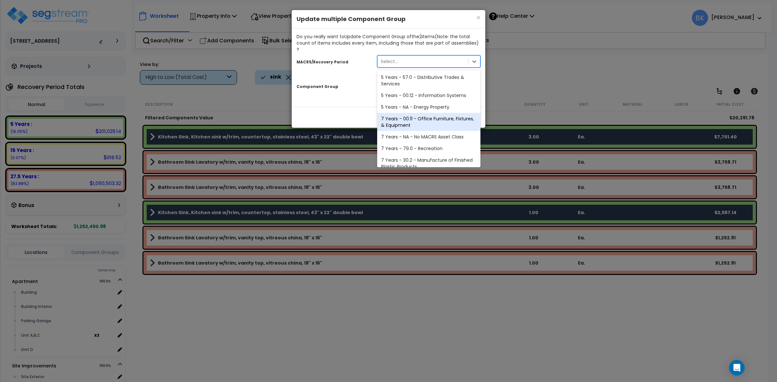
scroll to position [79, 0]
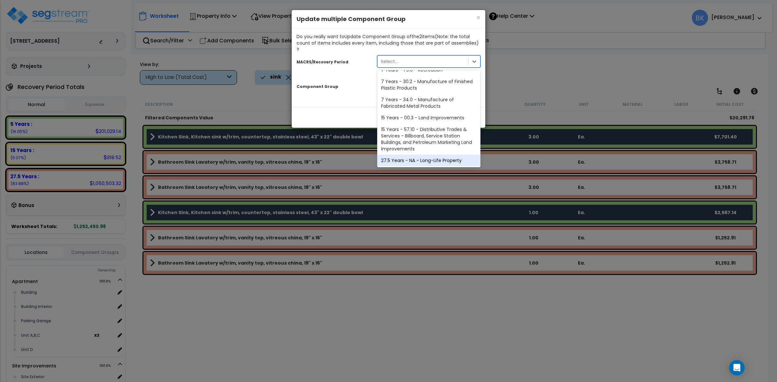
click at [415, 155] on div "27.5 Years - NA - Long-Life Property" at bounding box center [428, 161] width 103 height 12
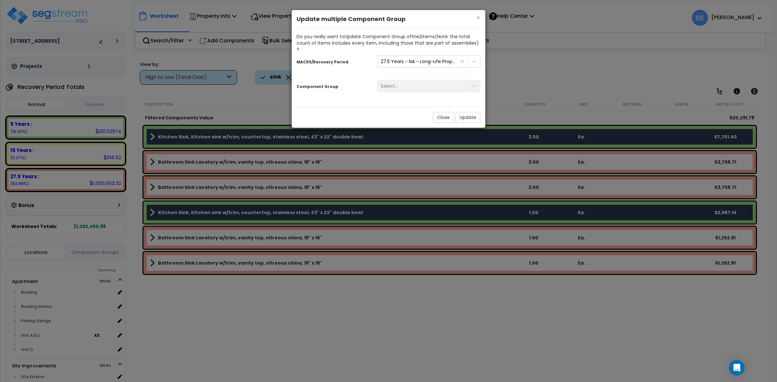
click at [396, 80] on div "Select..." at bounding box center [428, 86] width 113 height 12
click at [421, 86] on div "Select..." at bounding box center [428, 86] width 113 height 12
click at [373, 84] on div "Select..." at bounding box center [428, 86] width 113 height 12
click at [452, 80] on div "Select..." at bounding box center [428, 86] width 113 height 12
click at [473, 81] on div "Select..." at bounding box center [428, 86] width 113 height 12
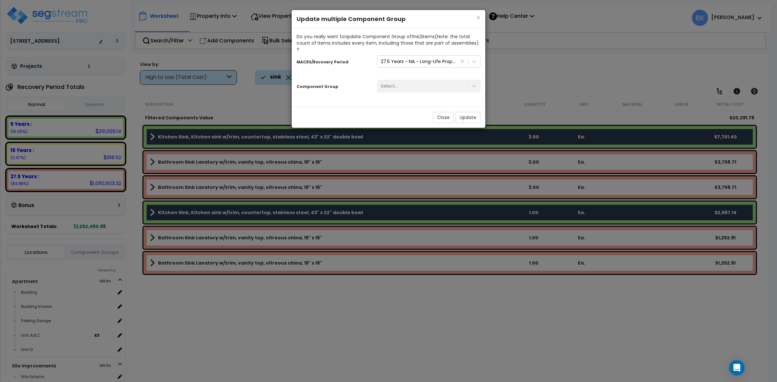
click at [359, 83] on div "Component Group" at bounding box center [332, 85] width 81 height 11
click at [477, 56] on div at bounding box center [474, 62] width 12 height 12
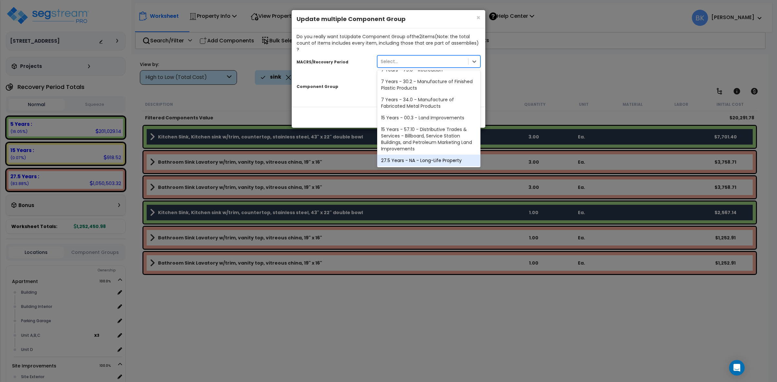
click at [396, 155] on div "27.5 Years - NA - Long-Life Property" at bounding box center [428, 161] width 103 height 12
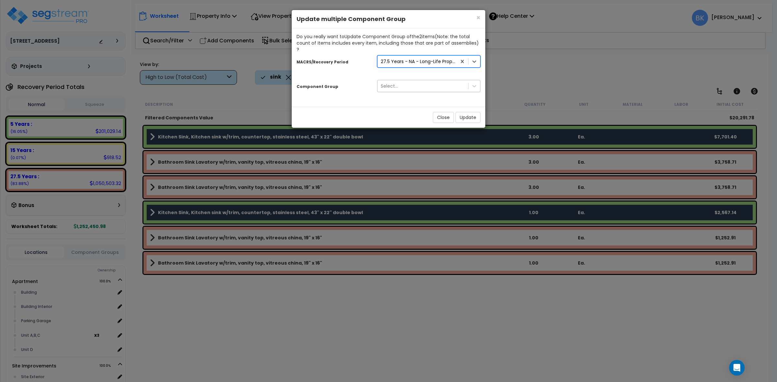
click at [397, 81] on div "Select..." at bounding box center [422, 86] width 91 height 10
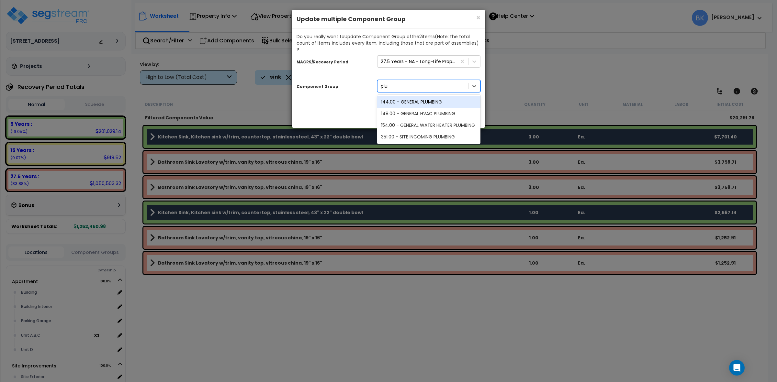
type input "plum"
click at [436, 96] on div "144.00 - GENERAL PLUMBING" at bounding box center [428, 102] width 103 height 12
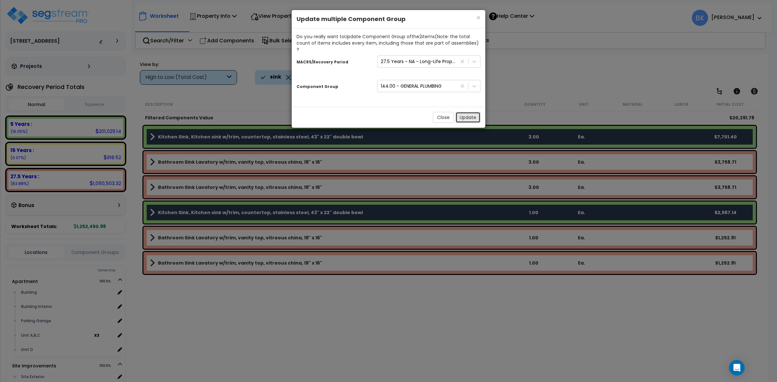
click at [462, 112] on button "Update" at bounding box center [467, 117] width 25 height 11
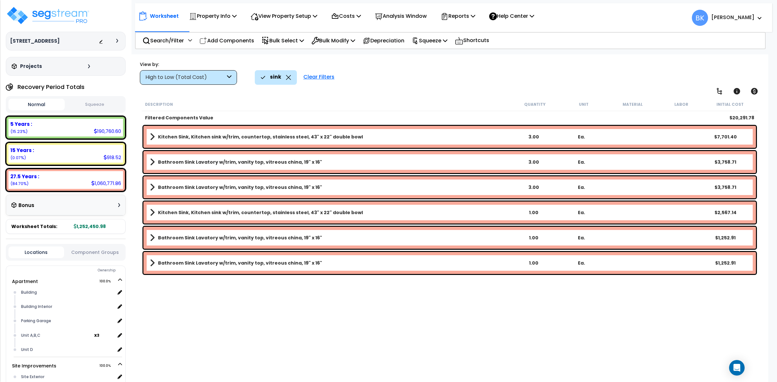
click at [289, 77] on icon at bounding box center [288, 77] width 5 height 5
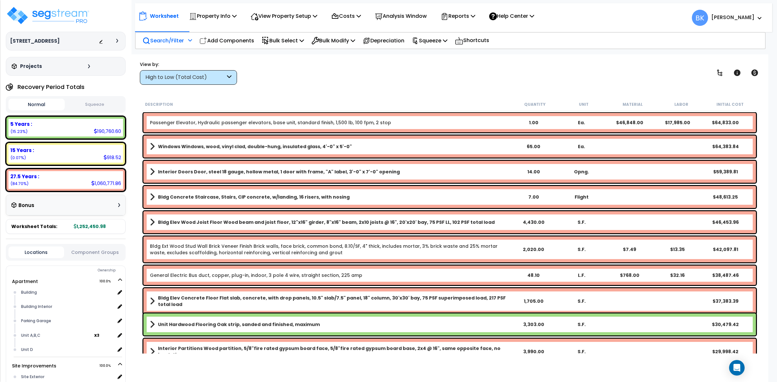
click at [172, 39] on p "Search/Filter" at bounding box center [162, 40] width 41 height 9
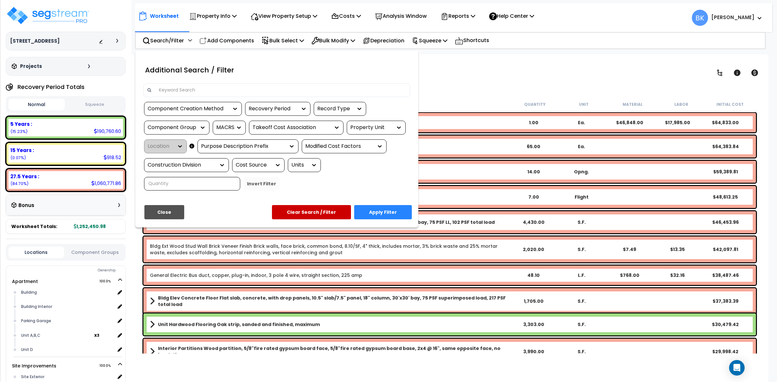
click at [184, 91] on input at bounding box center [280, 90] width 251 height 10
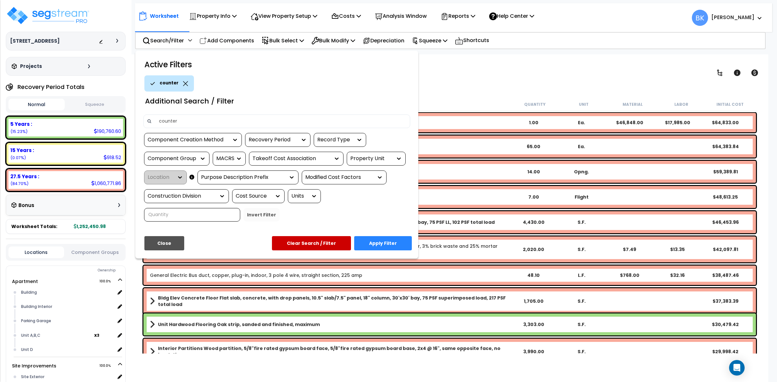
type input "counter"
click at [395, 246] on button "Apply Filter" at bounding box center [383, 243] width 58 height 14
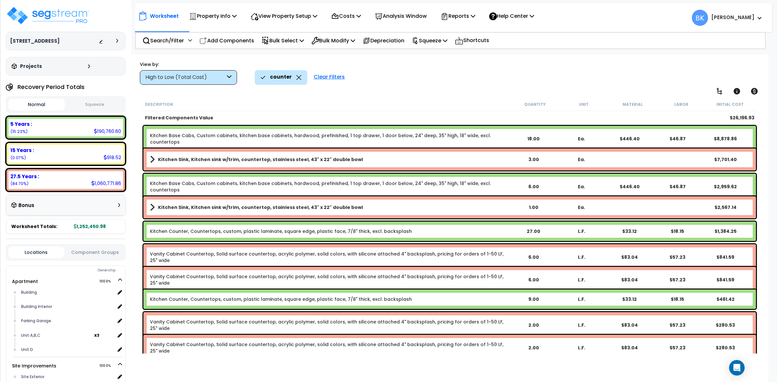
click at [323, 77] on div "Clear Filters" at bounding box center [329, 77] width 38 height 14
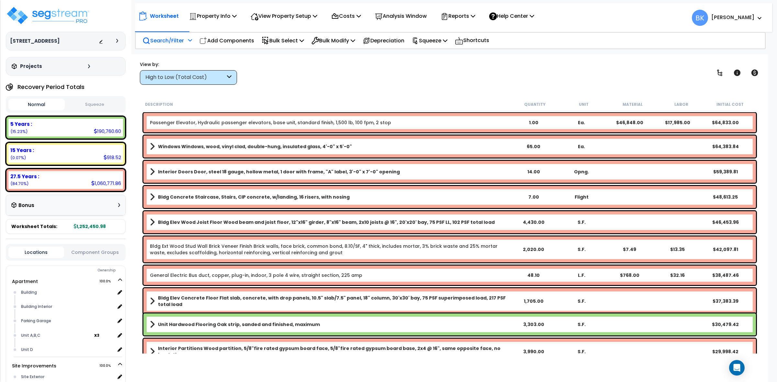
click at [154, 38] on p "Search/Filter" at bounding box center [162, 40] width 41 height 9
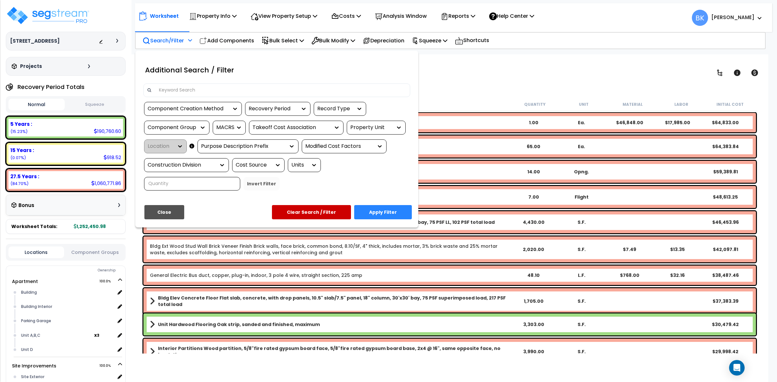
click at [184, 86] on input at bounding box center [280, 90] width 251 height 10
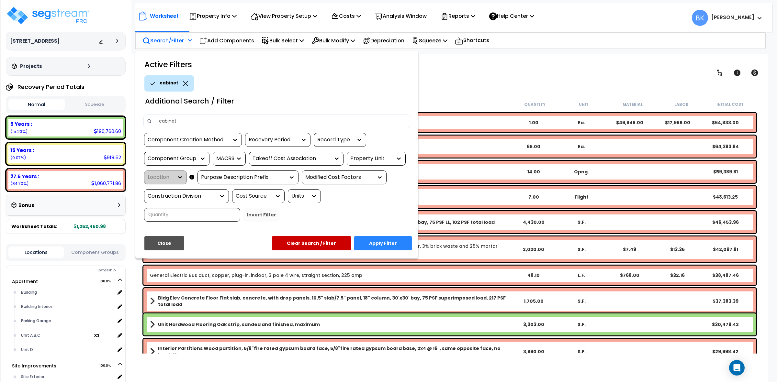
type input "cabinet"
click at [401, 245] on button "Apply Filter" at bounding box center [383, 243] width 58 height 14
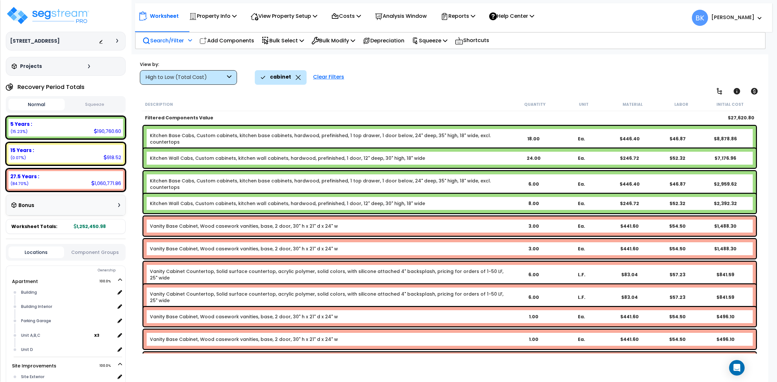
click at [218, 203] on link "Kitchen Wall Cabs, Custom cabinets, kitchen wall cabinets, hardwood, prefinishe…" at bounding box center [287, 203] width 275 height 6
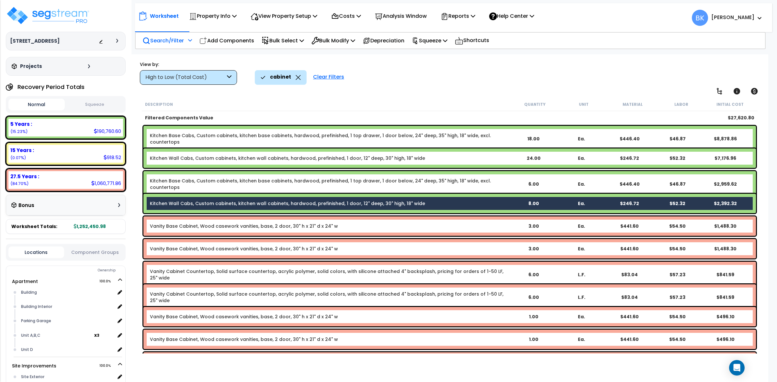
click at [275, 178] on link "Kitchen Base Cabs, Custom cabinets, kitchen base cabinets, hardwood, prefinishe…" at bounding box center [330, 184] width 360 height 13
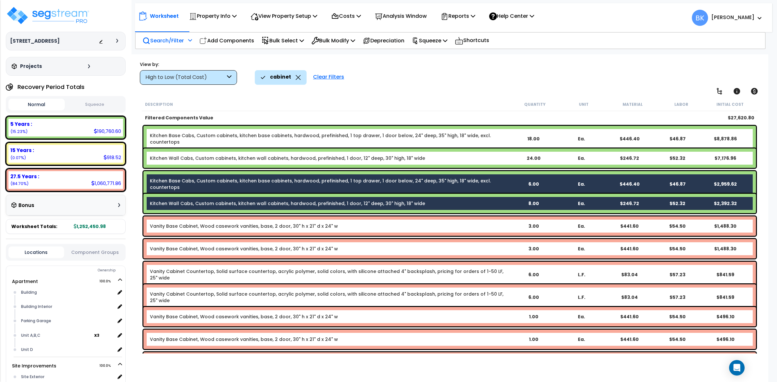
click at [297, 76] on icon at bounding box center [298, 77] width 5 height 5
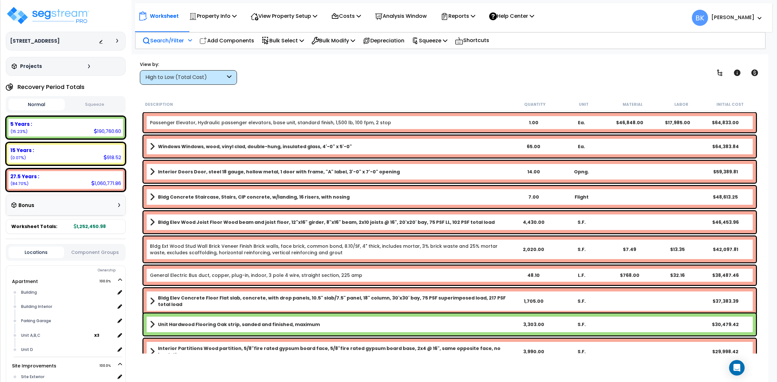
click at [192, 41] on icon at bounding box center [190, 40] width 4 height 5
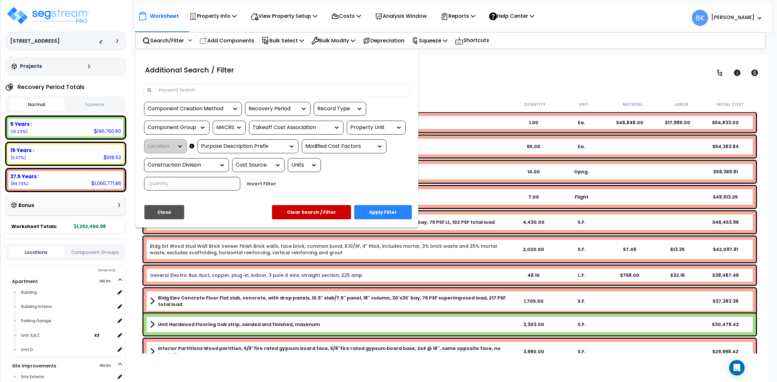
click at [182, 88] on input at bounding box center [280, 90] width 251 height 10
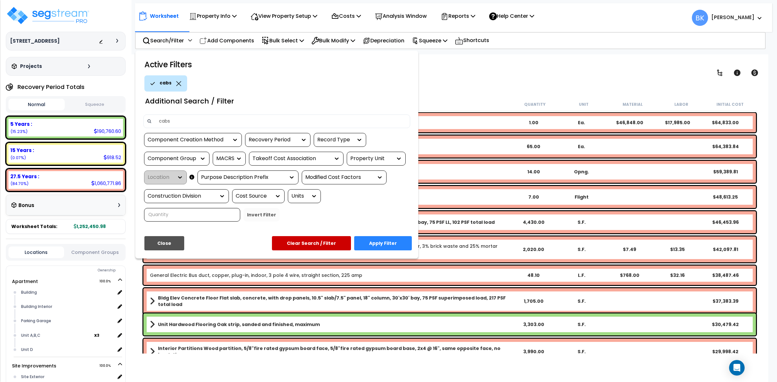
type input "cabs"
click at [399, 245] on button "Apply Filter" at bounding box center [383, 243] width 58 height 14
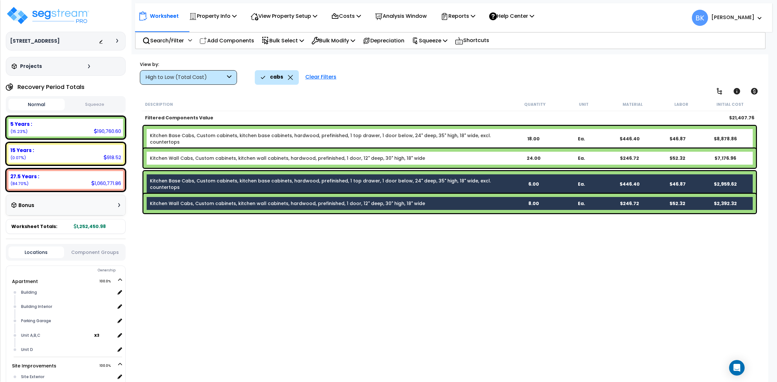
click at [284, 133] on link "Kitchen Base Cabs, Custom cabinets, kitchen base cabinets, hardwood, prefinishe…" at bounding box center [330, 138] width 360 height 13
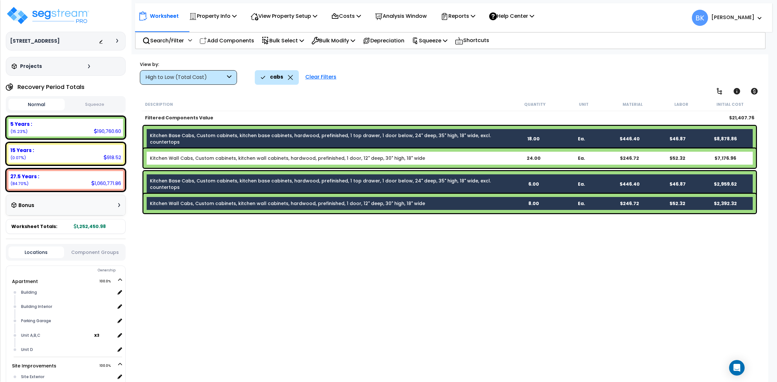
click at [268, 155] on link "Kitchen Wall Cabs, Custom cabinets, kitchen wall cabinets, hardwood, prefinishe…" at bounding box center [287, 158] width 275 height 6
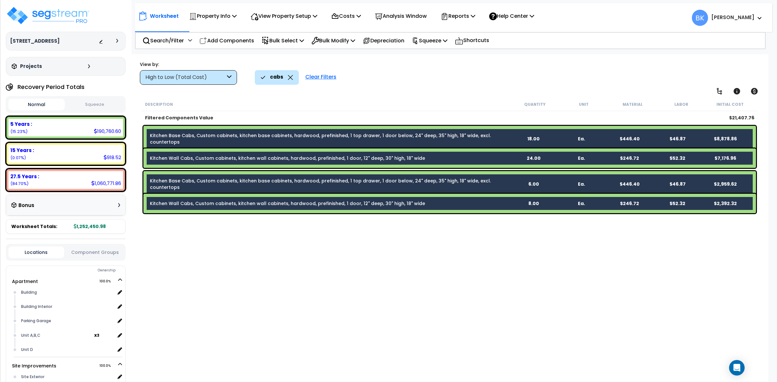
scroll to position [28, 0]
click at [344, 38] on p "Bulk Modify" at bounding box center [333, 40] width 44 height 9
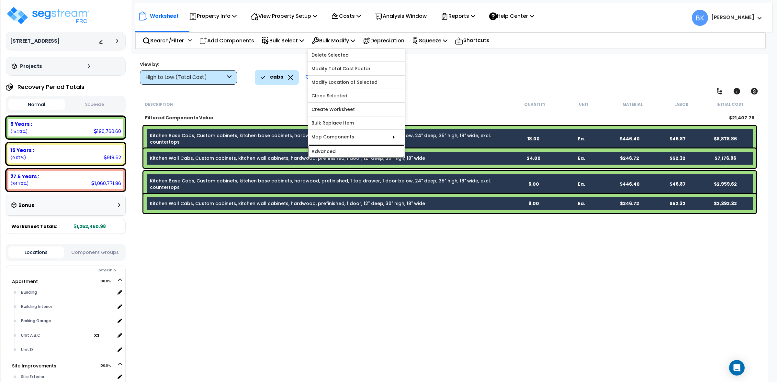
click at [341, 152] on link "Advanced" at bounding box center [356, 151] width 96 height 13
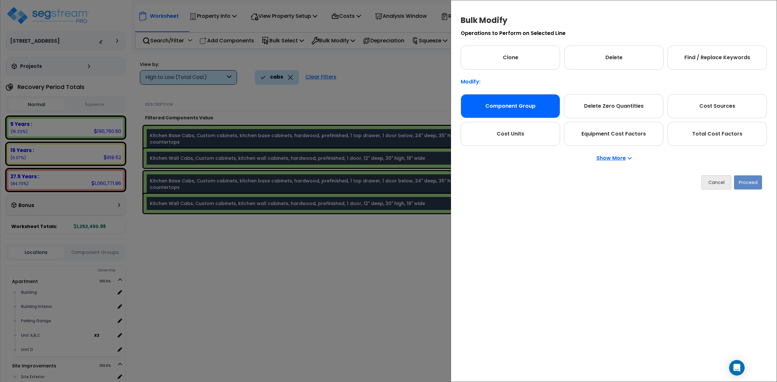
click at [497, 106] on div "Component Group" at bounding box center [510, 106] width 99 height 24
click at [751, 183] on button "Proceed" at bounding box center [748, 182] width 28 height 14
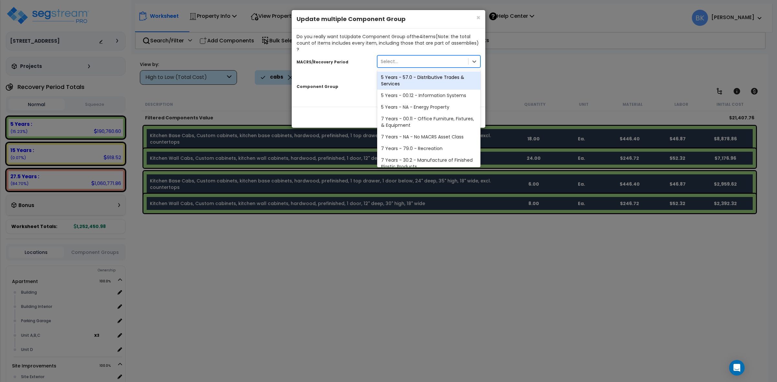
drag, startPoint x: 389, startPoint y: 59, endPoint x: 392, endPoint y: 60, distance: 3.3
click at [389, 59] on div "Select..." at bounding box center [422, 61] width 91 height 10
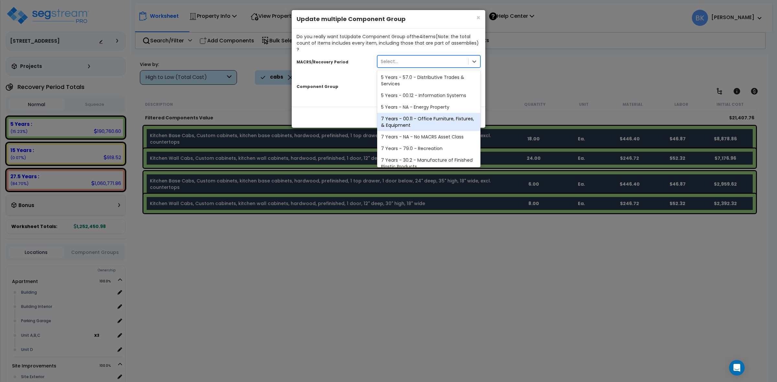
scroll to position [79, 0]
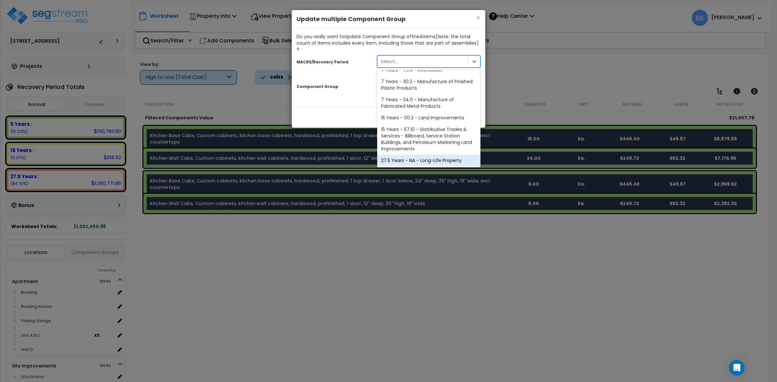
click at [400, 155] on div "27.5 Years - NA - Long-Life Property" at bounding box center [428, 161] width 103 height 12
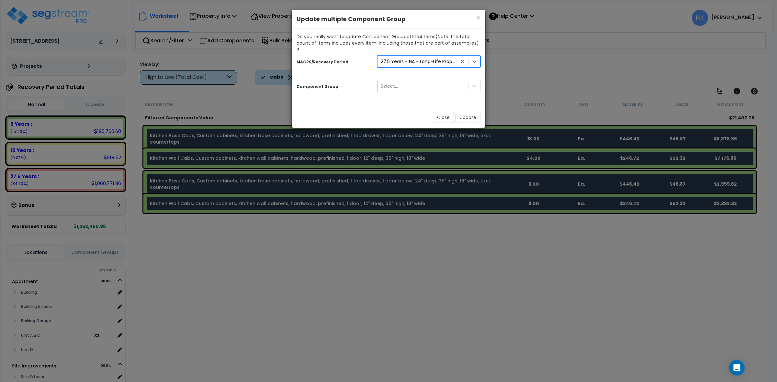
click at [413, 81] on div "Select..." at bounding box center [422, 86] width 91 height 10
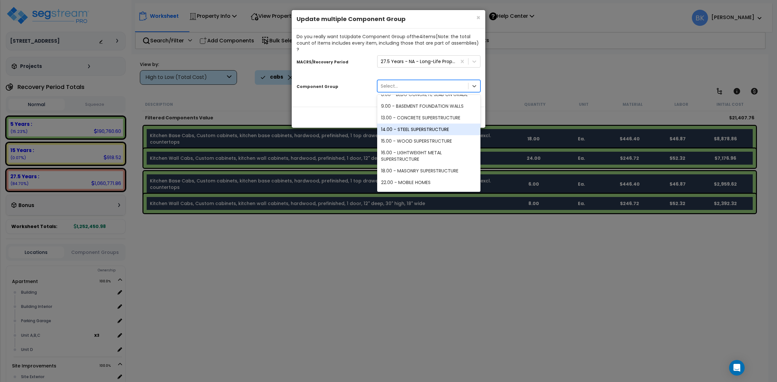
scroll to position [81, 0]
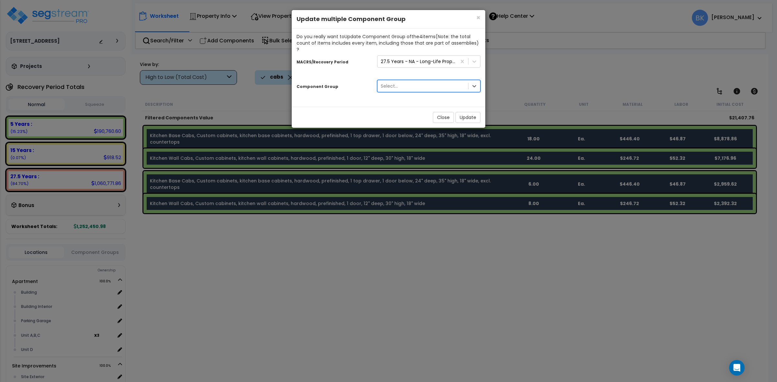
click at [423, 80] on div "Select..." at bounding box center [428, 86] width 103 height 12
click at [416, 81] on div "Select..." at bounding box center [422, 86] width 91 height 10
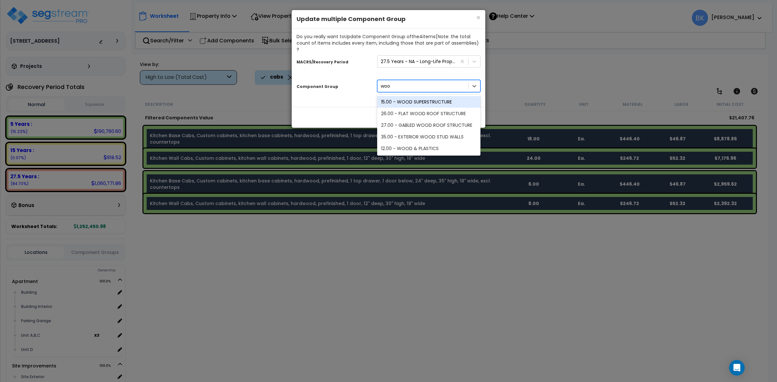
type input "wood"
click at [417, 145] on div "12.00 - WOOD & PLASTICS" at bounding box center [428, 149] width 103 height 12
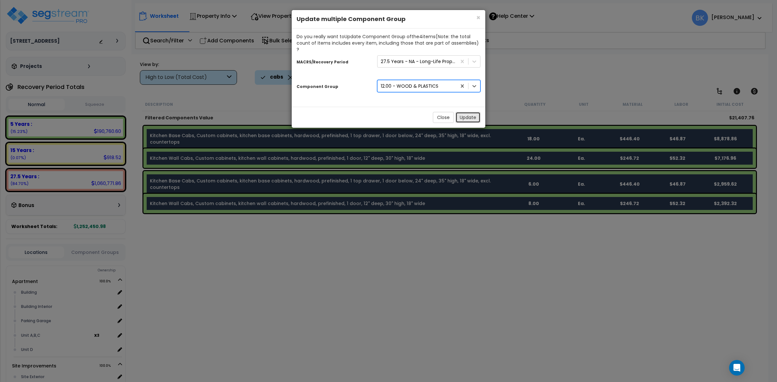
click at [461, 112] on button "Update" at bounding box center [467, 117] width 25 height 11
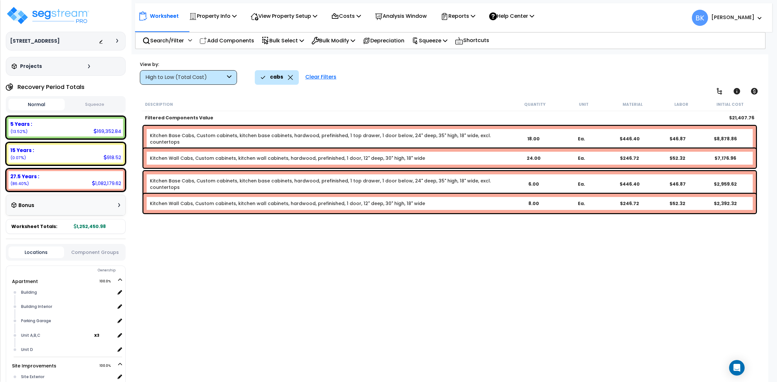
drag, startPoint x: 313, startPoint y: 76, endPoint x: 303, endPoint y: 76, distance: 9.7
click at [312, 76] on div "Clear Filters" at bounding box center [321, 77] width 38 height 14
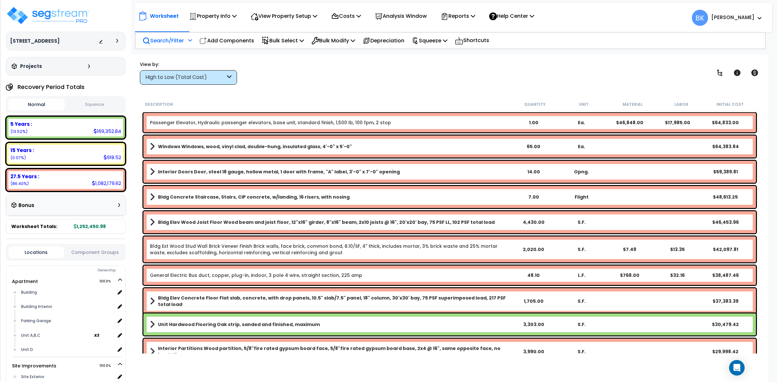
click at [165, 37] on p "Search/Filter" at bounding box center [162, 40] width 41 height 9
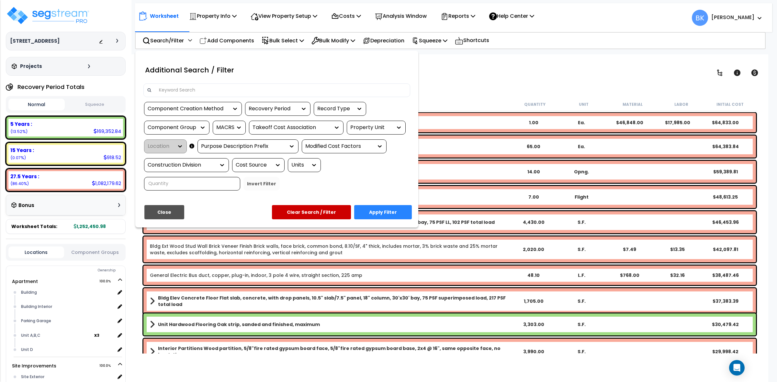
click at [199, 89] on input at bounding box center [280, 90] width 251 height 10
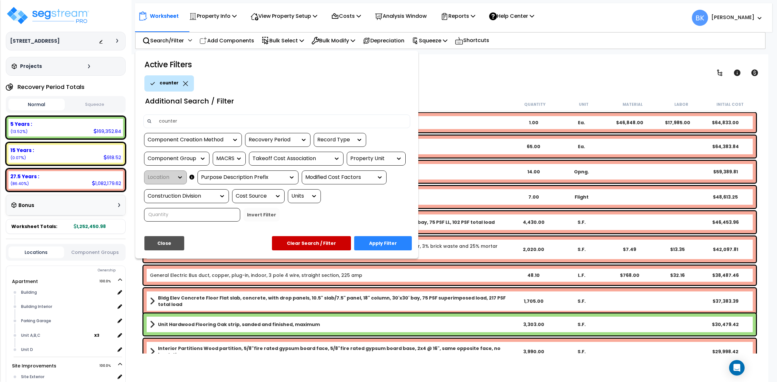
type input "counter"
click at [375, 246] on button "Apply Filter" at bounding box center [383, 243] width 58 height 14
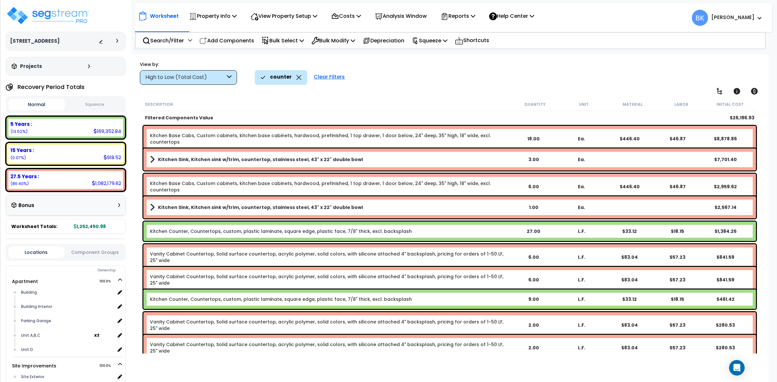
scroll to position [0, 0]
click at [327, 229] on link "Kitchen Counter, Countertops, custom, plastic laminate, square edge, plastic fa…" at bounding box center [281, 231] width 262 height 6
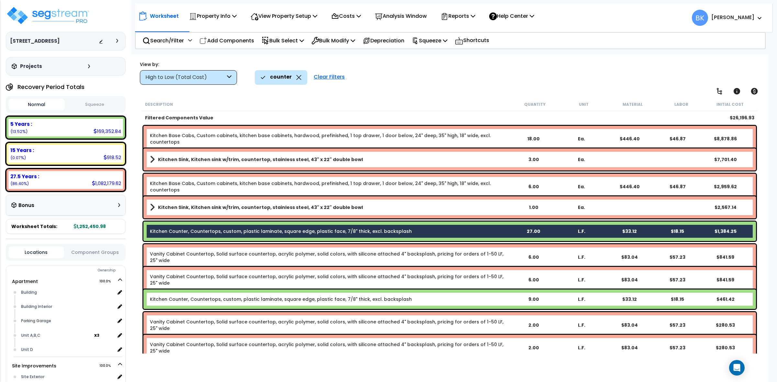
click at [269, 298] on link "Kitchen Counter, Countertops, custom, plastic laminate, square edge, plastic fa…" at bounding box center [281, 299] width 262 height 6
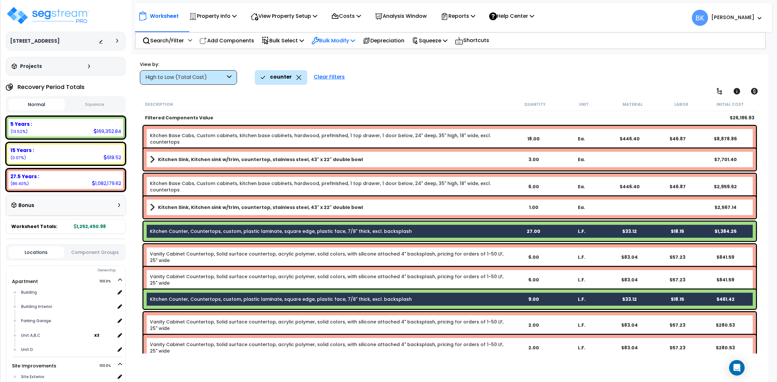
click at [340, 41] on p "Bulk Modify" at bounding box center [333, 40] width 44 height 9
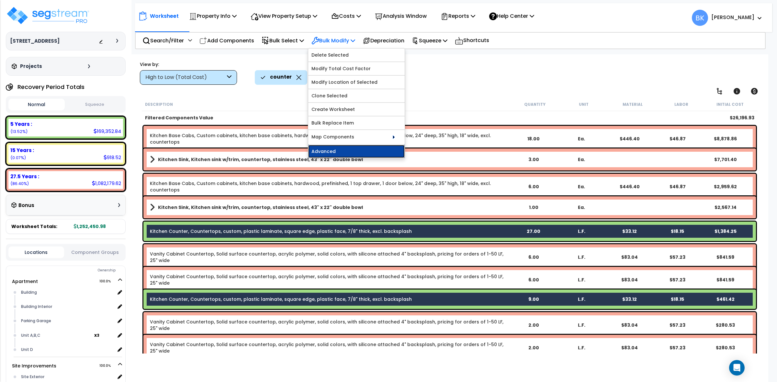
click at [339, 150] on link "Advanced" at bounding box center [356, 151] width 96 height 13
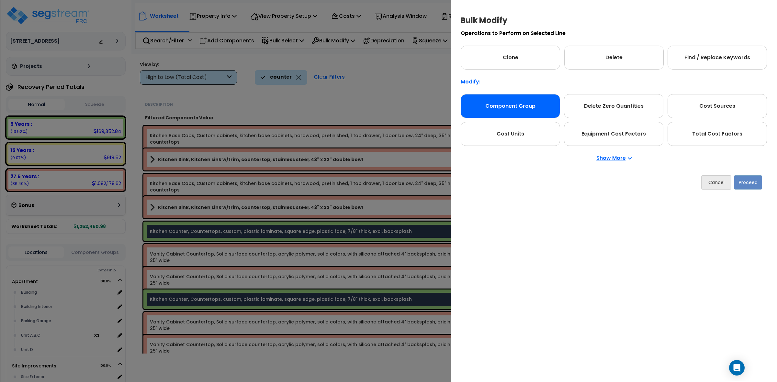
click at [531, 107] on div "Component Group" at bounding box center [510, 106] width 99 height 24
click at [751, 182] on button "Proceed" at bounding box center [748, 182] width 28 height 14
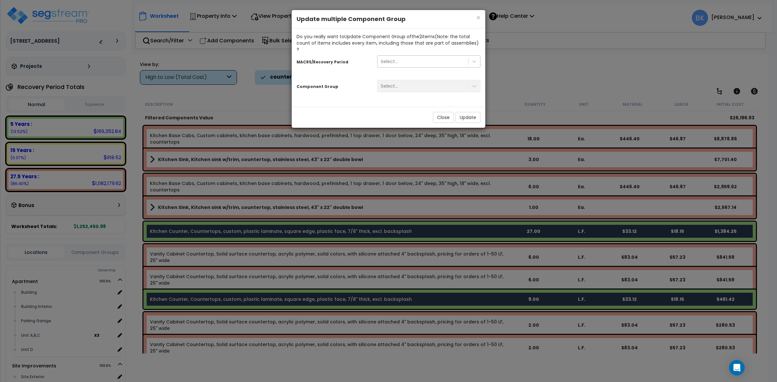
click at [393, 58] on div "Select..." at bounding box center [389, 61] width 17 height 6
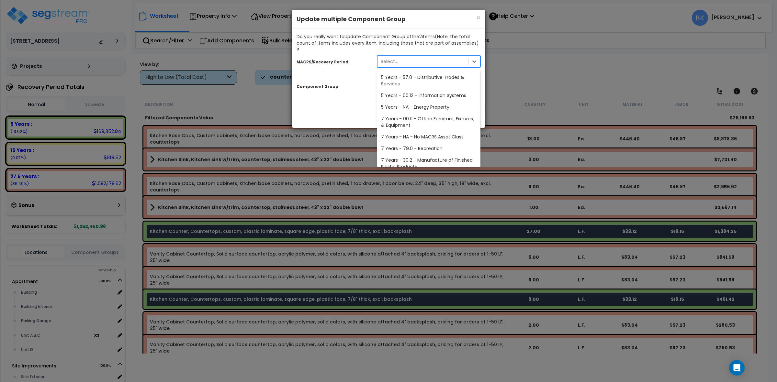
scroll to position [79, 0]
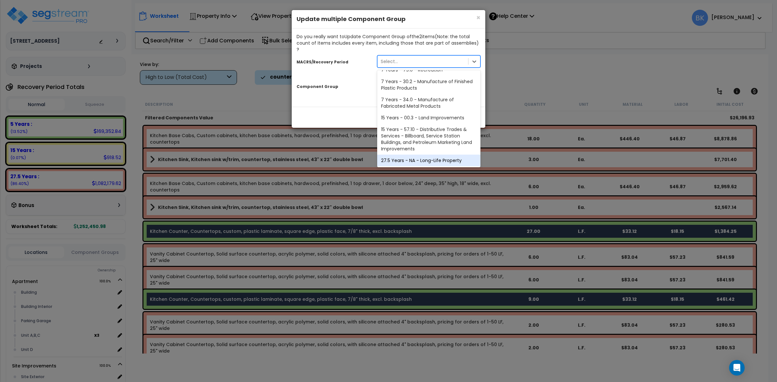
click at [415, 155] on div "27.5 Years - NA - Long-Life Property" at bounding box center [428, 161] width 103 height 12
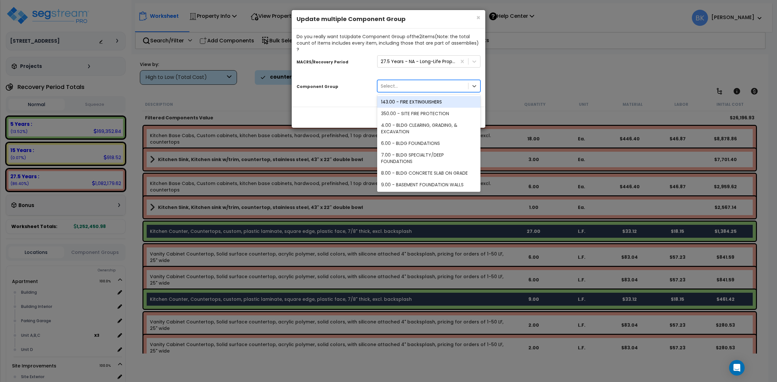
click at [411, 81] on div "Select..." at bounding box center [422, 86] width 91 height 10
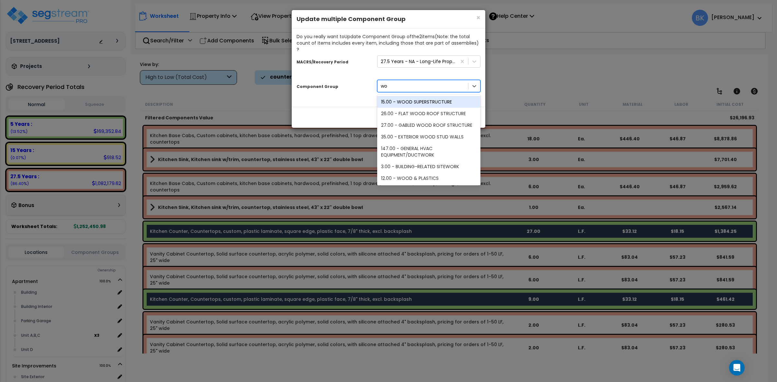
scroll to position [0, 0]
type input "woo"
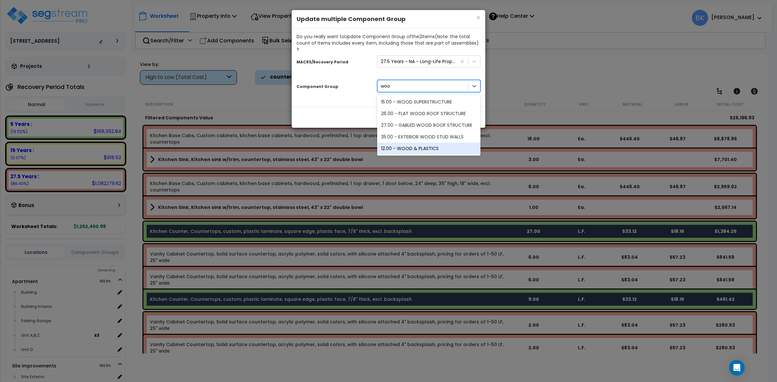
drag, startPoint x: 421, startPoint y: 143, endPoint x: 428, endPoint y: 134, distance: 11.2
click at [421, 143] on div "12.00 - WOOD & PLASTICS" at bounding box center [428, 149] width 103 height 12
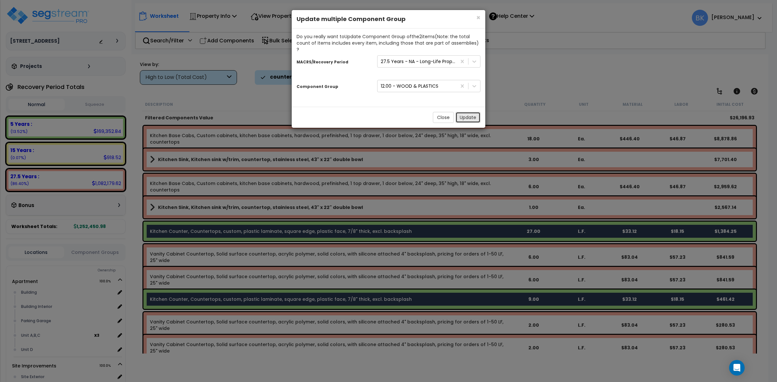
click at [462, 112] on button "Update" at bounding box center [467, 117] width 25 height 11
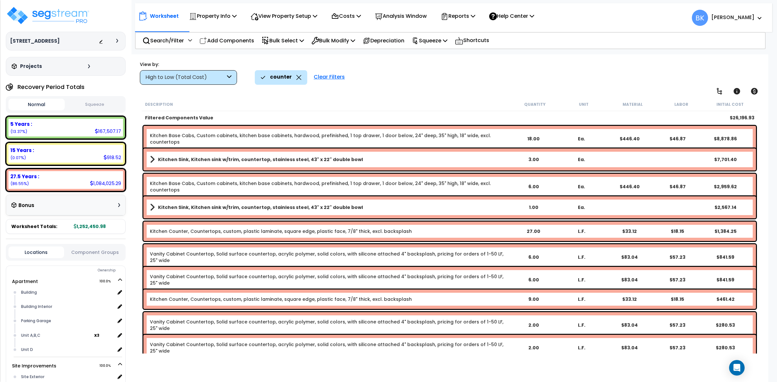
click at [296, 76] on icon at bounding box center [298, 77] width 5 height 5
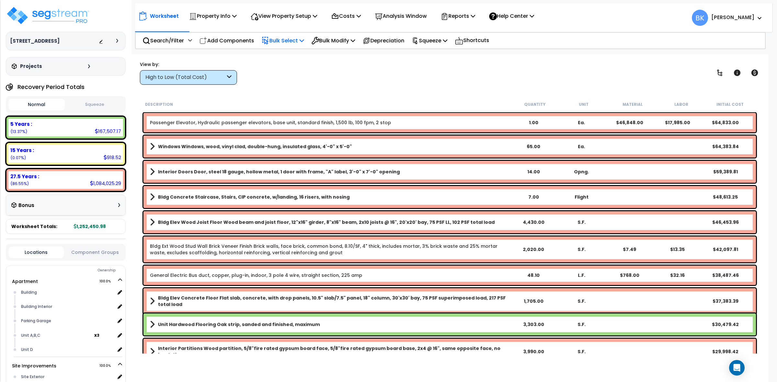
click at [285, 41] on p "Bulk Select" at bounding box center [283, 40] width 42 height 9
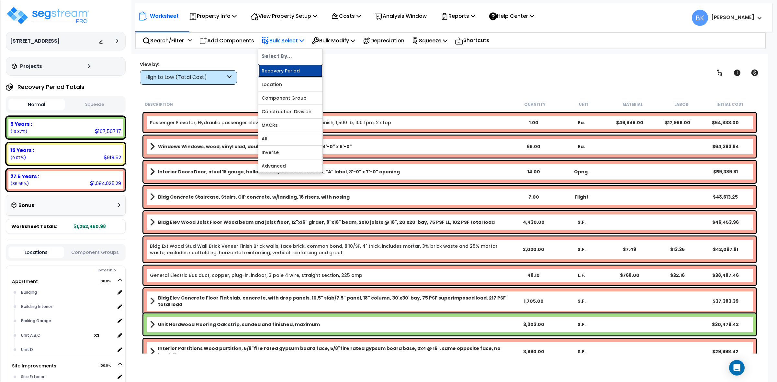
click at [282, 72] on link "Recovery Period" at bounding box center [290, 70] width 64 height 13
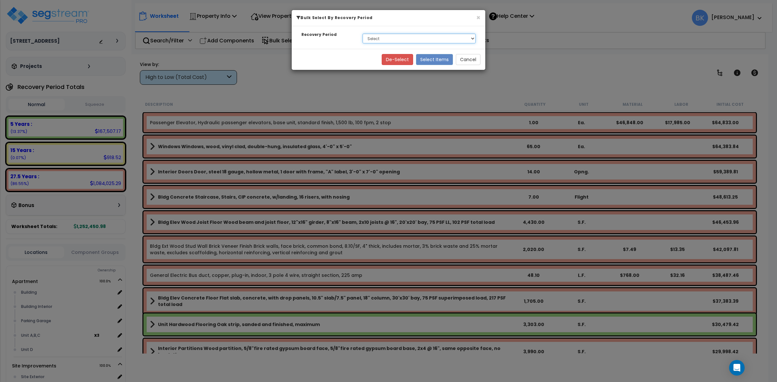
drag, startPoint x: 406, startPoint y: 37, endPoint x: 403, endPoint y: 41, distance: 4.2
click at [406, 37] on select "Select 5 Years 15 Years 27.5 Years" at bounding box center [419, 39] width 113 height 10
select select "275Y"
click at [363, 34] on select "Select 5 Years 15 Years 27.5 Years" at bounding box center [419, 39] width 113 height 10
click at [435, 62] on button "Select Items" at bounding box center [434, 59] width 37 height 11
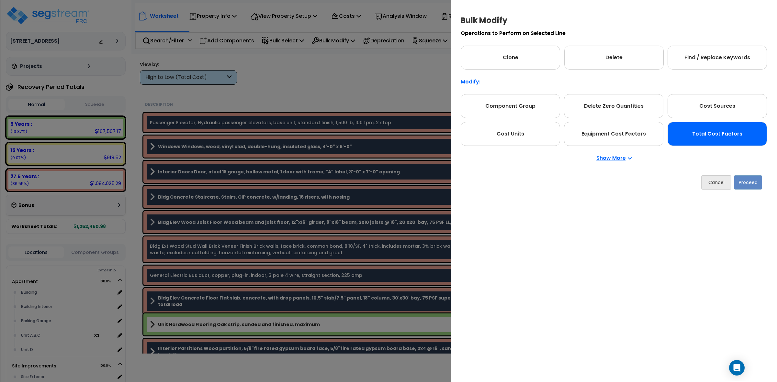
click at [712, 130] on div "Total Cost Factors" at bounding box center [716, 134] width 99 height 24
click at [761, 174] on div "Cancel Proceed" at bounding box center [614, 183] width 306 height 24
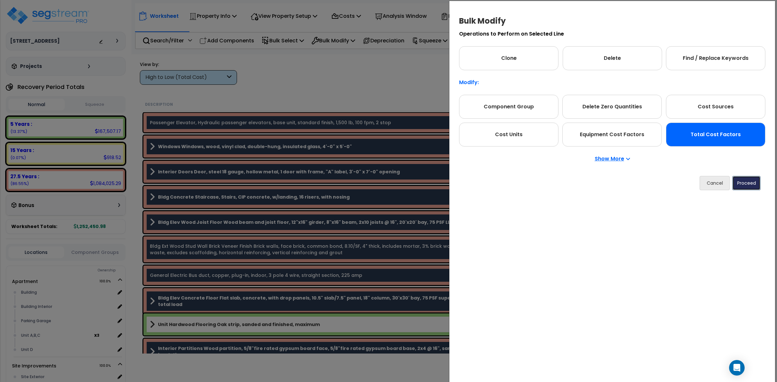
click at [756, 180] on button "Proceed" at bounding box center [746, 183] width 28 height 14
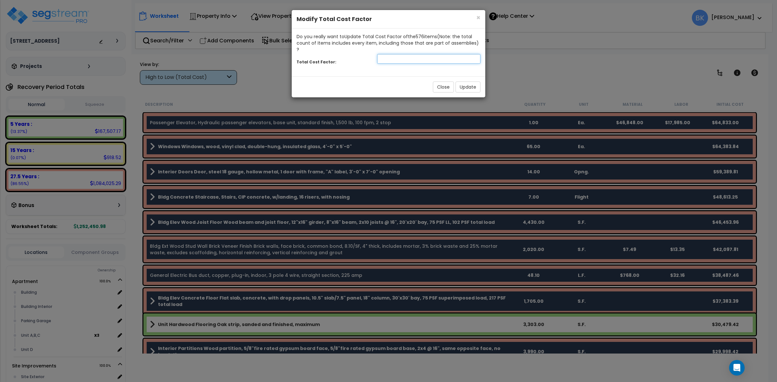
click at [399, 54] on input "number" at bounding box center [428, 59] width 103 height 10
type input "0.88"
click at [462, 82] on button "Update" at bounding box center [467, 87] width 25 height 11
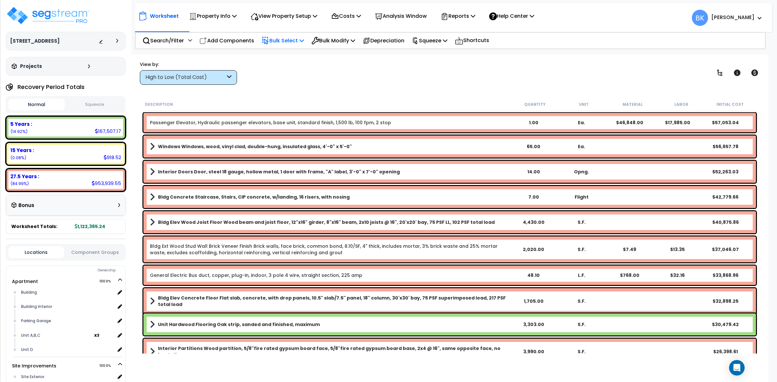
click at [289, 38] on p "Bulk Select" at bounding box center [283, 40] width 42 height 9
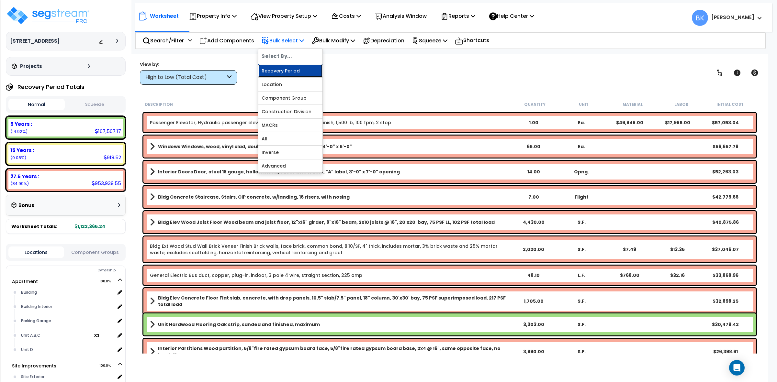
click at [280, 71] on link "Recovery Period" at bounding box center [290, 70] width 64 height 13
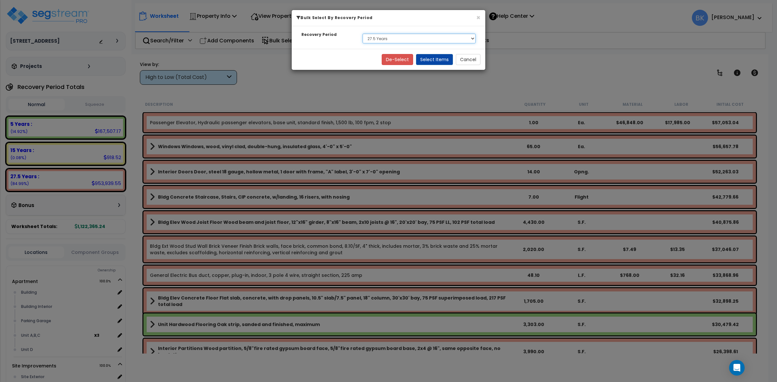
click at [428, 34] on select "Select 5 Years 15 Years 27.5 Years" at bounding box center [419, 39] width 113 height 10
select select "5Y"
click at [363, 34] on select "Select 5 Years 15 Years 27.5 Years" at bounding box center [419, 39] width 113 height 10
click at [434, 59] on button "Select Items" at bounding box center [434, 59] width 37 height 11
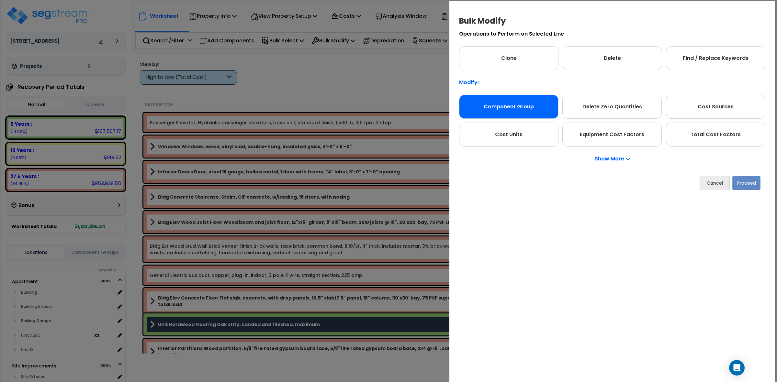
click at [512, 108] on div "Component Group" at bounding box center [508, 107] width 99 height 24
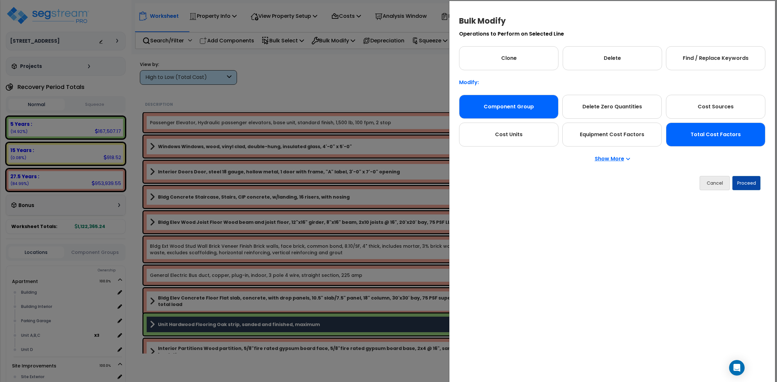
click at [708, 146] on div "Total Cost Factors" at bounding box center [715, 135] width 99 height 24
click at [750, 183] on button "Proceed" at bounding box center [746, 183] width 28 height 14
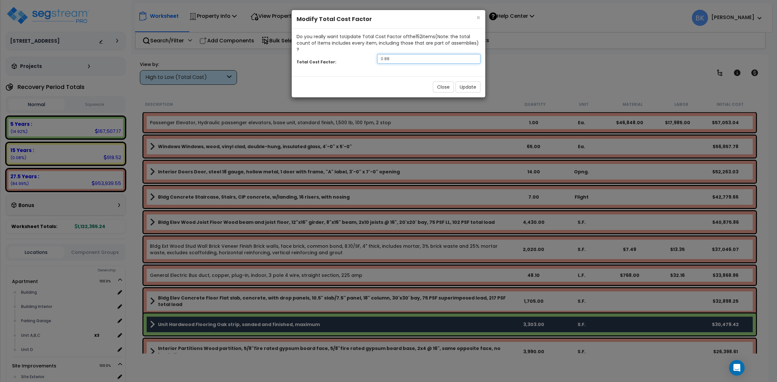
click at [414, 54] on input "0.88" at bounding box center [428, 59] width 103 height 10
type input "0.85"
click at [466, 82] on button "Update" at bounding box center [467, 87] width 25 height 11
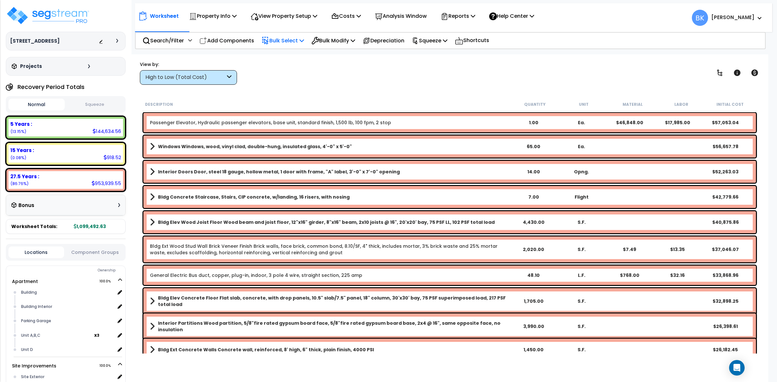
click at [292, 38] on p "Bulk Select" at bounding box center [283, 40] width 42 height 9
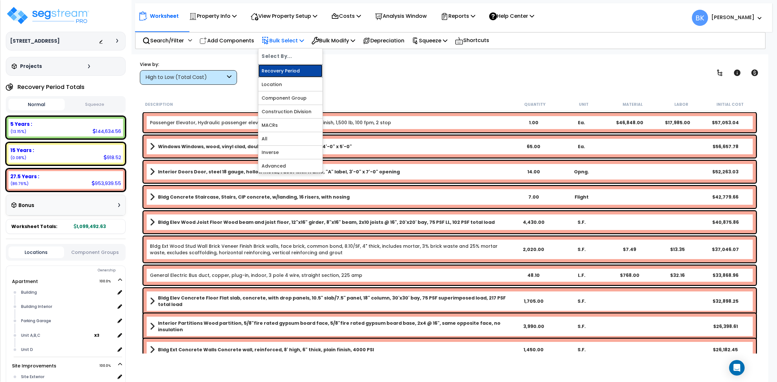
click at [282, 72] on link "Recovery Period" at bounding box center [290, 70] width 64 height 13
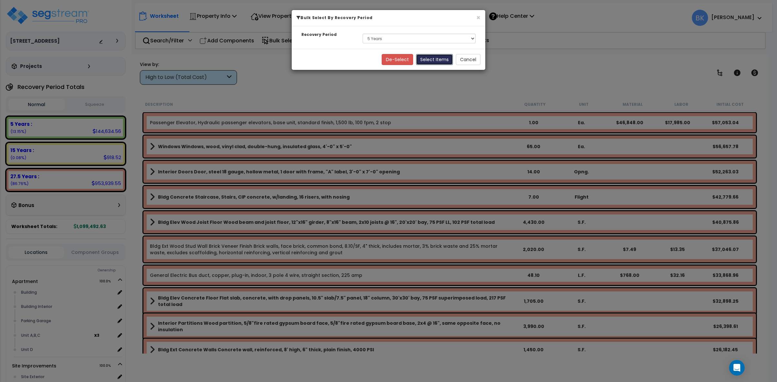
click at [438, 58] on button "Select Items" at bounding box center [434, 59] width 37 height 11
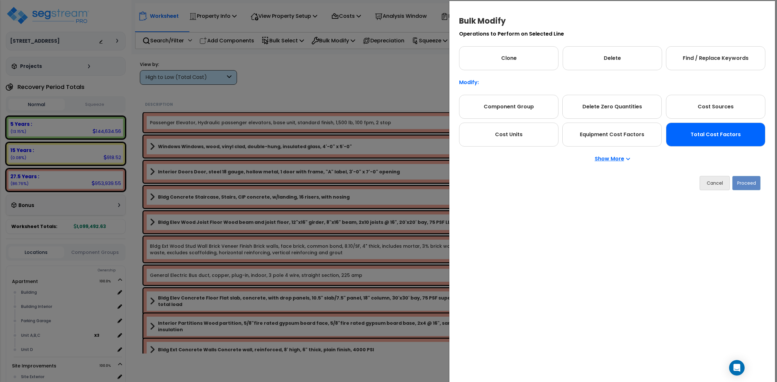
click at [719, 138] on div "Total Cost Factors" at bounding box center [715, 135] width 99 height 24
click at [749, 181] on button "Proceed" at bounding box center [746, 183] width 28 height 14
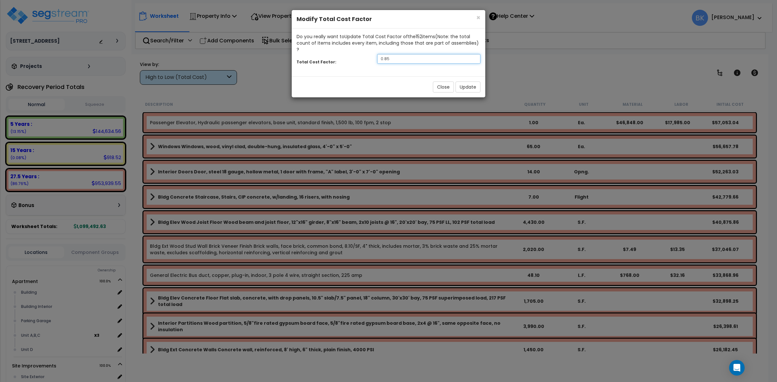
click at [418, 56] on input "0.85" at bounding box center [428, 59] width 103 height 10
type input "0.88"
click at [468, 76] on div "Close Update" at bounding box center [389, 86] width 194 height 21
click at [467, 82] on button "Update" at bounding box center [467, 87] width 25 height 11
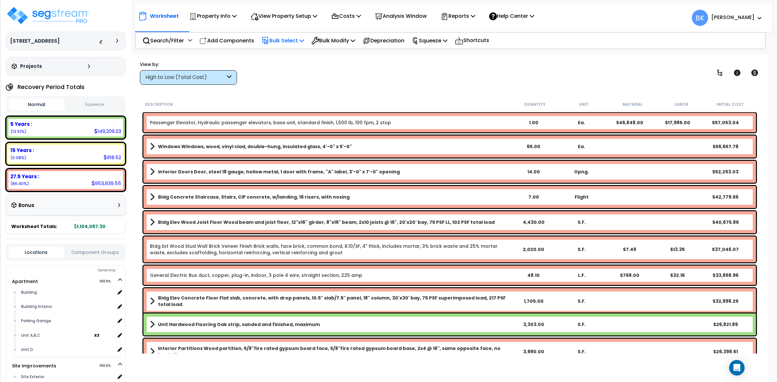
click at [280, 41] on p "Bulk Select" at bounding box center [283, 40] width 42 height 9
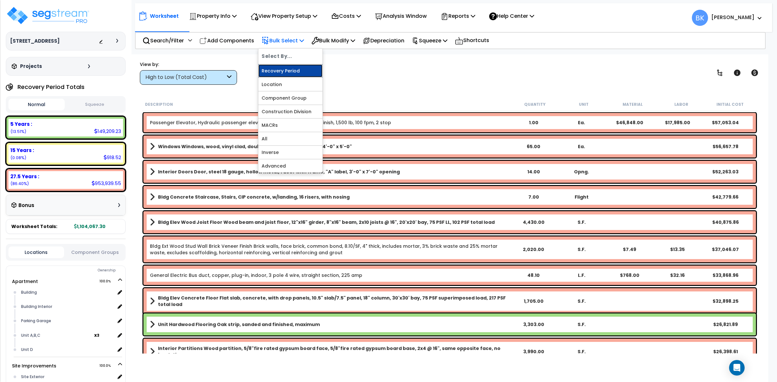
click at [287, 70] on link "Recovery Period" at bounding box center [290, 70] width 64 height 13
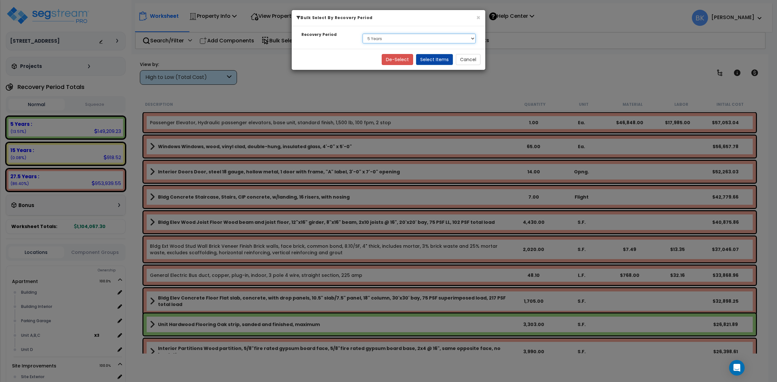
drag, startPoint x: 384, startPoint y: 39, endPoint x: 384, endPoint y: 43, distance: 3.3
click at [384, 39] on select "Select 5 Years 15 Years 27.5 Years" at bounding box center [419, 39] width 113 height 10
select select "15Y"
click at [363, 34] on select "Select 5 Years 15 Years 27.5 Years" at bounding box center [419, 39] width 113 height 10
click at [441, 60] on button "Select Items" at bounding box center [434, 59] width 37 height 11
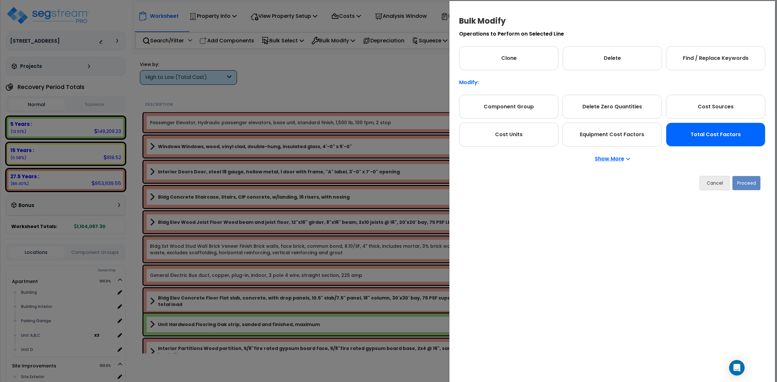
click at [731, 140] on div "Total Cost Factors" at bounding box center [715, 135] width 99 height 24
click at [742, 181] on button "Proceed" at bounding box center [746, 183] width 28 height 14
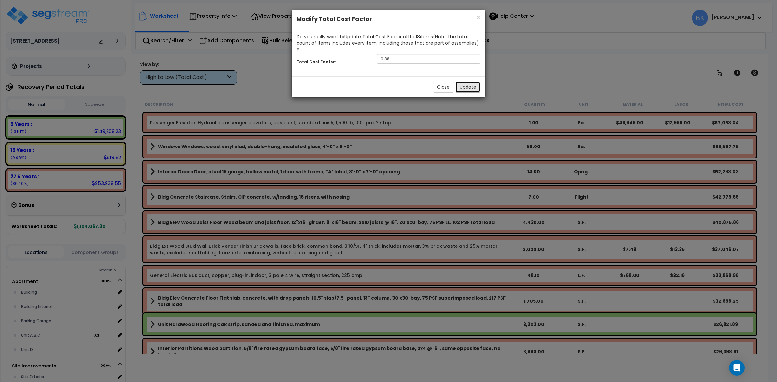
click at [467, 82] on button "Update" at bounding box center [467, 87] width 25 height 11
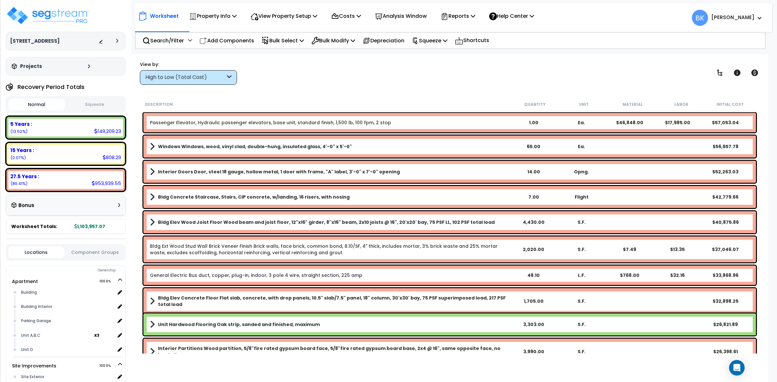
drag, startPoint x: 211, startPoint y: 66, endPoint x: 211, endPoint y: 73, distance: 7.1
click at [211, 67] on div "View by:" at bounding box center [188, 64] width 97 height 6
click at [211, 74] on div "High to Low (Total Cost)" at bounding box center [185, 77] width 80 height 7
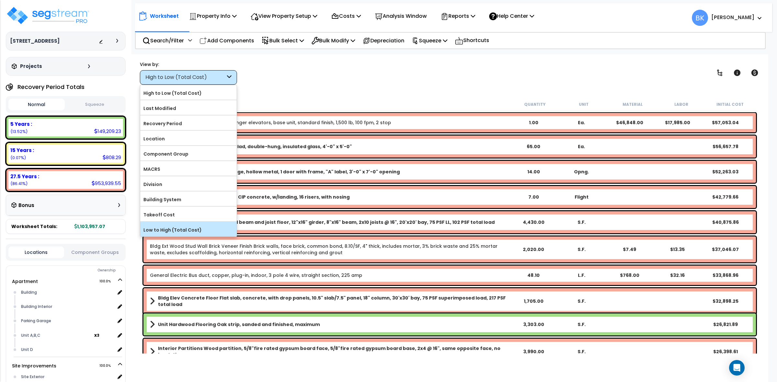
scroll to position [28, 0]
click at [174, 139] on label "Location" at bounding box center [188, 139] width 96 height 10
click at [0, 0] on input "Location" at bounding box center [0, 0] width 0 height 0
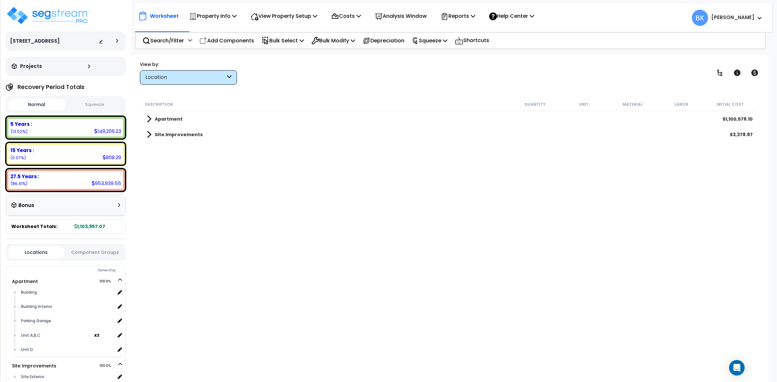
scroll to position [0, 0]
click at [149, 134] on span at bounding box center [149, 134] width 5 height 9
click at [156, 150] on span at bounding box center [155, 150] width 5 height 9
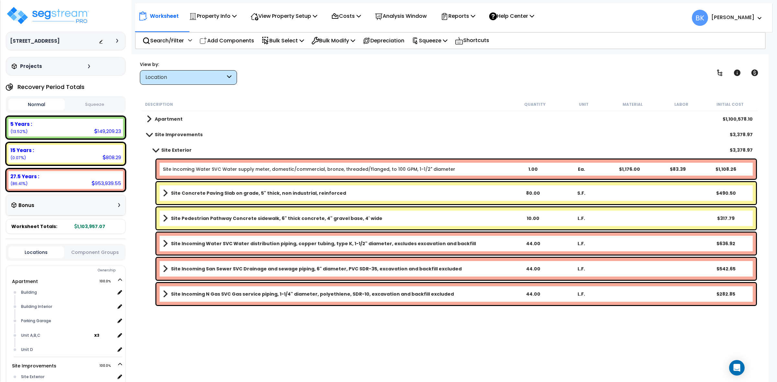
click at [245, 165] on div "Site Incoming Water SVC Water supply meter, domestic/commercial, bronze, thread…" at bounding box center [455, 169] width 599 height 19
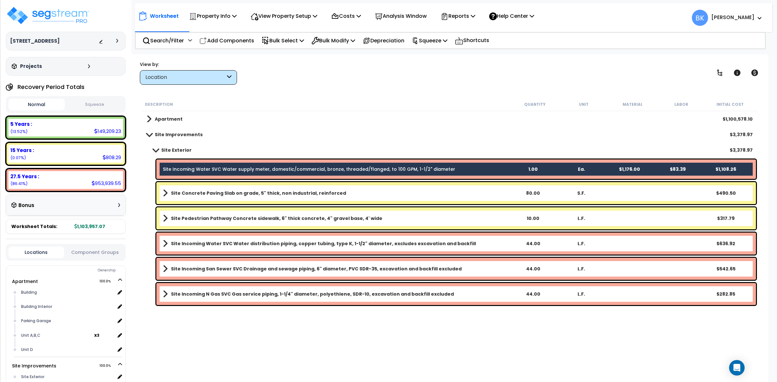
click at [258, 242] on b "Site Incoming Water SVC Water distribution piping, copper tubing, type K, 1-1/2…" at bounding box center [323, 243] width 305 height 6
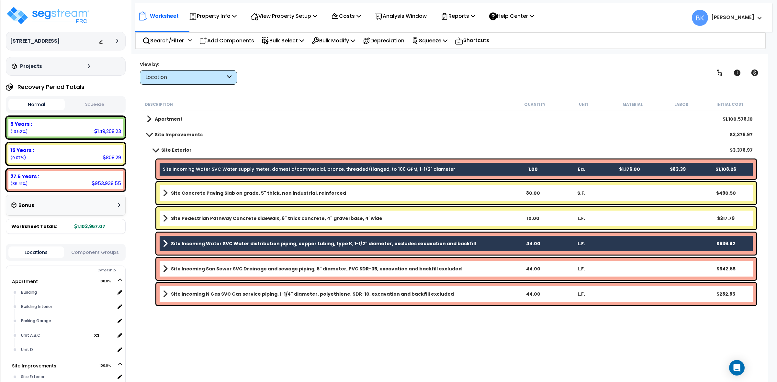
click at [252, 261] on div "Site Incoming San Sewer SVC Drainage and sewage piping, 6" diameter, PVC SDR-35…" at bounding box center [455, 269] width 599 height 22
drag, startPoint x: 251, startPoint y: 284, endPoint x: 248, endPoint y: 289, distance: 5.5
click at [251, 285] on div "Site Incoming N Gas SVC Gas service piping, 1-1/4" diameter, polyethlene, SDR-1…" at bounding box center [455, 294] width 599 height 22
click at [253, 271] on b "Site Incoming San Sewer SVC Drainage and sewage piping, 6" diameter, PVC SDR-35…" at bounding box center [316, 269] width 291 height 6
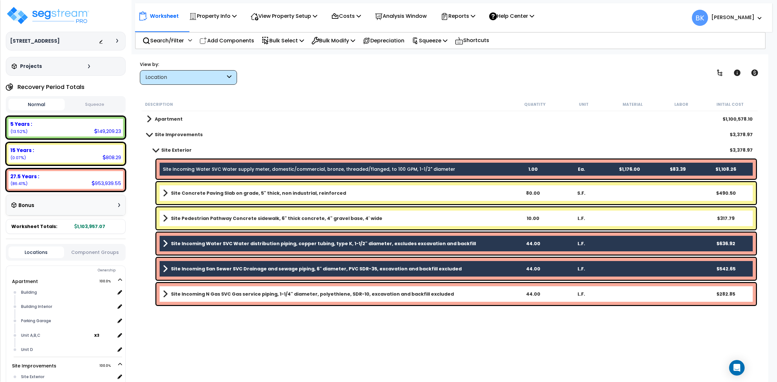
click at [254, 292] on b "Site Incoming N Gas SVC Gas service piping, 1-1/4" diameter, polyethlene, SDR-1…" at bounding box center [312, 294] width 283 height 6
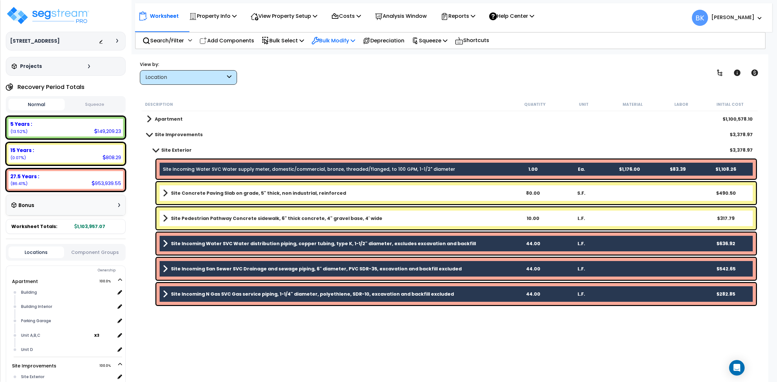
click at [332, 41] on p "Bulk Modify" at bounding box center [333, 40] width 44 height 9
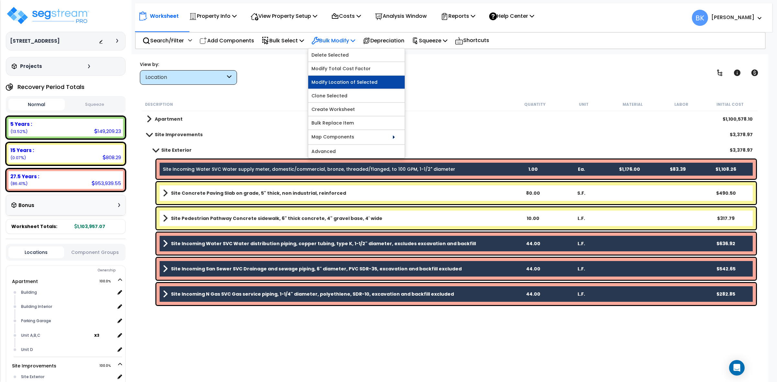
click at [360, 77] on link "Modify Location of Selected" at bounding box center [356, 82] width 96 height 13
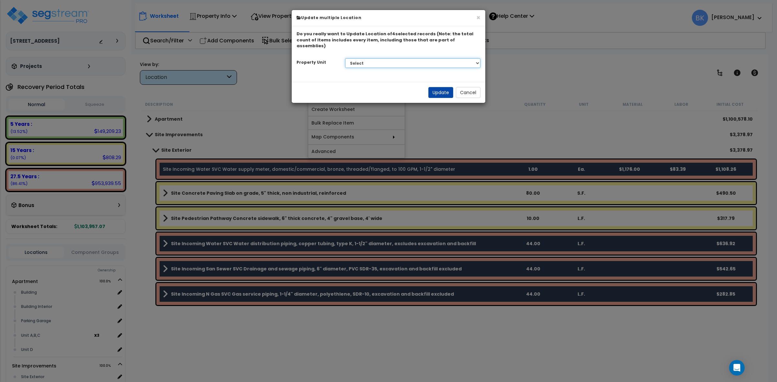
click at [383, 58] on select "Select Apartment Site Improvements" at bounding box center [413, 63] width 136 height 10
select select "166842"
click at [345, 58] on select "Select Apartment Site Improvements" at bounding box center [413, 63] width 136 height 10
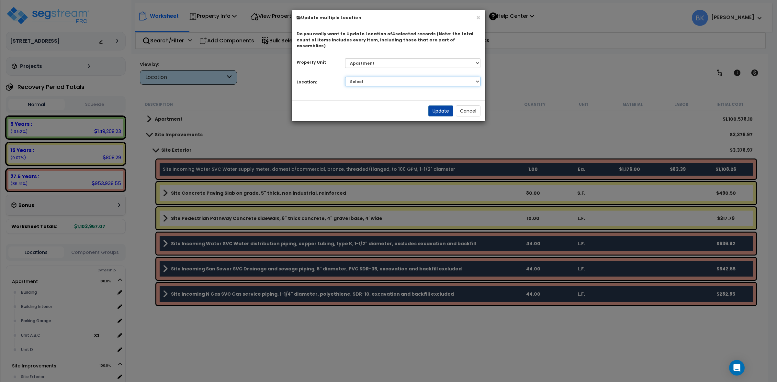
click at [373, 77] on select "Select Building Building Interior Parking Garage Unit A,B,C Unit D Add Addition…" at bounding box center [413, 82] width 136 height 10
select select "6"
click at [345, 77] on select "Select Building Building Interior Parking Garage Unit A,B,C Unit D Add Addition…" at bounding box center [413, 82] width 136 height 10
click at [444, 106] on button "Update" at bounding box center [440, 111] width 25 height 11
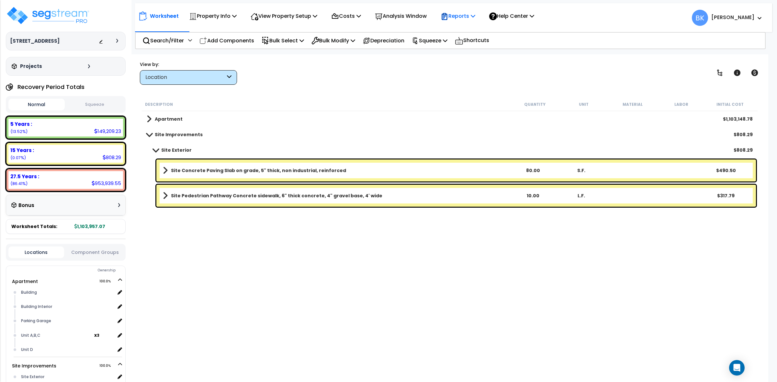
click at [468, 15] on p "Reports" at bounding box center [458, 16] width 35 height 9
click at [466, 30] on link "Get Report" at bounding box center [469, 30] width 64 height 13
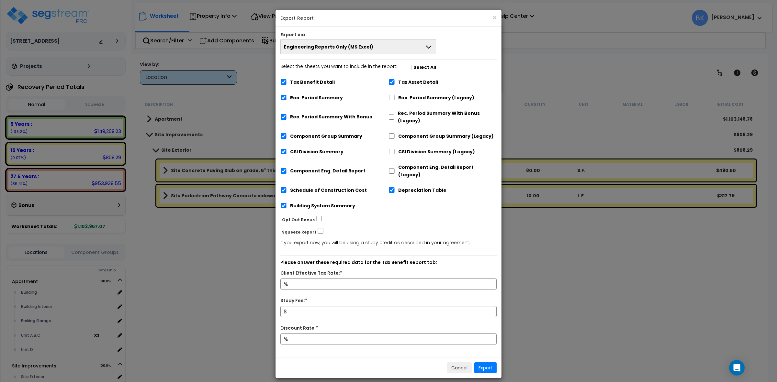
click at [318, 80] on label "Tax Benefit Detail" at bounding box center [312, 82] width 45 height 7
click at [287, 80] on input "Tax Benefit Detail" at bounding box center [283, 82] width 6 height 6
checkbox input "false"
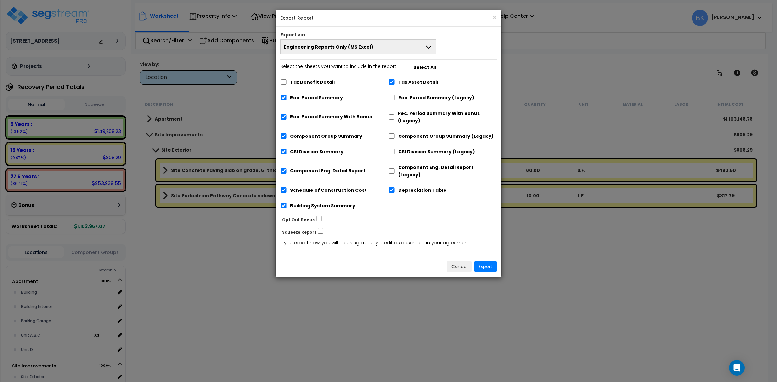
click at [321, 117] on label "Rec. Period Summary With Bonus" at bounding box center [331, 116] width 82 height 7
click at [287, 117] on input "Rec. Period Summary With Bonus" at bounding box center [283, 117] width 6 height 6
checkbox input "false"
click at [417, 84] on label "Tax Asset Detail" at bounding box center [418, 82] width 40 height 7
click at [395, 84] on input "Tax Asset Detail" at bounding box center [391, 82] width 6 height 6
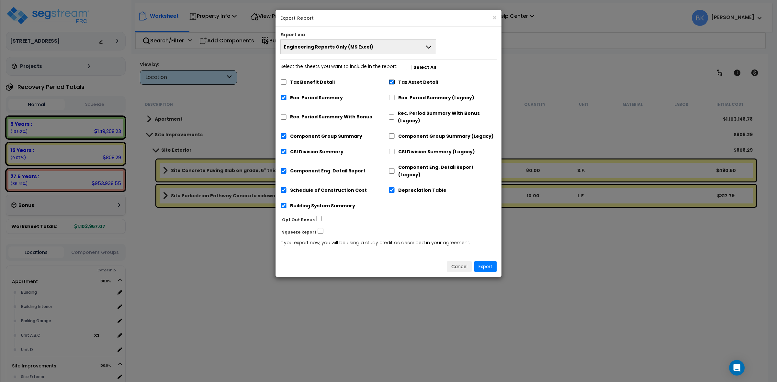
checkbox input "false"
click at [412, 187] on label "Depreciation Table" at bounding box center [422, 190] width 48 height 7
click at [395, 187] on input "Depreciation Table" at bounding box center [391, 190] width 6 height 6
checkbox input "false"
click at [484, 263] on button "Export" at bounding box center [485, 266] width 22 height 11
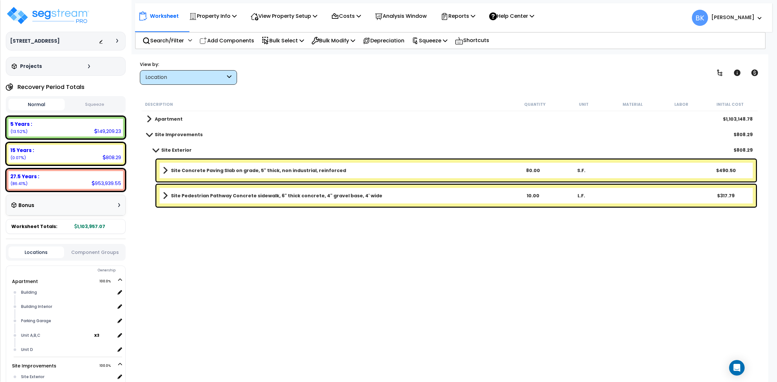
click at [341, 330] on div "Description Quantity Unit Material Labor Initial Cost Apartment $1,103,148.78 S…" at bounding box center [450, 226] width 618 height 256
click at [342, 328] on div "Description Quantity Unit Material Labor Initial Cost Apartment $1,103,148.78 S…" at bounding box center [450, 226] width 618 height 256
click at [436, 37] on p "Squeeze" at bounding box center [430, 40] width 36 height 9
drag, startPoint x: 441, startPoint y: 53, endPoint x: 457, endPoint y: 193, distance: 140.8
click at [441, 53] on link "Squeeze" at bounding box center [440, 55] width 64 height 13
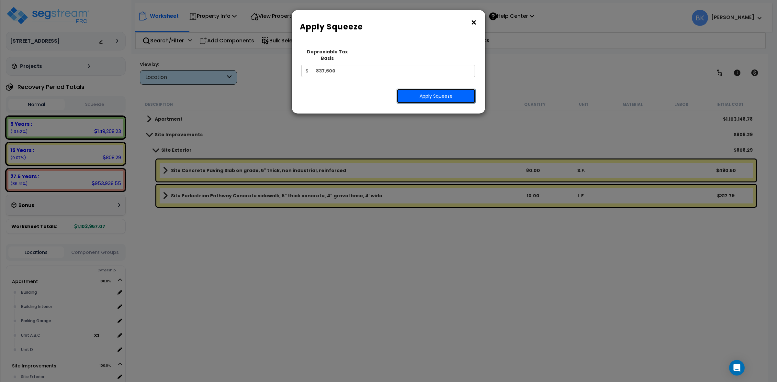
click at [432, 89] on button "Apply Squeeze" at bounding box center [435, 96] width 79 height 15
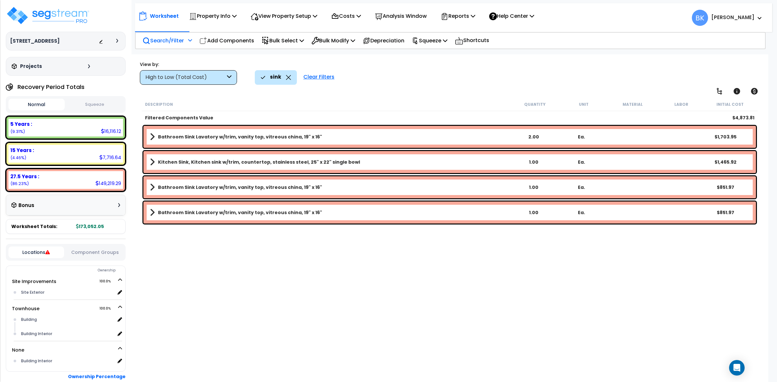
click at [177, 40] on p "Search/Filter" at bounding box center [162, 40] width 41 height 9
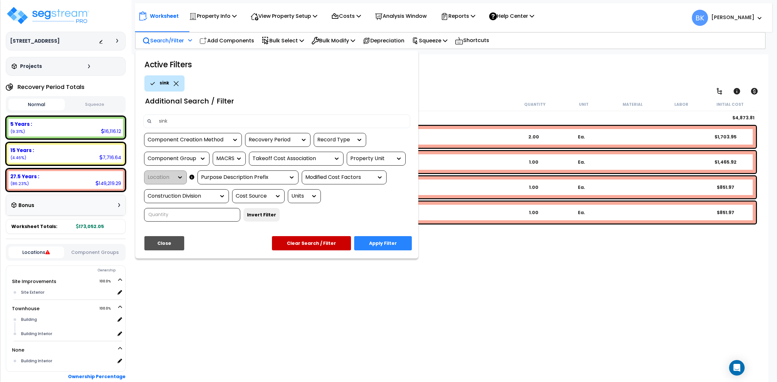
click at [178, 80] on div "sink" at bounding box center [164, 83] width 40 height 16
click at [177, 82] on icon at bounding box center [175, 83] width 5 height 5
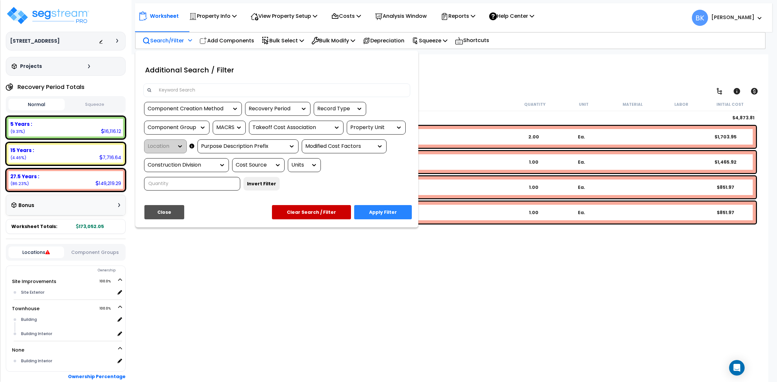
click at [172, 91] on input at bounding box center [280, 90] width 251 height 10
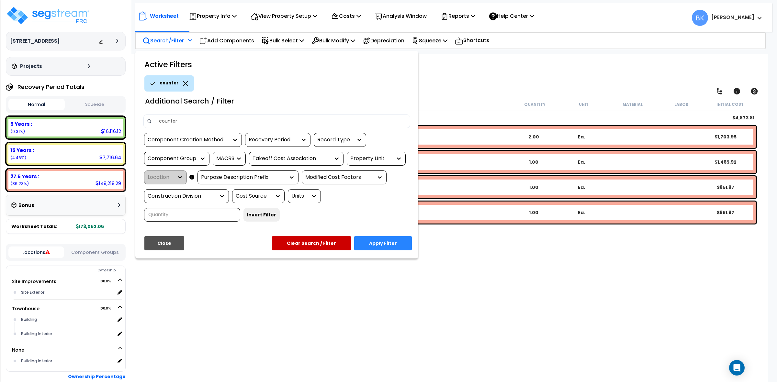
type input "counter"
click at [384, 242] on button "Apply Filter" at bounding box center [383, 243] width 58 height 14
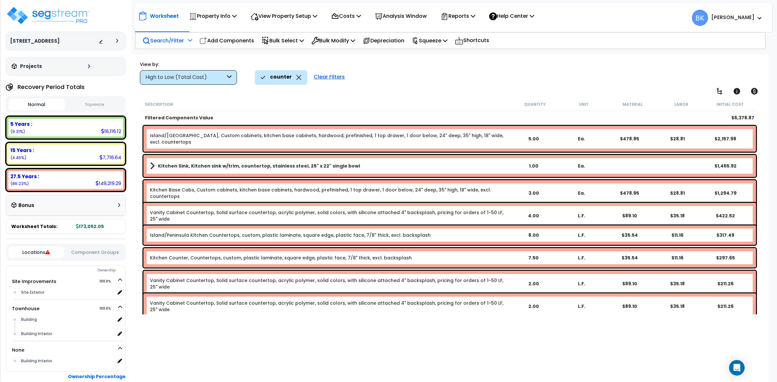
scroll to position [28, 0]
click at [21, 122] on b "5 Years :" at bounding box center [21, 124] width 22 height 7
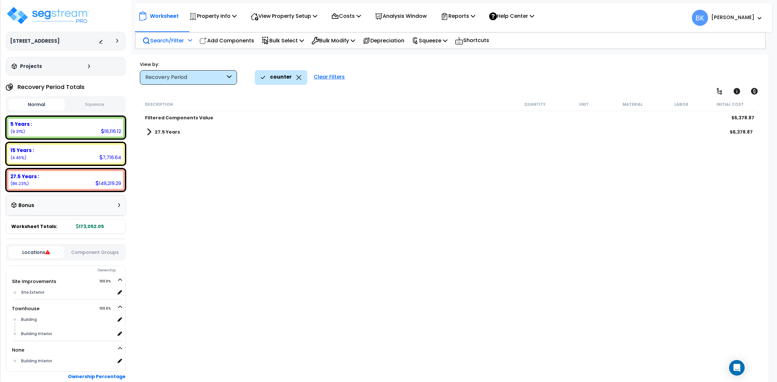
scroll to position [0, 0]
click at [296, 74] on div "counter" at bounding box center [281, 77] width 41 height 14
click at [297, 77] on icon at bounding box center [298, 77] width 5 height 5
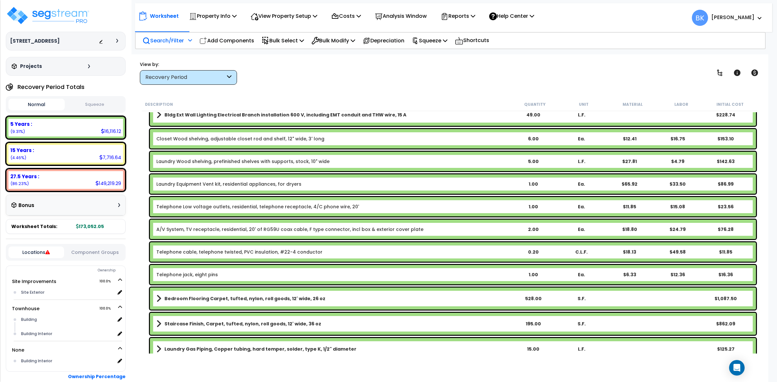
scroll to position [433, 0]
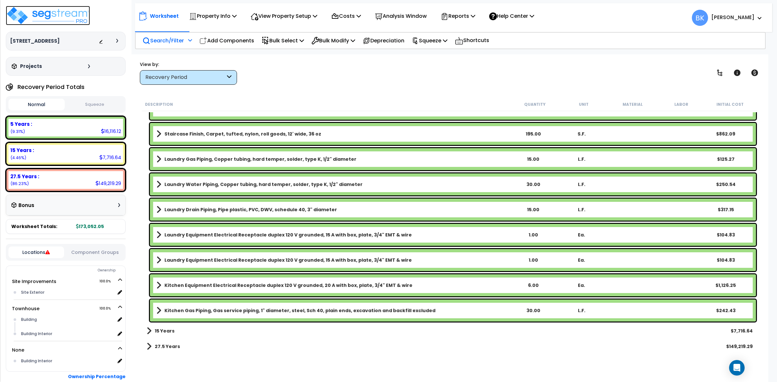
click at [60, 7] on img at bounding box center [48, 15] width 84 height 19
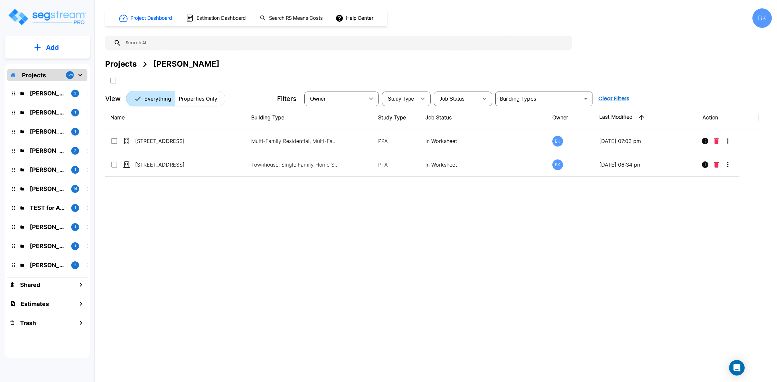
click at [659, 262] on div "Name Building Type Study Type Job Status Owner Last Modified Action [STREET_ADD…" at bounding box center [431, 224] width 653 height 237
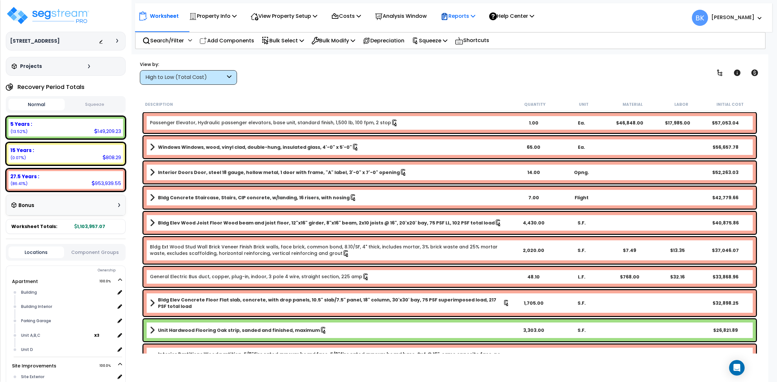
drag, startPoint x: 465, startPoint y: 18, endPoint x: 463, endPoint y: 26, distance: 8.2
click at [465, 18] on p "Reports" at bounding box center [458, 16] width 35 height 9
click at [463, 36] on link "Get Report" at bounding box center [469, 30] width 64 height 13
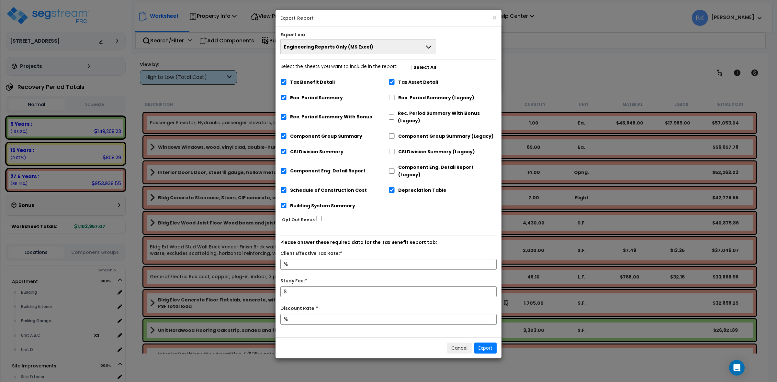
drag, startPoint x: 289, startPoint y: 80, endPoint x: 384, endPoint y: 95, distance: 96.2
click at [290, 80] on div "Tax Benefit Detail" at bounding box center [334, 81] width 108 height 12
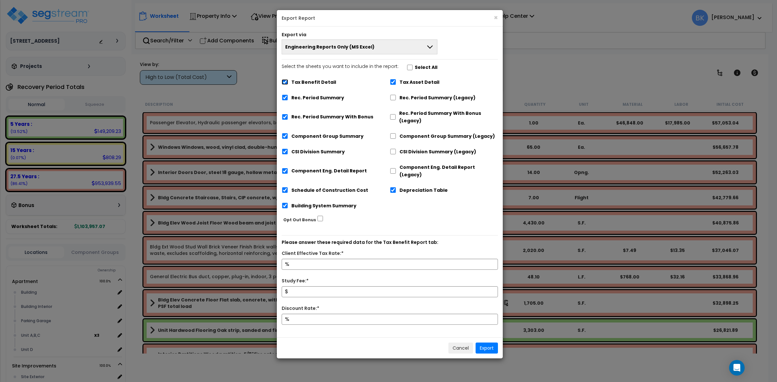
click at [282, 84] on input "Tax Benefit Detail" at bounding box center [285, 82] width 6 height 6
checkbox input "false"
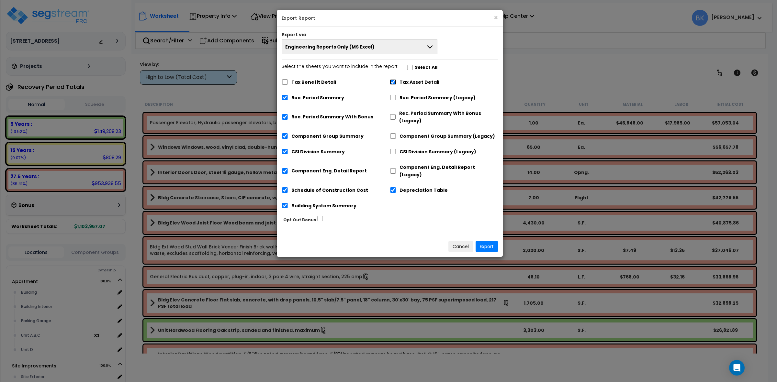
click at [394, 83] on input "Tax Asset Detail" at bounding box center [393, 82] width 6 height 6
checkbox input "false"
click at [400, 187] on label "Depreciation Table" at bounding box center [423, 190] width 48 height 7
click at [396, 187] on input "Depreciation Table" at bounding box center [393, 190] width 6 height 6
checkbox input "false"
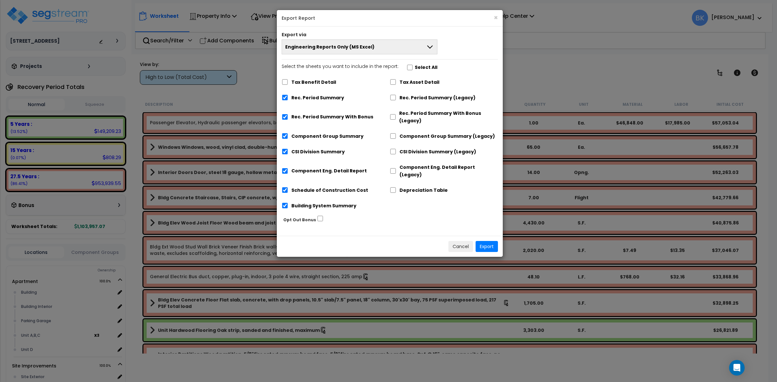
click at [290, 117] on div "Rec. Period Summary With Bonus" at bounding box center [336, 116] width 108 height 20
click at [280, 113] on div "Select the sheets you want to include in the report: Select All Tax Benefit Det…" at bounding box center [390, 139] width 226 height 152
click at [284, 115] on input "Rec. Period Summary With Bonus" at bounding box center [285, 117] width 6 height 6
checkbox input "false"
click at [491, 241] on button "Export" at bounding box center [486, 246] width 22 height 11
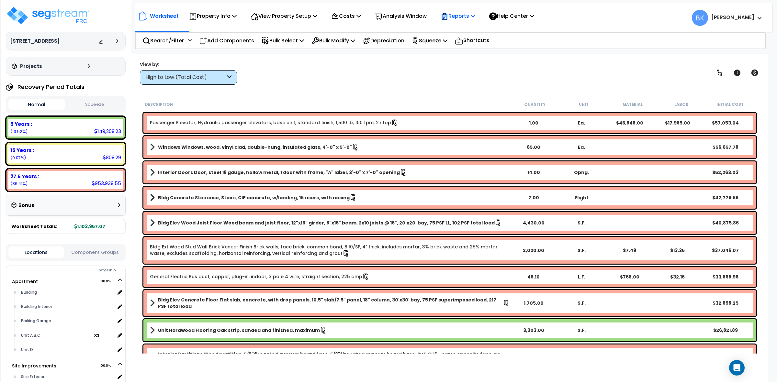
click at [470, 10] on div "Reports" at bounding box center [458, 15] width 35 height 15
click at [470, 34] on link "Get Report" at bounding box center [469, 30] width 64 height 13
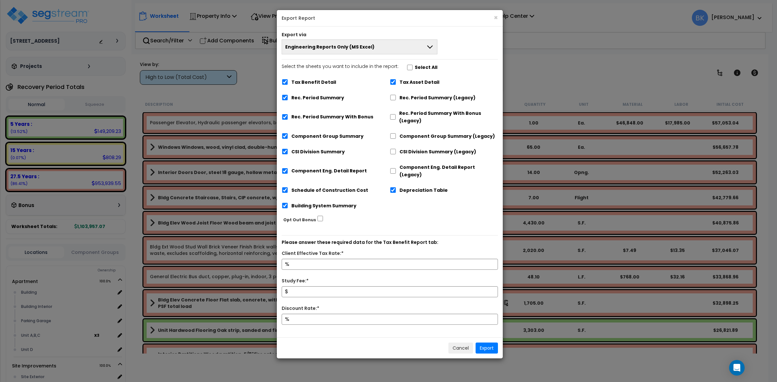
click at [338, 46] on span "Engineering Reports Only (MS Excel)" at bounding box center [329, 47] width 89 height 6
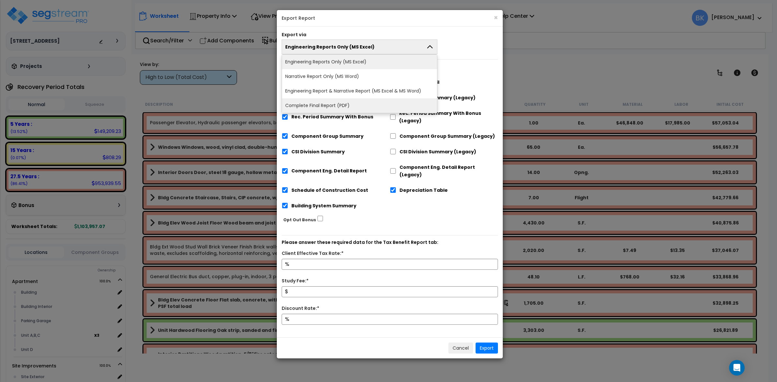
click at [334, 106] on li "Complete Final Report (PDF)" at bounding box center [359, 105] width 155 height 15
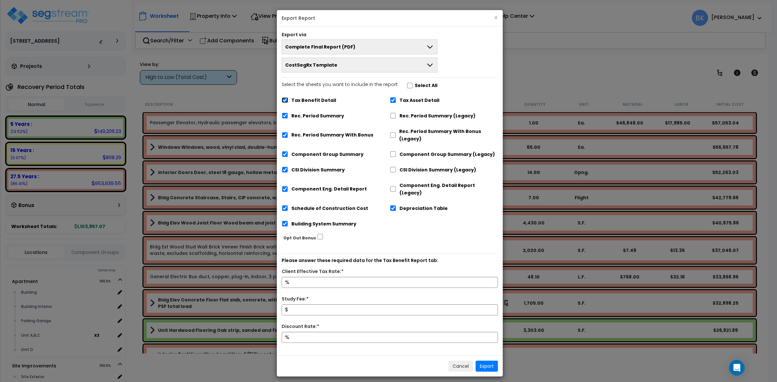
click at [285, 101] on input "Tax Benefit Detail" at bounding box center [285, 100] width 6 height 6
checkbox input "false"
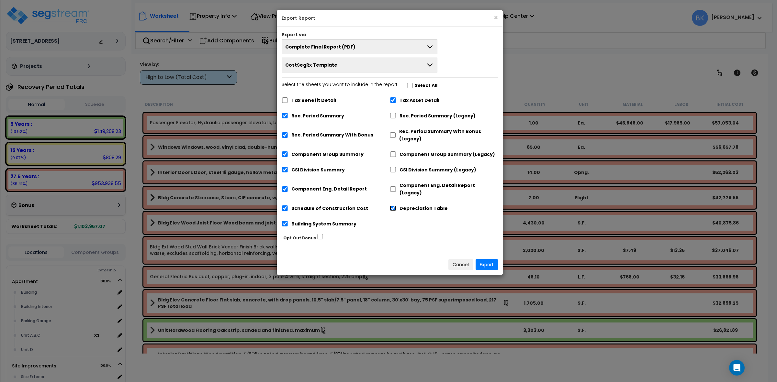
click at [392, 206] on input "Depreciation Table" at bounding box center [393, 209] width 6 height 6
checkbox input "false"
click at [393, 99] on input "Tax Asset Detail" at bounding box center [393, 100] width 6 height 6
checkbox input "false"
click at [286, 134] on input "Rec. Period Summary With Bonus" at bounding box center [285, 135] width 6 height 6
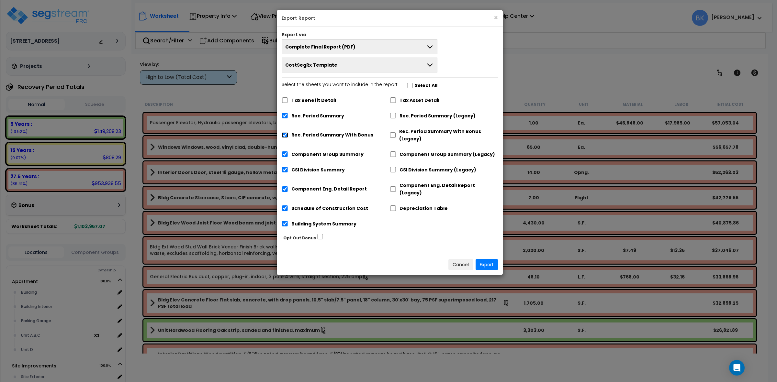
checkbox input "false"
click at [486, 259] on button "Export" at bounding box center [486, 264] width 22 height 11
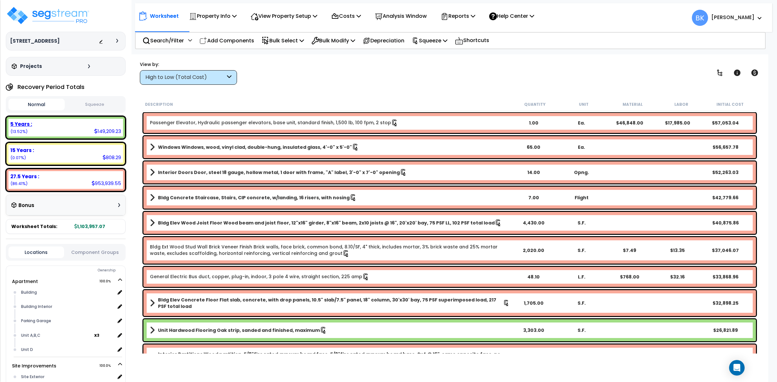
click at [56, 129] on div "5 Years : 149,209.23 (13.52%)" at bounding box center [65, 128] width 115 height 18
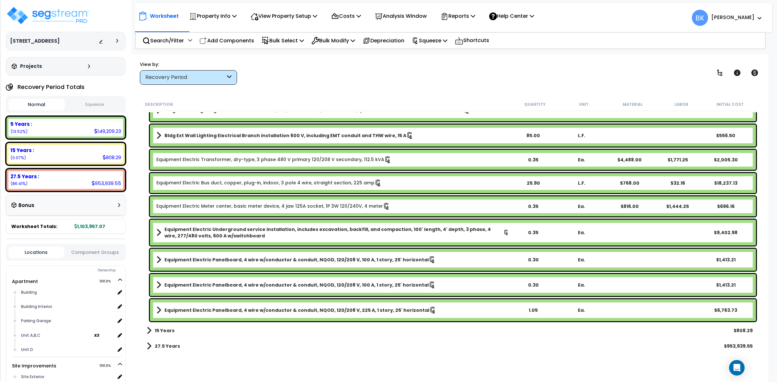
scroll to position [28, 0]
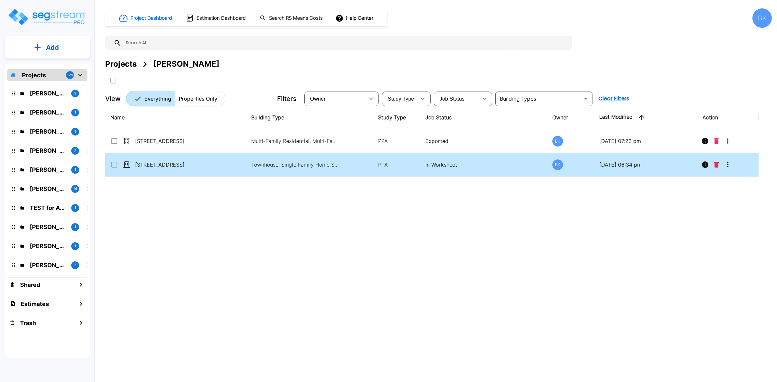
click at [726, 165] on icon "More-Options" at bounding box center [728, 165] width 8 height 8
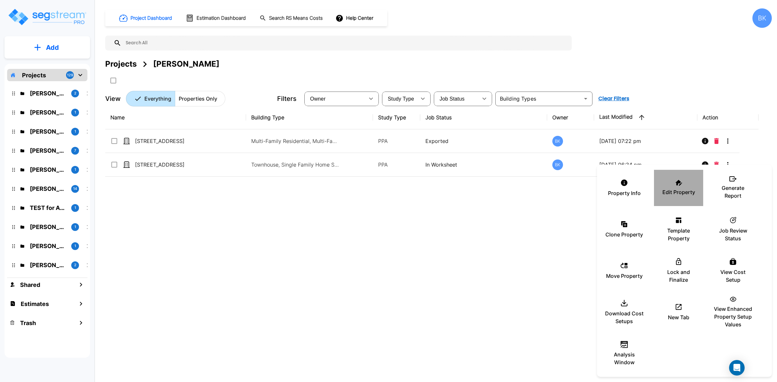
click at [678, 192] on p "Edit Property" at bounding box center [678, 192] width 33 height 8
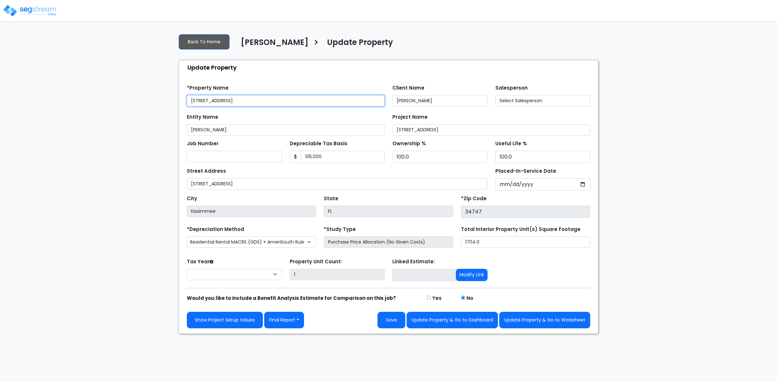
select select "2024"
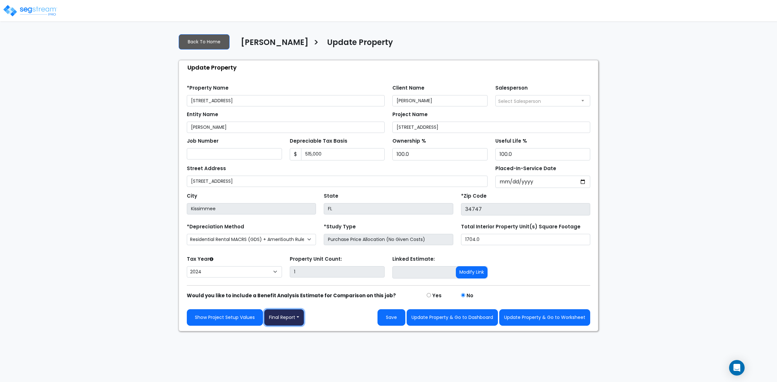
click at [295, 323] on button "Final Report" at bounding box center [284, 317] width 40 height 17
click at [288, 331] on link "Report Custom Fields" at bounding box center [298, 337] width 68 height 15
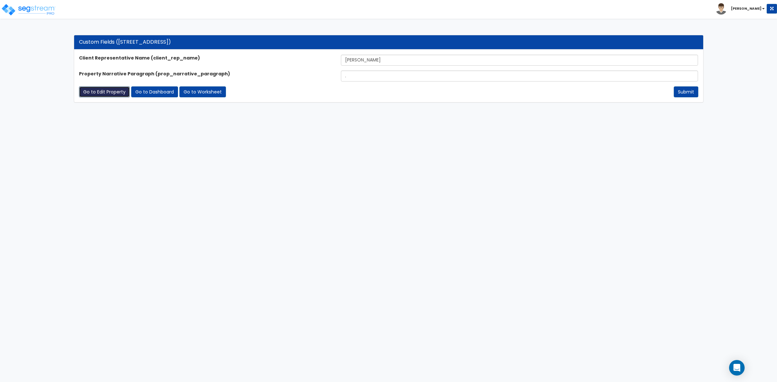
click at [105, 95] on link "Go to Edit Property" at bounding box center [104, 91] width 51 height 11
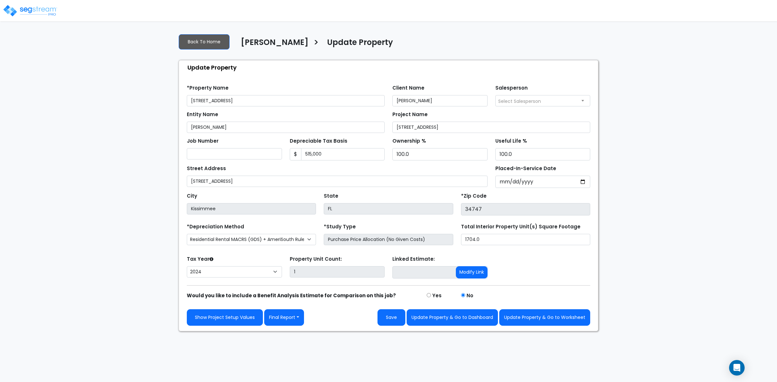
select select "2024"
click at [296, 316] on button "Final Report" at bounding box center [284, 317] width 40 height 17
click at [292, 350] on link "Report Images" at bounding box center [298, 351] width 68 height 15
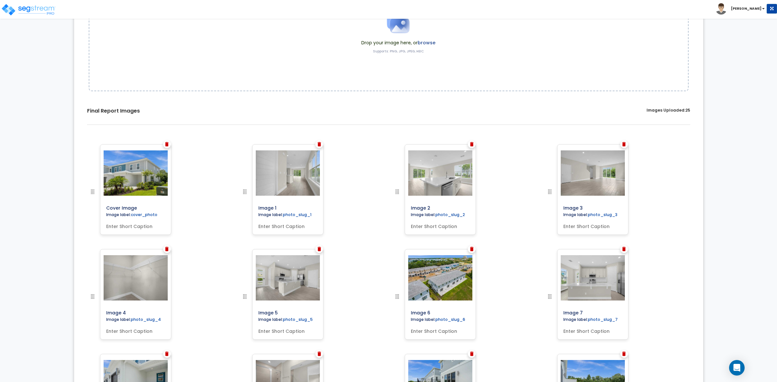
scroll to position [29, 0]
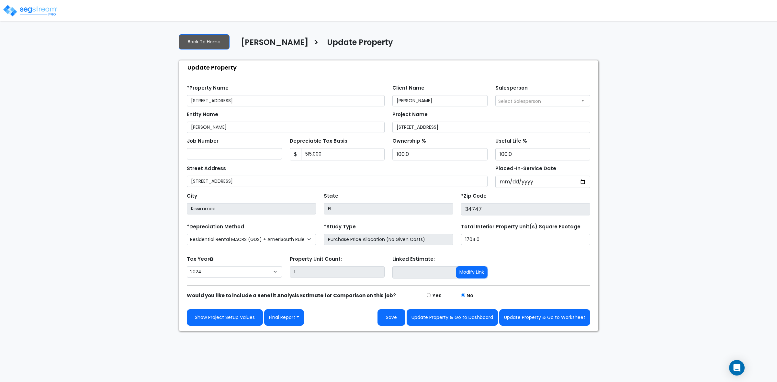
select select "2024"
click at [229, 147] on div "Job Number Depreciable Tax Basis $ 515,000 Ownership % 100.0" at bounding box center [388, 147] width 411 height 28
type input "4,141,515,000"
drag, startPoint x: 347, startPoint y: 156, endPoint x: 271, endPoint y: 156, distance: 76.1
click at [271, 156] on div "Job Number Depreciable Tax Basis $ 4,141,515,000 Ownership %" at bounding box center [388, 147] width 411 height 28
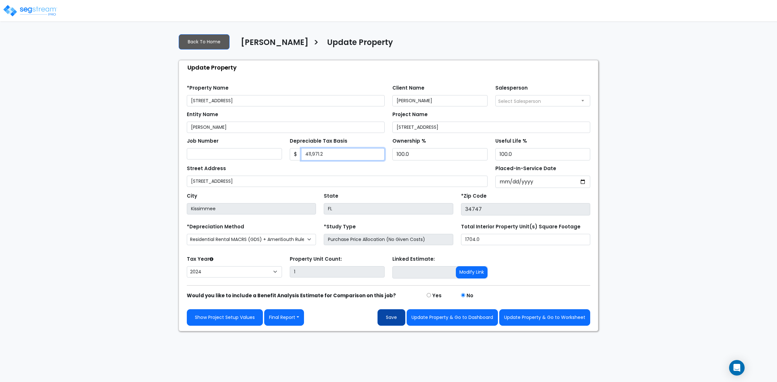
type input "411,971.2"
click at [390, 312] on button "Save" at bounding box center [391, 317] width 28 height 17
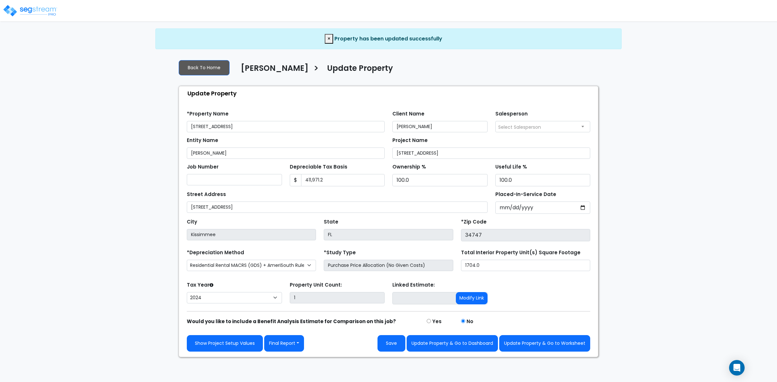
select select "2024"
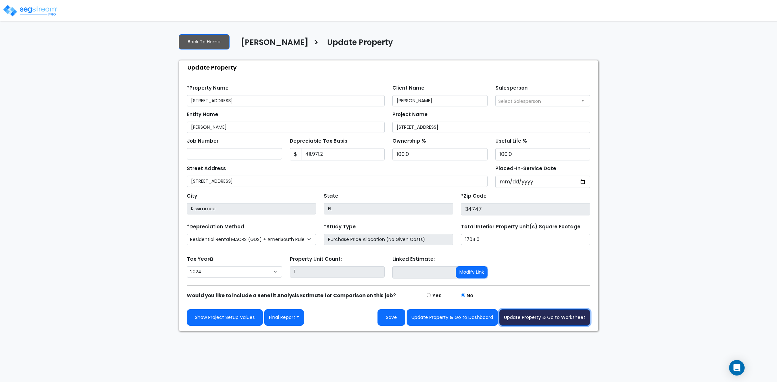
click at [541, 323] on button "Update Property & Go to Worksheet" at bounding box center [544, 317] width 91 height 17
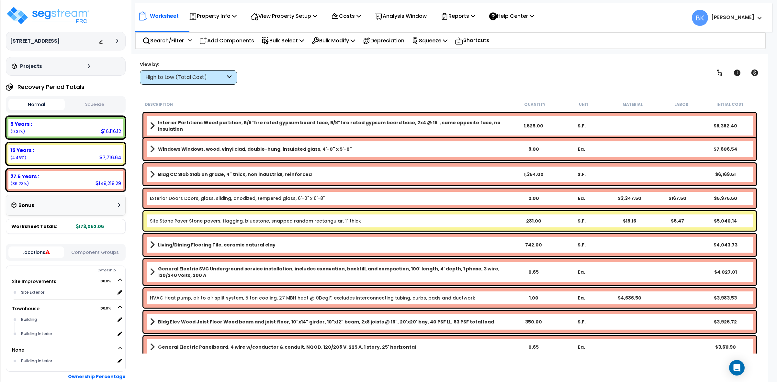
click at [213, 76] on div "High to Low (Total Cost)" at bounding box center [185, 77] width 80 height 7
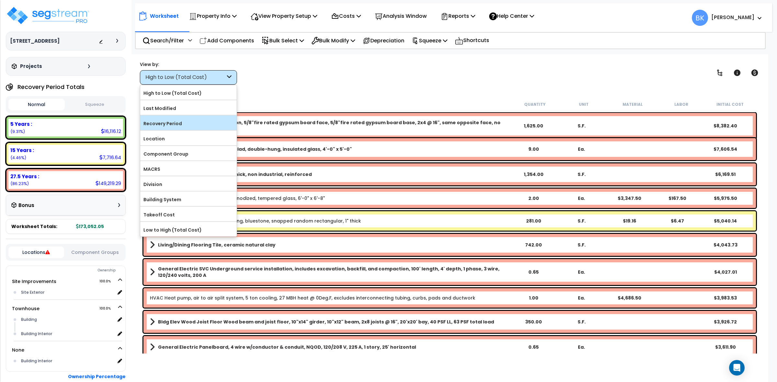
click at [171, 125] on label "Recovery Period" at bounding box center [188, 124] width 96 height 10
click at [0, 0] on input "Recovery Period" at bounding box center [0, 0] width 0 height 0
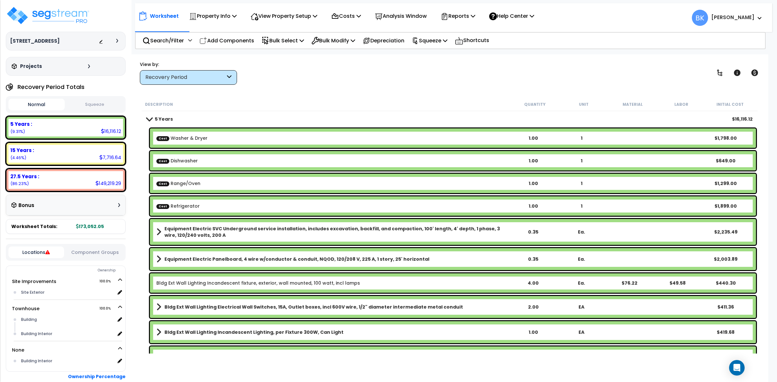
click at [150, 115] on link "5 Years" at bounding box center [160, 119] width 26 height 9
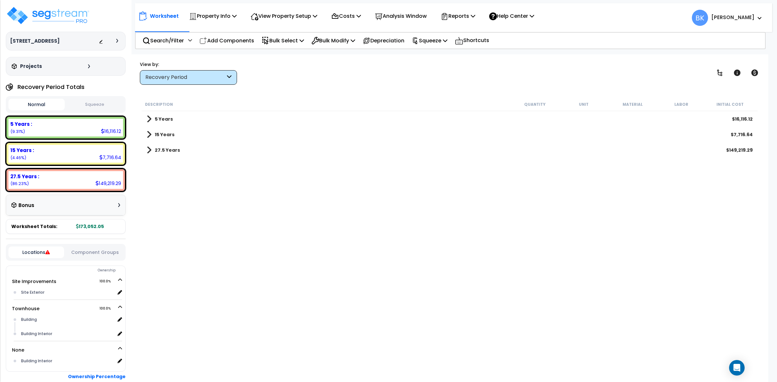
click at [151, 151] on link "27.5 Years" at bounding box center [163, 150] width 33 height 9
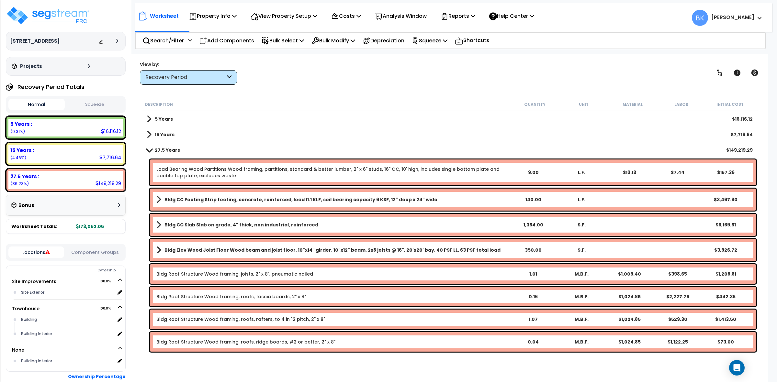
click at [152, 135] on link "15 Years" at bounding box center [161, 134] width 28 height 9
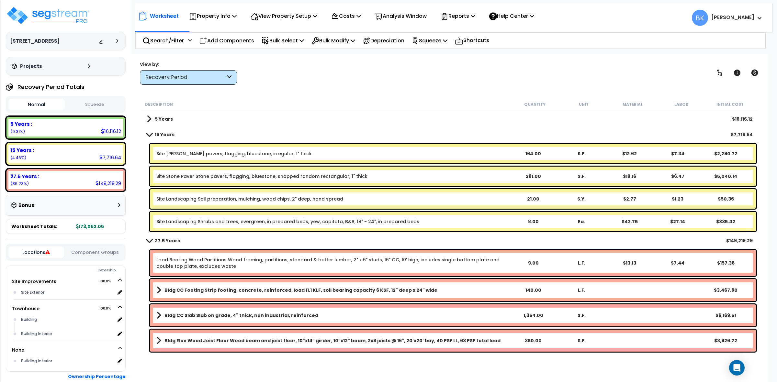
click at [150, 119] on span at bounding box center [149, 119] width 5 height 9
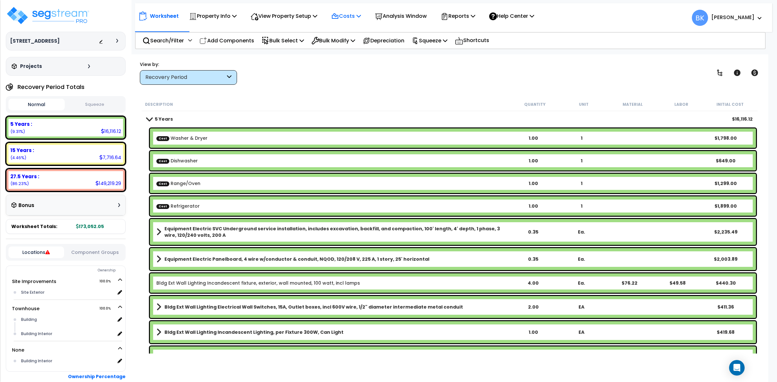
click at [355, 15] on p "Costs" at bounding box center [346, 16] width 30 height 9
click at [347, 43] on link "Direct Costs" at bounding box center [360, 44] width 64 height 13
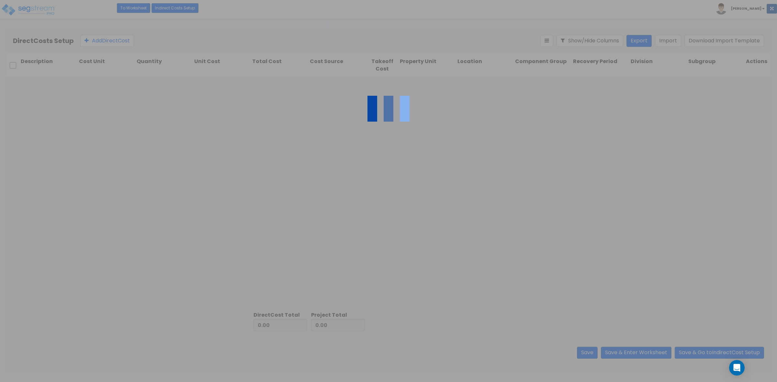
type input "5,645.00"
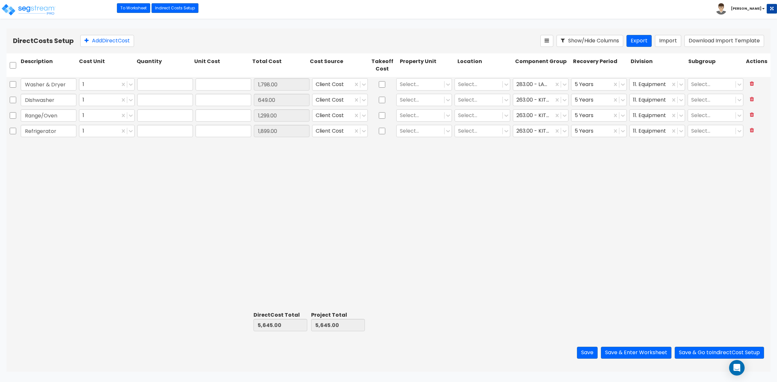
type input "1.00"
type input "1,798.00"
type input "1.00"
type input "649.00"
type input "1.00"
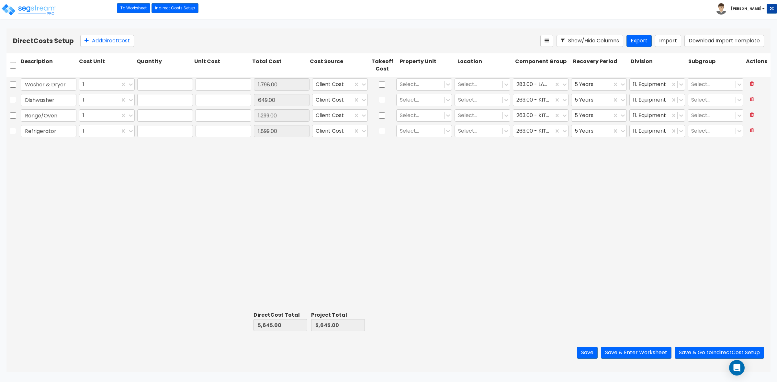
type input "1,299.00"
type input "1.00"
type input "1,899.00"
click at [174, 262] on div "Washer & Dryer 1 1.00 1,798.00 1,798.00 Client Cost Select... Select... 283.00 …" at bounding box center [388, 193] width 764 height 232
click at [288, 218] on div "Washer & Dryer 1 1.00 1,798.00 1,798.00 Client Cost Select... Select... 283.00 …" at bounding box center [388, 193] width 764 height 232
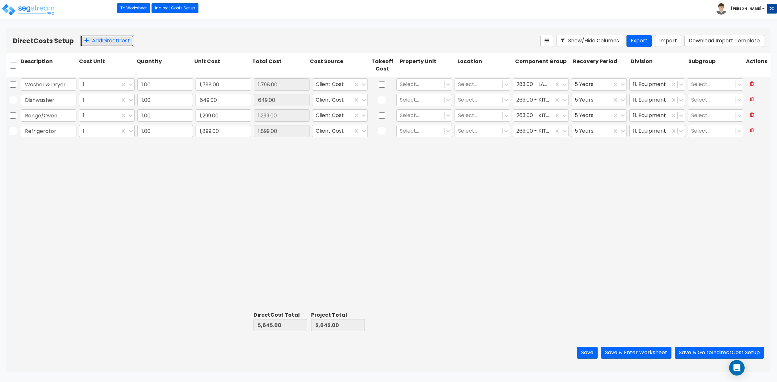
click at [109, 42] on button "Add Direct Cost" at bounding box center [107, 41] width 54 height 12
click at [52, 150] on input "text" at bounding box center [49, 146] width 56 height 12
paste input "Built-in Microwave"
type input "Built-in Microwave"
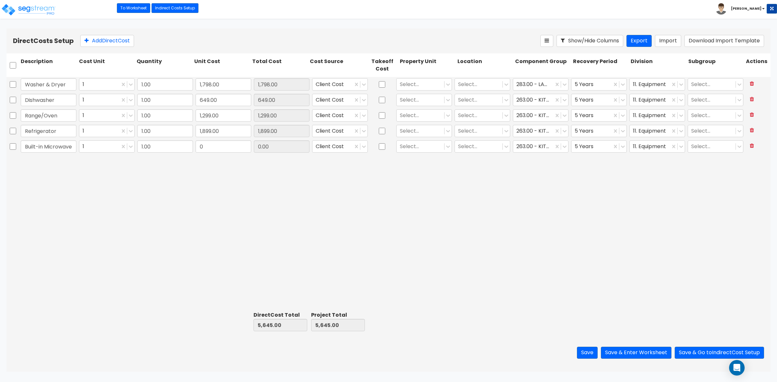
scroll to position [0, 0]
click at [210, 146] on input "0" at bounding box center [223, 146] width 56 height 12
type input "499"
click at [295, 170] on div "Washer & Dryer 1 1.00 1,798.00 1,798.00 Client Cost Select... Select... 283.00 …" at bounding box center [388, 193] width 764 height 232
type input "6,144.00"
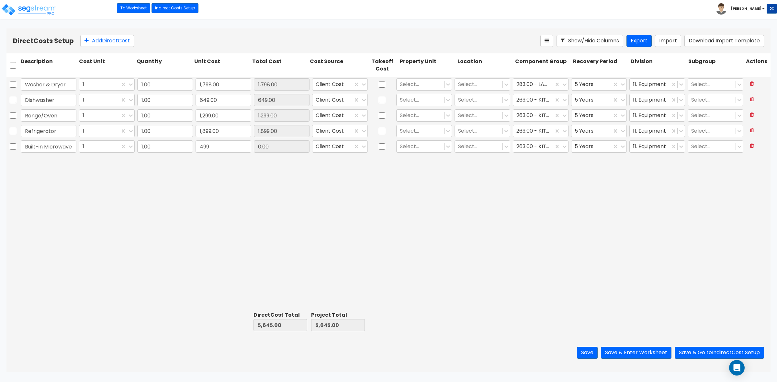
type input "6,144.00"
type input "499.00"
click at [364, 145] on icon at bounding box center [364, 146] width 6 height 6
click at [329, 240] on div "Various" at bounding box center [340, 246] width 56 height 12
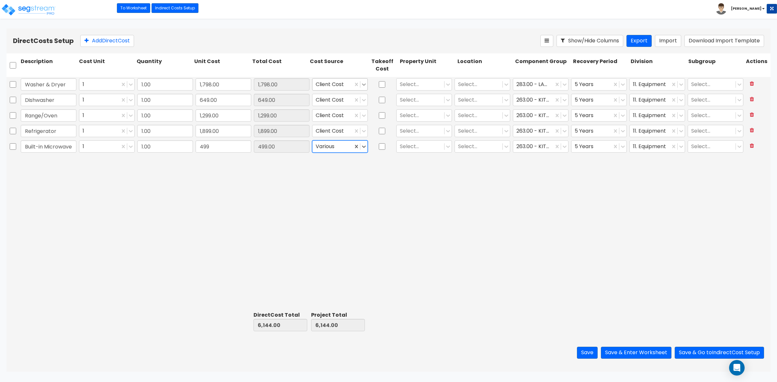
click at [365, 83] on icon at bounding box center [364, 84] width 6 height 6
click at [324, 178] on div "Various" at bounding box center [340, 184] width 56 height 12
click at [363, 99] on icon at bounding box center [364, 100] width 6 height 6
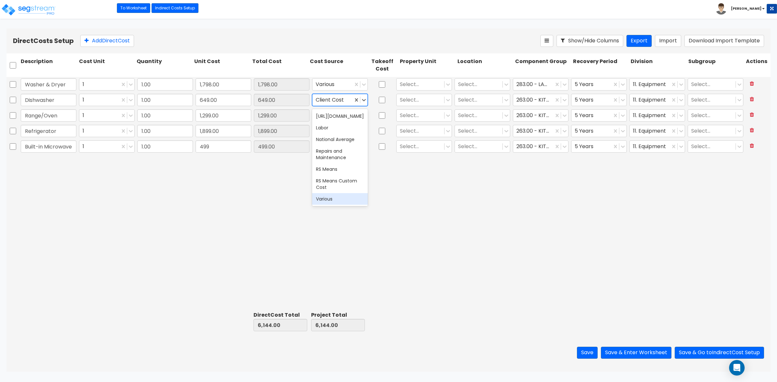
click at [339, 193] on div "Various" at bounding box center [340, 199] width 56 height 12
click at [365, 115] on icon at bounding box center [364, 115] width 6 height 6
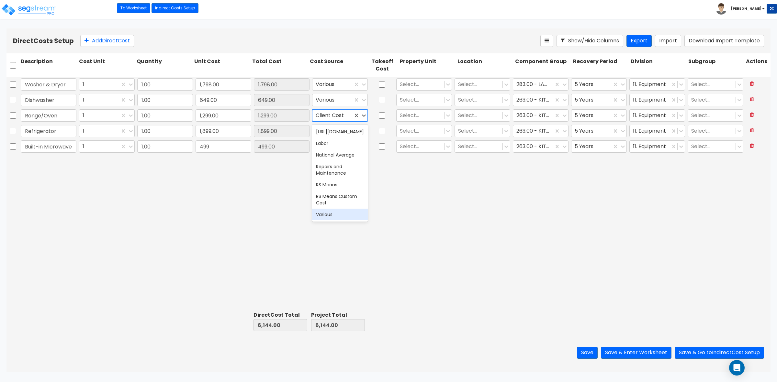
click at [335, 209] on div "Various" at bounding box center [340, 215] width 56 height 12
click at [363, 133] on icon at bounding box center [364, 131] width 6 height 6
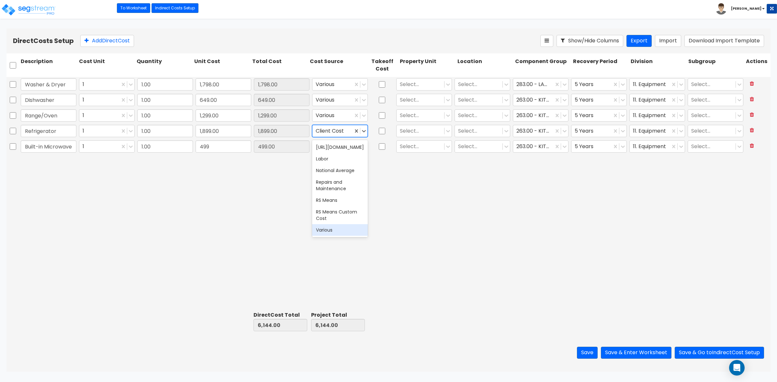
click at [325, 224] on div "Various" at bounding box center [340, 230] width 56 height 12
click at [541, 206] on div "Washer & Dryer 1 1.00 1,798.00 1,798.00 Various Select... Select... 283.00 - LA…" at bounding box center [388, 193] width 764 height 232
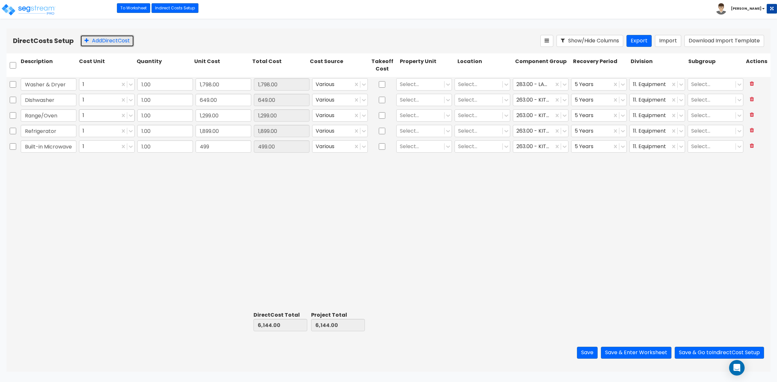
drag, startPoint x: 104, startPoint y: 35, endPoint x: 104, endPoint y: 109, distance: 74.1
click at [104, 35] on button "Add Direct Cost" at bounding box center [107, 41] width 54 height 12
drag, startPoint x: 35, startPoint y: 161, endPoint x: 41, endPoint y: 165, distance: 7.9
click at [35, 161] on input "text" at bounding box center [49, 162] width 56 height 12
paste input "Garbage disposal"
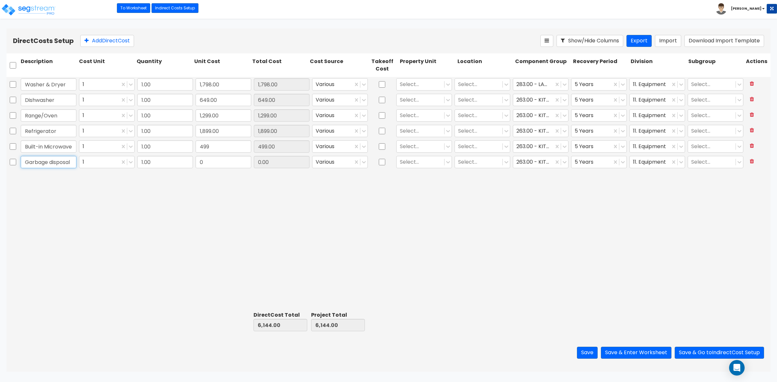
drag, startPoint x: 52, startPoint y: 161, endPoint x: 209, endPoint y: 132, distance: 160.0
click at [52, 161] on input "Garbage disposal" at bounding box center [49, 162] width 56 height 12
type input "Garbage Disposal"
click at [218, 159] on input "0" at bounding box center [223, 162] width 56 height 12
type input "114"
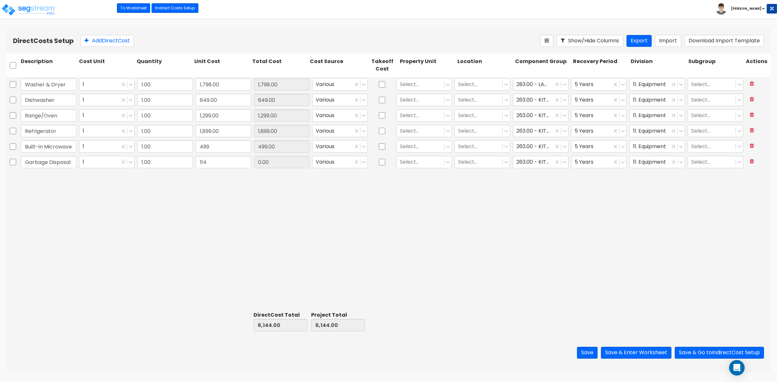
type input "6,258.00"
type input "114.00"
click at [413, 228] on div "Washer & Dryer 1 1.00 1,798.00 1,798.00 Various Select... Select... 283.00 - LA…" at bounding box center [388, 193] width 764 height 232
click at [588, 352] on button "Save" at bounding box center [587, 353] width 21 height 12
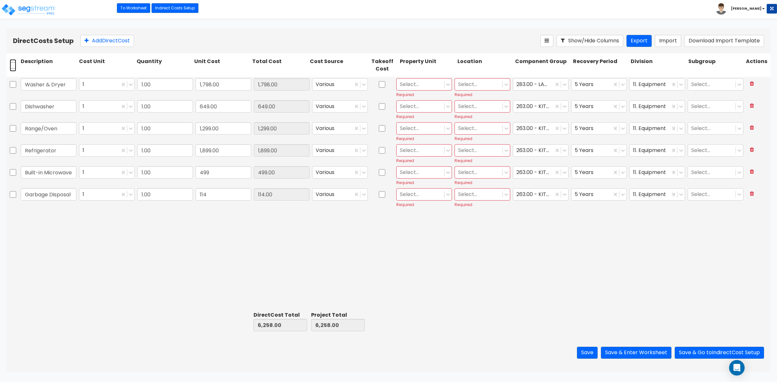
click at [13, 64] on input "checkbox" at bounding box center [13, 65] width 6 height 12
checkbox input "true"
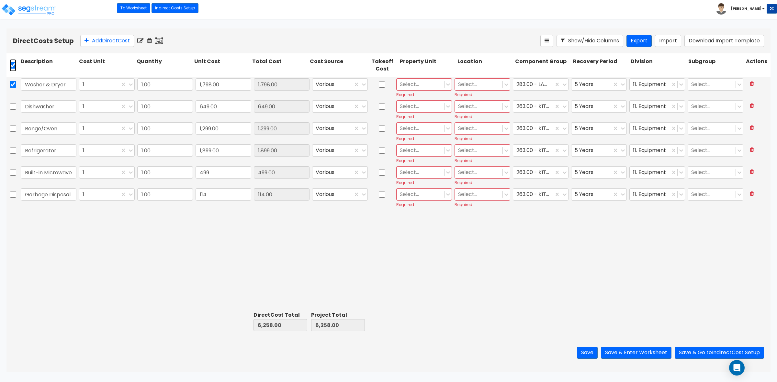
checkbox input "true"
click at [141, 40] on icon at bounding box center [140, 41] width 6 height 6
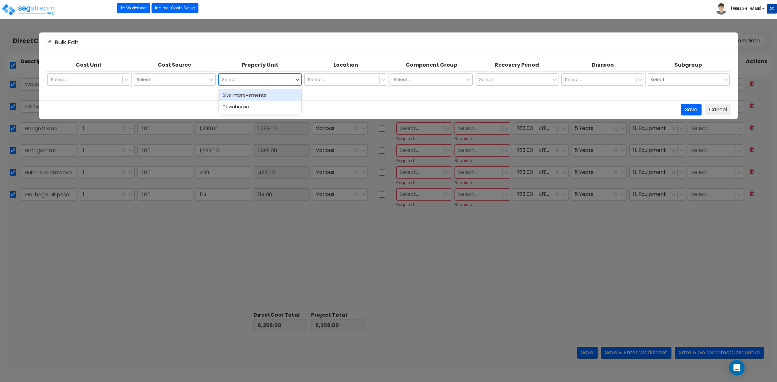
click at [252, 76] on div at bounding box center [256, 80] width 68 height 8
click at [246, 105] on div "Townhouse" at bounding box center [260, 107] width 83 height 12
click at [329, 77] on div at bounding box center [342, 80] width 68 height 8
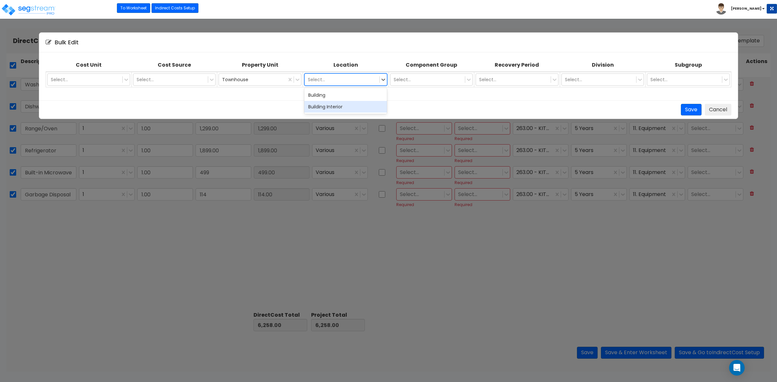
click at [326, 103] on div "Building Interior" at bounding box center [345, 107] width 83 height 12
click at [685, 107] on button "Save" at bounding box center [691, 110] width 21 height 12
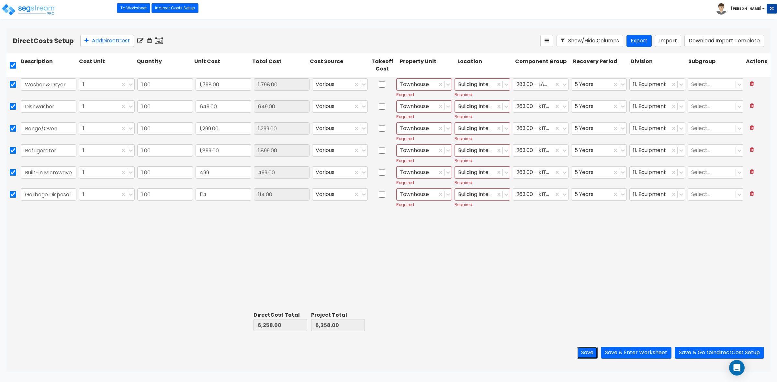
click at [583, 354] on button "Save" at bounding box center [587, 353] width 21 height 12
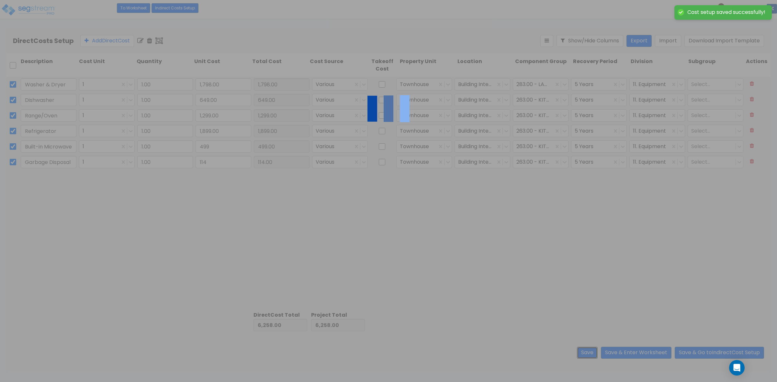
checkbox input "false"
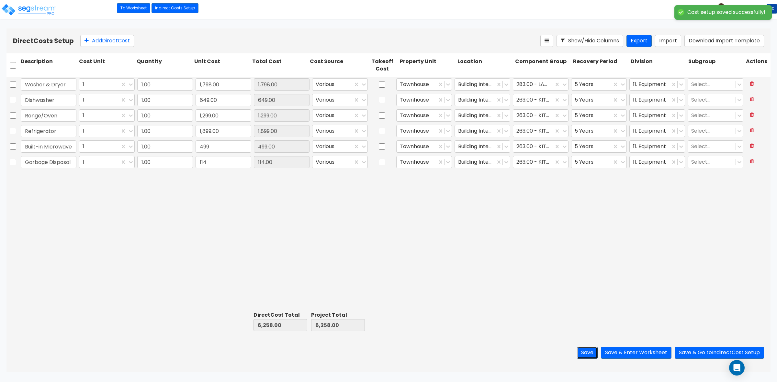
checkbox input "false"
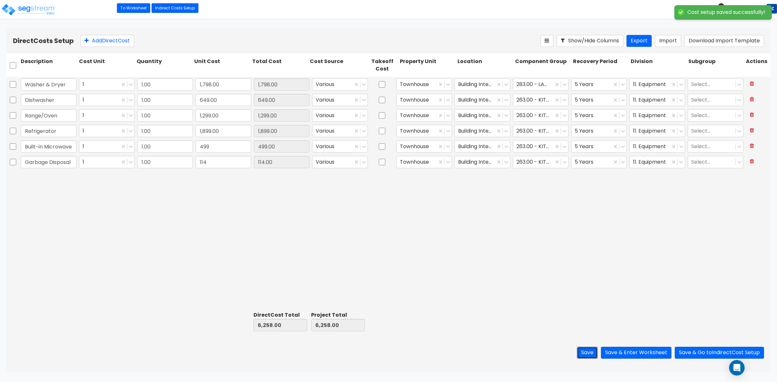
checkbox input "false"
type input "499.00"
type input "114.00"
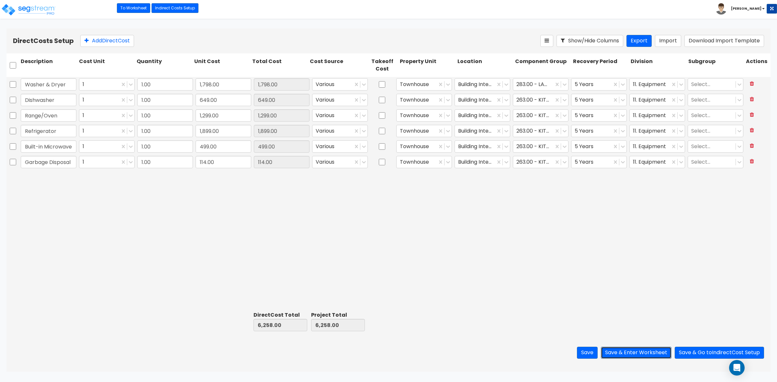
click at [626, 352] on button "Save & Enter Worksheet" at bounding box center [636, 353] width 71 height 12
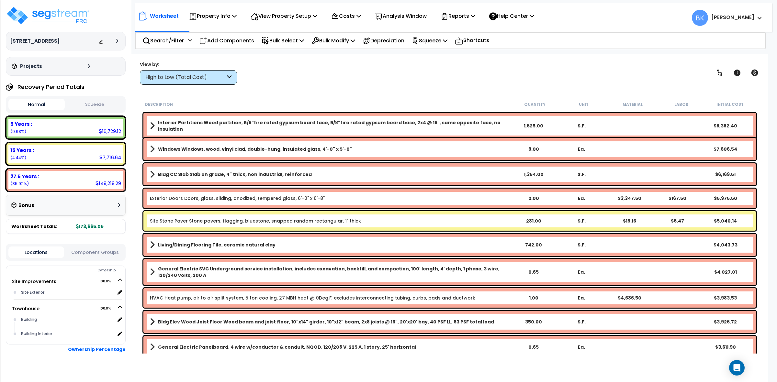
click at [190, 76] on div "High to Low (Total Cost)" at bounding box center [185, 77] width 80 height 7
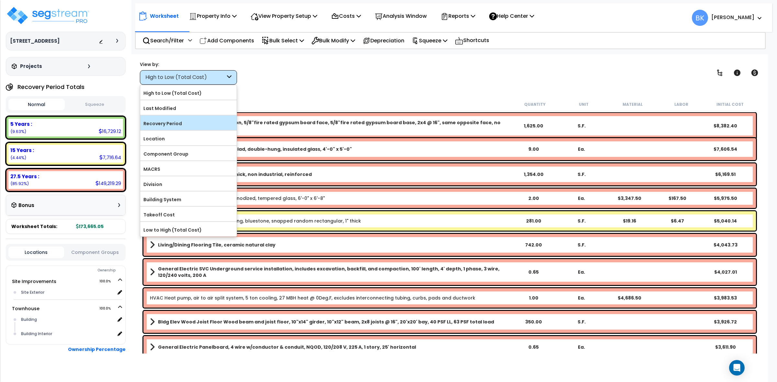
click at [168, 121] on label "Recovery Period" at bounding box center [188, 124] width 96 height 10
click at [0, 0] on input "Recovery Period" at bounding box center [0, 0] width 0 height 0
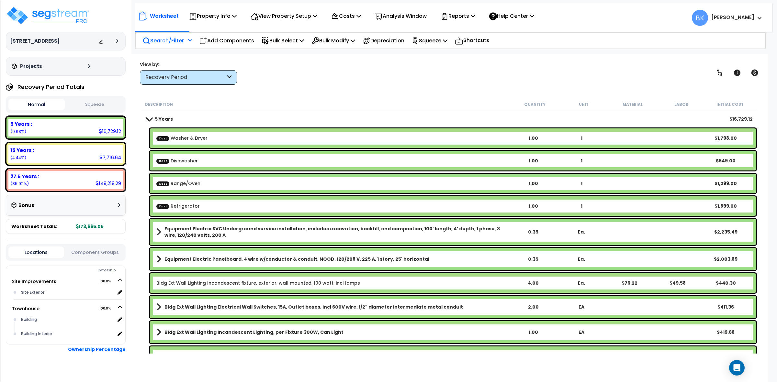
click at [166, 37] on p "Search/Filter" at bounding box center [162, 40] width 41 height 9
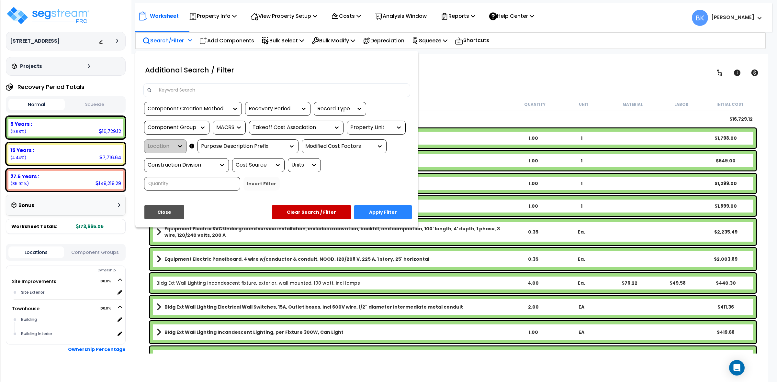
click at [175, 87] on input at bounding box center [280, 90] width 251 height 10
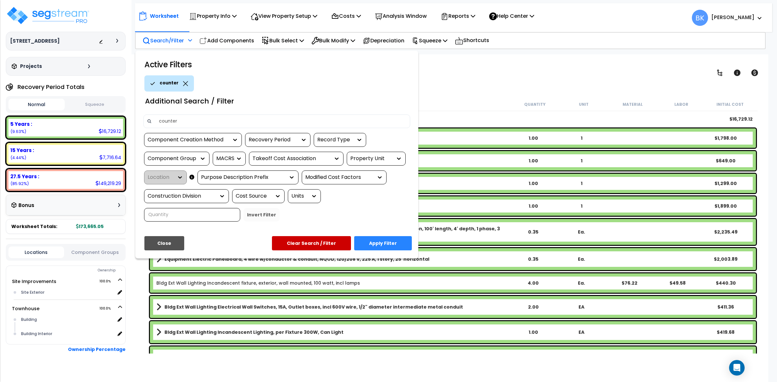
type input "counter"
click at [397, 248] on button "Apply Filter" at bounding box center [383, 243] width 58 height 14
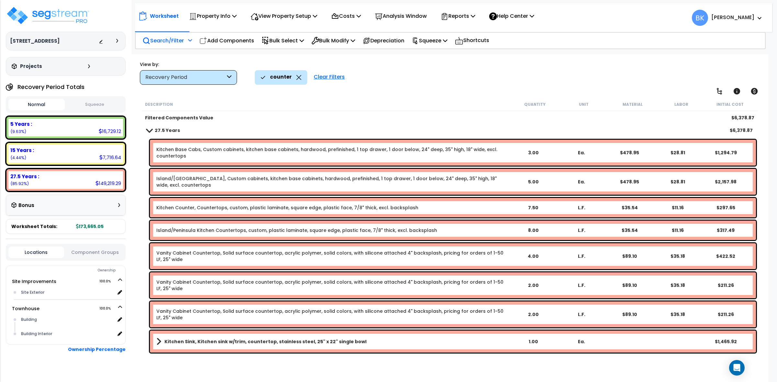
scroll to position [2, 0]
click at [171, 37] on p "Search/Filter" at bounding box center [162, 40] width 41 height 9
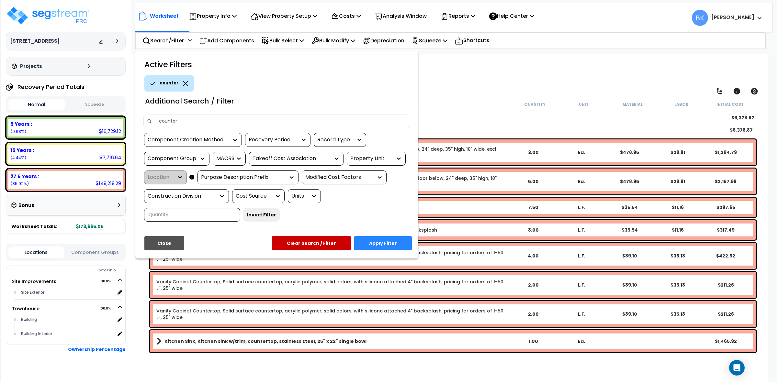
click at [183, 79] on div "counter" at bounding box center [169, 83] width 50 height 16
click at [180, 78] on div "counter" at bounding box center [169, 83] width 50 height 16
click at [183, 81] on icon at bounding box center [185, 83] width 5 height 5
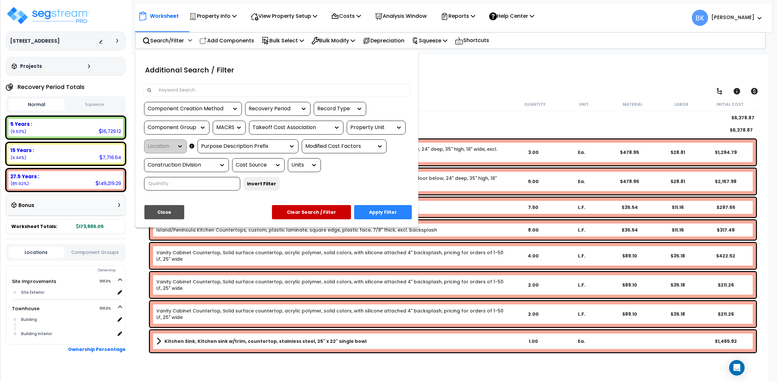
click at [184, 94] on input at bounding box center [280, 90] width 251 height 10
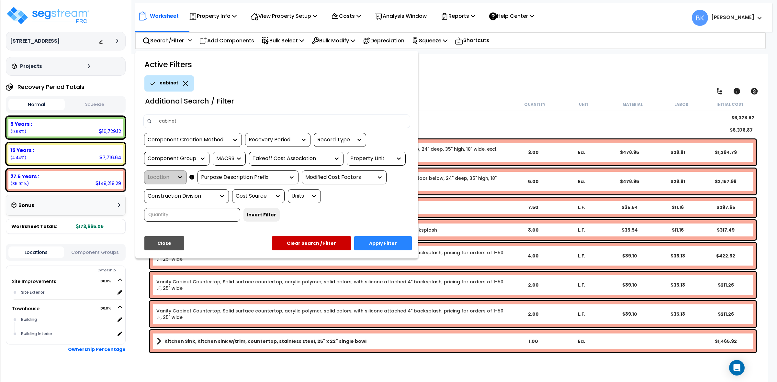
type input "cabinet"
click at [395, 242] on button "Apply Filter" at bounding box center [383, 243] width 58 height 14
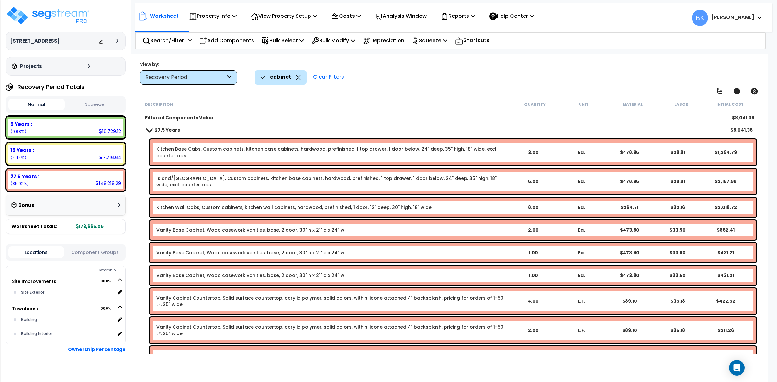
scroll to position [28, 0]
click at [297, 77] on icon at bounding box center [298, 77] width 5 height 5
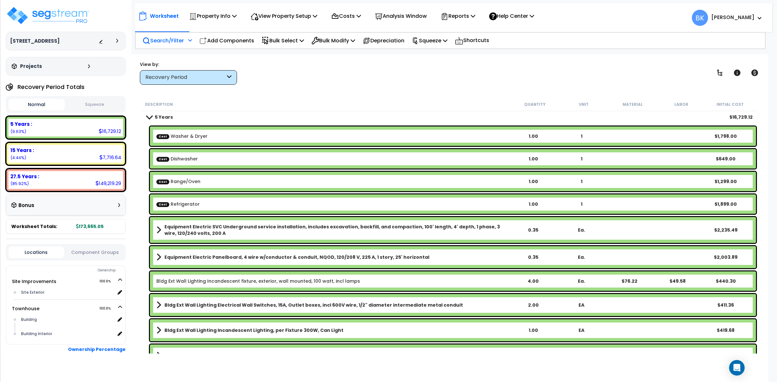
click at [169, 40] on p "Search/Filter" at bounding box center [162, 40] width 41 height 9
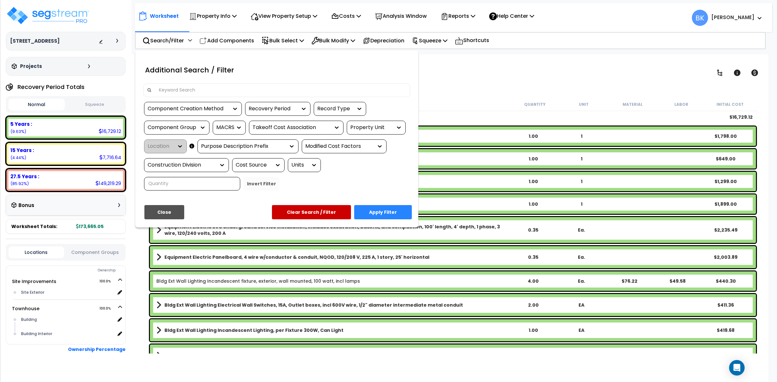
drag, startPoint x: 179, startPoint y: 91, endPoint x: 182, endPoint y: 88, distance: 4.1
click at [179, 91] on input at bounding box center [280, 90] width 251 height 10
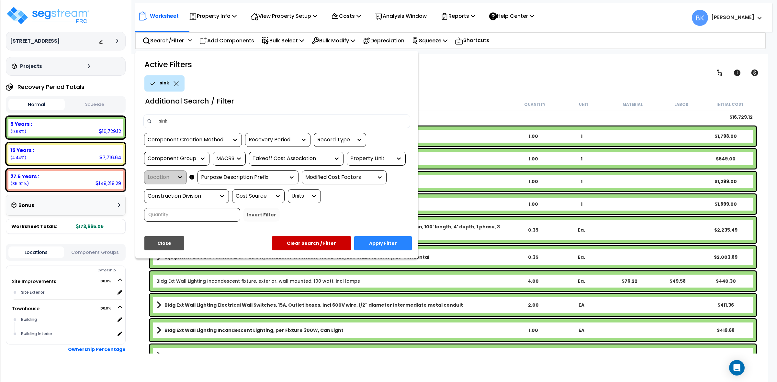
type input "sink"
click at [391, 245] on button "Apply Filter" at bounding box center [383, 243] width 58 height 14
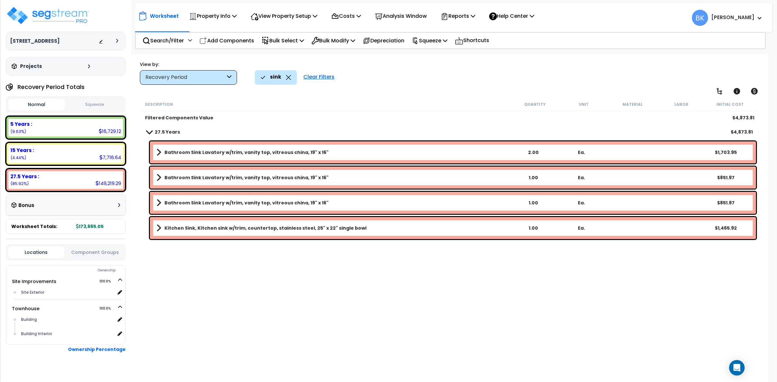
scroll to position [0, 0]
click at [286, 80] on div "sink" at bounding box center [276, 77] width 30 height 14
click at [287, 76] on icon at bounding box center [288, 77] width 5 height 5
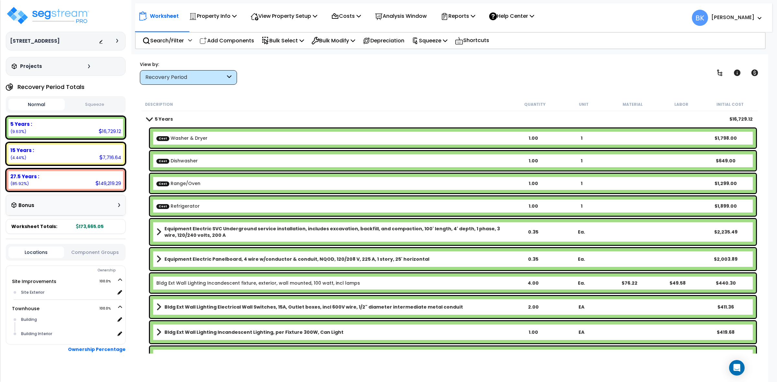
click at [218, 233] on b "Equipment Electric SVC Underground service installation, includes excavation, b…" at bounding box center [336, 232] width 344 height 13
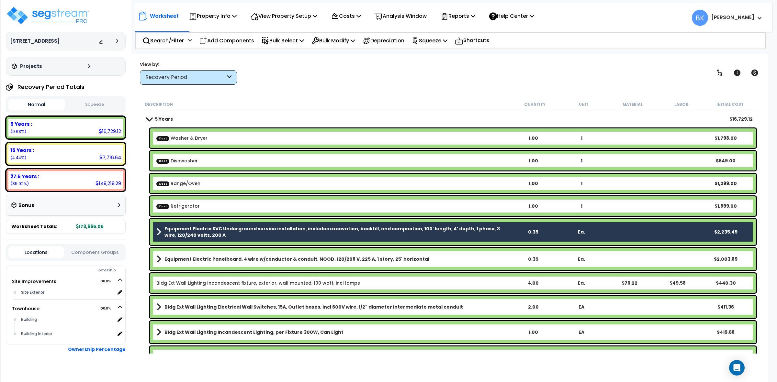
click at [218, 233] on b "Equipment Electric SVC Underground service installation, includes excavation, b…" at bounding box center [336, 232] width 344 height 13
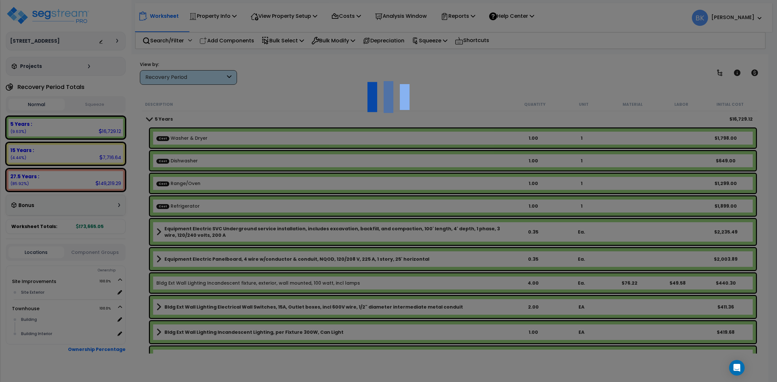
select select "49875"
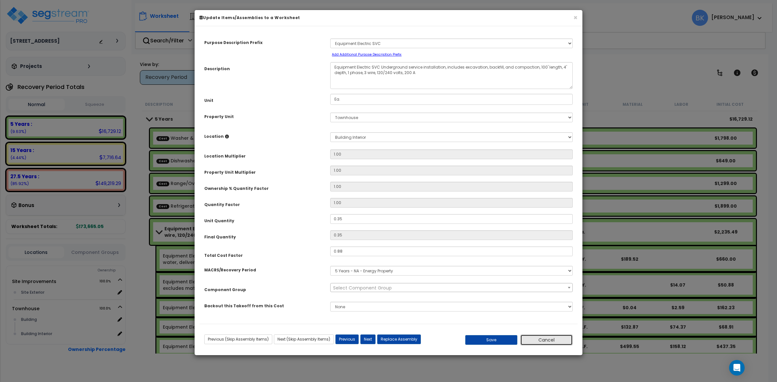
click at [553, 337] on button "Cancel" at bounding box center [546, 340] width 52 height 11
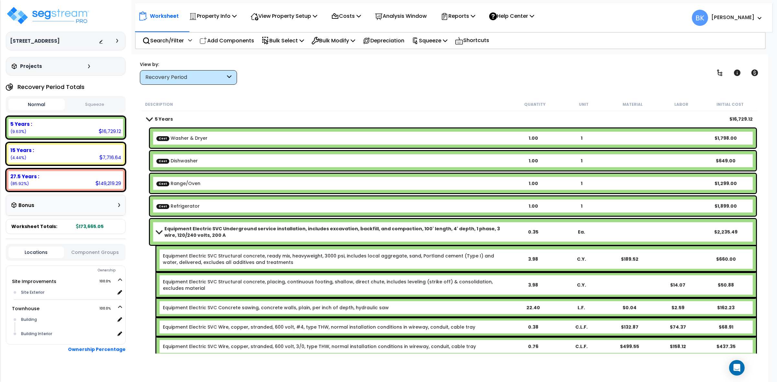
click at [161, 229] on span at bounding box center [158, 231] width 9 height 5
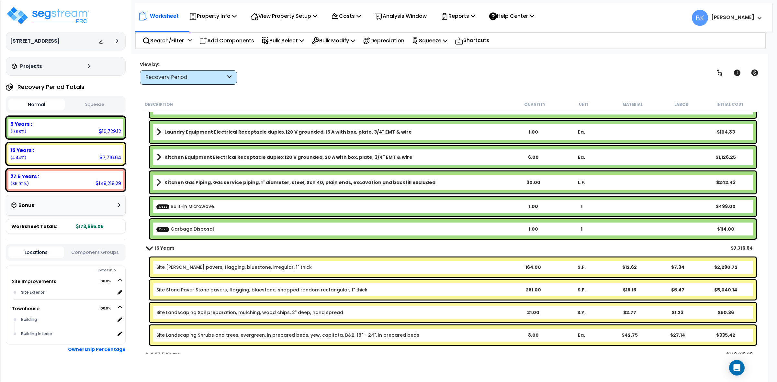
scroll to position [566, 0]
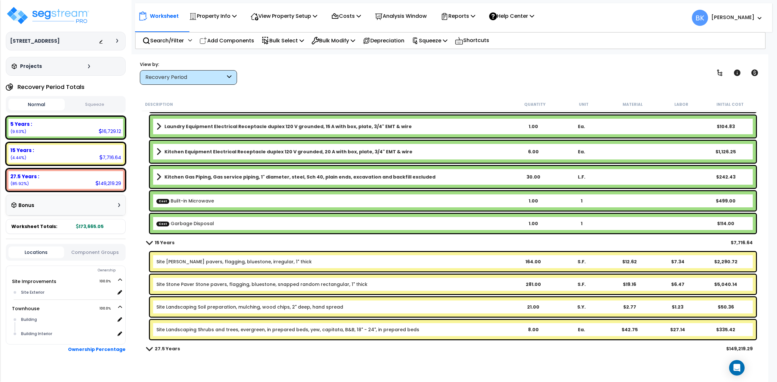
click at [322, 282] on link "Site Stone Paver Stone pavers, flagging, bluestone, snapped random rectangular,…" at bounding box center [261, 284] width 211 height 6
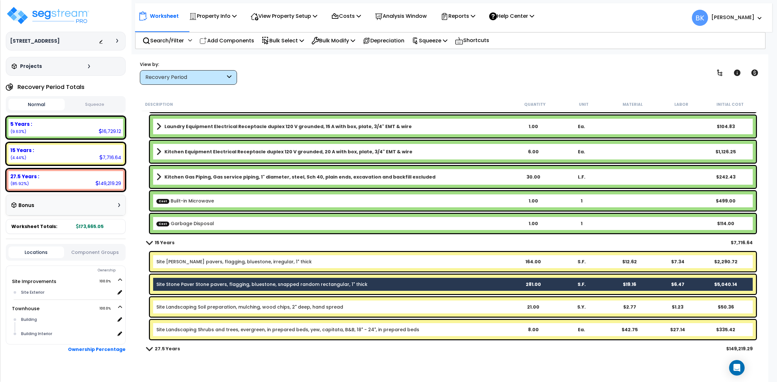
click at [322, 282] on link "Site Stone Paver Stone pavers, flagging, bluestone, snapped random rectangular,…" at bounding box center [261, 284] width 211 height 6
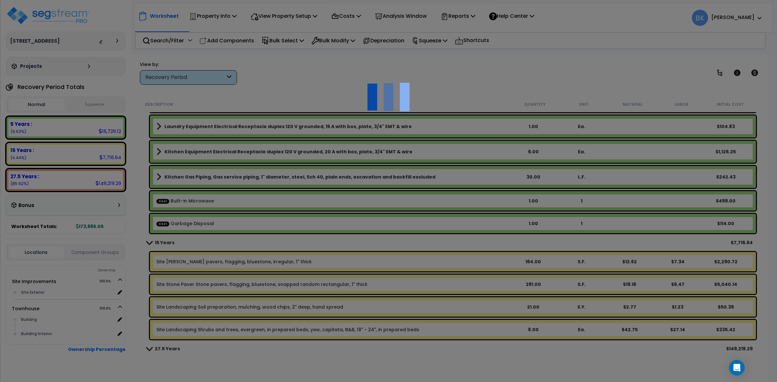
select select "46285"
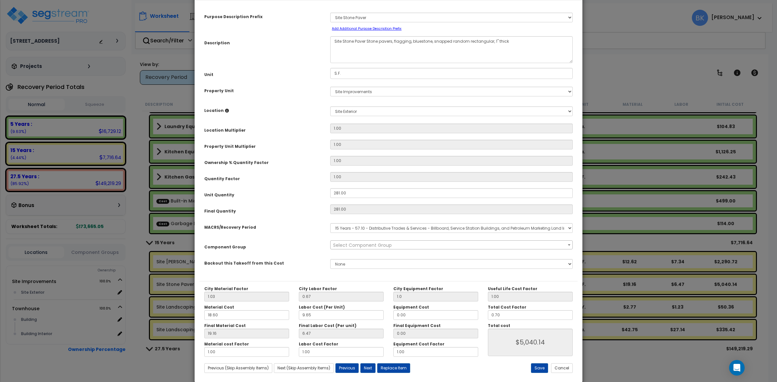
scroll to position [37, 0]
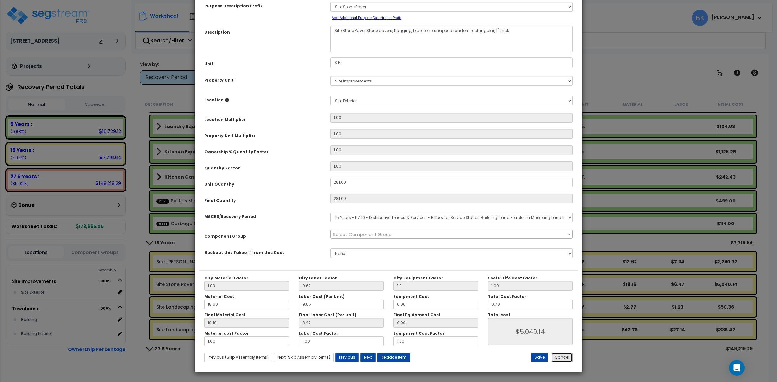
click at [563, 355] on button "Cancel" at bounding box center [562, 358] width 22 height 10
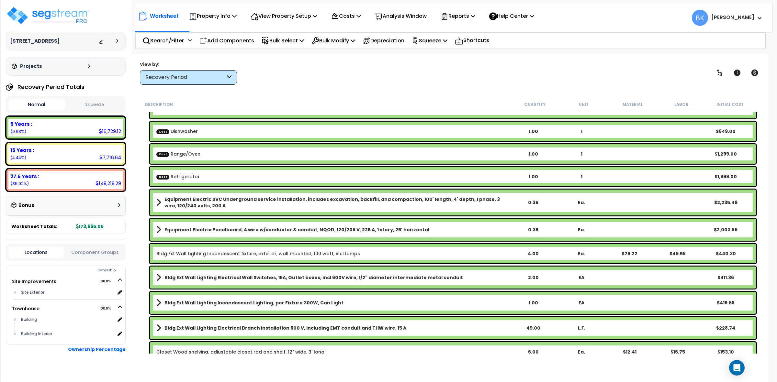
scroll to position [0, 0]
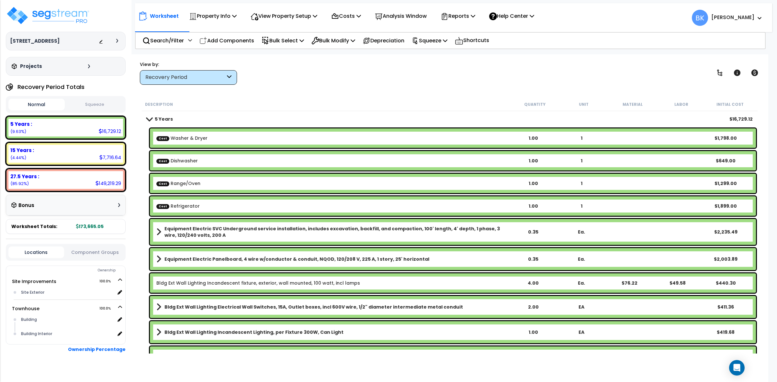
click at [205, 72] on div "Recovery Period" at bounding box center [188, 77] width 97 height 15
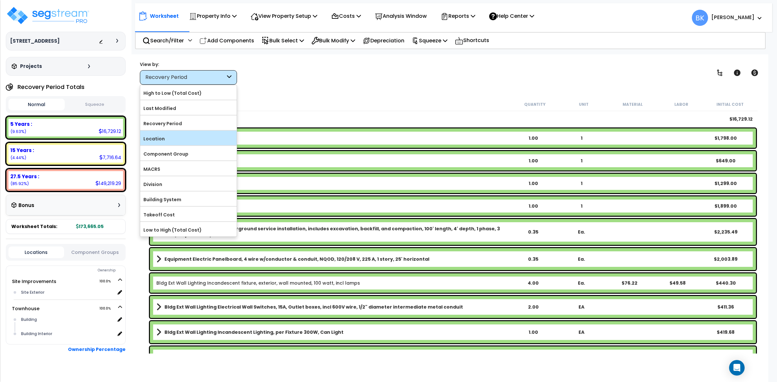
click at [161, 143] on label "Location" at bounding box center [188, 139] width 96 height 10
click at [0, 0] on input "Location" at bounding box center [0, 0] width 0 height 0
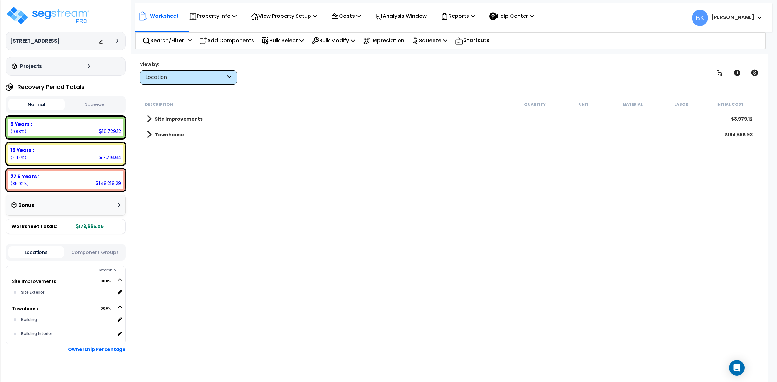
click at [146, 118] on div "Site Improvements $8,979.12" at bounding box center [449, 119] width 612 height 16
click at [149, 120] on span at bounding box center [149, 119] width 5 height 9
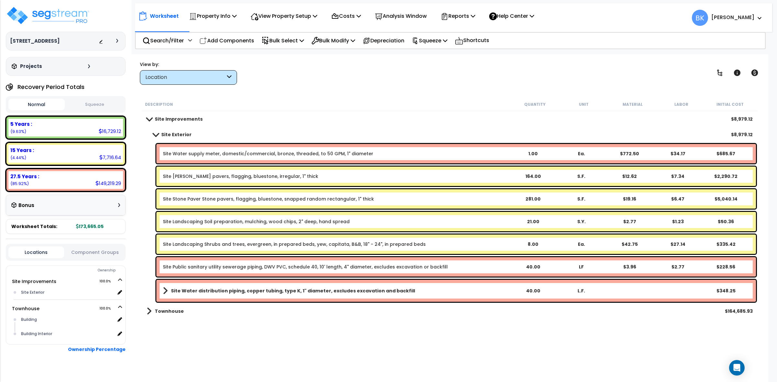
scroll to position [28, 0]
click at [215, 151] on link "Site Water supply meter, domestic/commercial, bronze, threaded, to 50 GPM, 1" d…" at bounding box center [268, 154] width 210 height 6
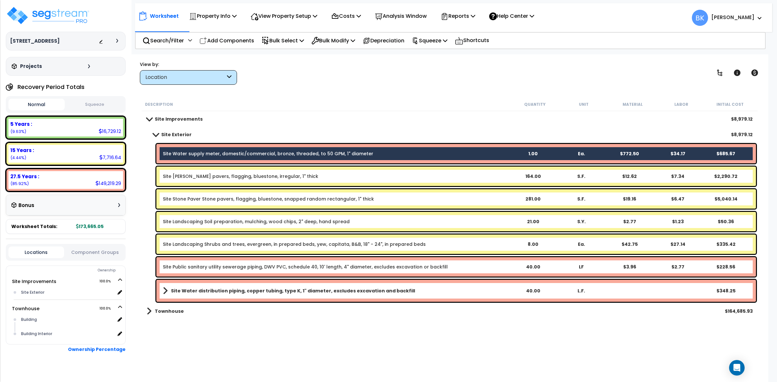
click at [207, 266] on link "Site Public sanitary utility sewerage piping, DWV PVC, schedule 40, 10' length,…" at bounding box center [305, 267] width 285 height 6
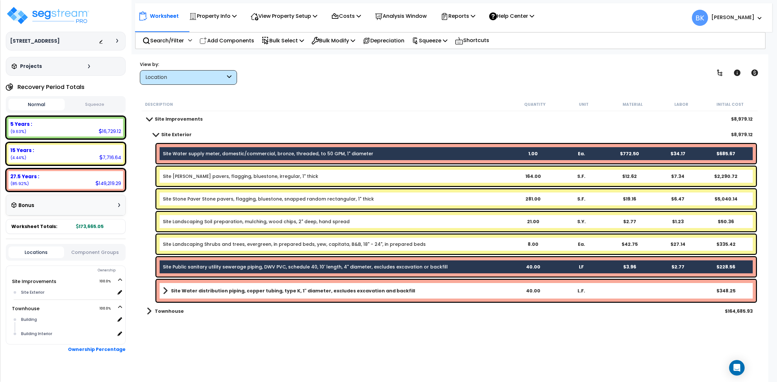
click at [213, 287] on link "Site Water distribution piping, copper tubing, type K, 1" diameter, excludes ex…" at bounding box center [335, 290] width 345 height 9
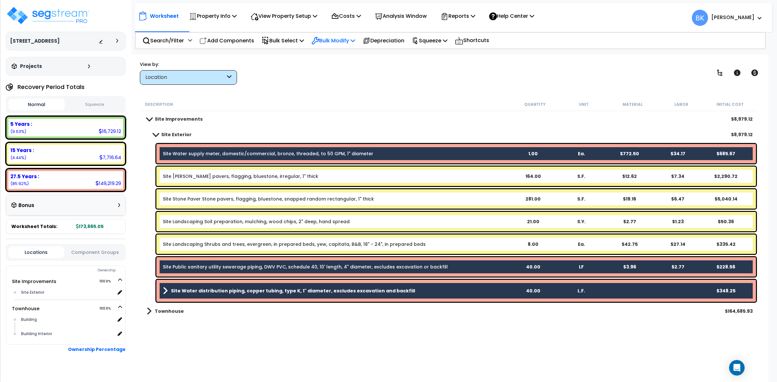
click at [332, 42] on p "Bulk Modify" at bounding box center [333, 40] width 44 height 9
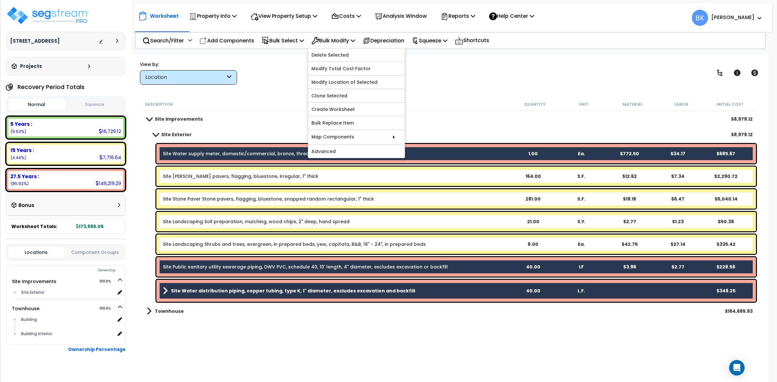
click at [350, 85] on link "Modify Location of Selected" at bounding box center [356, 82] width 96 height 13
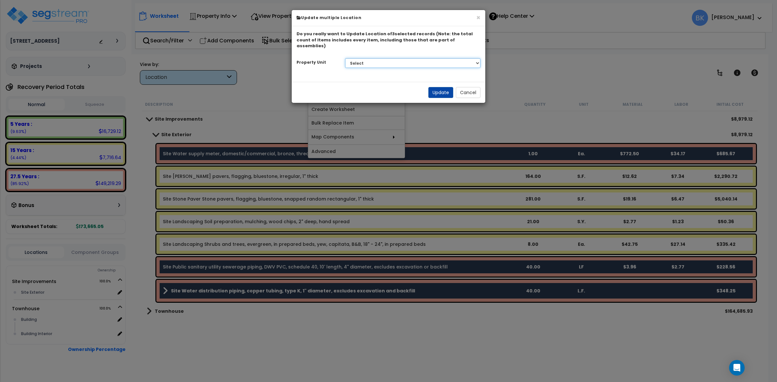
click at [379, 58] on select "Select Site Improvements Townhouse" at bounding box center [413, 63] width 136 height 10
select select "166801"
click at [345, 58] on select "Select Site Improvements Townhouse" at bounding box center [413, 63] width 136 height 10
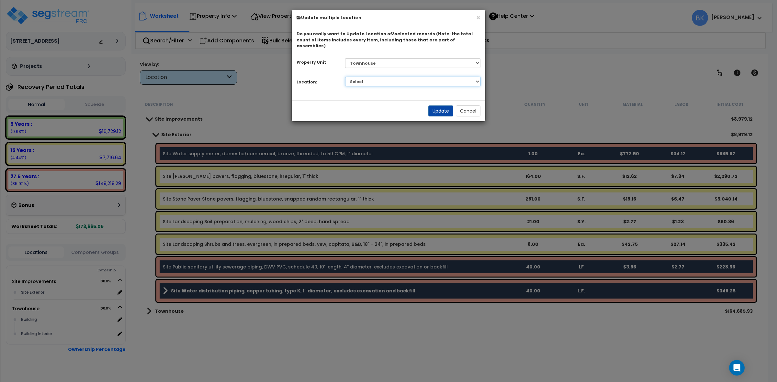
click at [366, 77] on select "Select Building Building Interior Add Additional Location" at bounding box center [413, 82] width 136 height 10
select select "6"
click at [345, 77] on select "Select Building Building Interior Add Additional Location" at bounding box center [413, 82] width 136 height 10
click at [443, 106] on button "Update" at bounding box center [440, 111] width 25 height 11
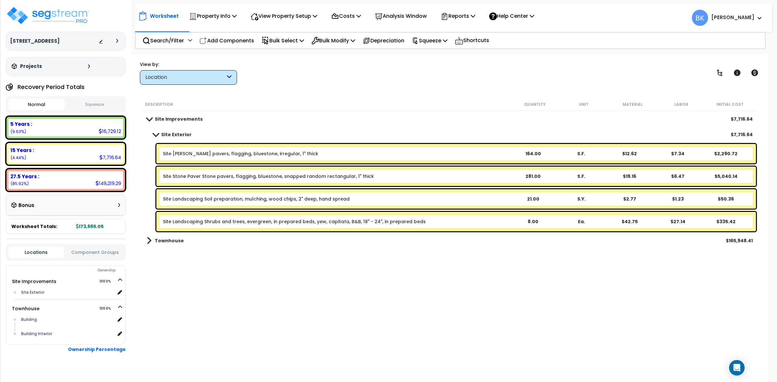
click at [179, 62] on div "View by:" at bounding box center [188, 64] width 97 height 6
click at [173, 74] on div "Location" at bounding box center [188, 77] width 97 height 15
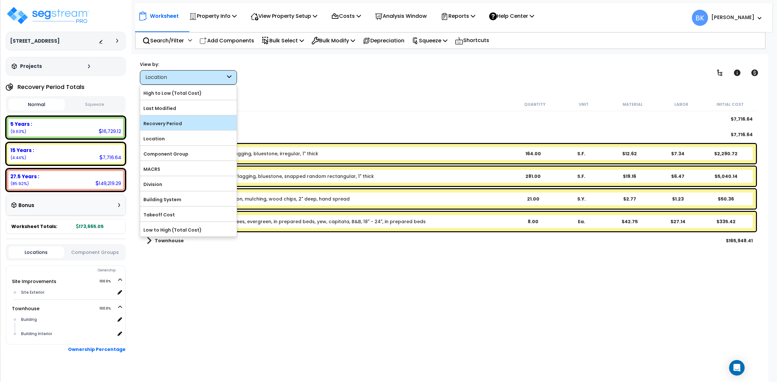
click at [177, 122] on label "Recovery Period" at bounding box center [188, 124] width 96 height 10
click at [0, 0] on input "Recovery Period" at bounding box center [0, 0] width 0 height 0
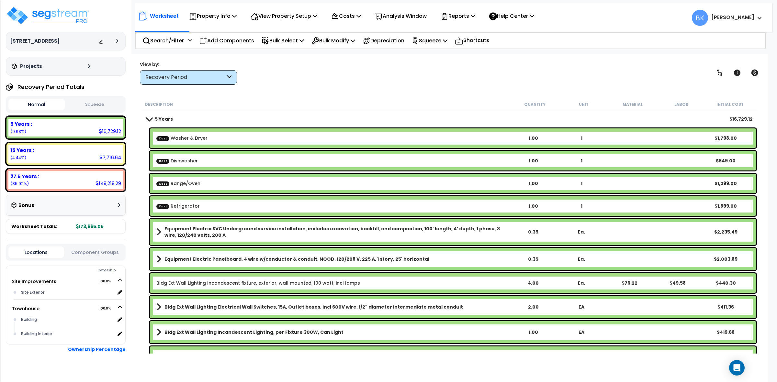
scroll to position [0, 0]
click at [465, 15] on p "Reports" at bounding box center [458, 16] width 35 height 9
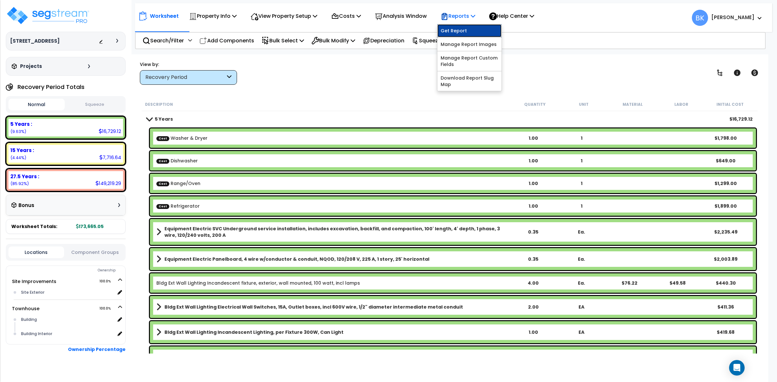
click at [464, 28] on link "Get Report" at bounding box center [469, 30] width 64 height 13
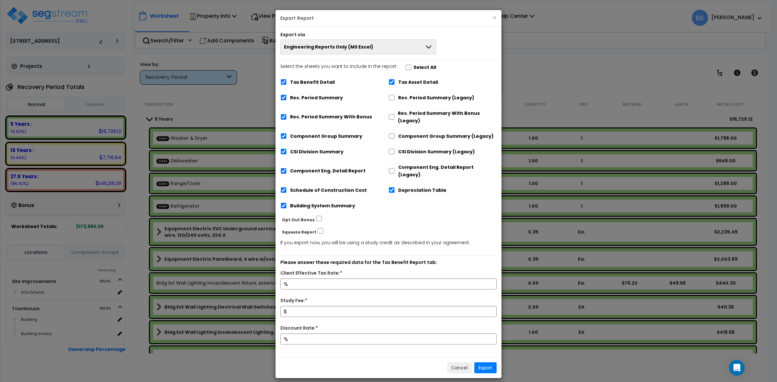
click at [302, 85] on label "Tax Benefit Detail" at bounding box center [312, 82] width 45 height 7
click at [287, 85] on input "Tax Benefit Detail" at bounding box center [283, 82] width 6 height 6
checkbox input "false"
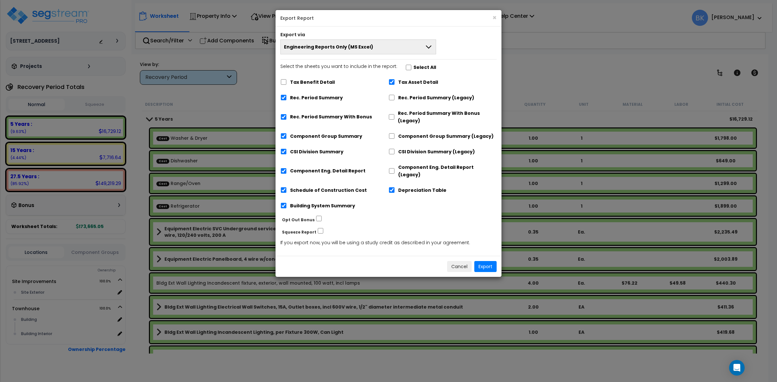
click at [407, 83] on label "Tax Asset Detail" at bounding box center [418, 82] width 40 height 7
click at [395, 83] on input "Tax Asset Detail" at bounding box center [391, 82] width 6 height 6
checkbox input "false"
click at [332, 118] on label "Rec. Period Summary With Bonus" at bounding box center [331, 116] width 82 height 7
click at [287, 118] on input "Rec. Period Summary With Bonus" at bounding box center [283, 117] width 6 height 6
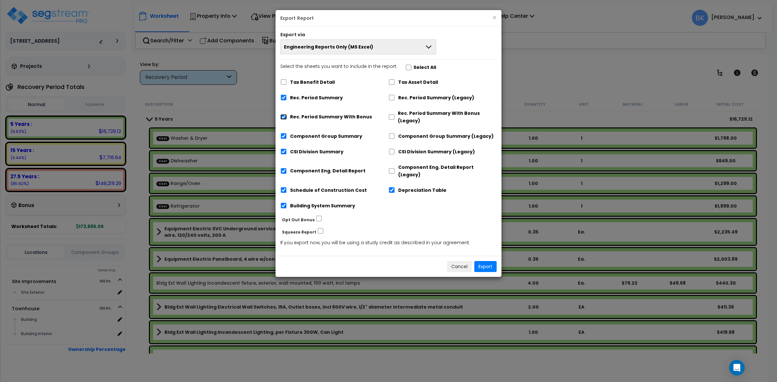
checkbox input "false"
click at [407, 187] on label "Depreciation Table" at bounding box center [422, 190] width 48 height 7
click at [395, 187] on input "Depreciation Table" at bounding box center [391, 190] width 6 height 6
checkbox input "false"
click at [484, 262] on button "Export" at bounding box center [485, 266] width 22 height 11
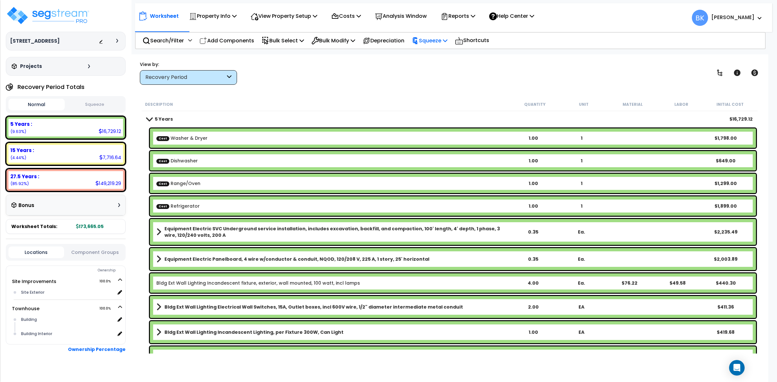
click at [436, 41] on p "Squeeze" at bounding box center [430, 40] width 36 height 9
drag, startPoint x: 436, startPoint y: 55, endPoint x: 458, endPoint y: 39, distance: 27.5
click at [436, 55] on link "Squeeze" at bounding box center [440, 55] width 64 height 13
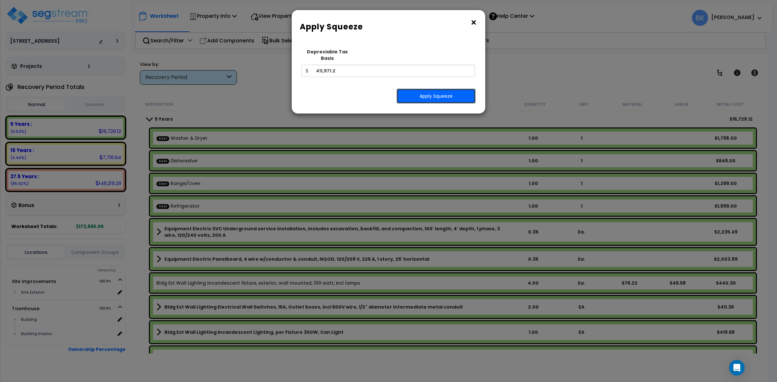
click at [428, 92] on button "Apply Squeeze" at bounding box center [435, 96] width 79 height 15
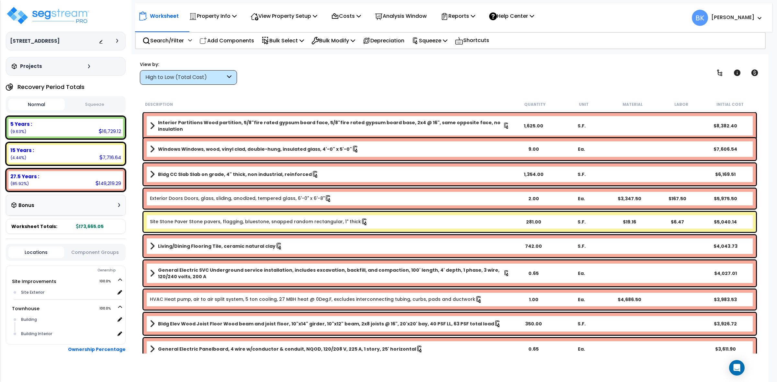
click at [207, 76] on div "High to Low (Total Cost)" at bounding box center [185, 77] width 80 height 7
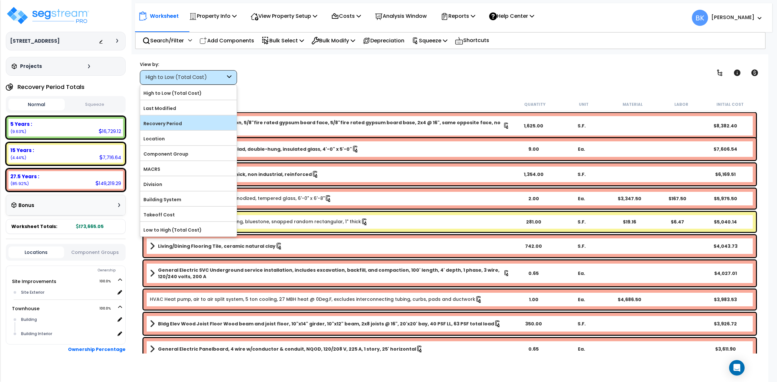
click at [175, 124] on label "Recovery Period" at bounding box center [188, 124] width 96 height 10
click at [0, 0] on input "Recovery Period" at bounding box center [0, 0] width 0 height 0
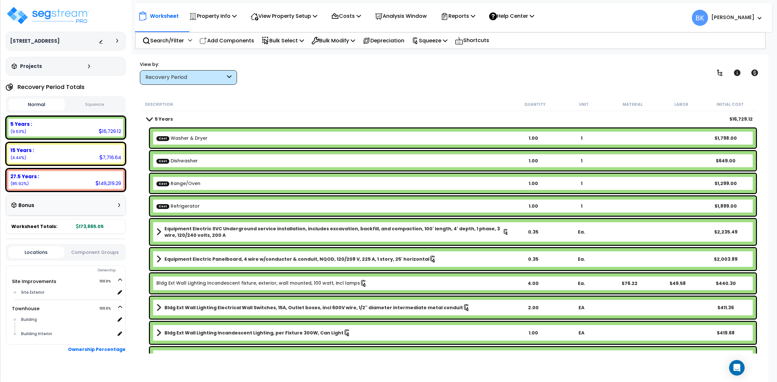
click at [149, 120] on span at bounding box center [149, 119] width 9 height 5
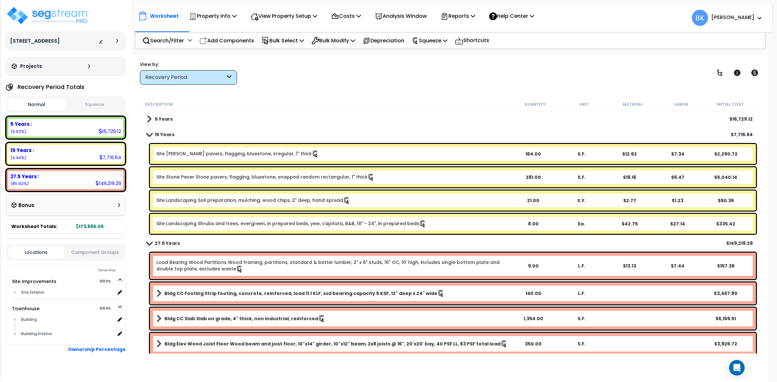
click at [149, 120] on span at bounding box center [149, 119] width 5 height 9
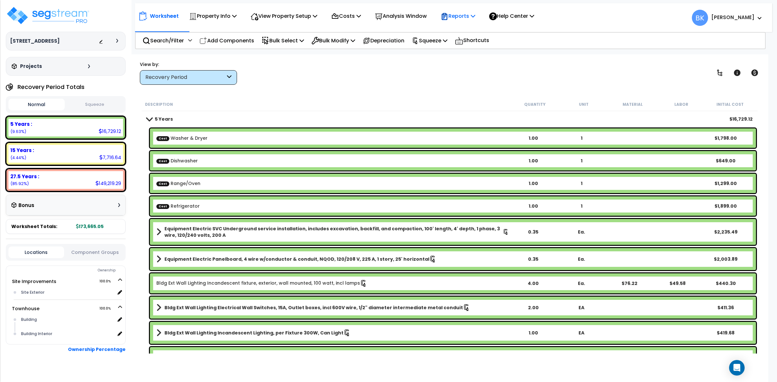
click at [464, 20] on p "Reports" at bounding box center [458, 16] width 35 height 9
click at [465, 32] on link "Get Report" at bounding box center [469, 30] width 64 height 13
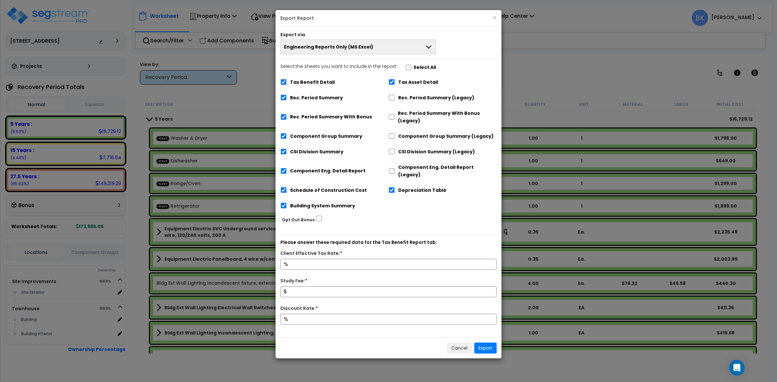
click at [319, 80] on label "Tax Benefit Detail" at bounding box center [312, 82] width 45 height 7
click at [287, 80] on input "Tax Benefit Detail" at bounding box center [283, 82] width 6 height 6
checkbox input "false"
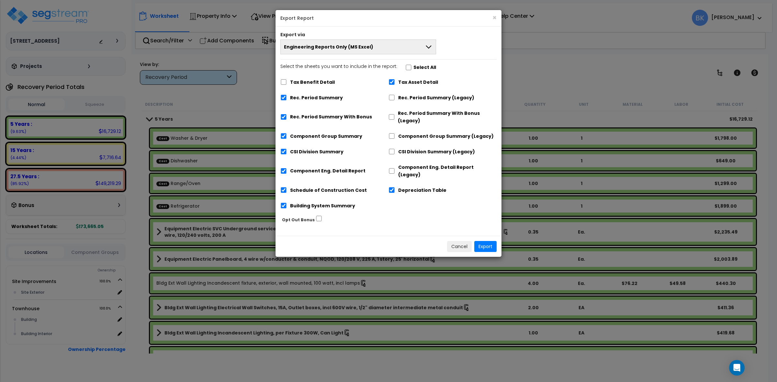
click at [407, 79] on label "Tax Asset Detail" at bounding box center [418, 82] width 40 height 7
click at [395, 79] on input "Tax Asset Detail" at bounding box center [391, 82] width 6 height 6
checkbox input "false"
click at [407, 187] on label "Depreciation Table" at bounding box center [422, 190] width 48 height 7
click at [395, 187] on input "Depreciation Table" at bounding box center [391, 190] width 6 height 6
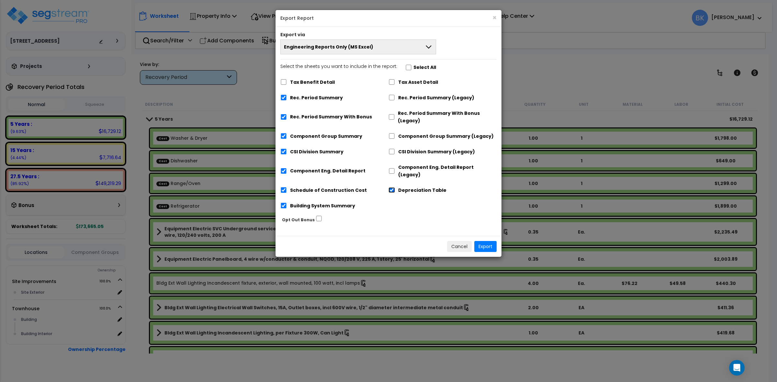
checkbox input "false"
click at [301, 118] on label "Rec. Period Summary With Bonus" at bounding box center [331, 116] width 82 height 7
click at [287, 118] on input "Rec. Period Summary With Bonus" at bounding box center [283, 117] width 6 height 6
checkbox input "false"
click at [483, 241] on button "Export" at bounding box center [485, 246] width 22 height 11
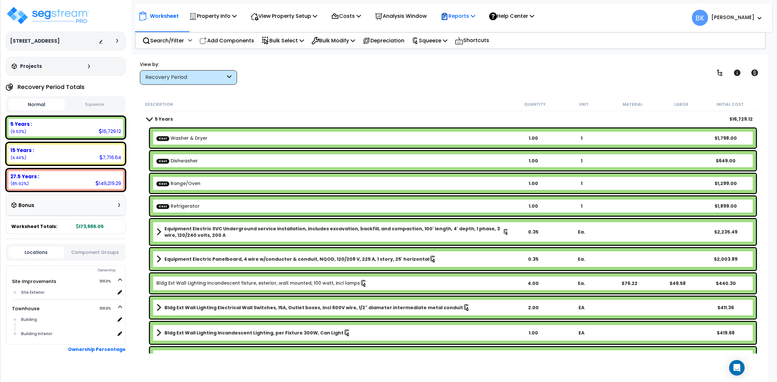
click at [473, 18] on p "Reports" at bounding box center [458, 16] width 35 height 9
click at [468, 24] on link "Get Report" at bounding box center [469, 30] width 64 height 13
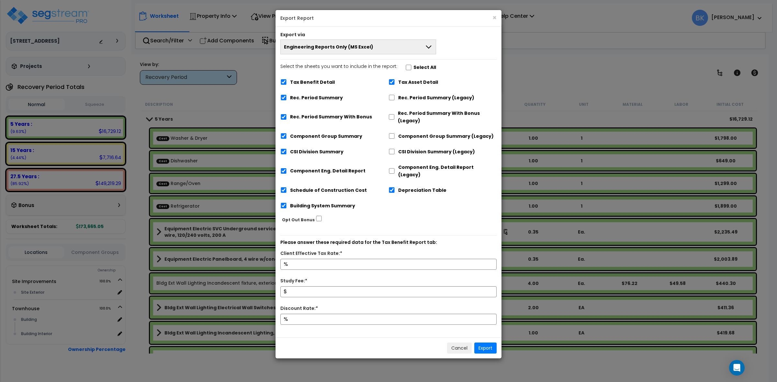
click at [415, 80] on label "Tax Asset Detail" at bounding box center [418, 82] width 40 height 7
click at [395, 80] on input "Tax Asset Detail" at bounding box center [391, 82] width 6 height 6
checkbox input "false"
click at [418, 187] on label "Depreciation Table" at bounding box center [422, 190] width 48 height 7
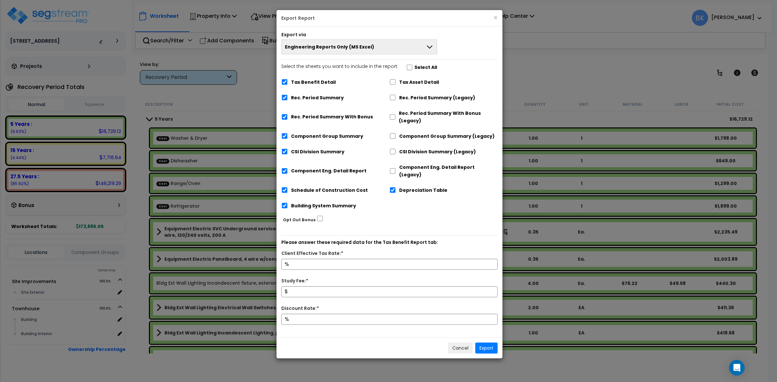
click at [410, 187] on label "Depreciation Table" at bounding box center [423, 190] width 48 height 7
click at [396, 187] on input "Depreciation Table" at bounding box center [392, 190] width 6 height 6
checkbox input "false"
click at [290, 78] on div "Tax Benefit Detail" at bounding box center [335, 81] width 108 height 12
click at [291, 85] on label "Tax Benefit Detail" at bounding box center [313, 82] width 45 height 7
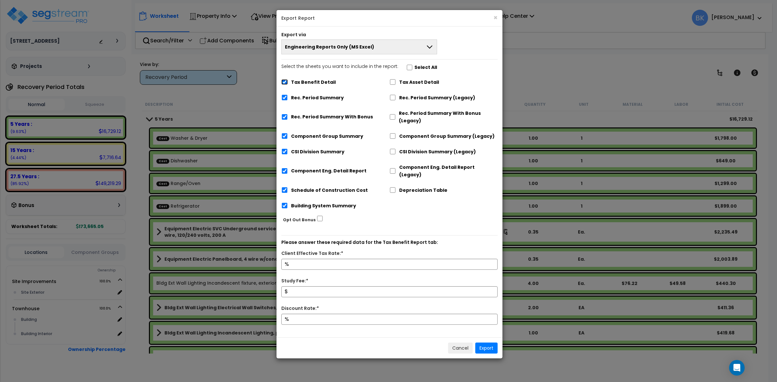
click at [288, 85] on input "Tax Benefit Detail" at bounding box center [284, 82] width 6 height 6
checkbox input "false"
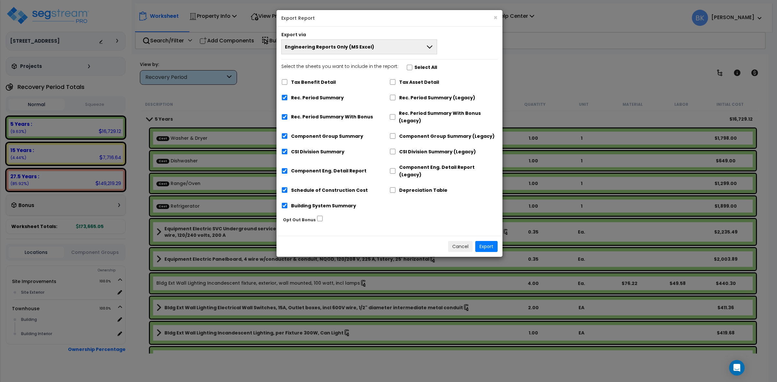
click at [343, 51] on button "Engineering Reports Only (MS Excel)" at bounding box center [359, 46] width 156 height 15
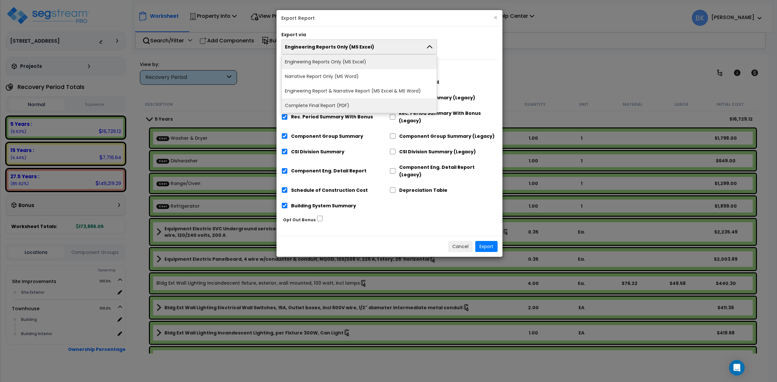
click at [309, 107] on li "Complete Final Report (PDF)" at bounding box center [359, 105] width 155 height 15
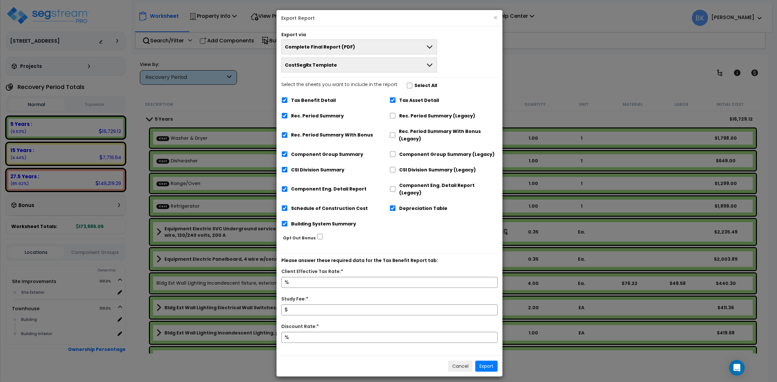
click at [299, 104] on label "Tax Benefit Detail" at bounding box center [313, 100] width 45 height 7
click at [288, 103] on input "Tax Benefit Detail" at bounding box center [284, 100] width 6 height 6
checkbox input "false"
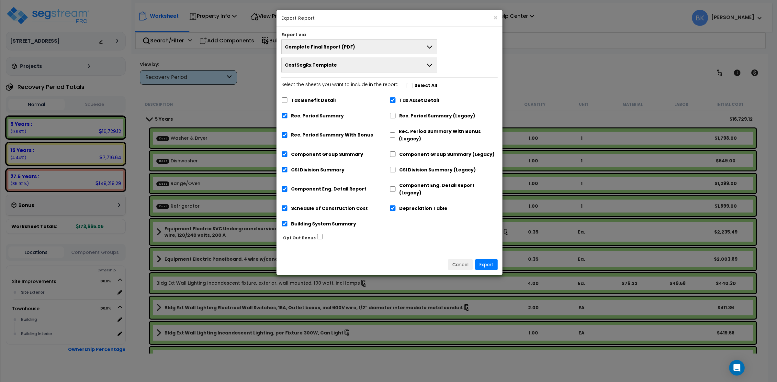
click at [405, 101] on label "Tax Asset Detail" at bounding box center [419, 100] width 40 height 7
click at [396, 101] on input "Tax Asset Detail" at bounding box center [392, 100] width 6 height 6
checkbox input "false"
drag, startPoint x: 410, startPoint y: 201, endPoint x: 310, endPoint y: 146, distance: 114.0
click at [409, 205] on label "Depreciation Table" at bounding box center [423, 208] width 48 height 7
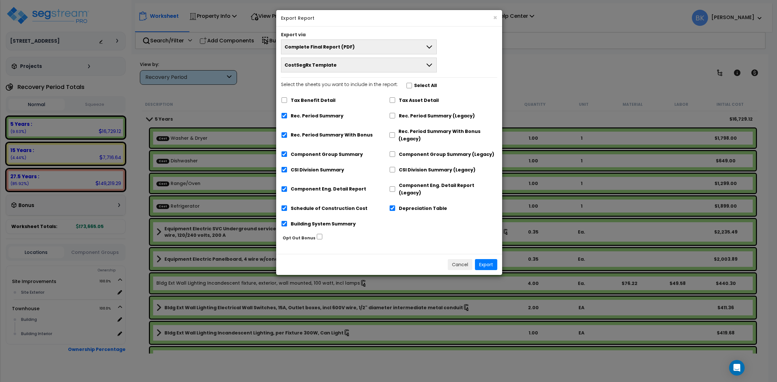
click at [306, 139] on label "Rec. Period Summary With Bonus" at bounding box center [332, 134] width 82 height 7
click at [287, 138] on input "Rec. Period Summary With Bonus" at bounding box center [284, 135] width 6 height 6
checkbox input "false"
click at [486, 259] on button "Export" at bounding box center [486, 264] width 22 height 11
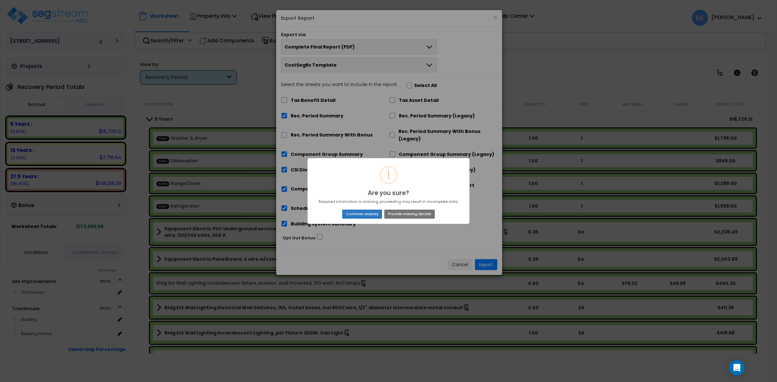
click at [373, 215] on button "Continue anyway" at bounding box center [362, 214] width 40 height 9
